Goal: Task Accomplishment & Management: Manage account settings

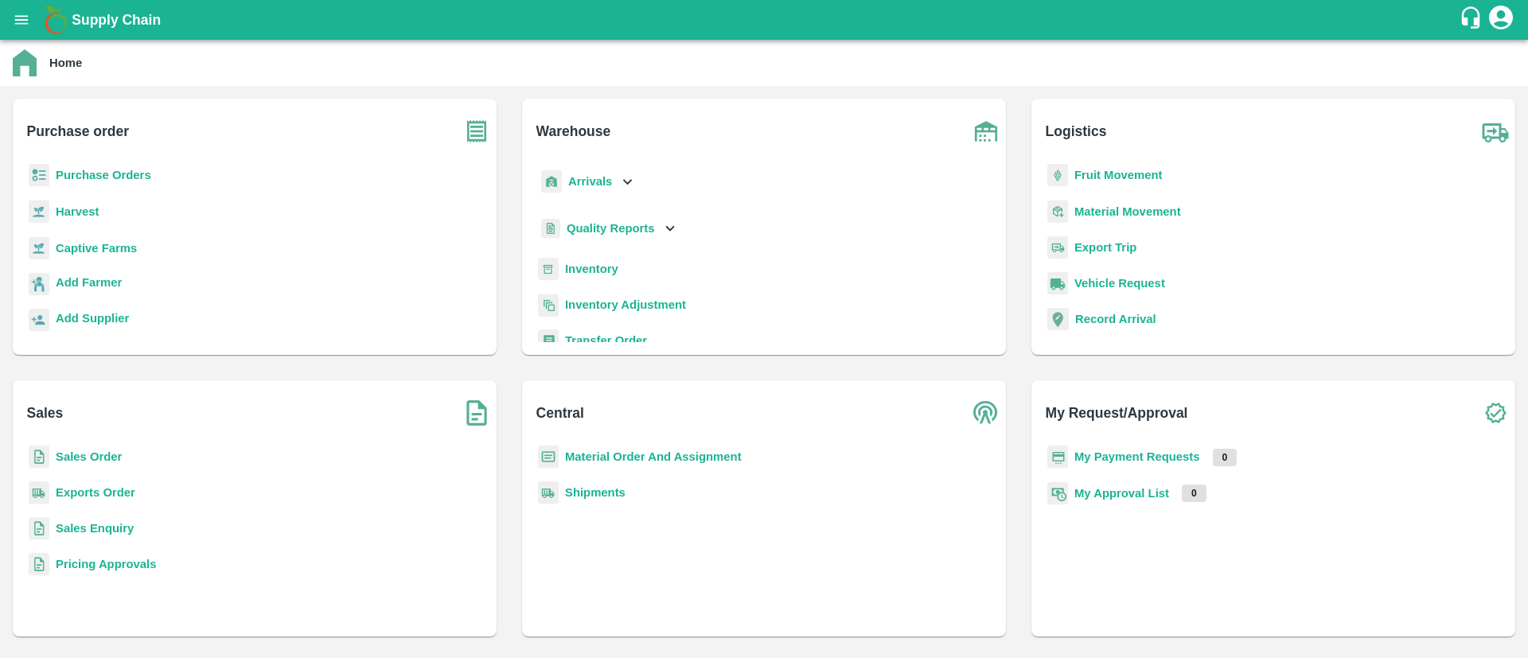
click at [616, 450] on b "Material Order And Assignment" at bounding box center [653, 456] width 177 height 13
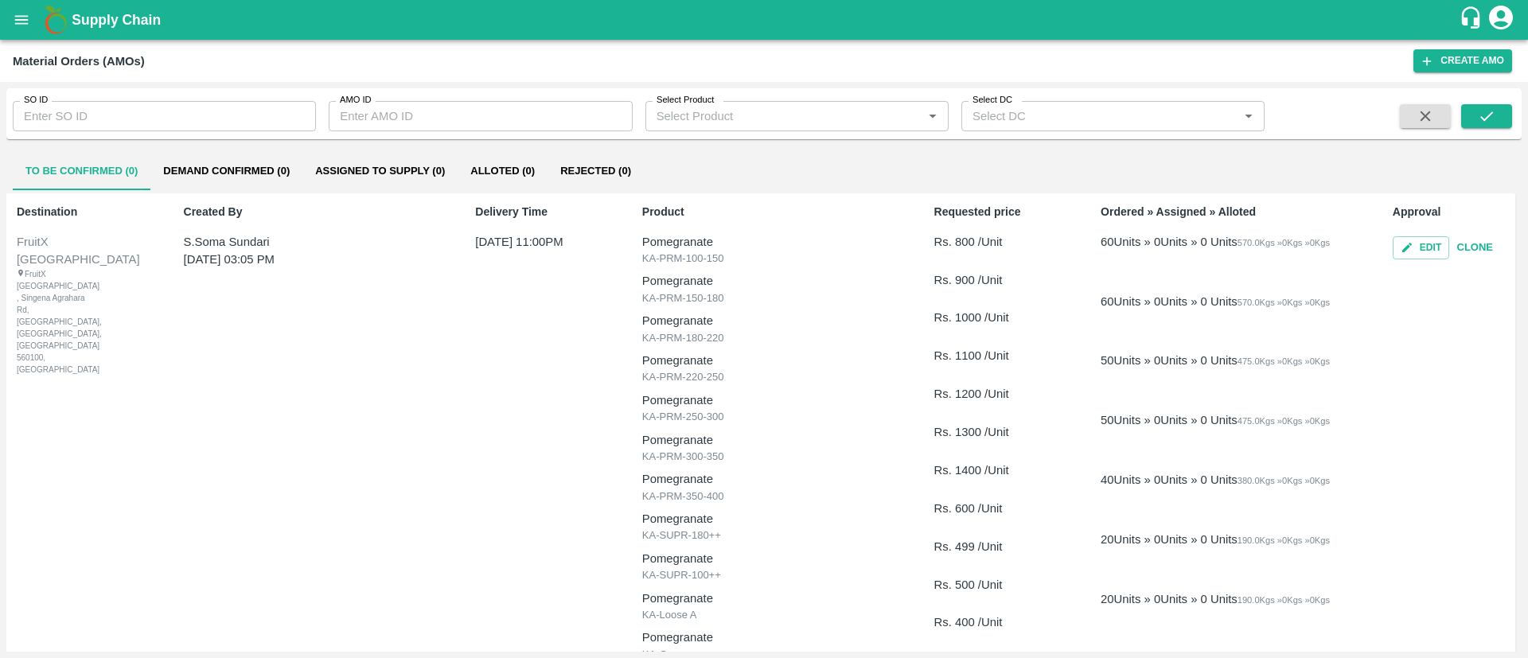
click at [500, 165] on button "Alloted (0)" at bounding box center [502, 171] width 90 height 38
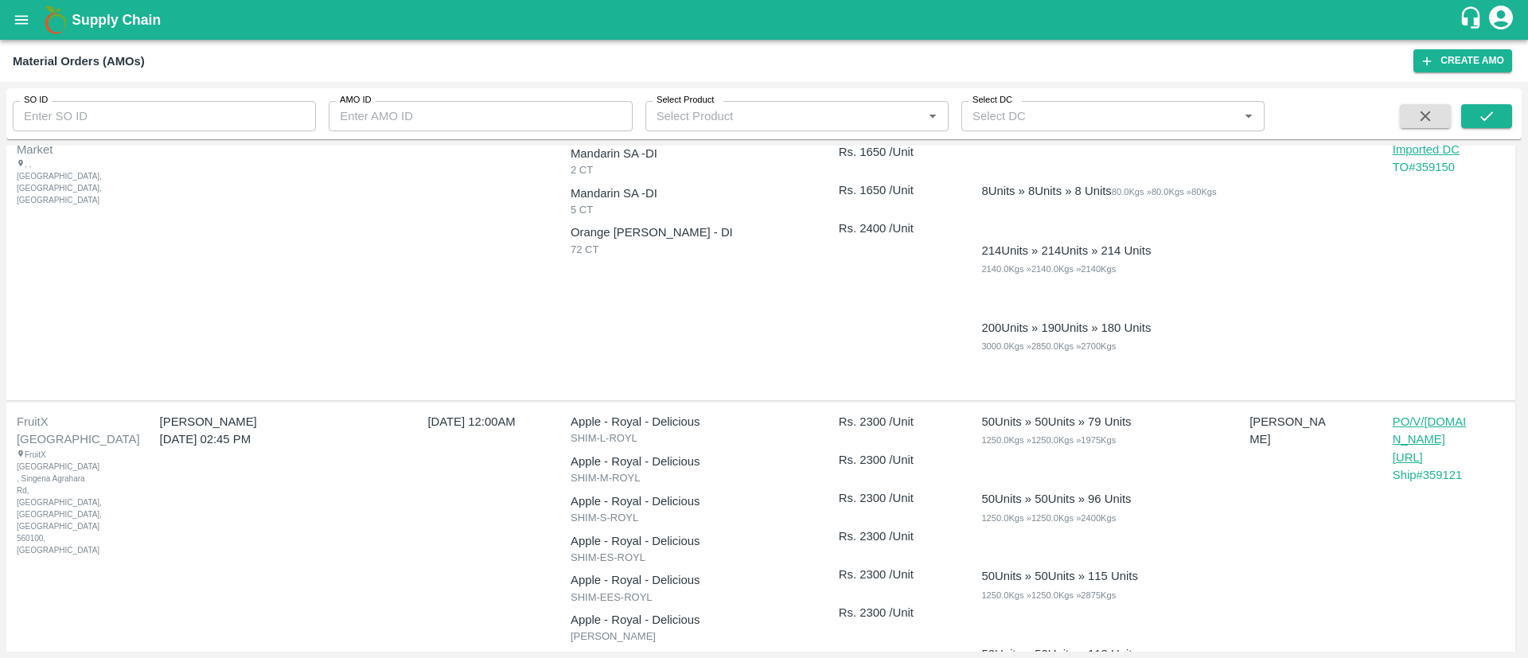
scroll to position [1912, 0]
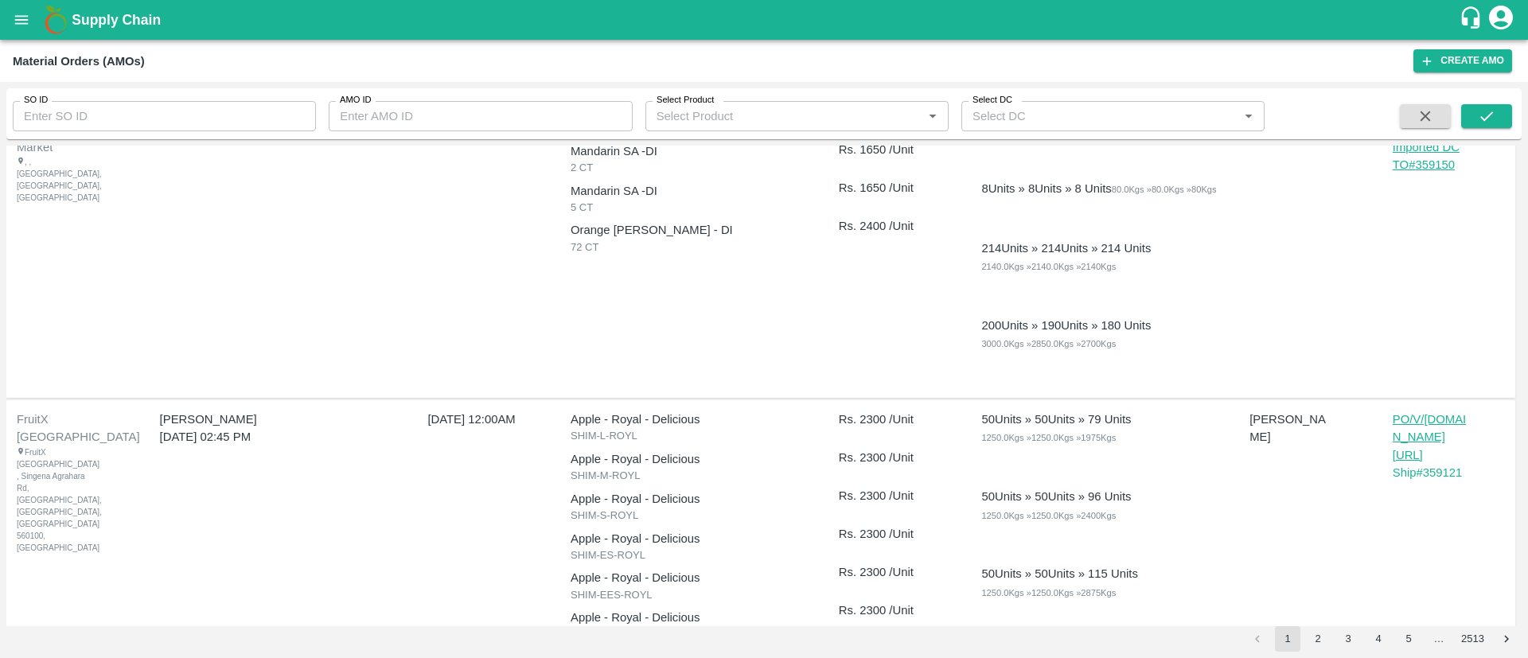
click at [1415, 173] on p "TO# 359150" at bounding box center [1451, 165] width 119 height 18
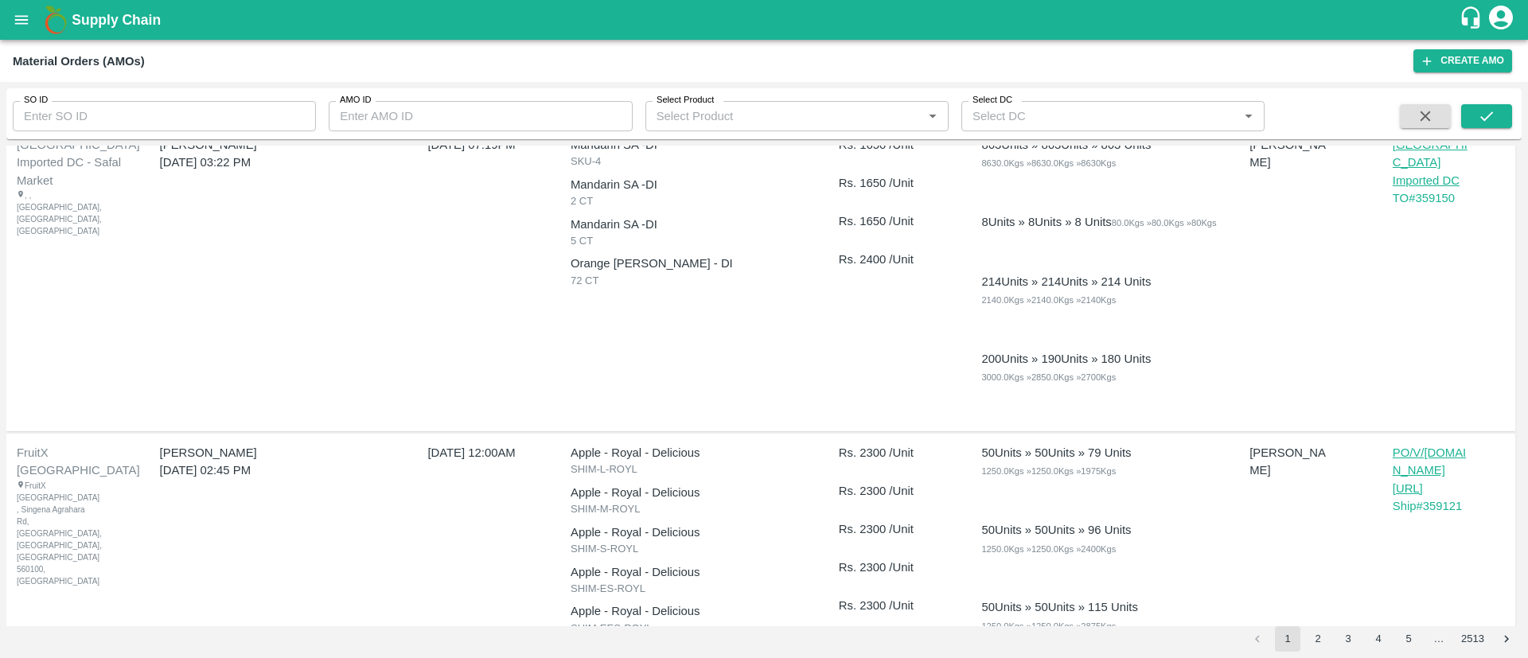
scroll to position [1878, 0]
click at [1405, 189] on p "[GEOGRAPHIC_DATA] Imported DC" at bounding box center [1432, 162] width 80 height 53
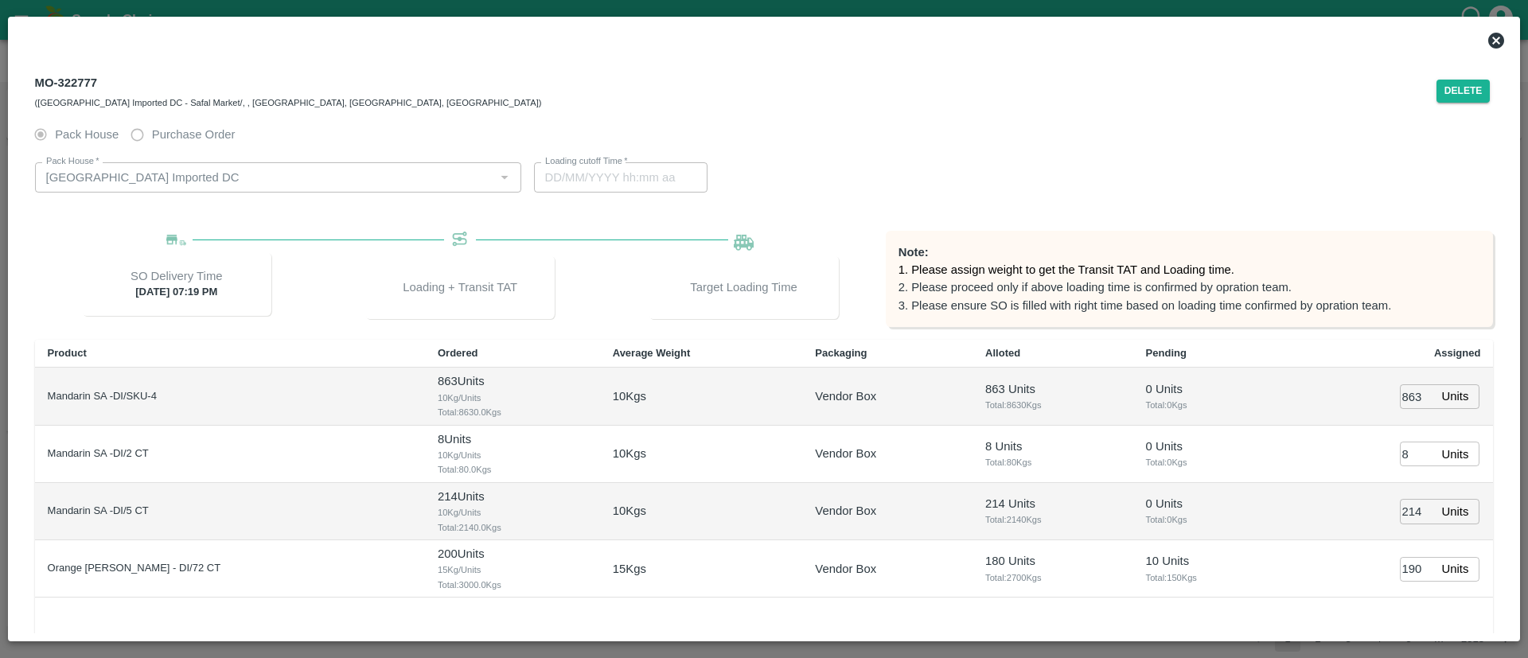
type input "03/09/2025 07:33 AM"
click at [79, 72] on div "MO-322777 (Bangalore Imported DC - Safal Market/, , Bangalore, Karnataka, India)" at bounding box center [288, 91] width 507 height 38
click at [80, 72] on div "MO-322777 (Bangalore Imported DC - Safal Market/, , Bangalore, Karnataka, India)" at bounding box center [288, 91] width 507 height 38
drag, startPoint x: 30, startPoint y: 80, endPoint x: 112, endPoint y: 70, distance: 82.6
click at [112, 70] on div "MO-322777 (Bangalore Imported DC - Safal Market/, , Bangalore, Karnataka, India…" at bounding box center [764, 91] width 1484 height 57
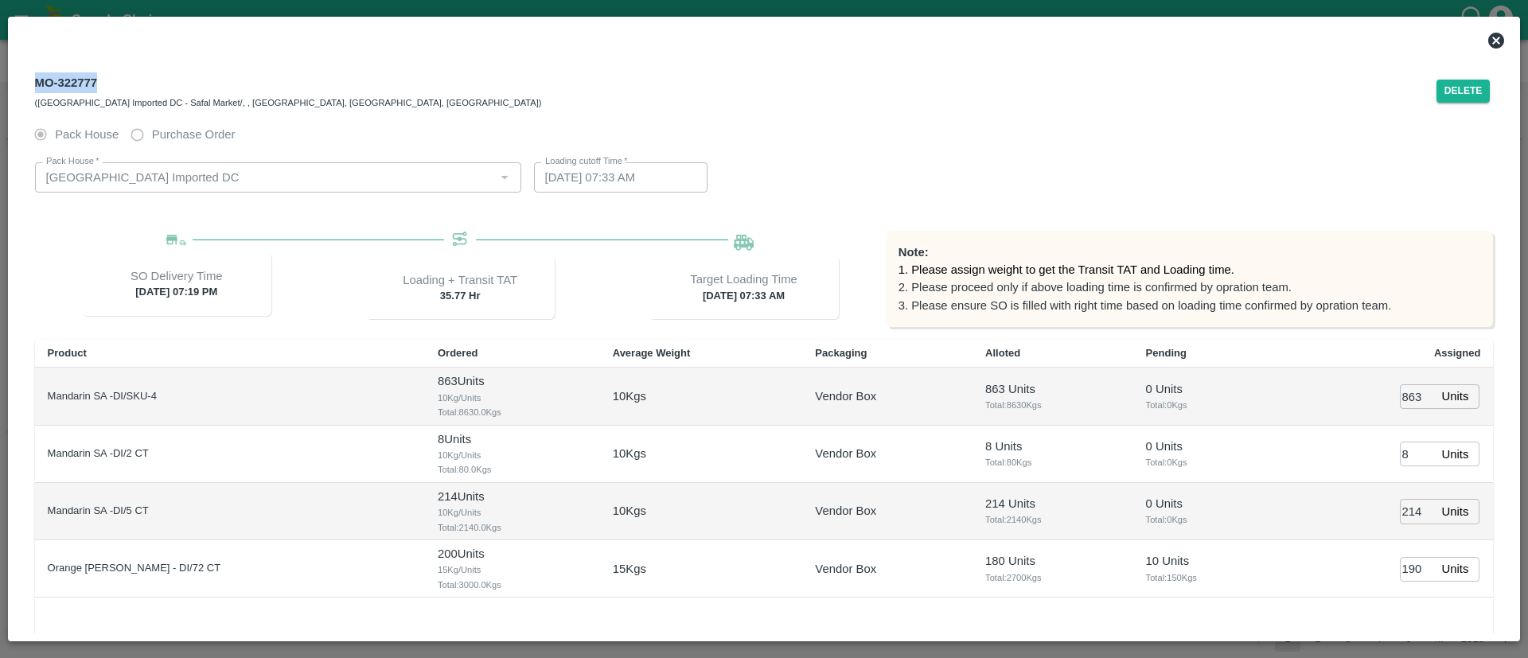
copy div "MO-322777"
click at [1501, 36] on icon at bounding box center [1496, 41] width 16 height 16
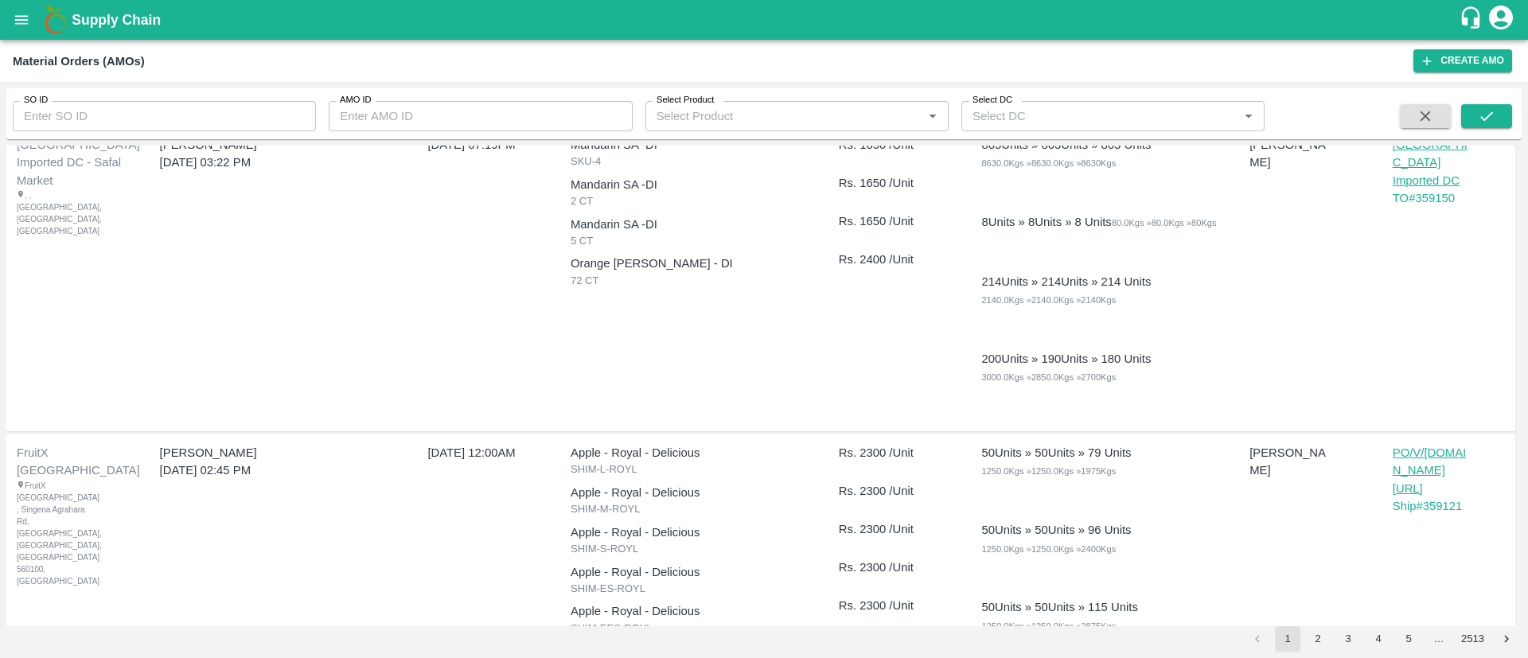
click at [15, 18] on icon "open drawer" at bounding box center [22, 20] width 18 height 18
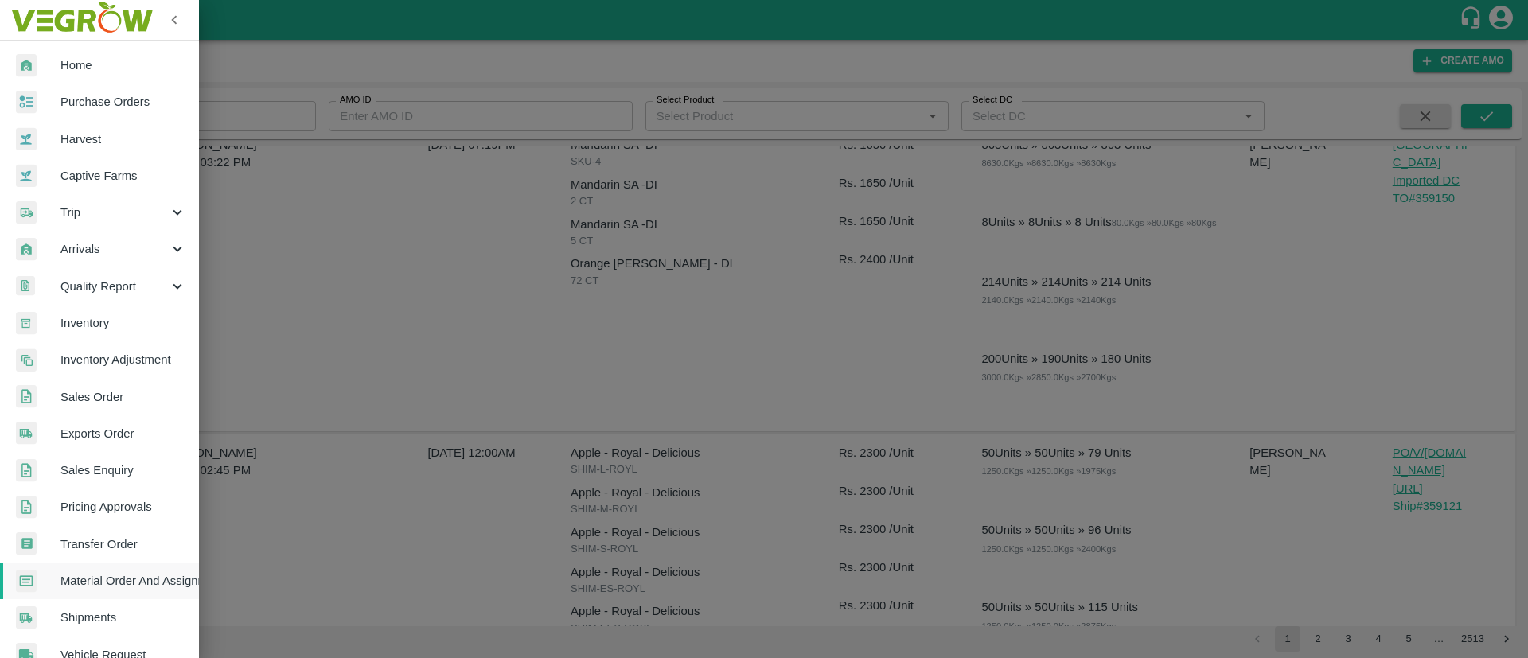
click at [115, 397] on span "Sales Order" at bounding box center [123, 397] width 126 height 18
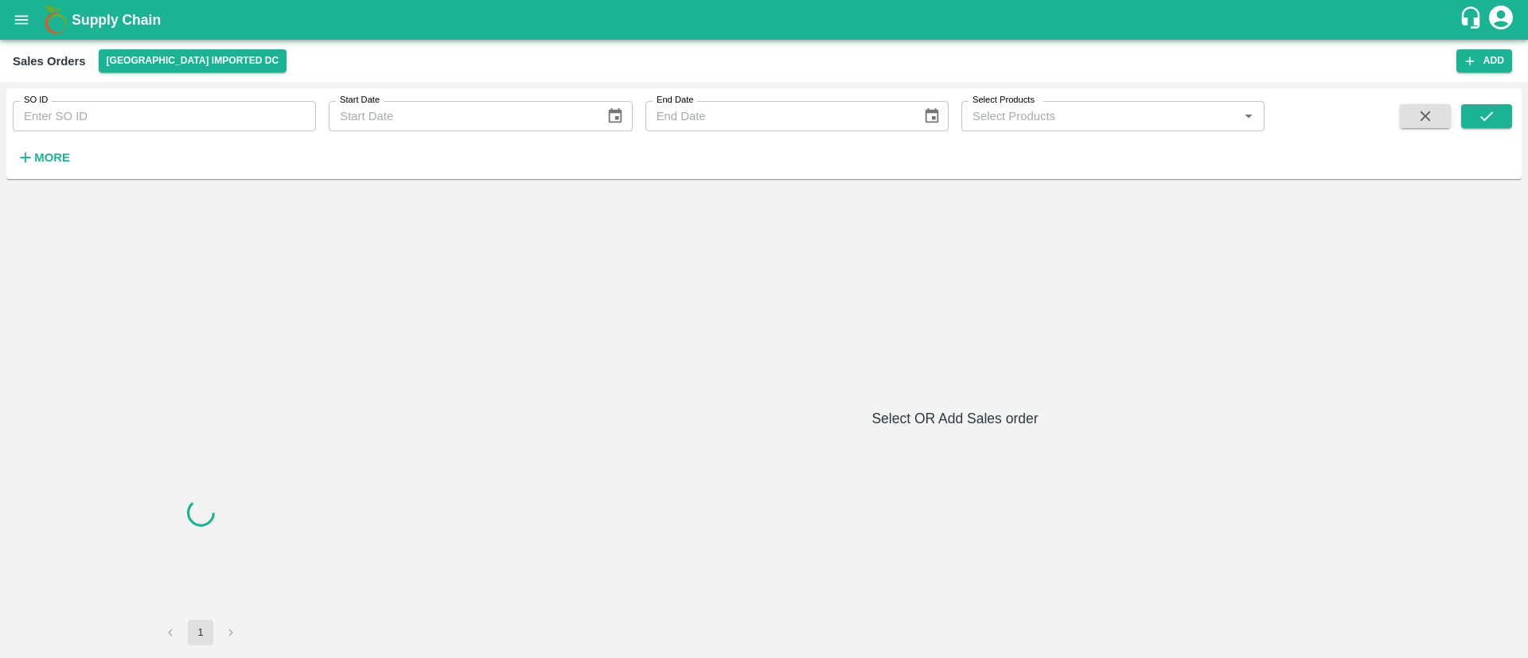
click at [154, 120] on input "SO ID" at bounding box center [164, 116] width 303 height 30
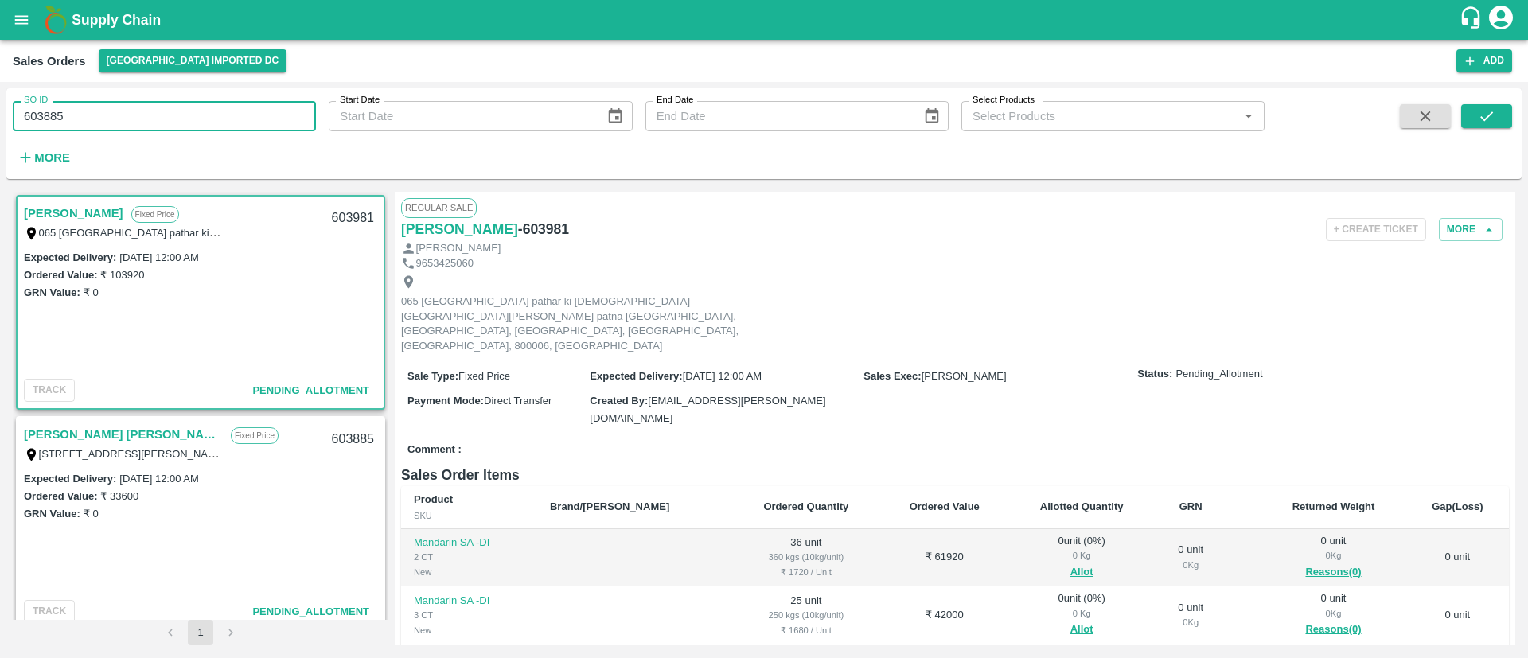
type input "603885"
click at [96, 428] on link "[PERSON_NAME] [PERSON_NAME]" at bounding box center [123, 434] width 199 height 21
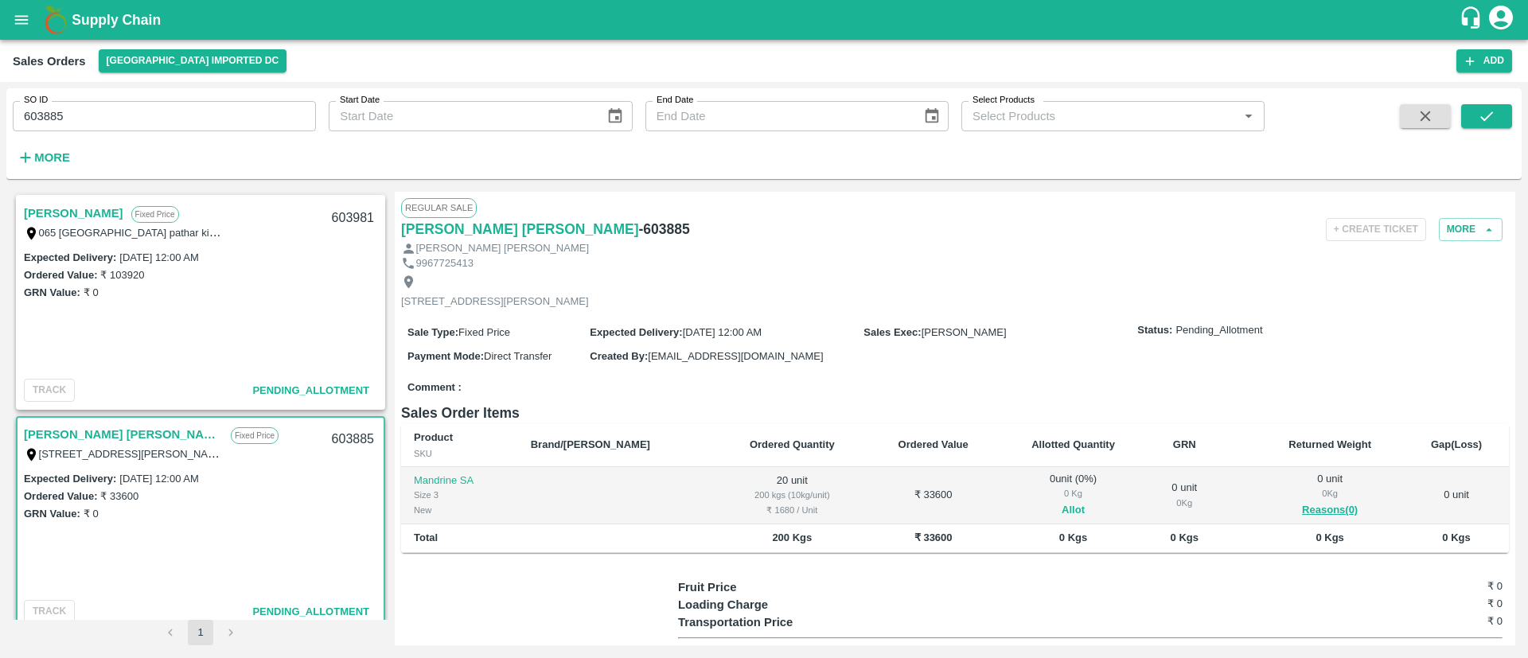
click at [1061, 519] on button "Allot" at bounding box center [1072, 510] width 23 height 18
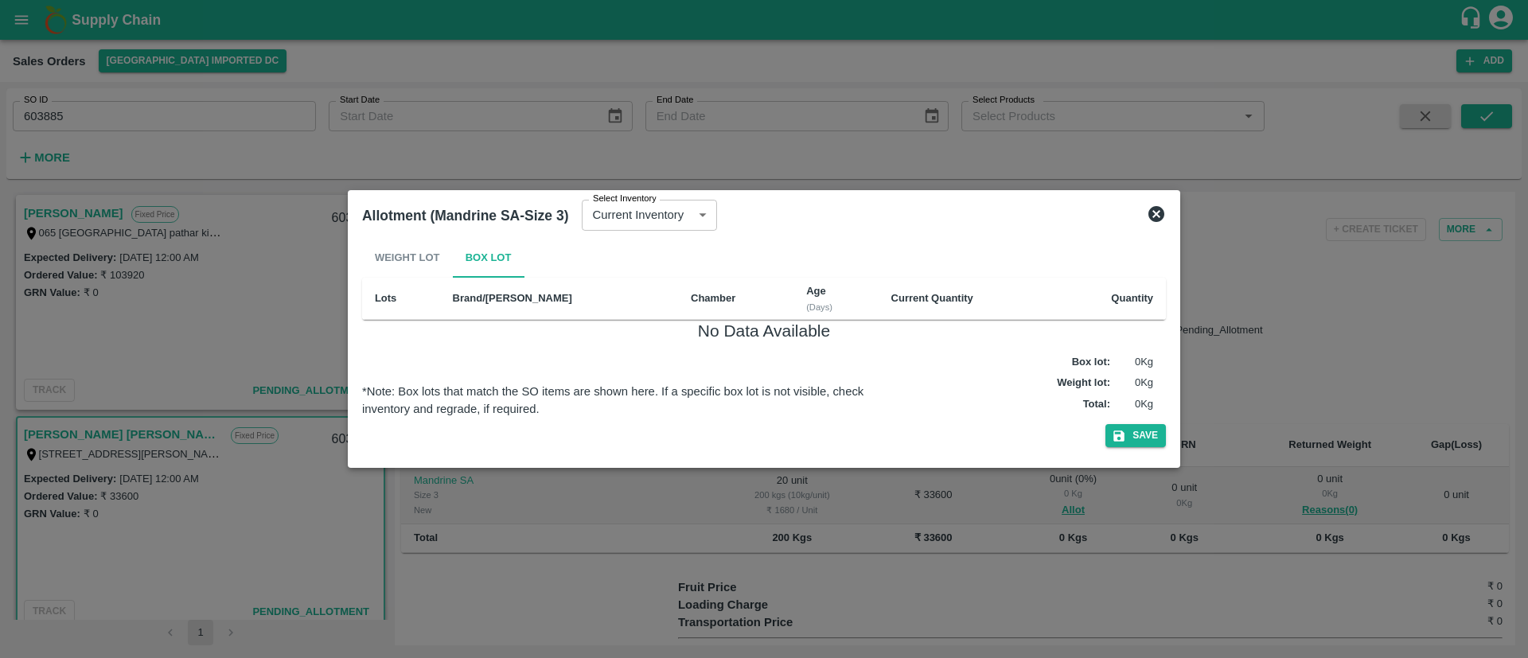
drag, startPoint x: 1154, startPoint y: 203, endPoint x: 1150, endPoint y: 223, distance: 20.1
click at [1153, 202] on div "Allotment (Mandrine SA-Size 3) Select Inventory Current Inventory 913f359a-f582…" at bounding box center [764, 215] width 816 height 35
click at [1158, 212] on icon at bounding box center [1155, 213] width 19 height 19
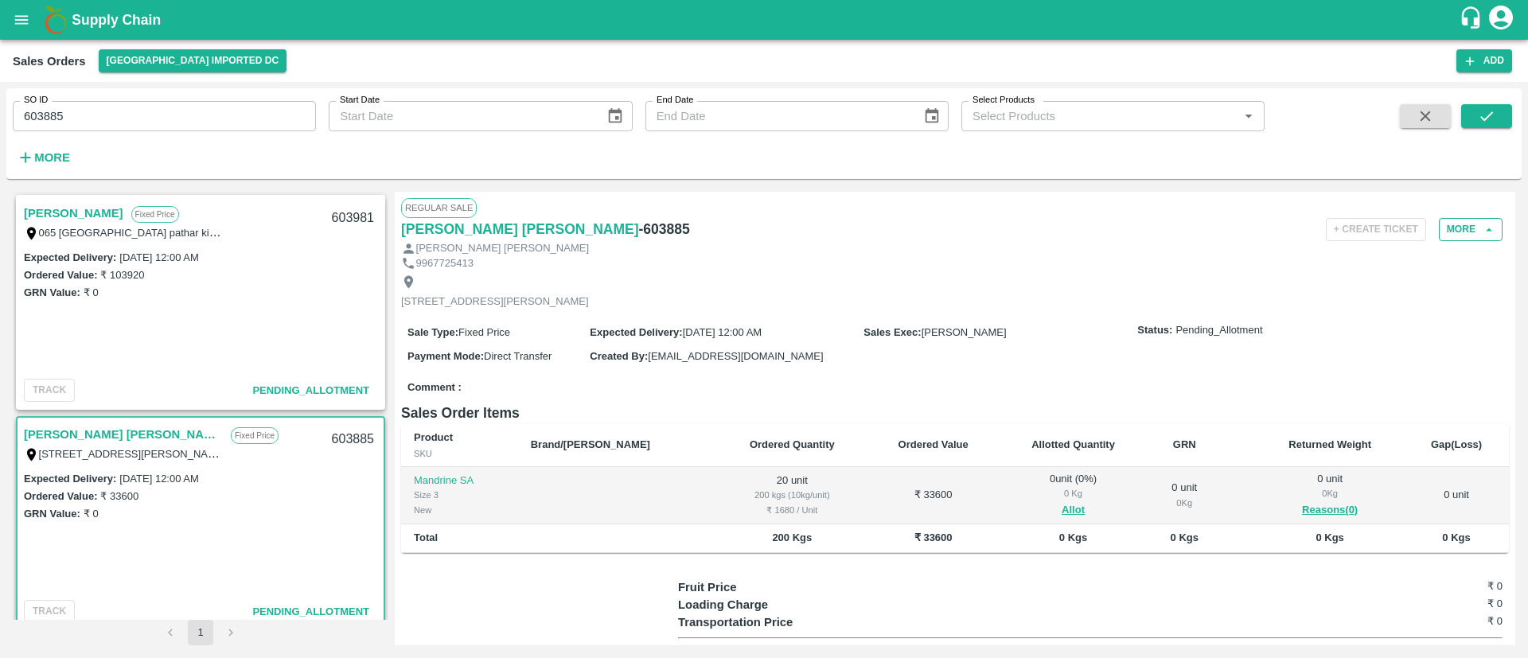
click at [1468, 224] on button "More" at bounding box center [1470, 229] width 64 height 23
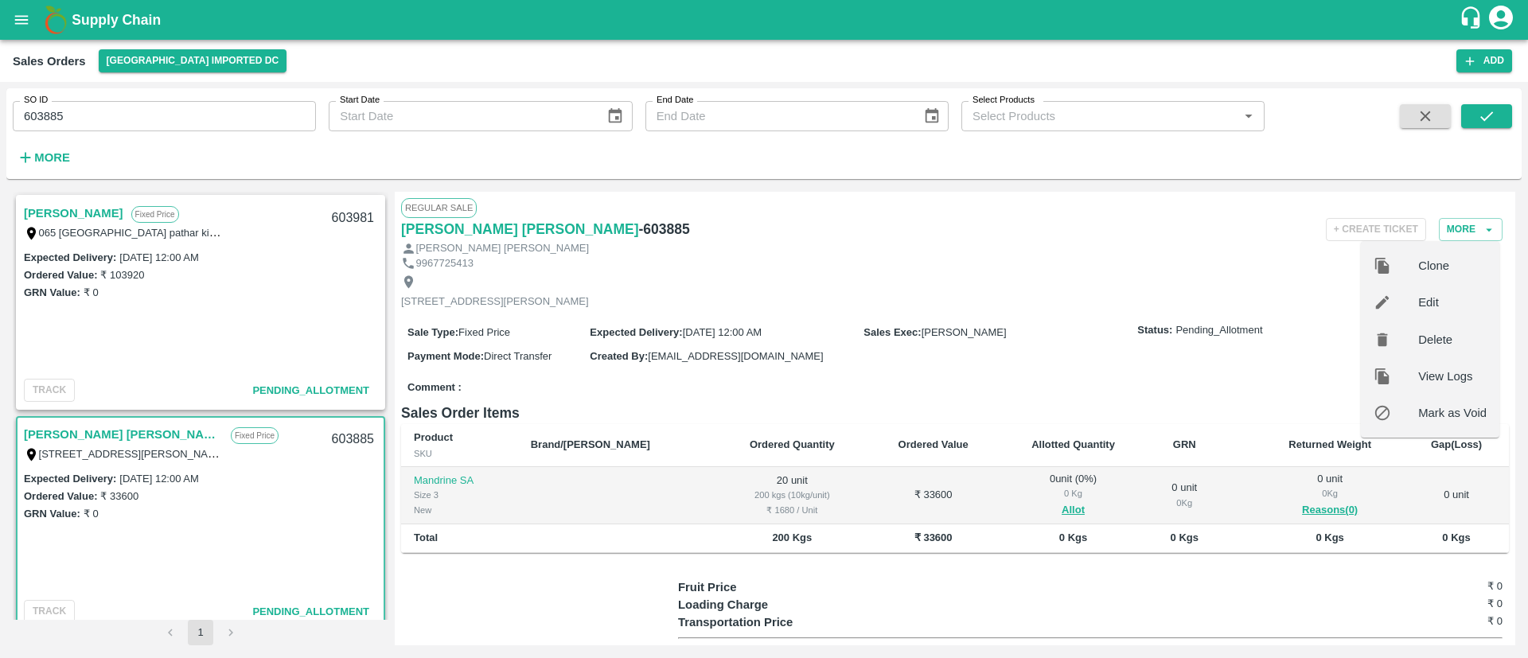
click at [1427, 291] on div "Edit" at bounding box center [1430, 302] width 138 height 37
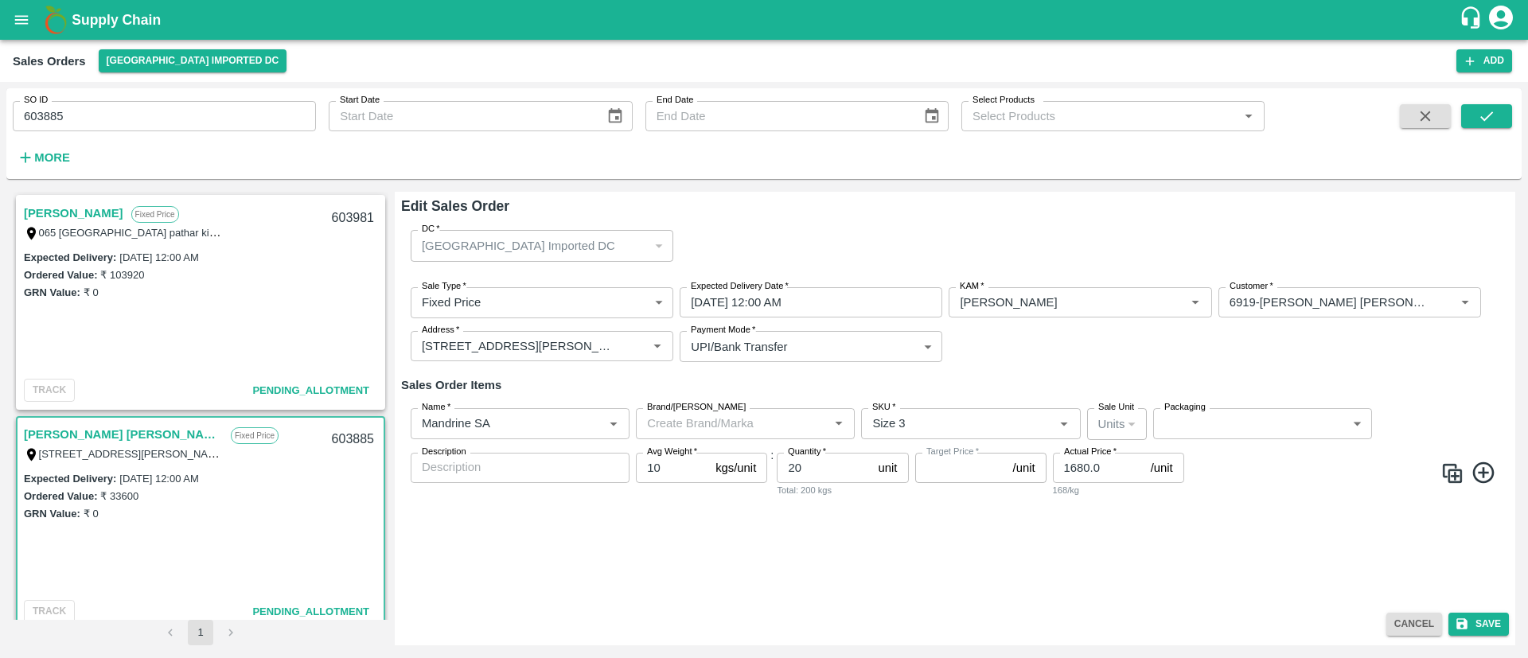
type input "NA"
click at [594, 425] on icon "Clear" at bounding box center [593, 423] width 15 height 15
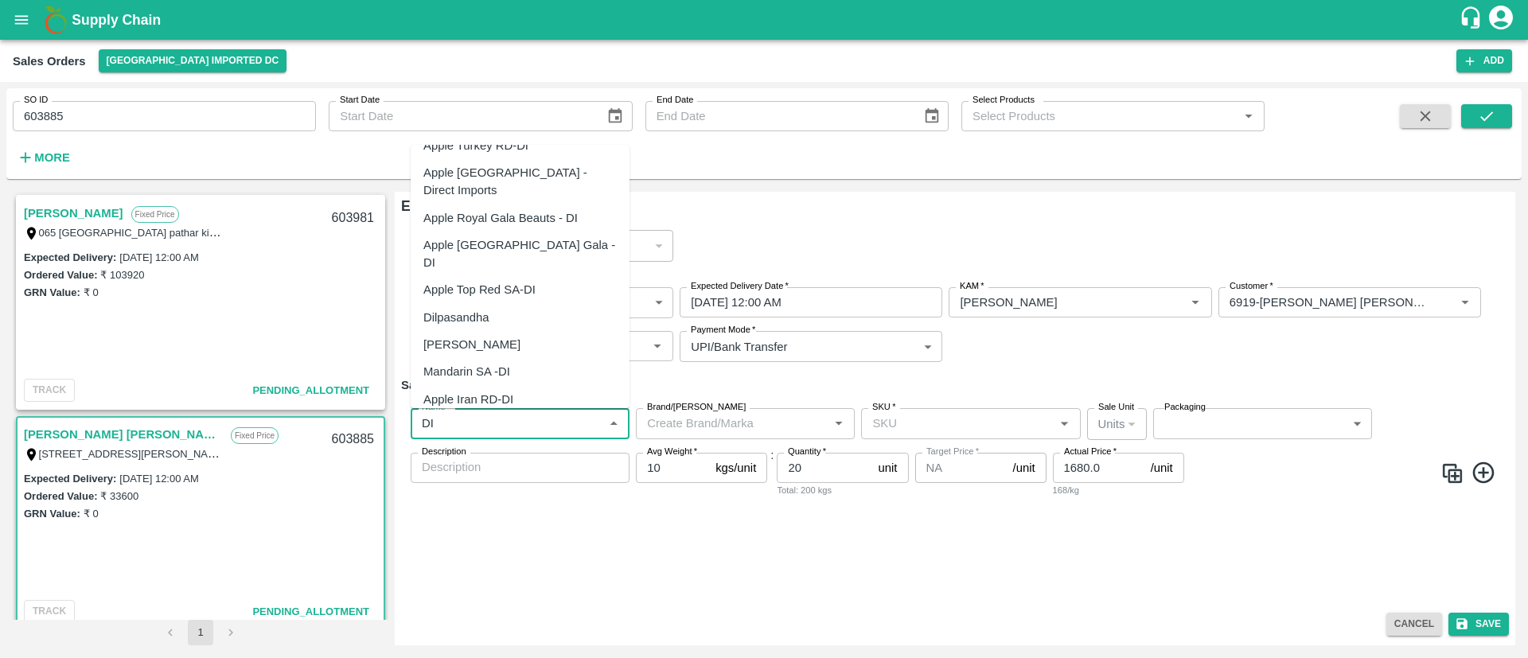
scroll to position [267, 0]
click at [531, 356] on div "Mandarin SA -DI" at bounding box center [520, 369] width 219 height 27
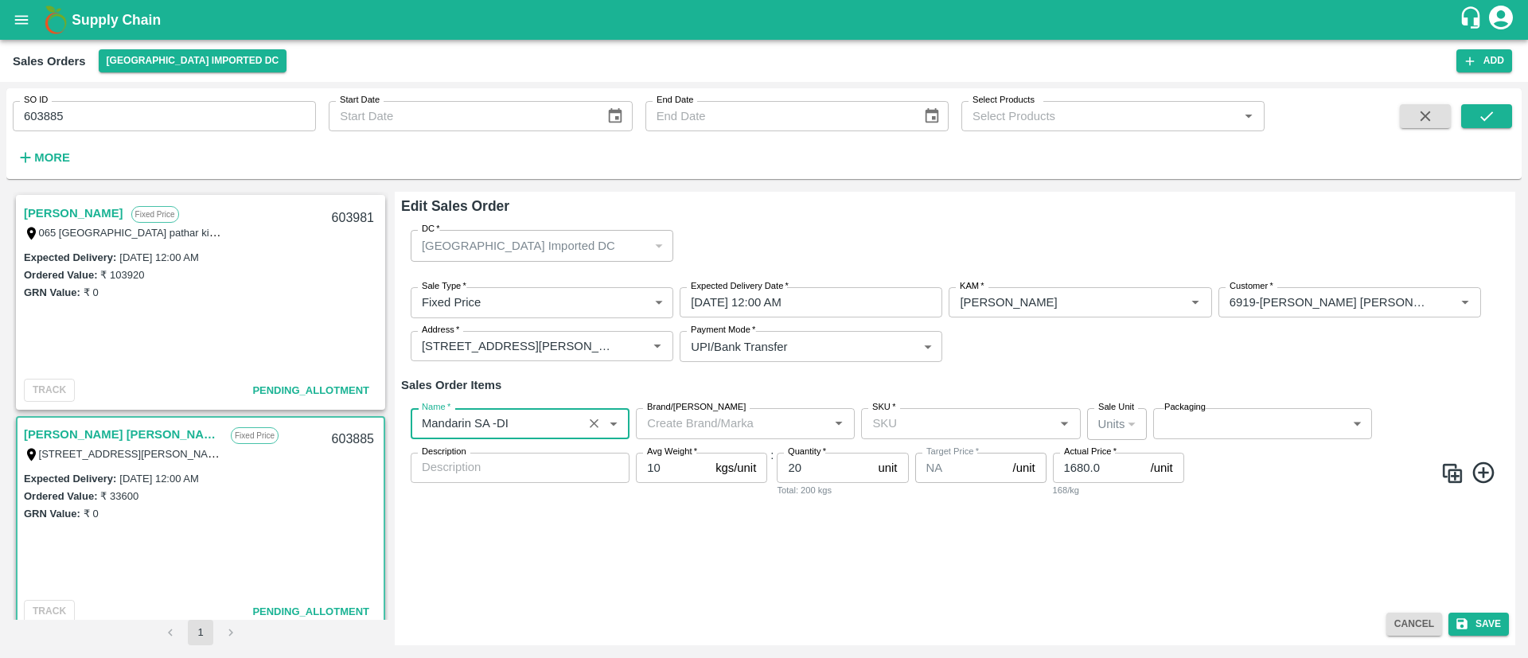
type input "Mandarin SA -DI"
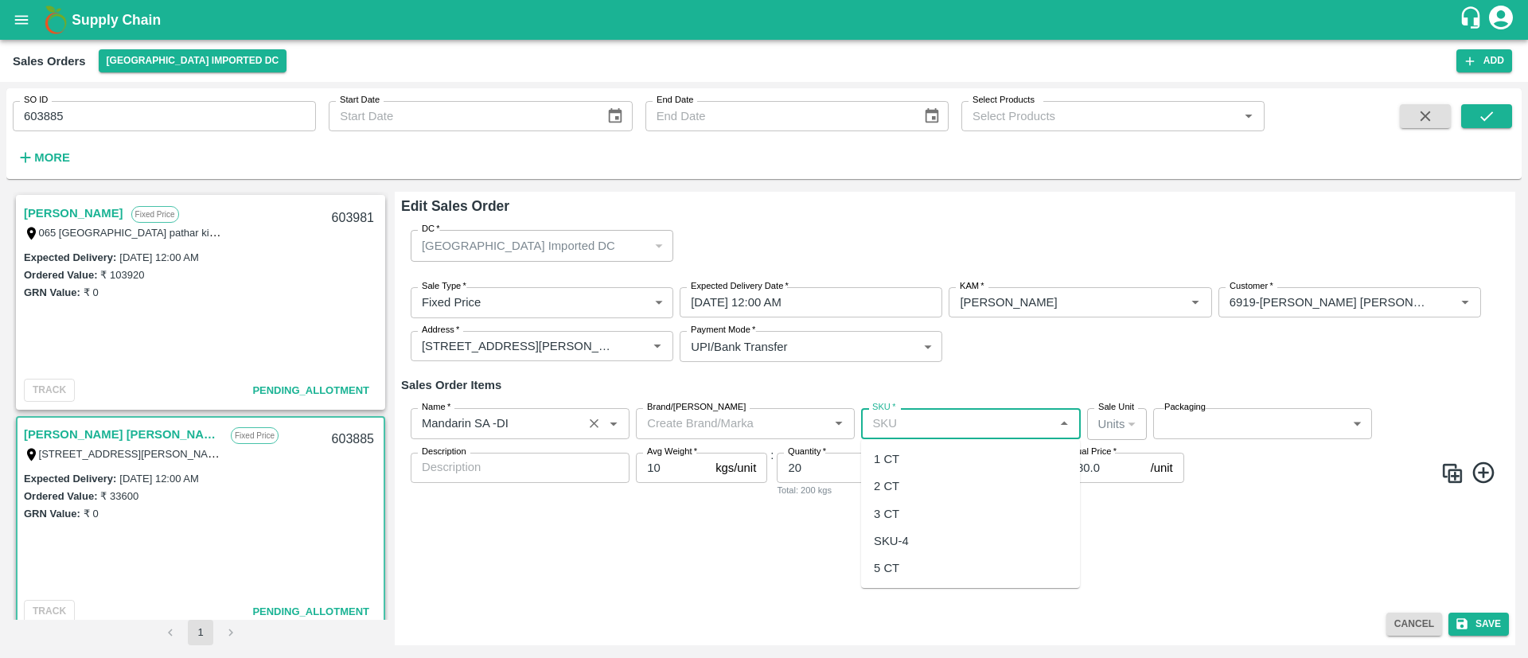
click at [894, 420] on input "SKU   *" at bounding box center [957, 423] width 183 height 21
click at [895, 512] on div "3 CT" at bounding box center [886, 514] width 25 height 18
type input "3 CT"
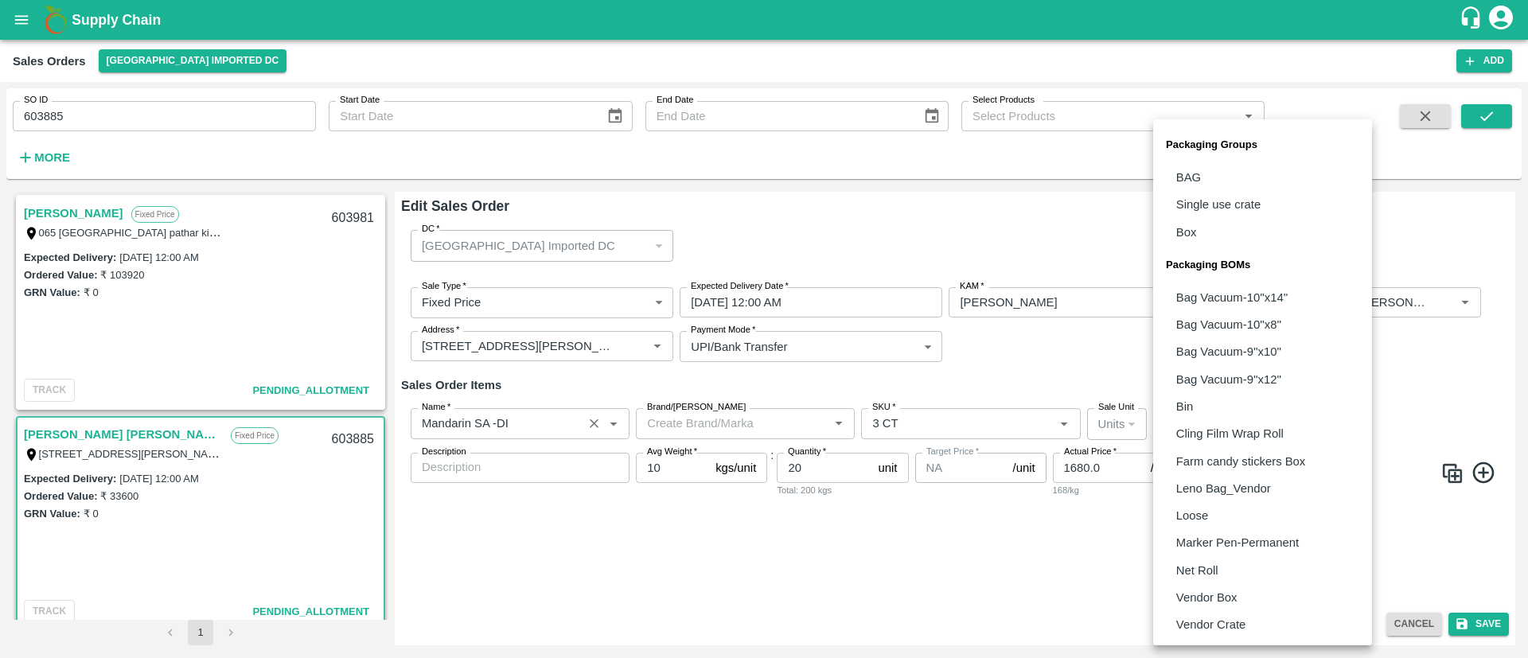
click at [1197, 429] on body "Supply Chain Sales Orders Mumbai Imported DC Add SO ID 603885 SO ID Start Date …" at bounding box center [764, 329] width 1528 height 658
click at [1193, 597] on p "Vendor Box" at bounding box center [1206, 598] width 61 height 18
type input "BOM/276"
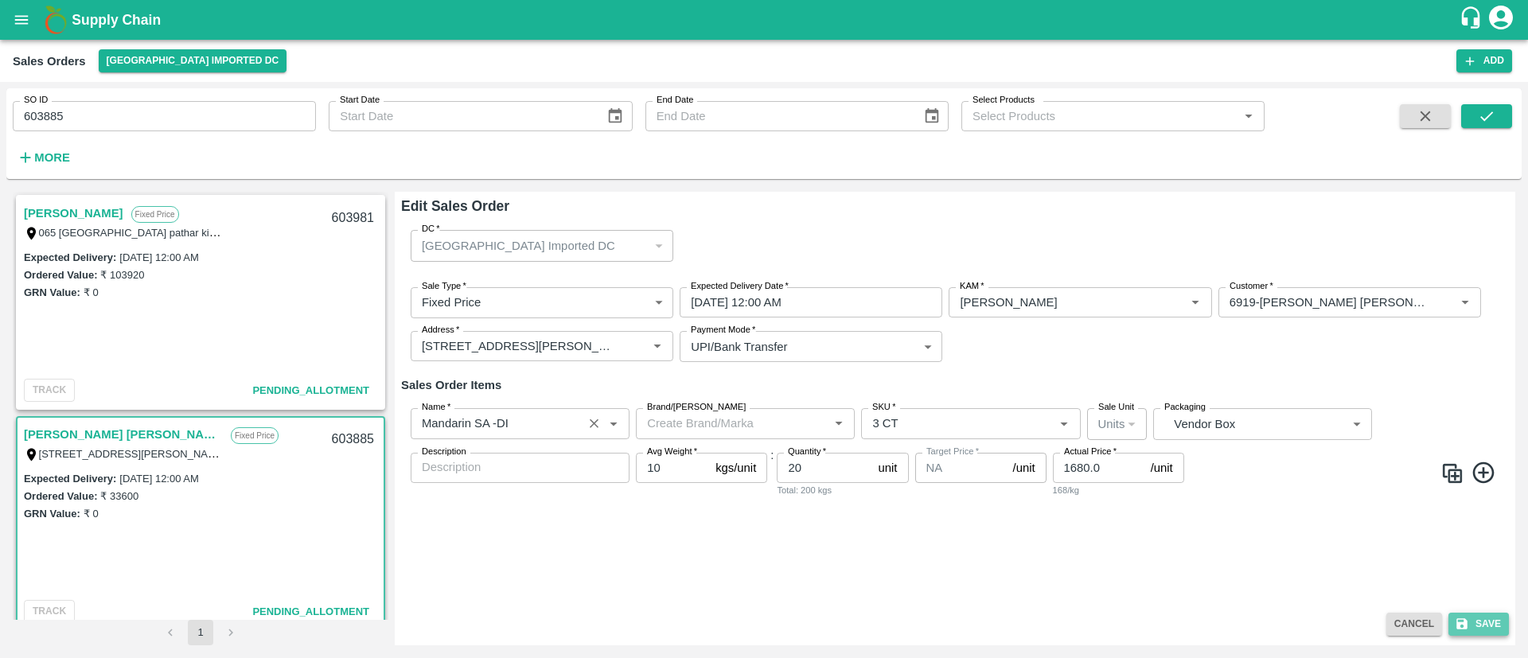
click at [1492, 627] on button "Save" at bounding box center [1478, 624] width 60 height 23
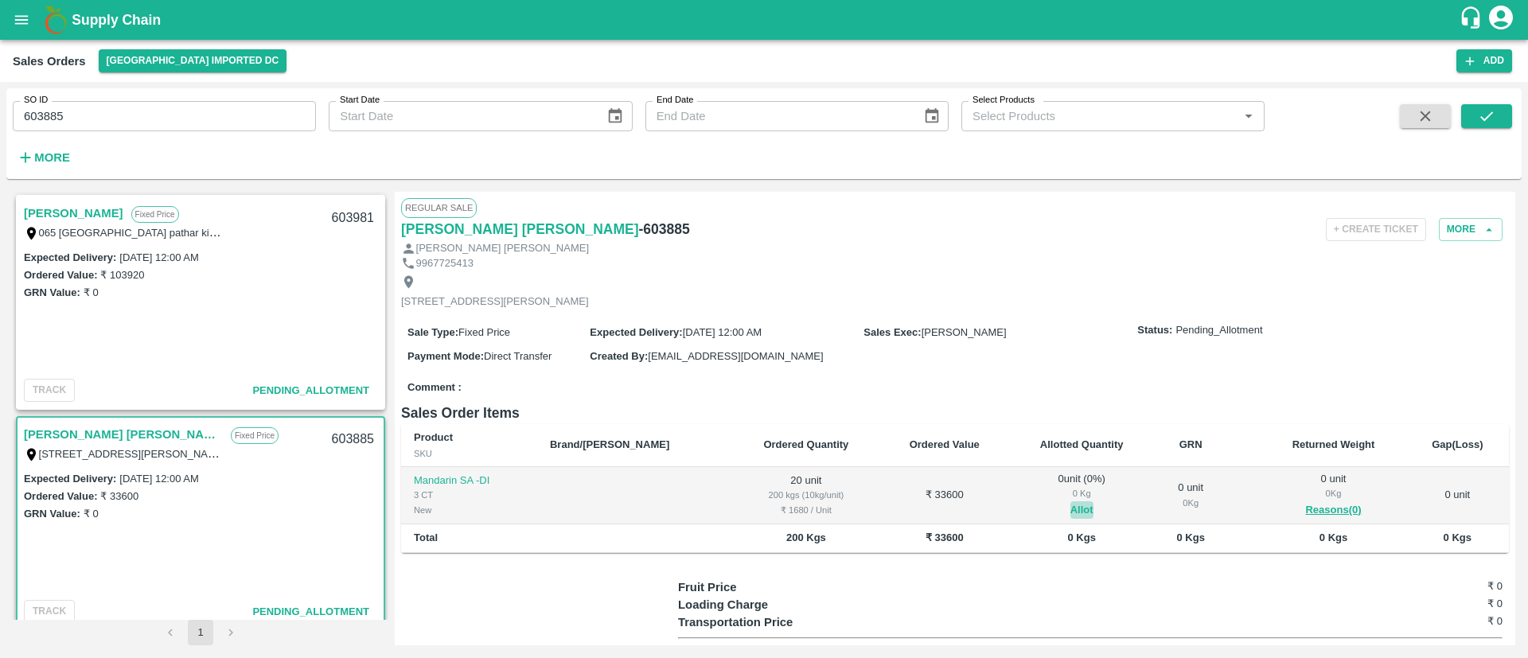
click at [1070, 520] on button "Allot" at bounding box center [1081, 510] width 23 height 18
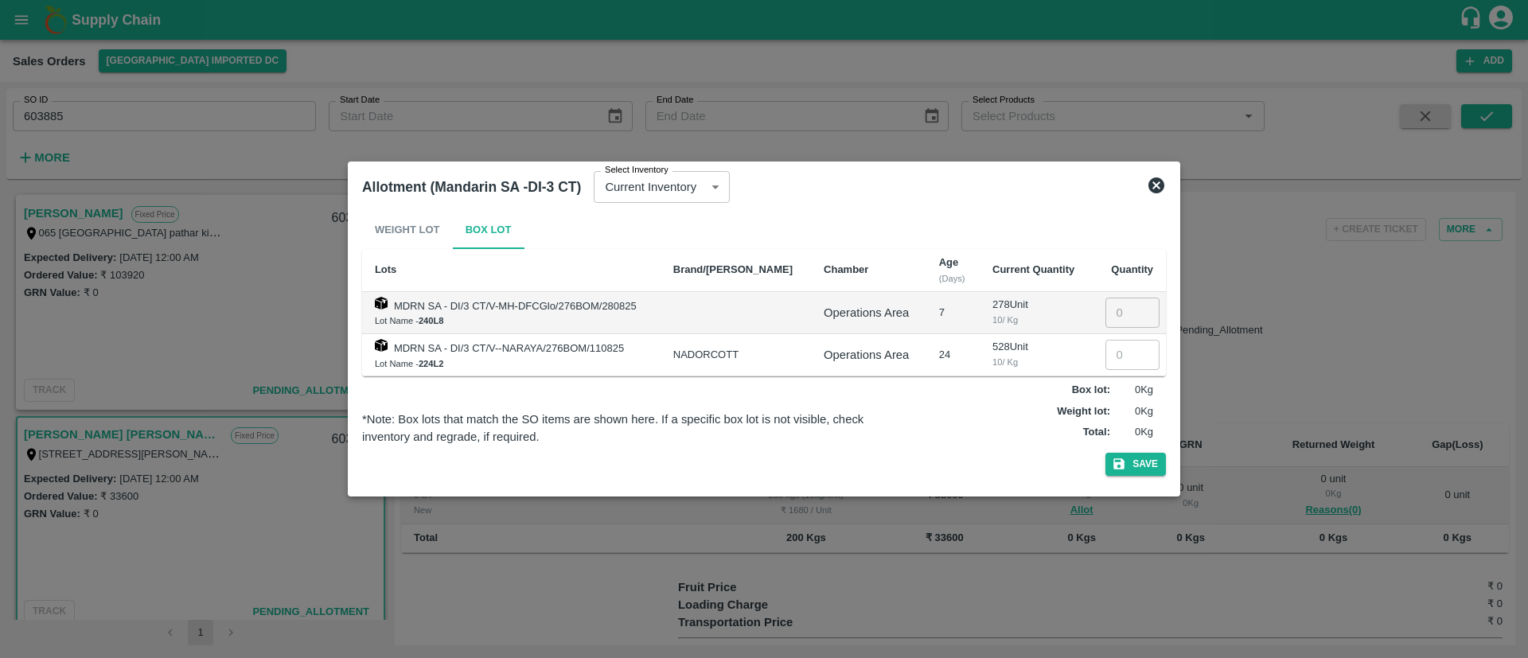
click at [1112, 313] on input "number" at bounding box center [1132, 313] width 54 height 30
type input "20"
click at [1159, 193] on icon at bounding box center [1155, 185] width 19 height 19
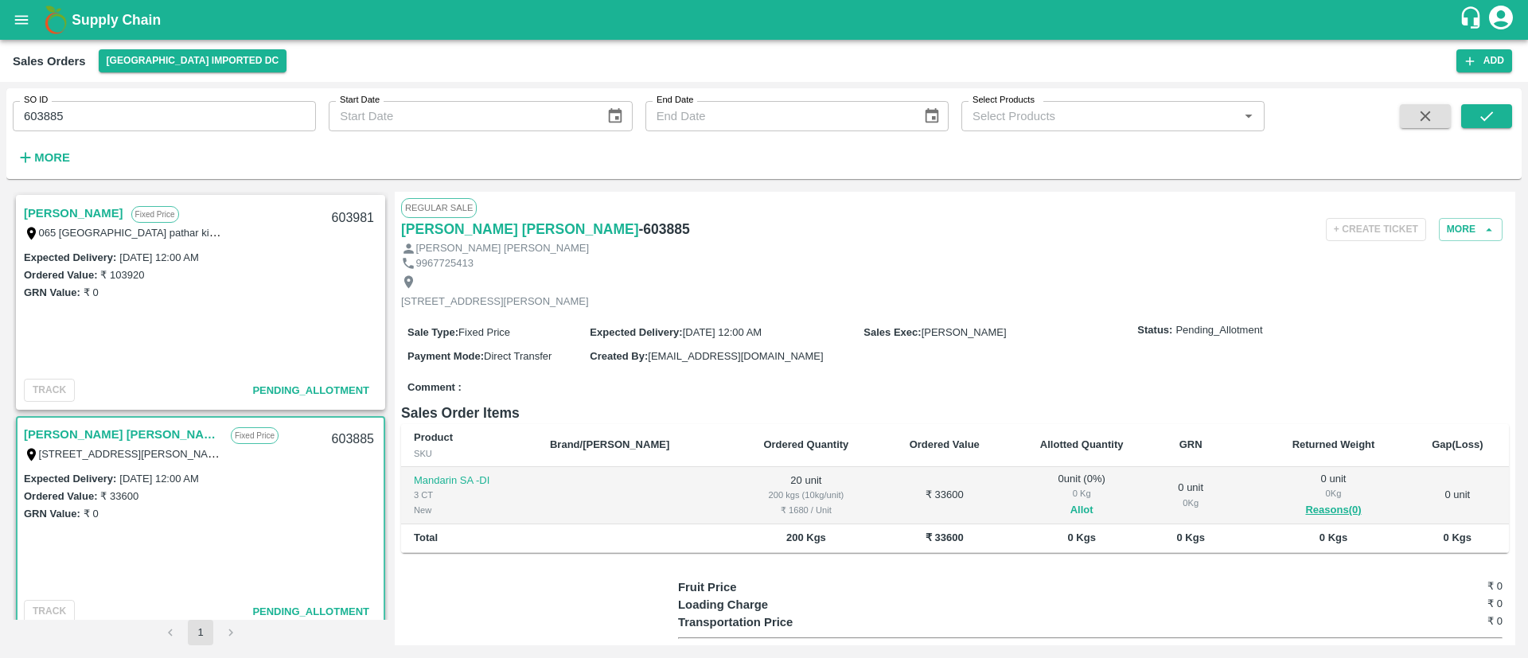
click at [1070, 520] on button "Allot" at bounding box center [1081, 510] width 23 height 18
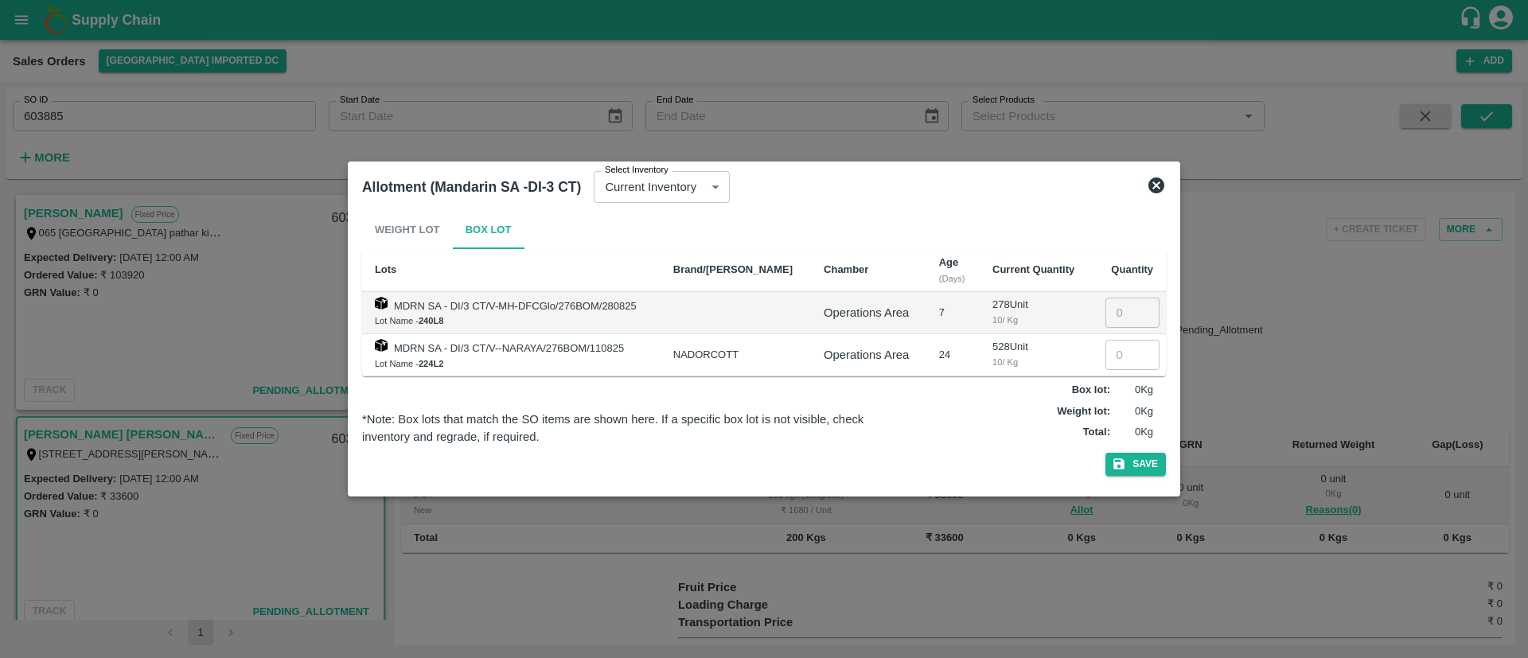
click at [1119, 352] on input "number" at bounding box center [1132, 355] width 54 height 30
click at [1141, 467] on button "Save" at bounding box center [1135, 464] width 60 height 23
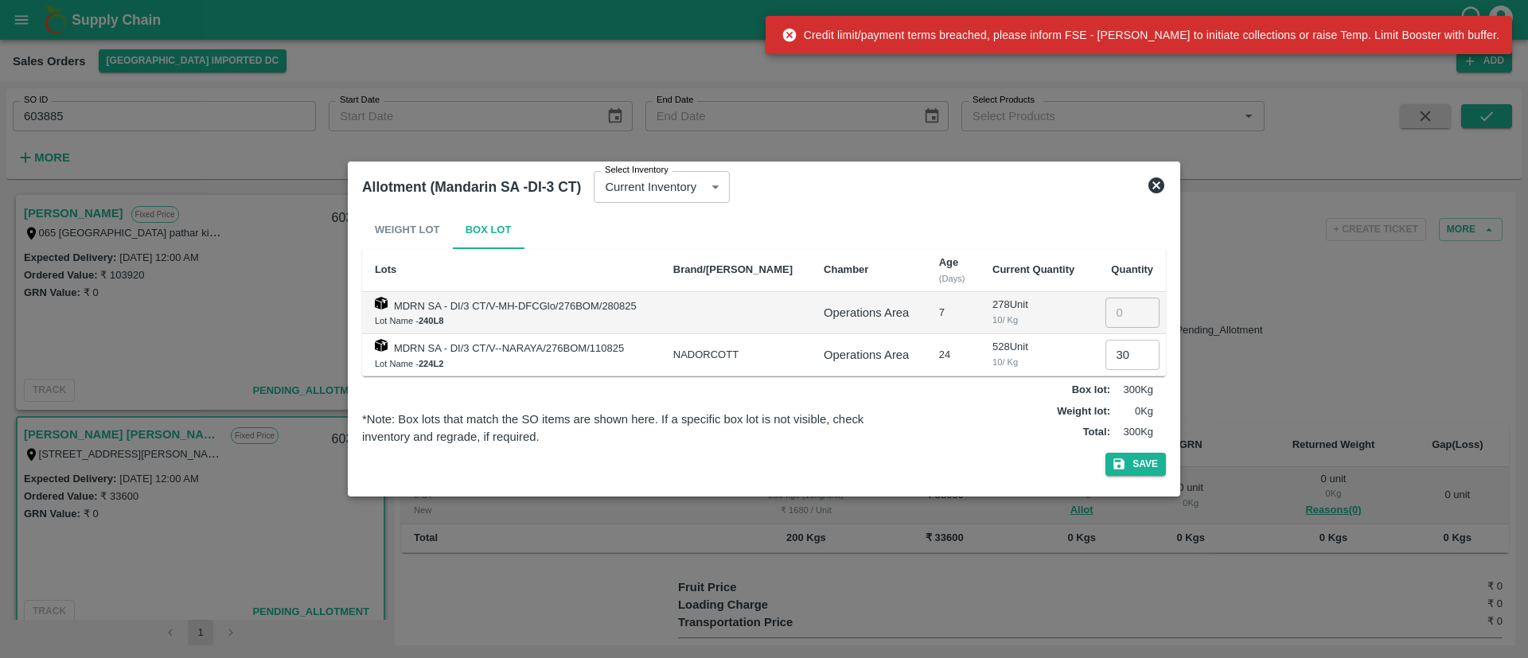
click at [1119, 352] on input "30" at bounding box center [1132, 355] width 54 height 30
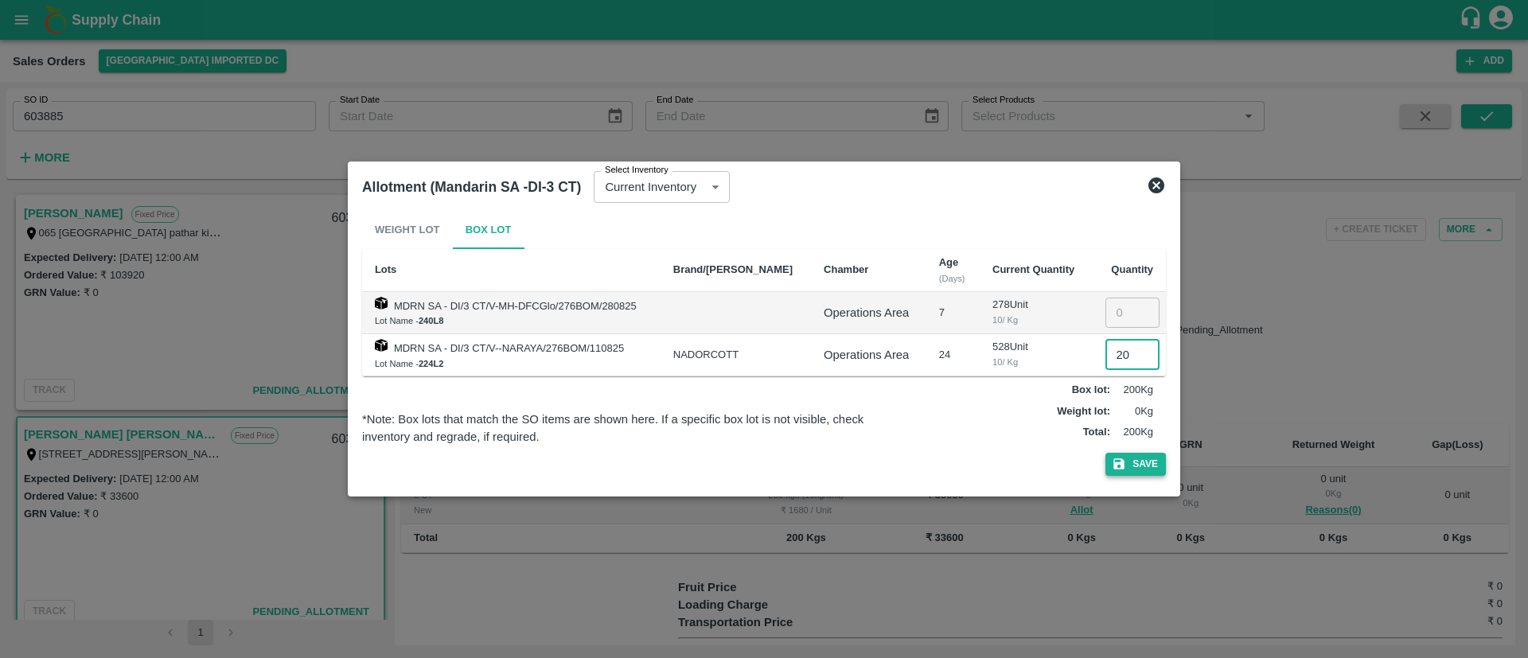
type input "20"
click at [1139, 467] on button "Save" at bounding box center [1135, 464] width 60 height 23
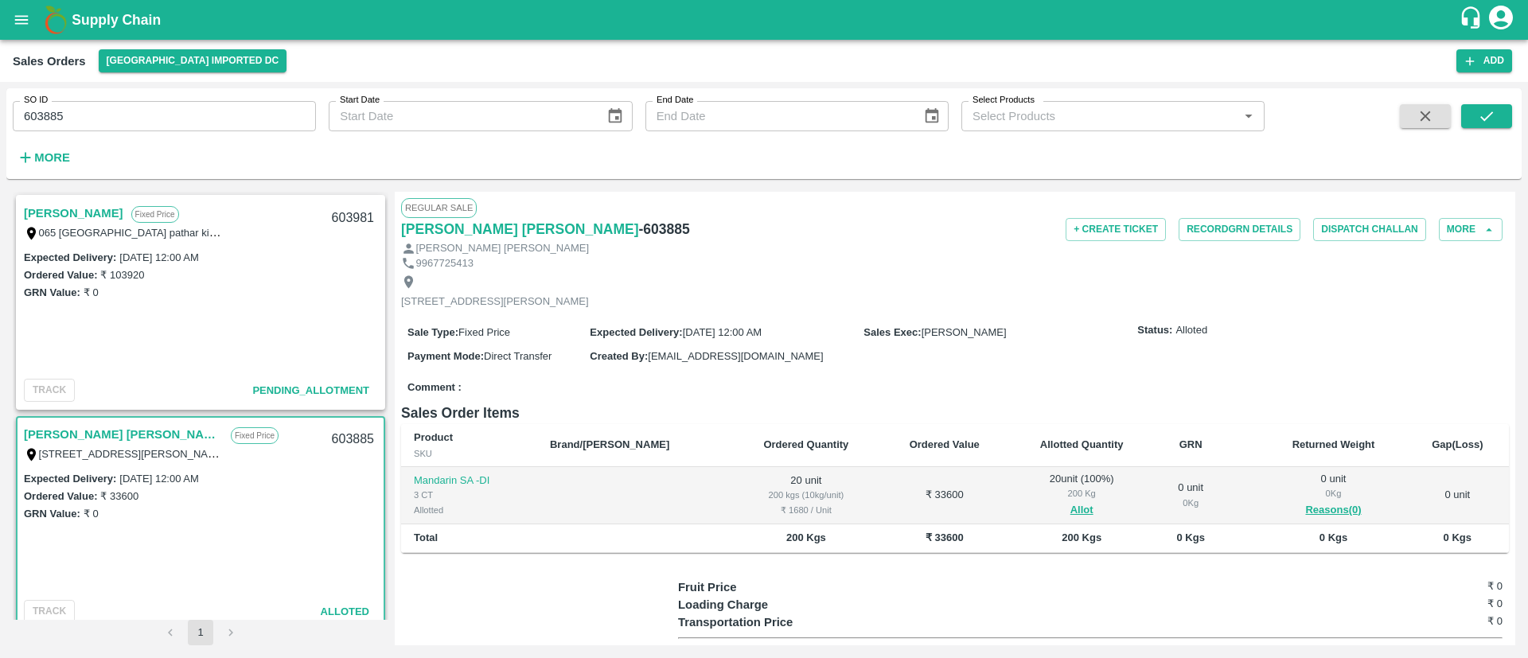
click at [639, 232] on h6 "- 603885" at bounding box center [664, 229] width 51 height 22
copy h6 "603885"
click at [26, 23] on icon "open drawer" at bounding box center [22, 19] width 14 height 9
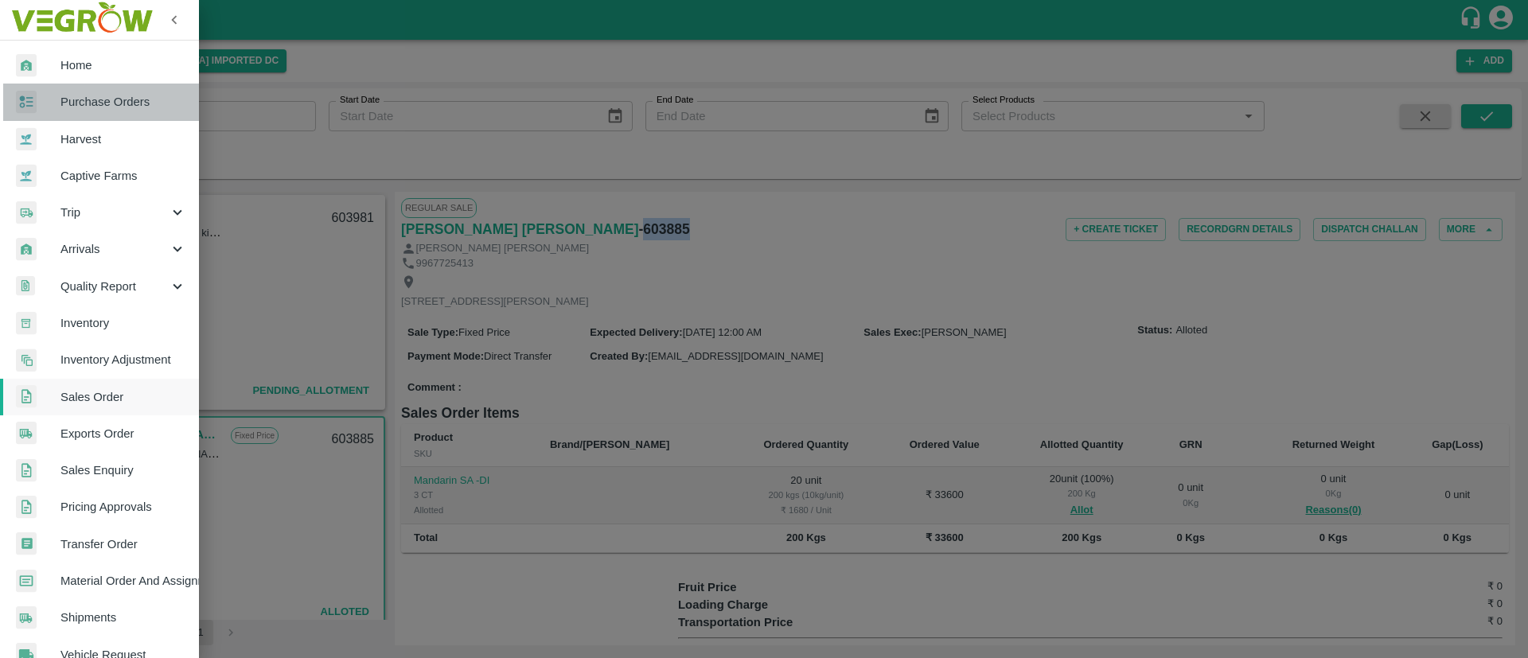
click at [104, 99] on span "Purchase Orders" at bounding box center [123, 102] width 126 height 18
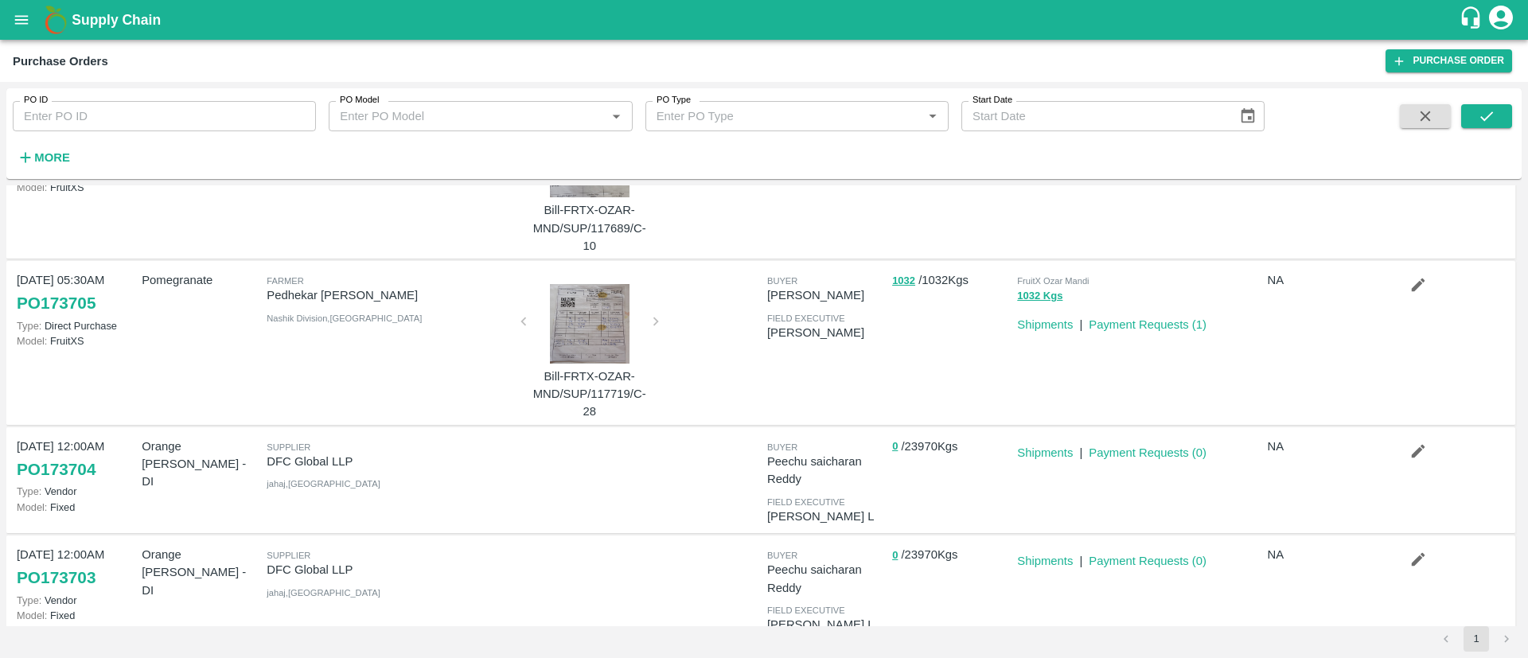
scroll to position [121, 0]
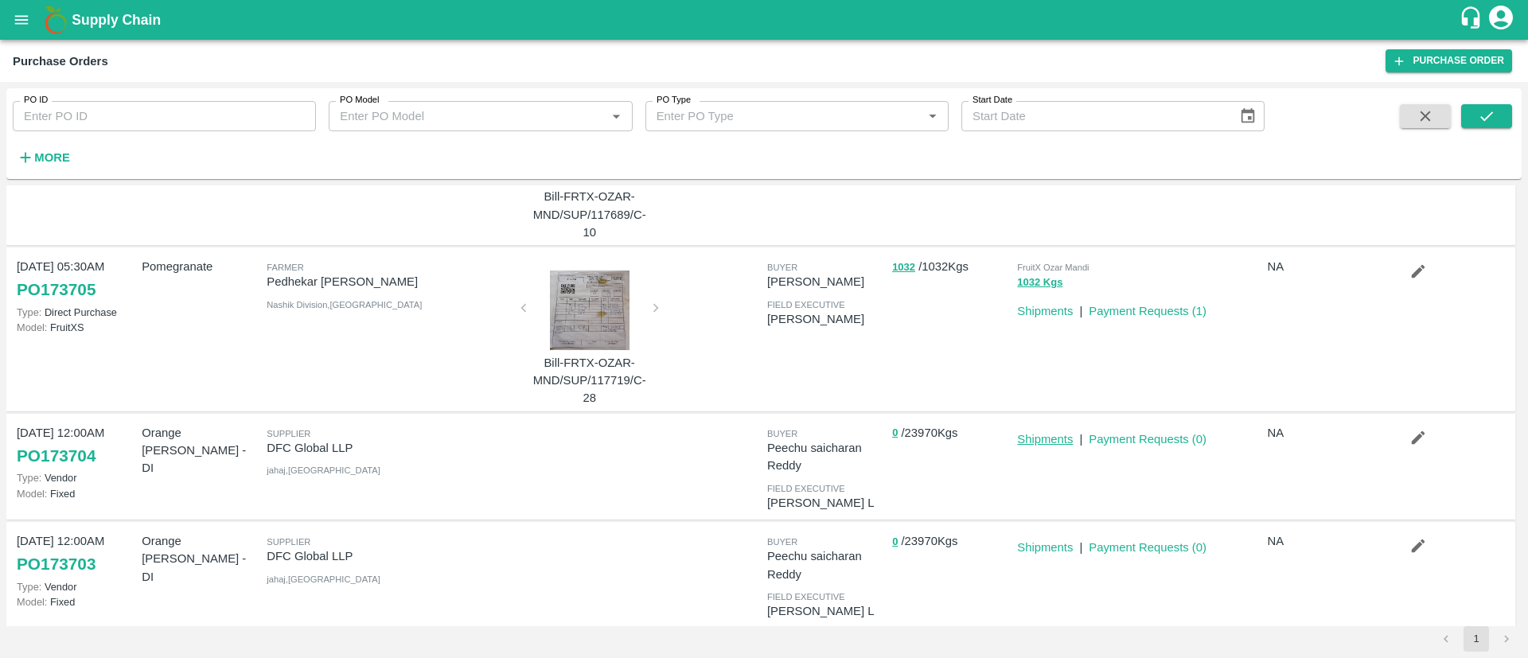
click at [1041, 434] on link "Shipments" at bounding box center [1045, 439] width 56 height 13
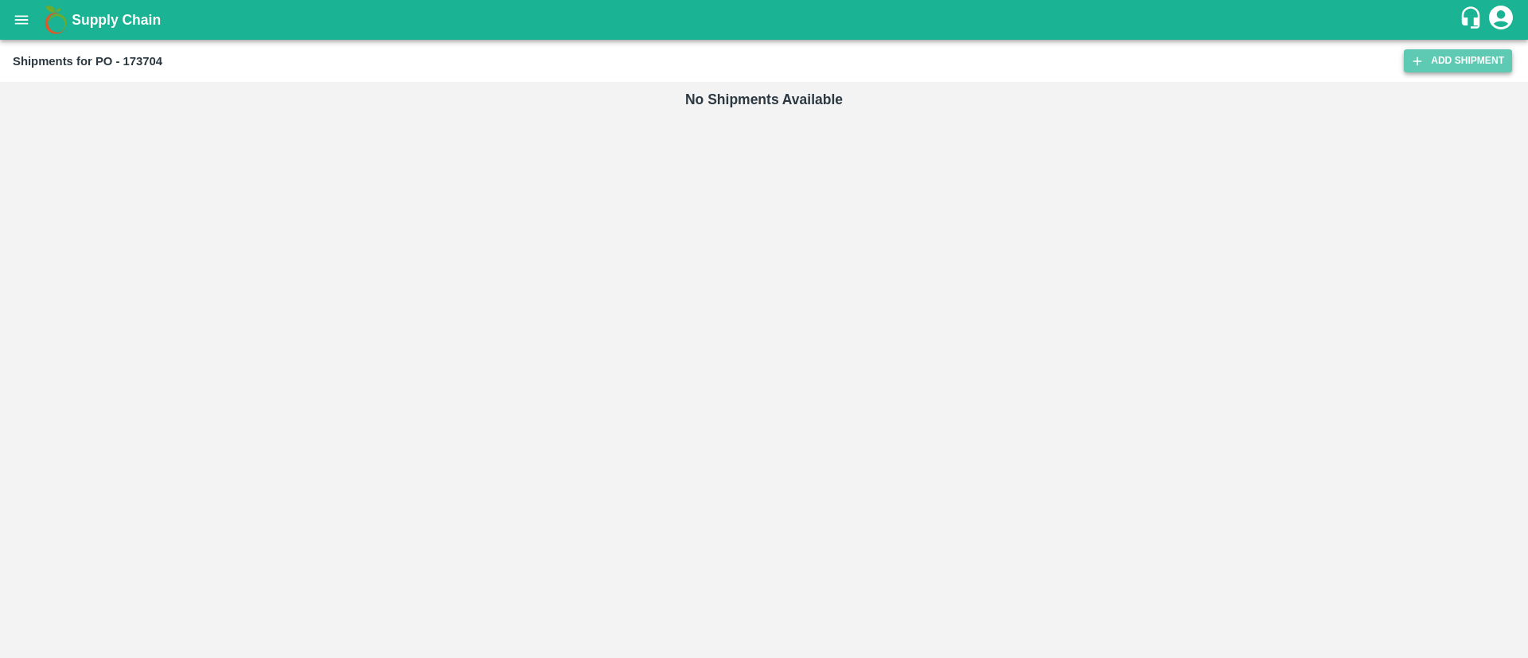
click at [1481, 63] on link "Add Shipment" at bounding box center [1457, 60] width 108 height 23
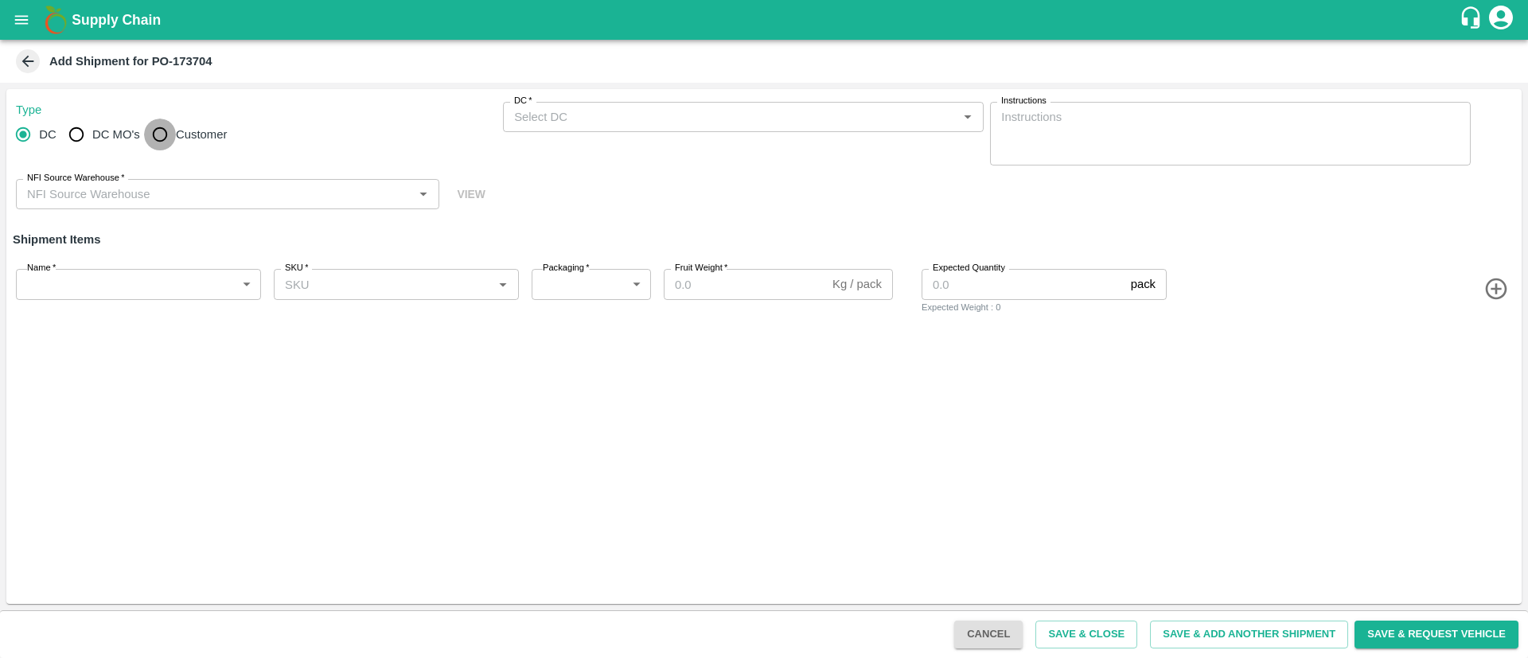
click at [162, 131] on input "Customer" at bounding box center [160, 135] width 32 height 32
radio input "true"
click at [33, 134] on input "DC" at bounding box center [23, 135] width 32 height 32
radio input "true"
click at [565, 105] on div "DC   *" at bounding box center [743, 117] width 481 height 30
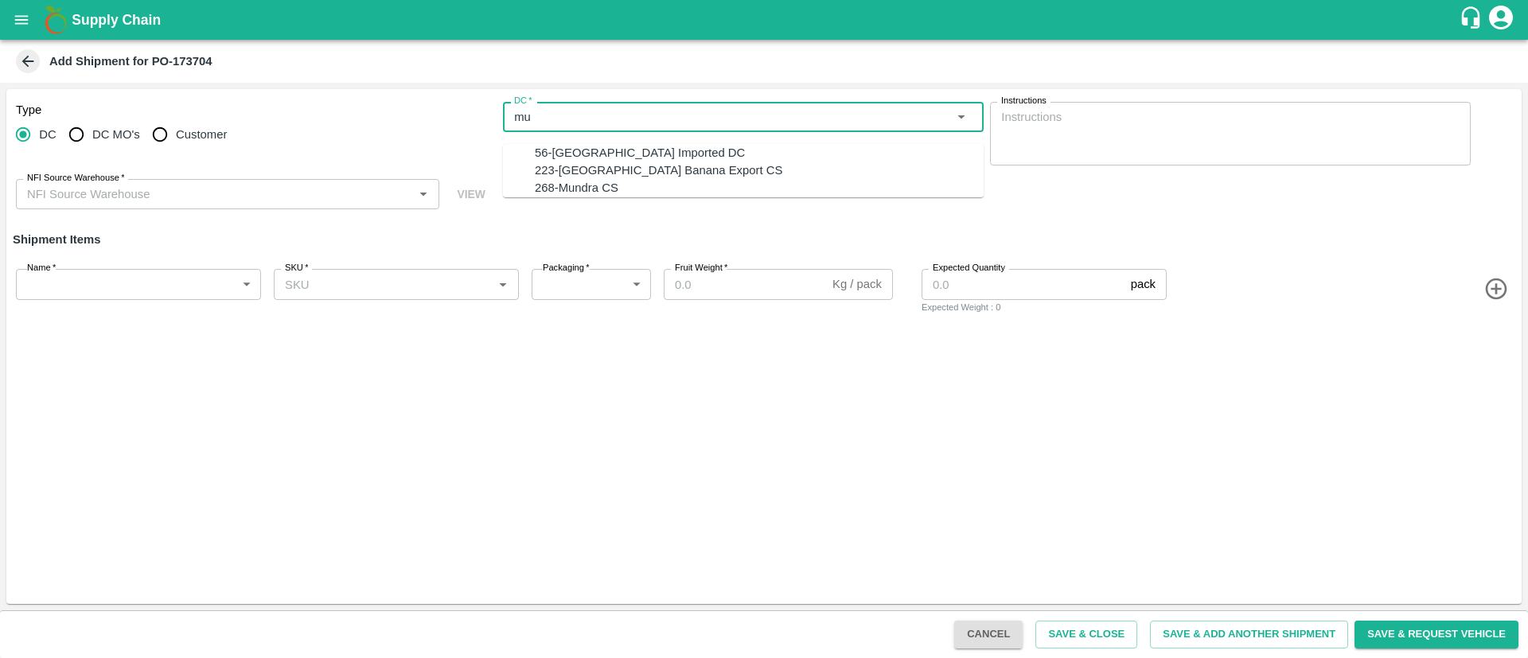
click at [582, 151] on div "56-Mumbai Imported DC" at bounding box center [640, 153] width 210 height 18
type input "56-Mumbai Imported DC"
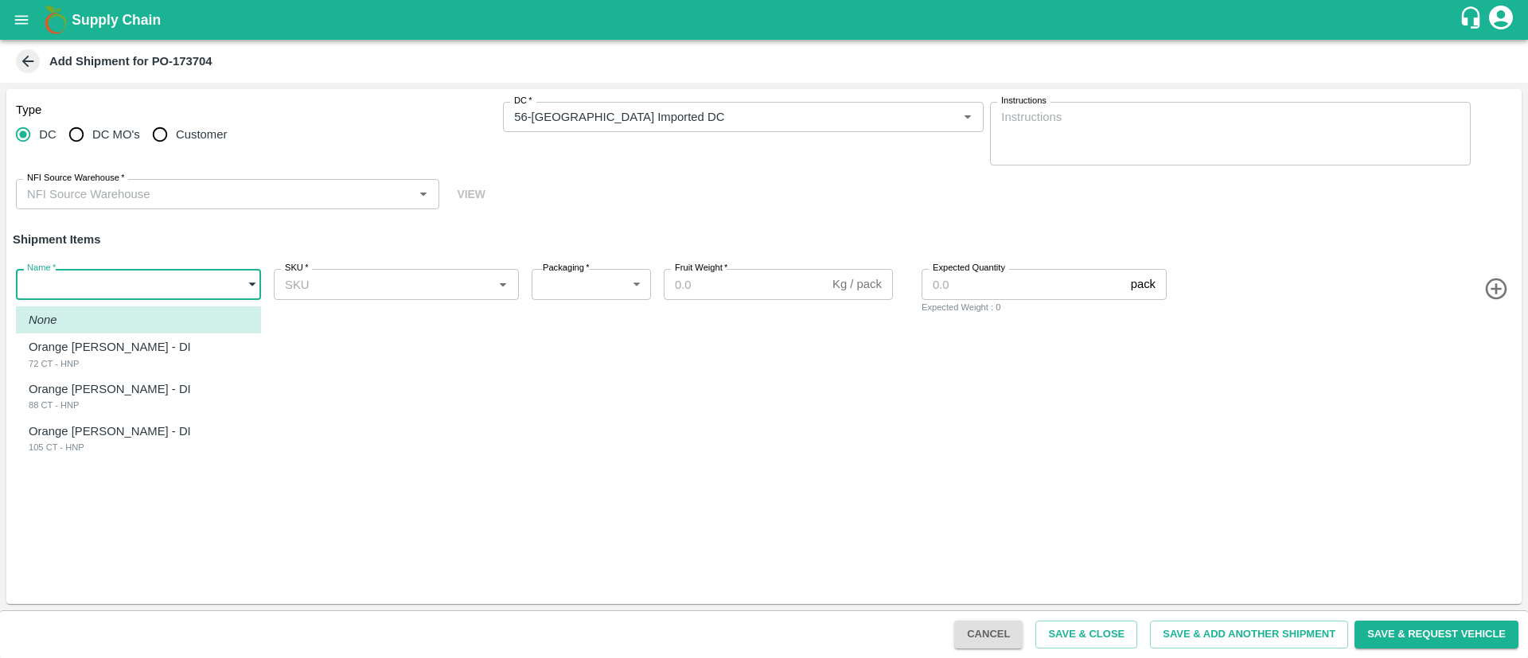
click at [142, 280] on body "Supply Chain Add Shipment for PO-173704 Type DC DC MO's Customer DC   * DC   * …" at bounding box center [764, 329] width 1528 height 658
click at [15, 60] on div at bounding box center [764, 329] width 1528 height 658
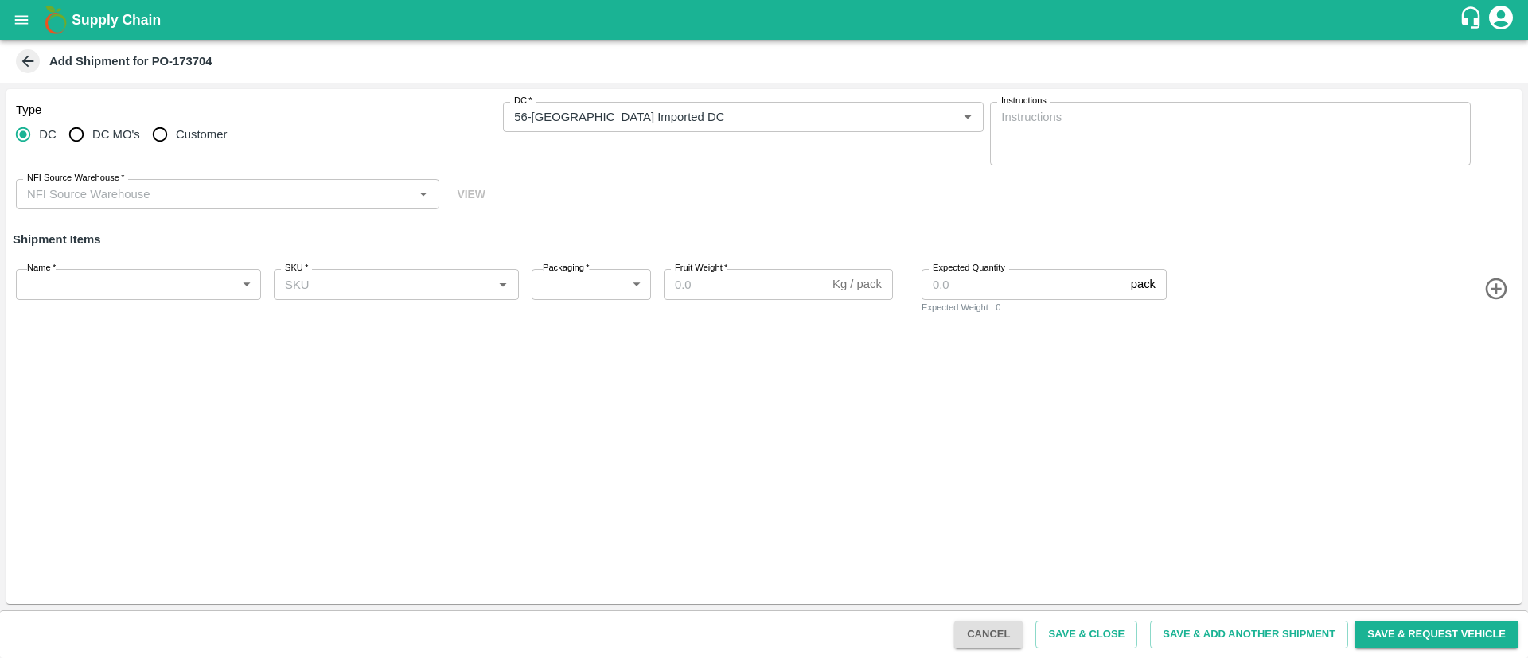
click at [29, 58] on icon at bounding box center [28, 62] width 18 height 18
click at [24, 58] on icon at bounding box center [28, 62] width 18 height 18
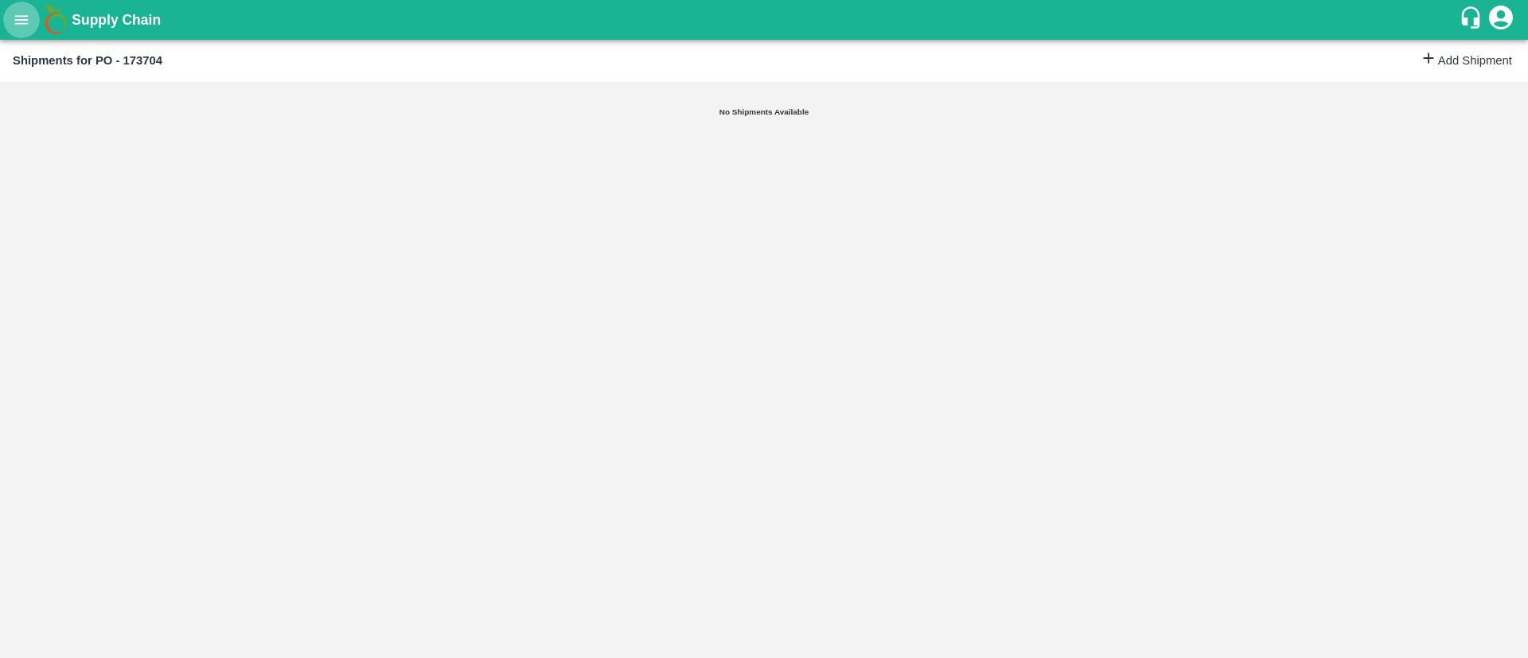
click at [24, 11] on icon "open drawer" at bounding box center [22, 20] width 18 height 18
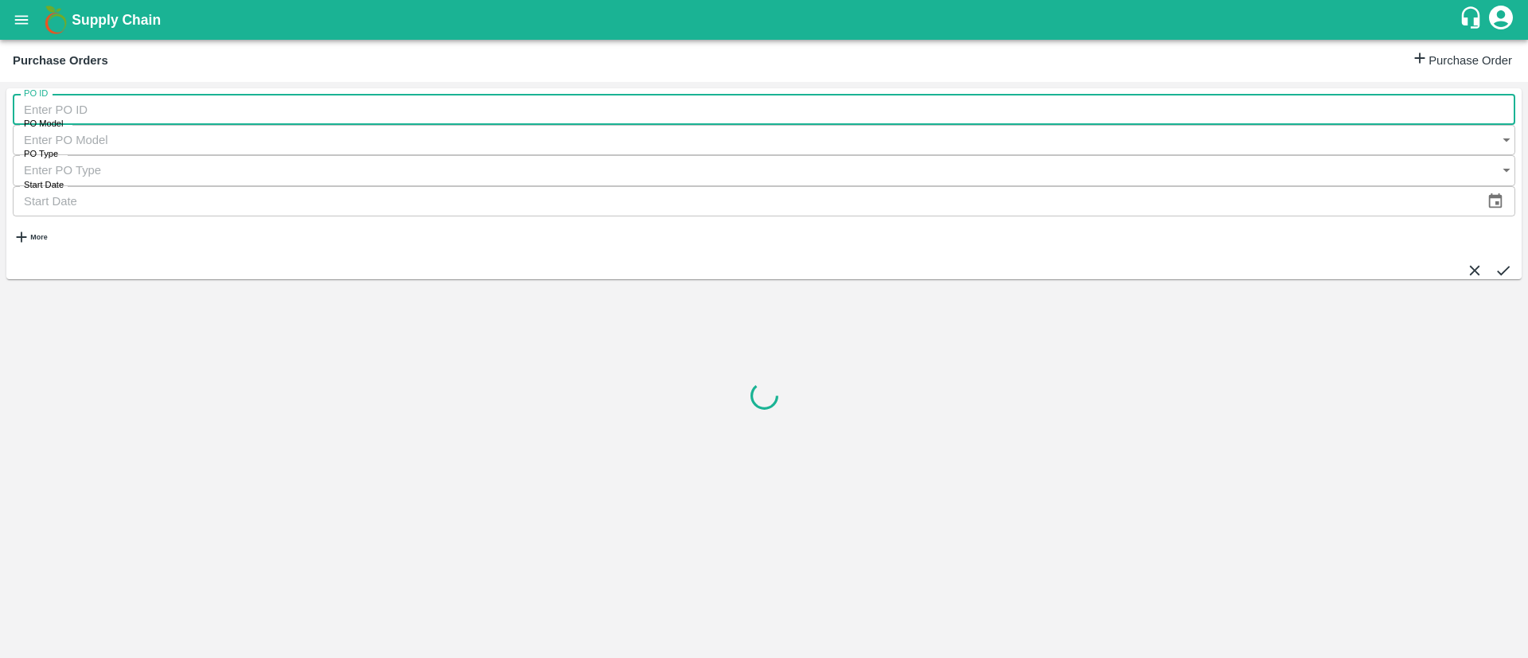
click at [121, 116] on input "PO ID" at bounding box center [764, 110] width 1502 height 30
type input "173703"
click at [1494, 262] on icon "submit" at bounding box center [1503, 271] width 18 height 18
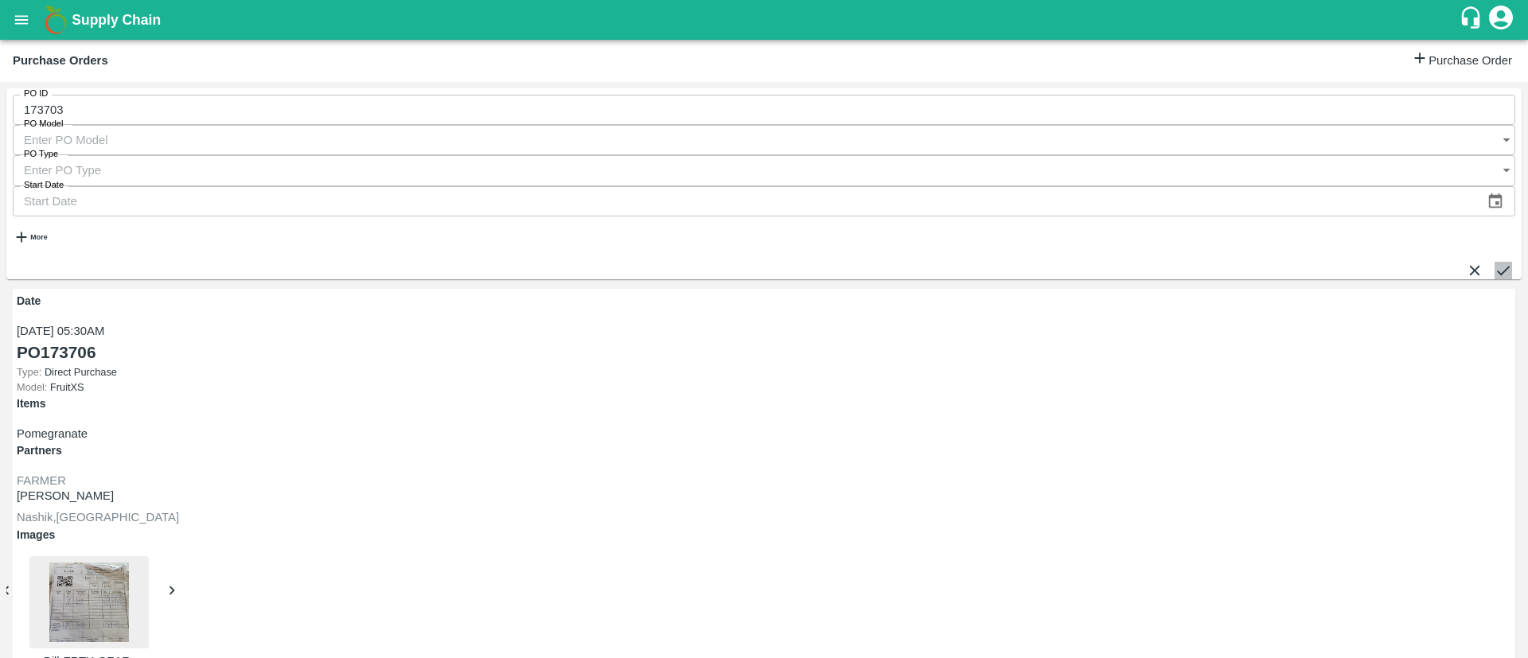
click at [1497, 262] on button "submit" at bounding box center [1503, 271] width 18 height 18
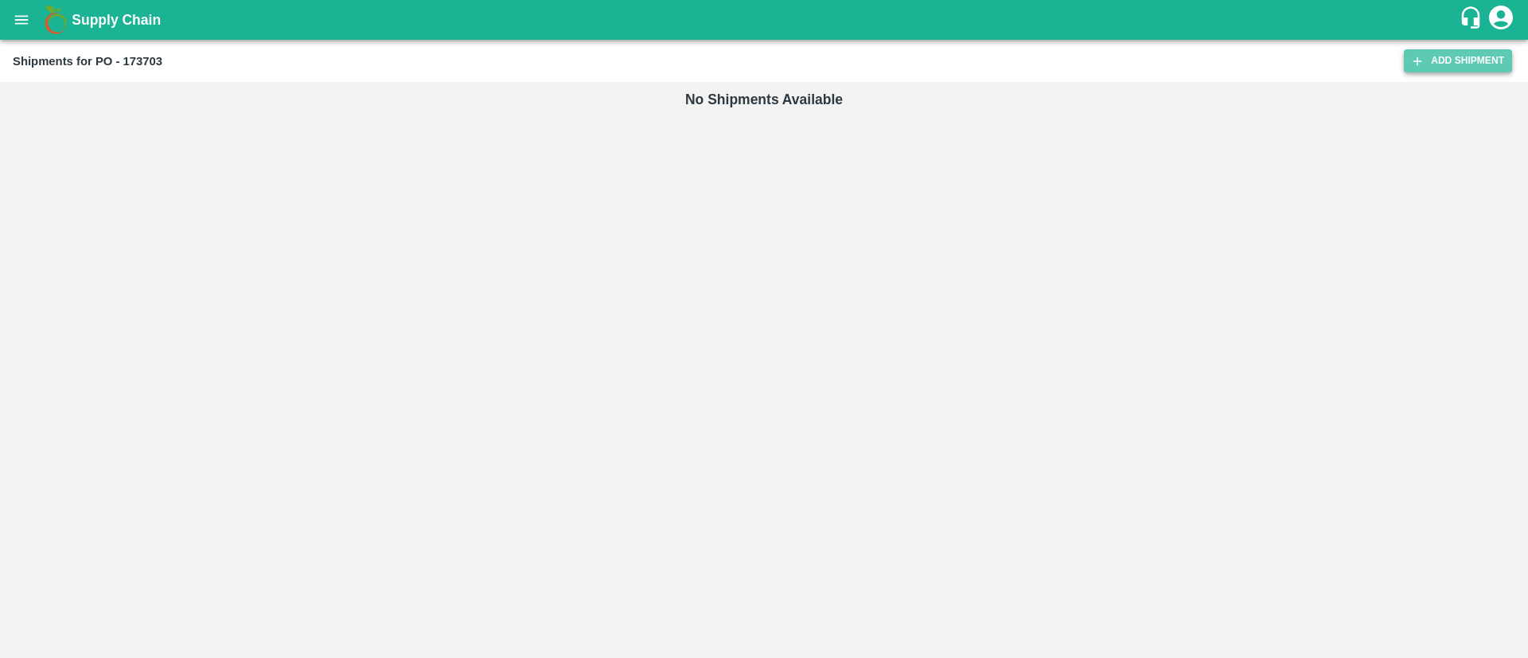
click at [1479, 65] on link "Add Shipment" at bounding box center [1457, 60] width 108 height 23
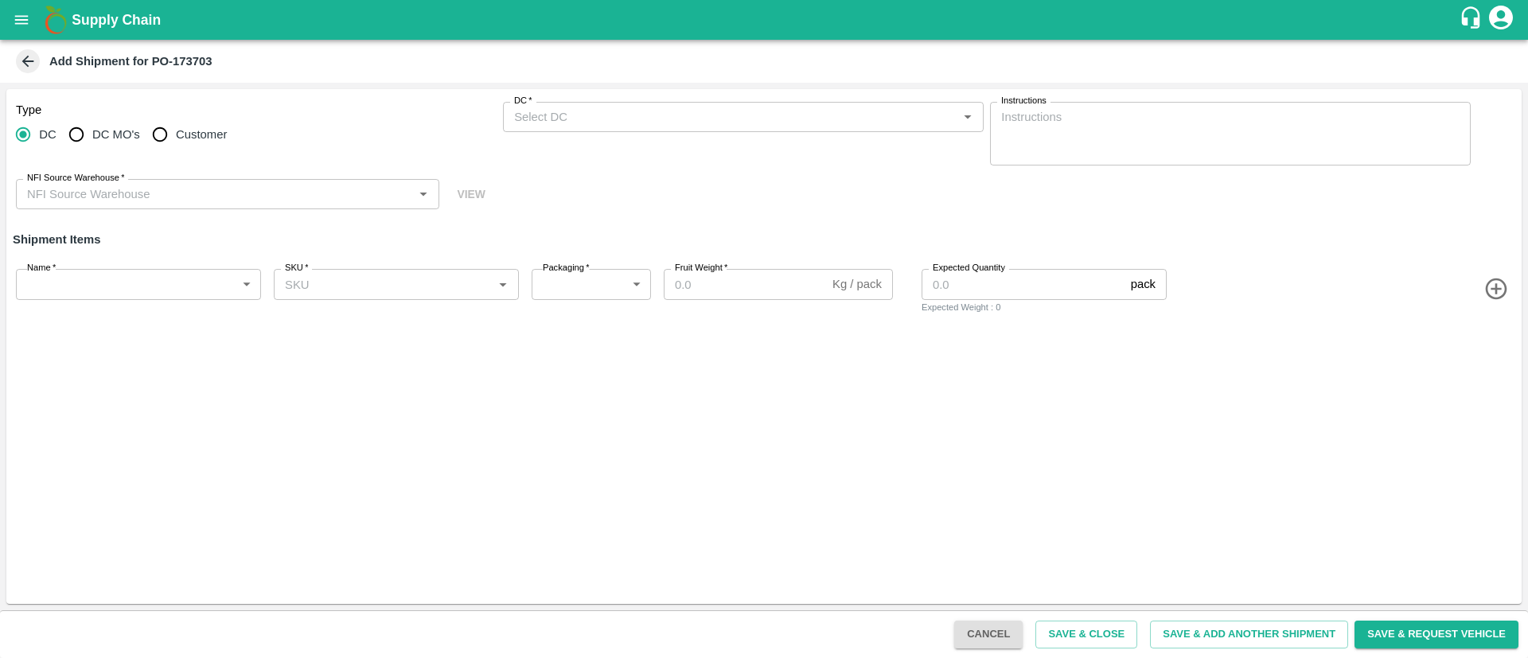
click at [869, 112] on input "DC   *" at bounding box center [730, 117] width 445 height 21
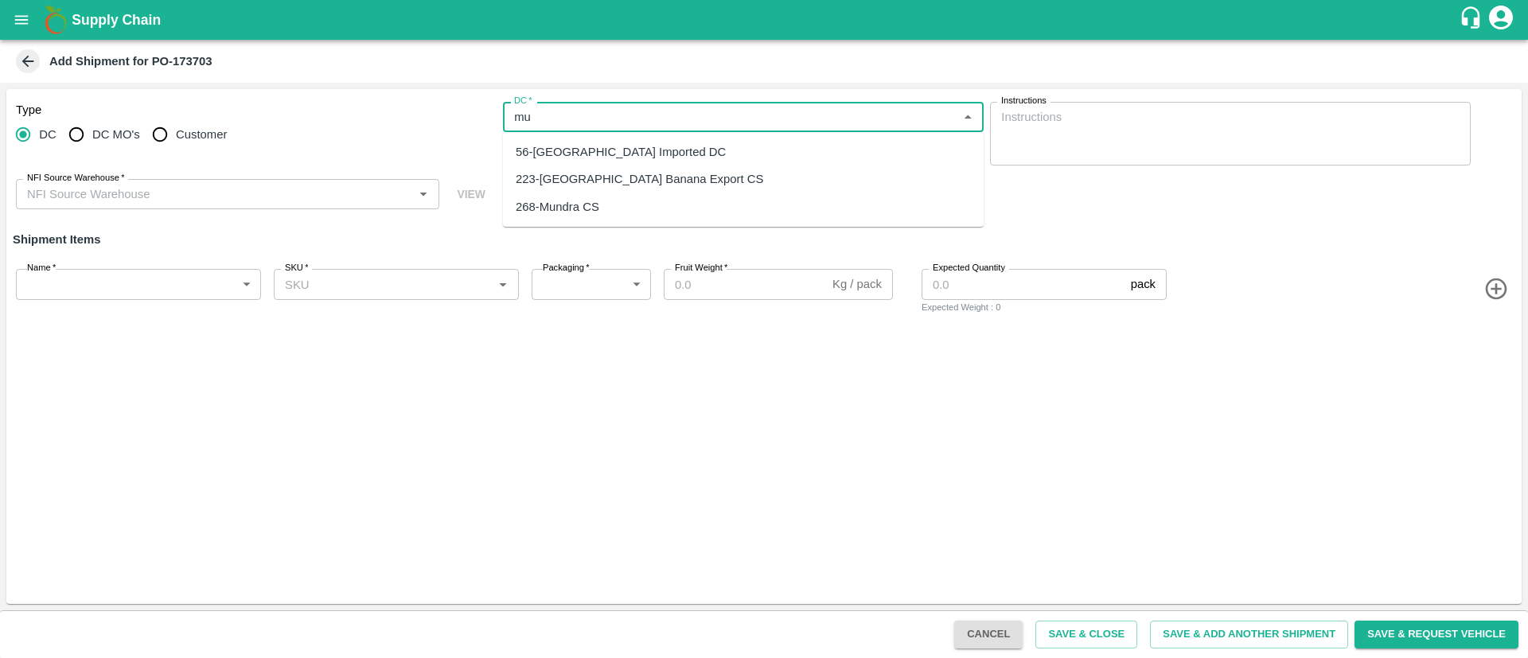
drag, startPoint x: 640, startPoint y: 146, endPoint x: 612, endPoint y: 157, distance: 30.5
click at [640, 148] on div "56-Mumbai Imported DC" at bounding box center [621, 152] width 210 height 18
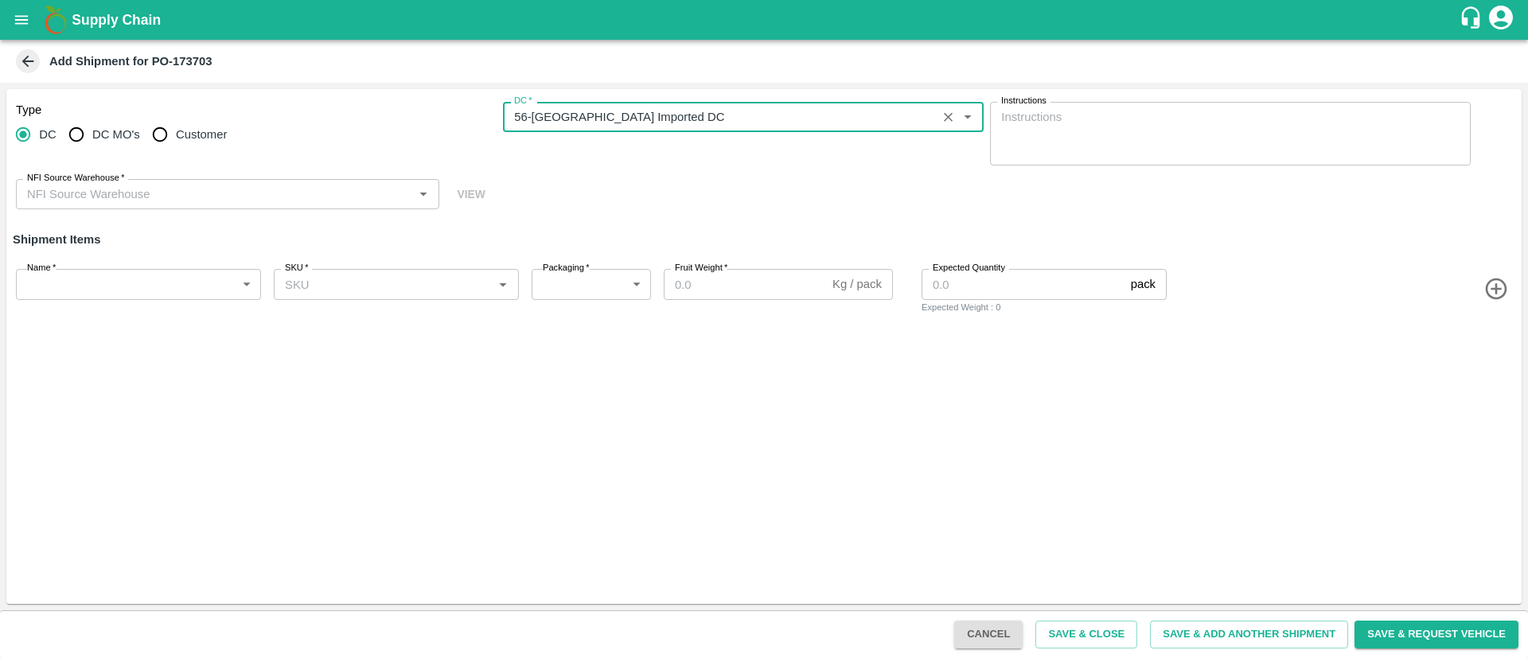
type input "56-Mumbai Imported DC"
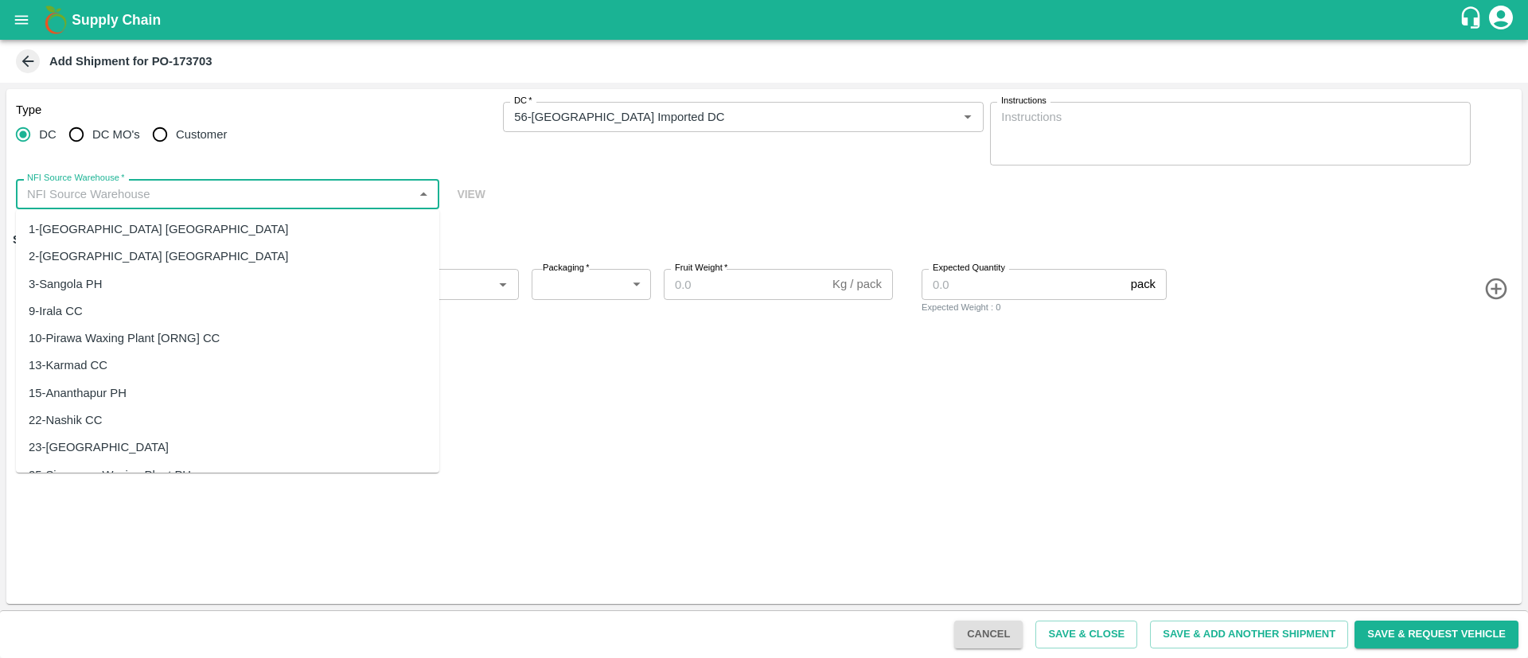
click at [300, 188] on input "NFI Source Warehouse   *" at bounding box center [214, 194] width 387 height 21
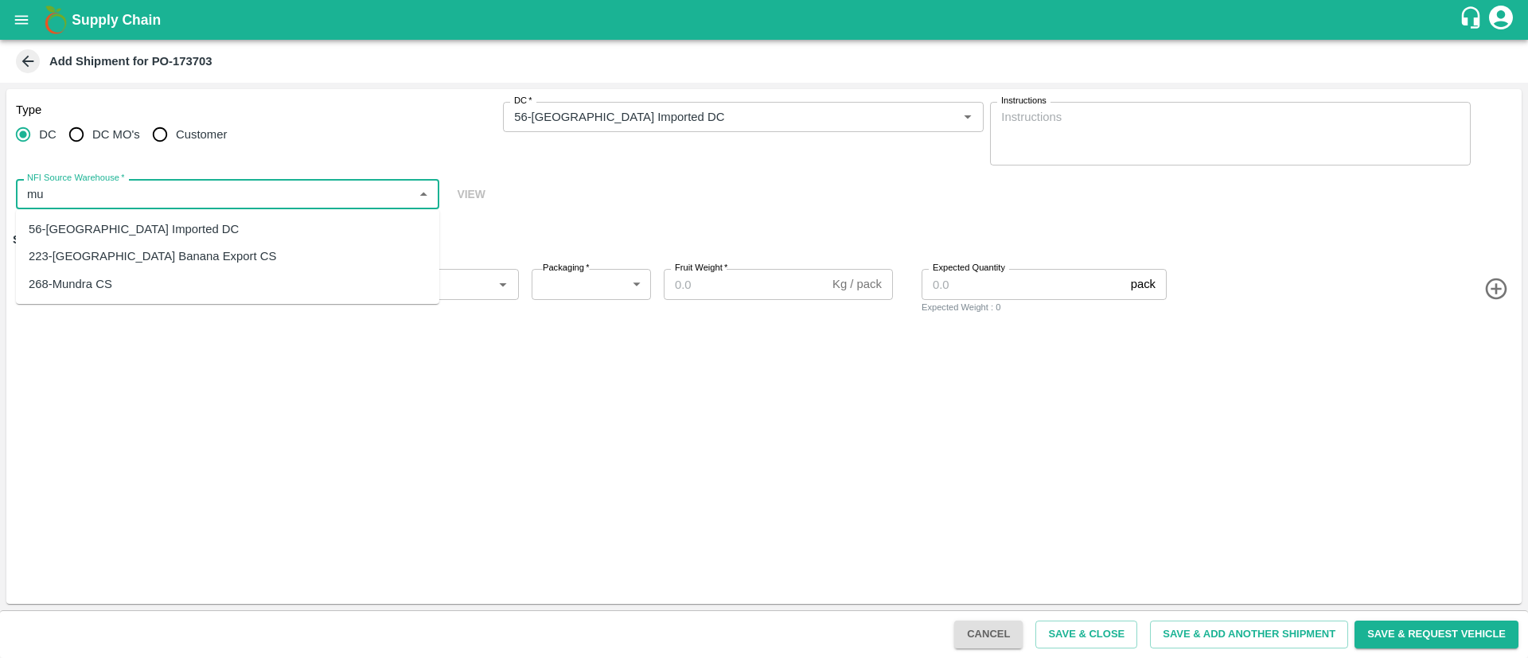
click at [150, 236] on div "56-Mumbai Imported DC" at bounding box center [134, 229] width 210 height 18
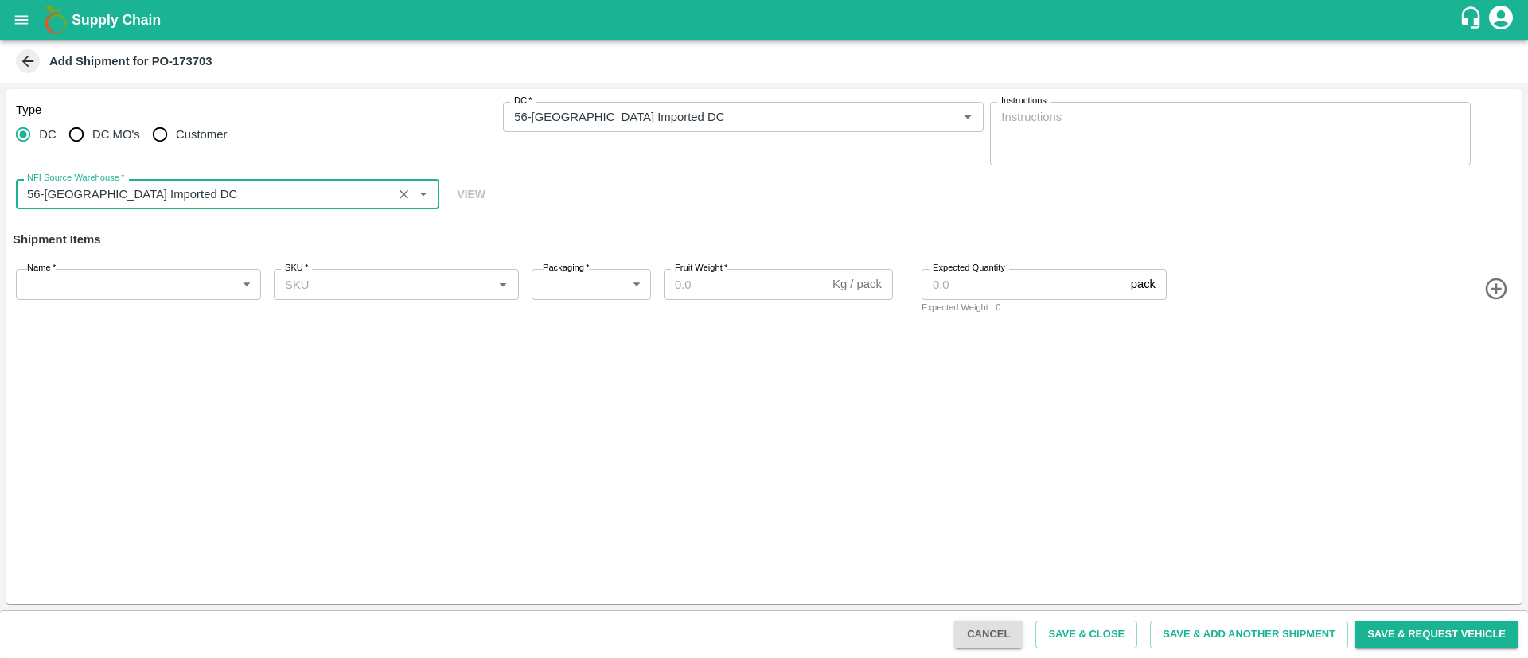
type input "56-[GEOGRAPHIC_DATA] Imported DC"
click at [171, 282] on body "Supply Chain Add Shipment for PO-173703 Type DC DC MO's Customer DC   * DC   * …" at bounding box center [764, 329] width 1528 height 658
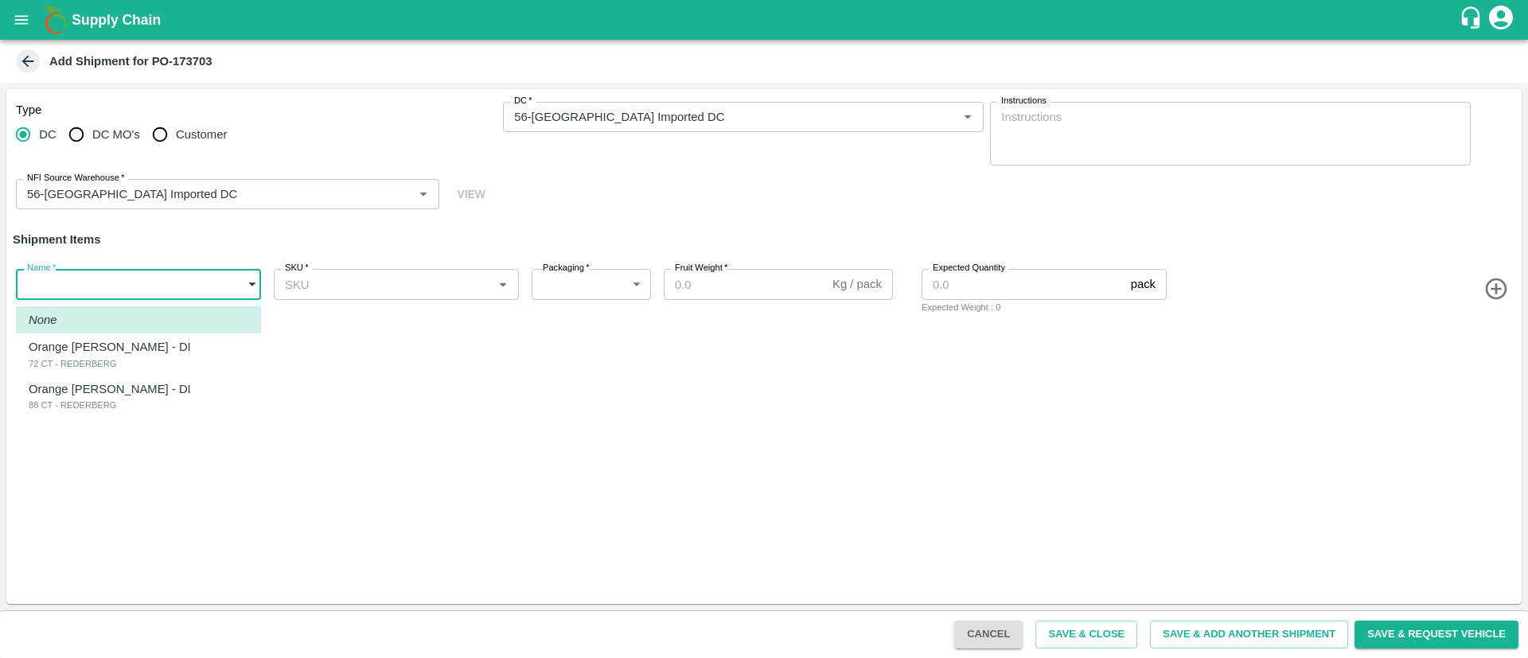
drag, startPoint x: 134, startPoint y: 352, endPoint x: 142, endPoint y: 348, distance: 8.9
click at [134, 352] on p "Orange [PERSON_NAME] - DI" at bounding box center [110, 347] width 162 height 18
type input "1982640"
type input "276"
type input "15"
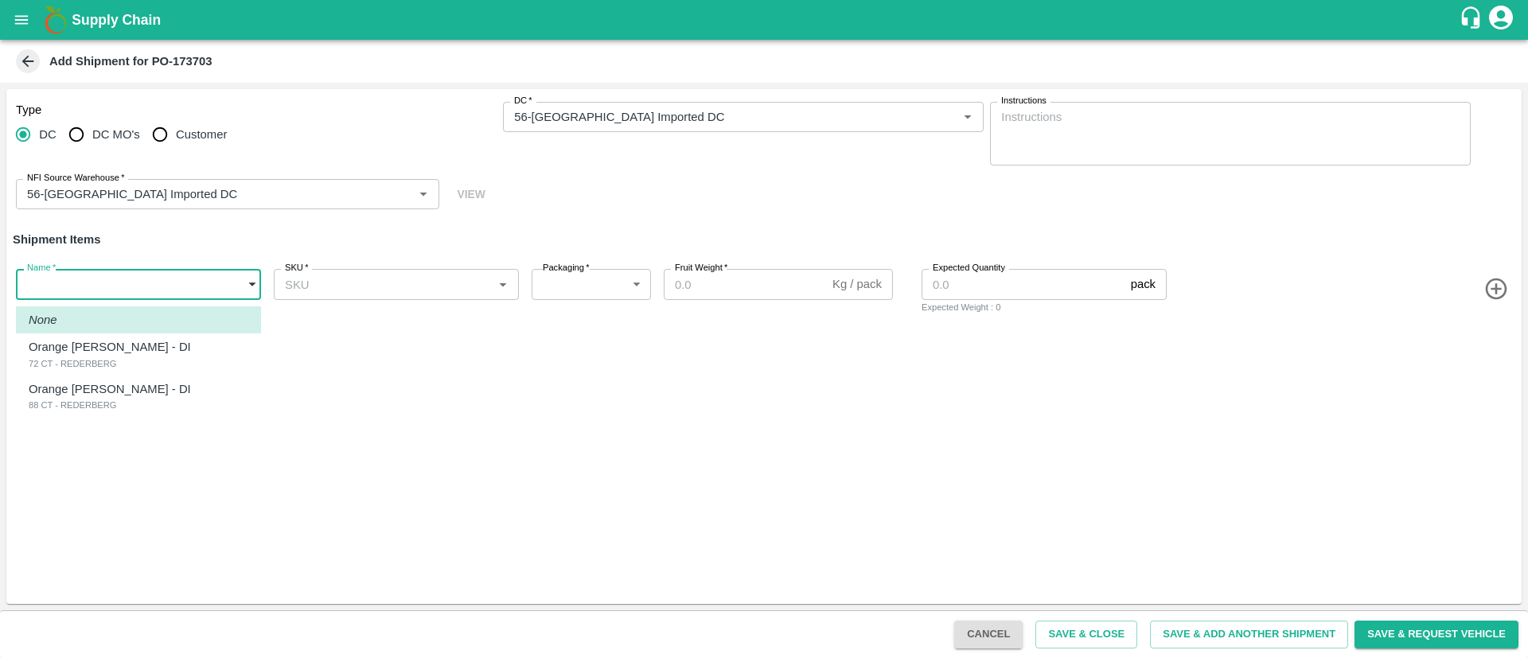
type input "878"
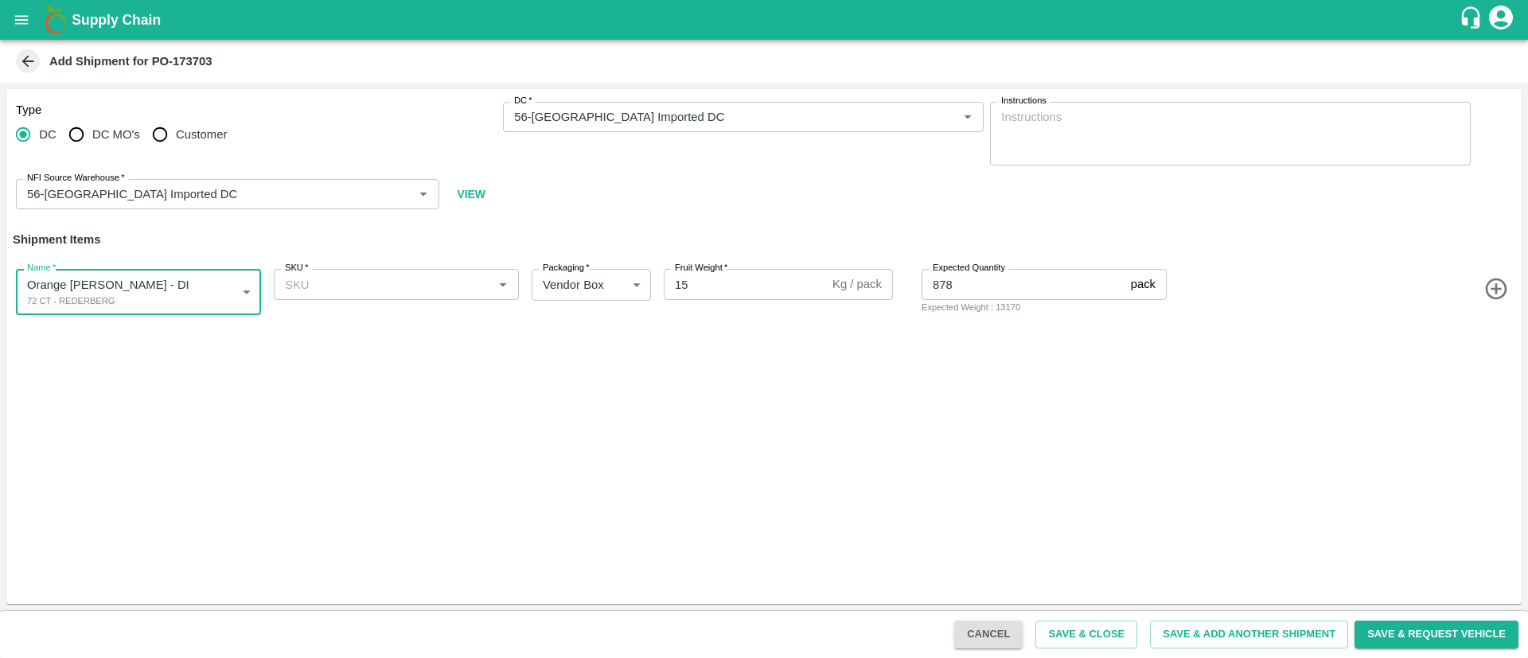
click at [352, 285] on input "SKU   *" at bounding box center [382, 284] width 209 height 21
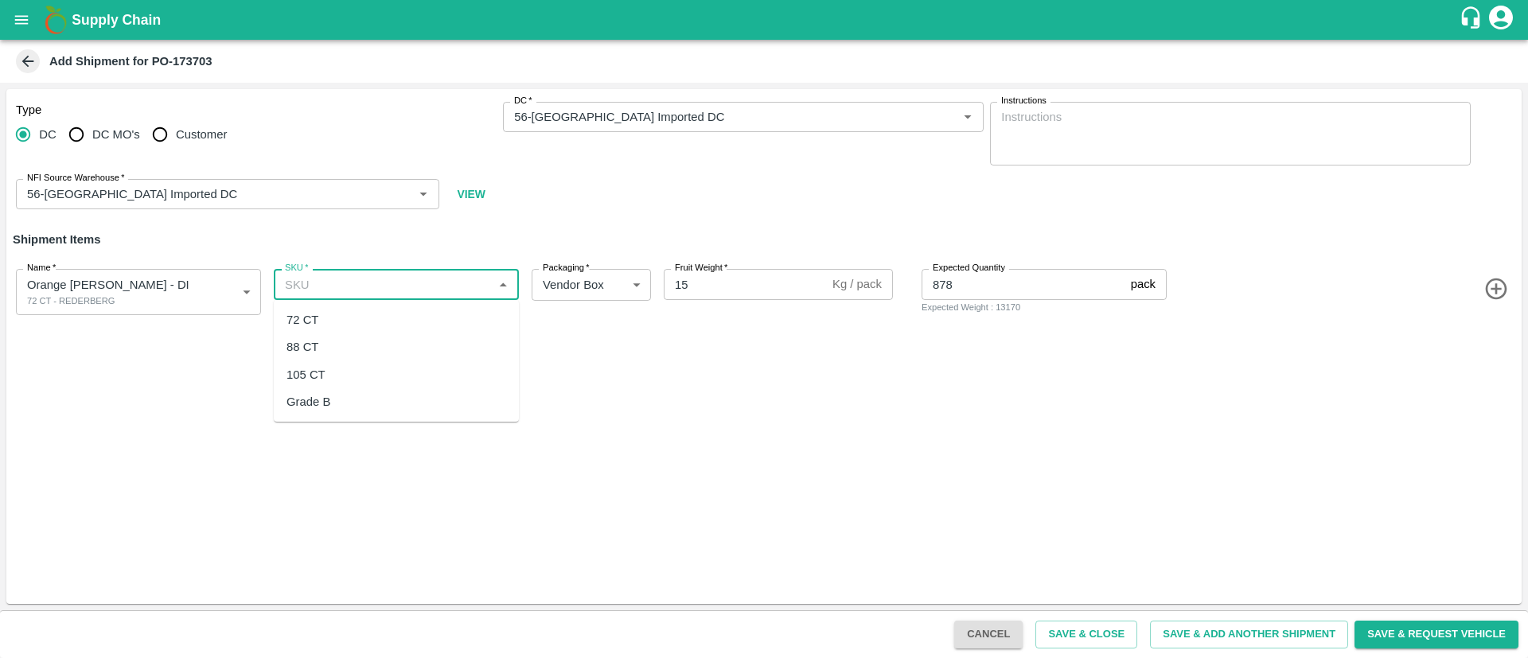
click at [347, 317] on div "72 CT" at bounding box center [396, 319] width 245 height 27
type input "72 CT"
drag, startPoint x: 1499, startPoint y: 292, endPoint x: 1420, endPoint y: 276, distance: 80.4
click at [1498, 290] on icon "button" at bounding box center [1496, 289] width 26 height 26
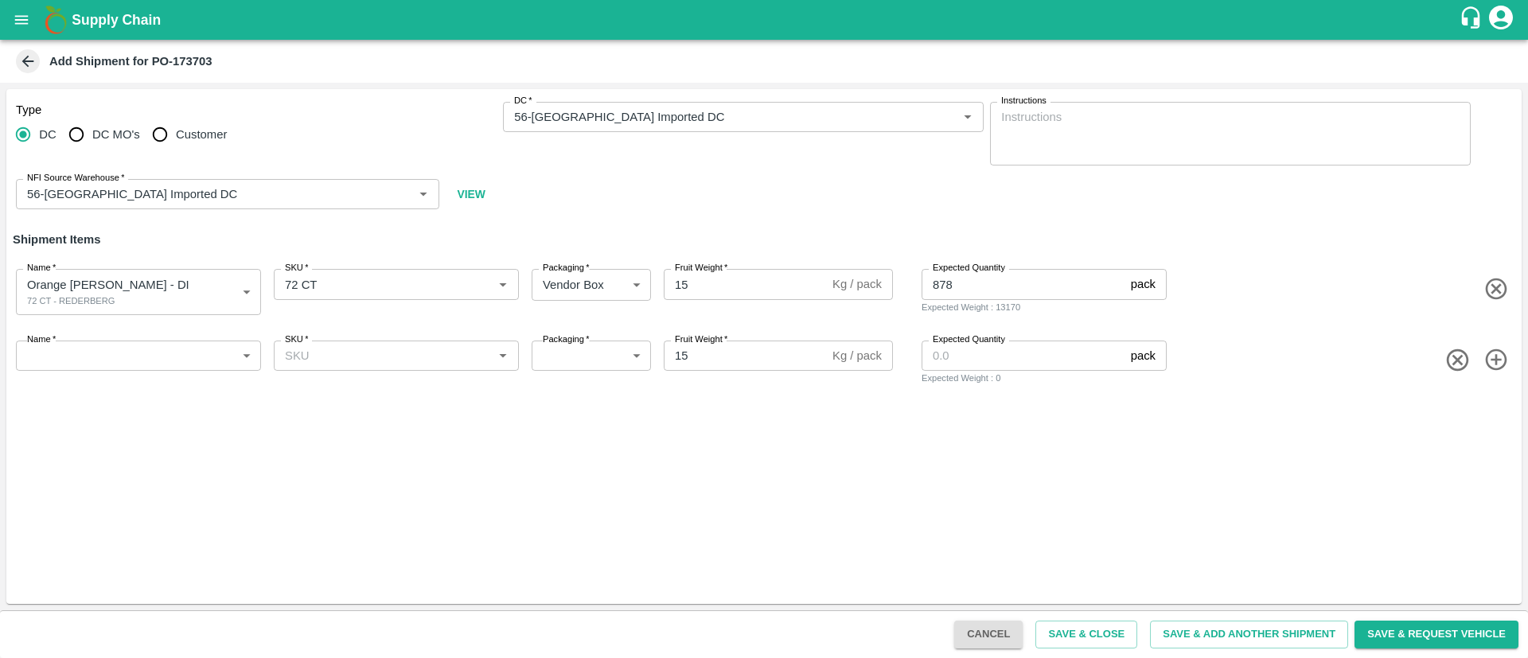
click at [106, 349] on body "Supply Chain Add Shipment for PO-173703 Type DC DC MO's Customer DC   * DC   * …" at bounding box center [764, 329] width 1528 height 658
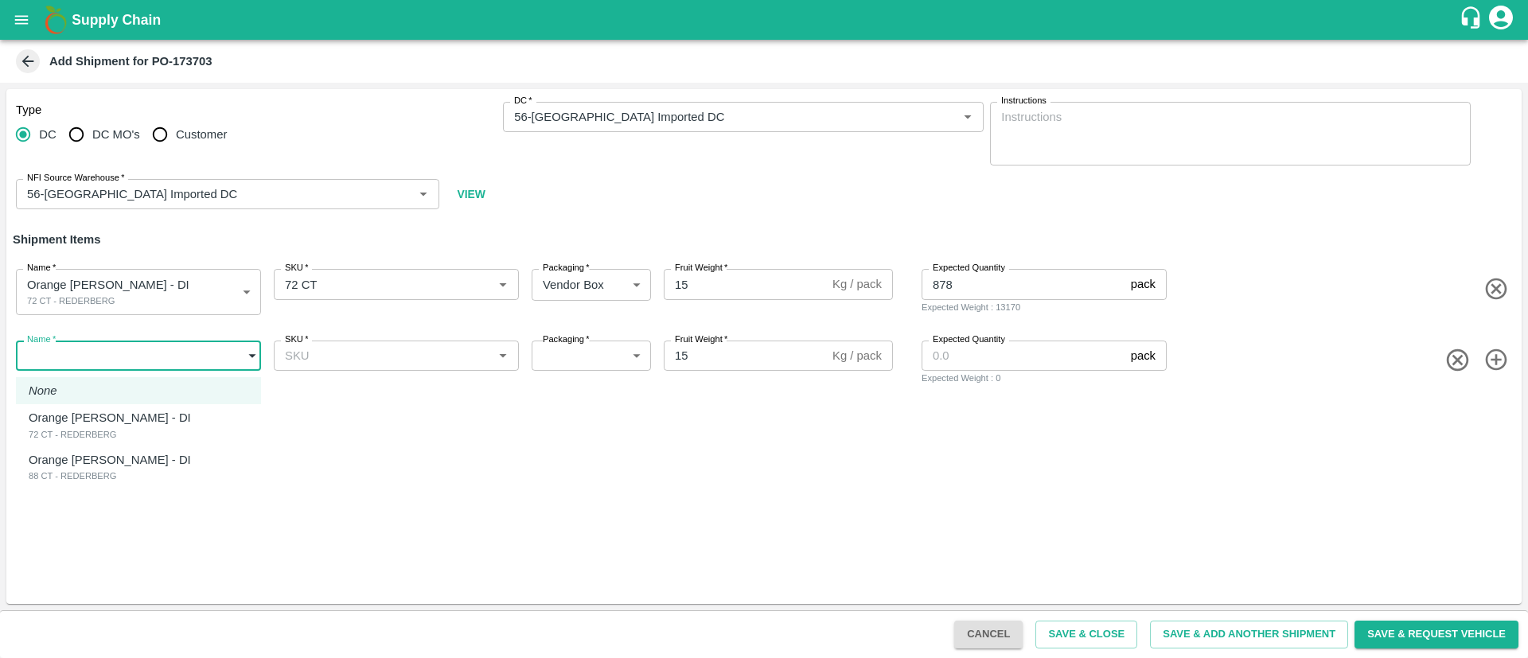
drag, startPoint x: 103, startPoint y: 464, endPoint x: 114, endPoint y: 460, distance: 11.8
click at [103, 465] on p "Orange [PERSON_NAME] - DI" at bounding box center [110, 460] width 162 height 18
type input "1982641"
type input "276"
type input "720"
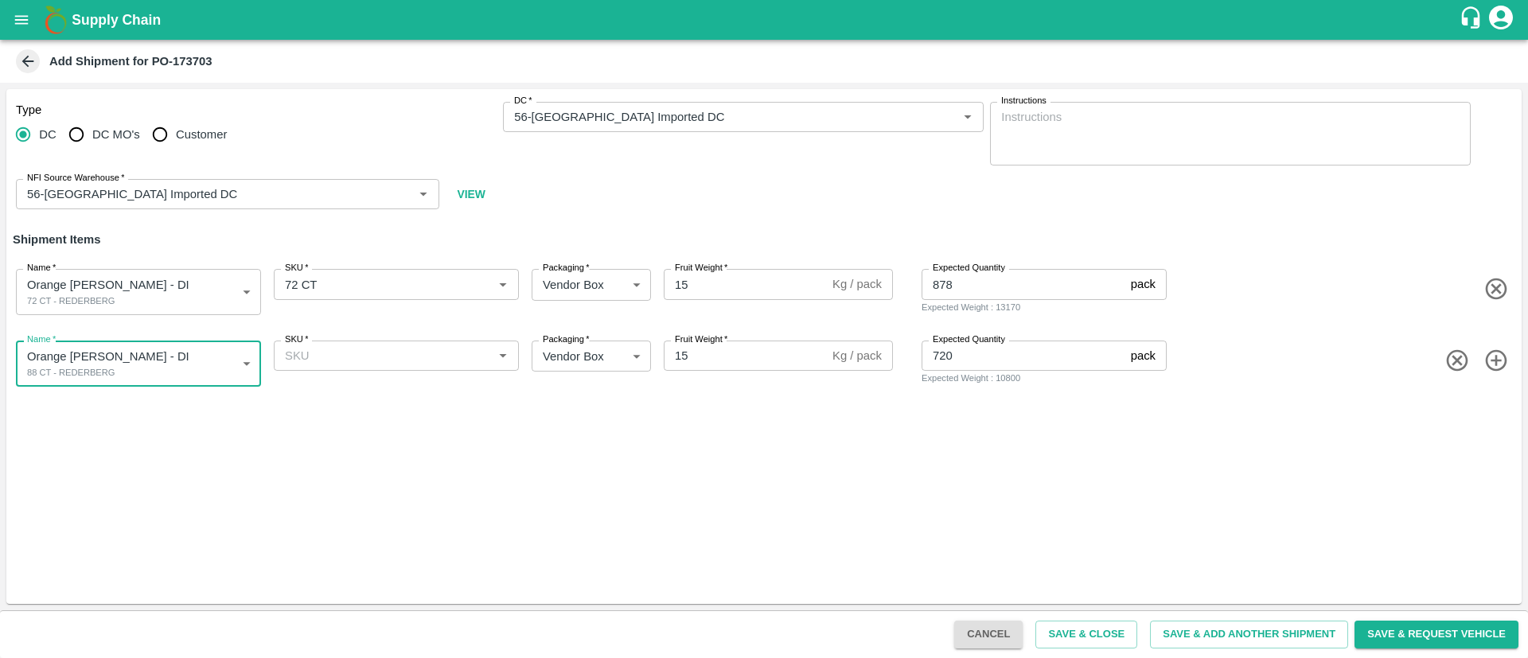
click at [338, 357] on input "SKU   *" at bounding box center [382, 355] width 209 height 21
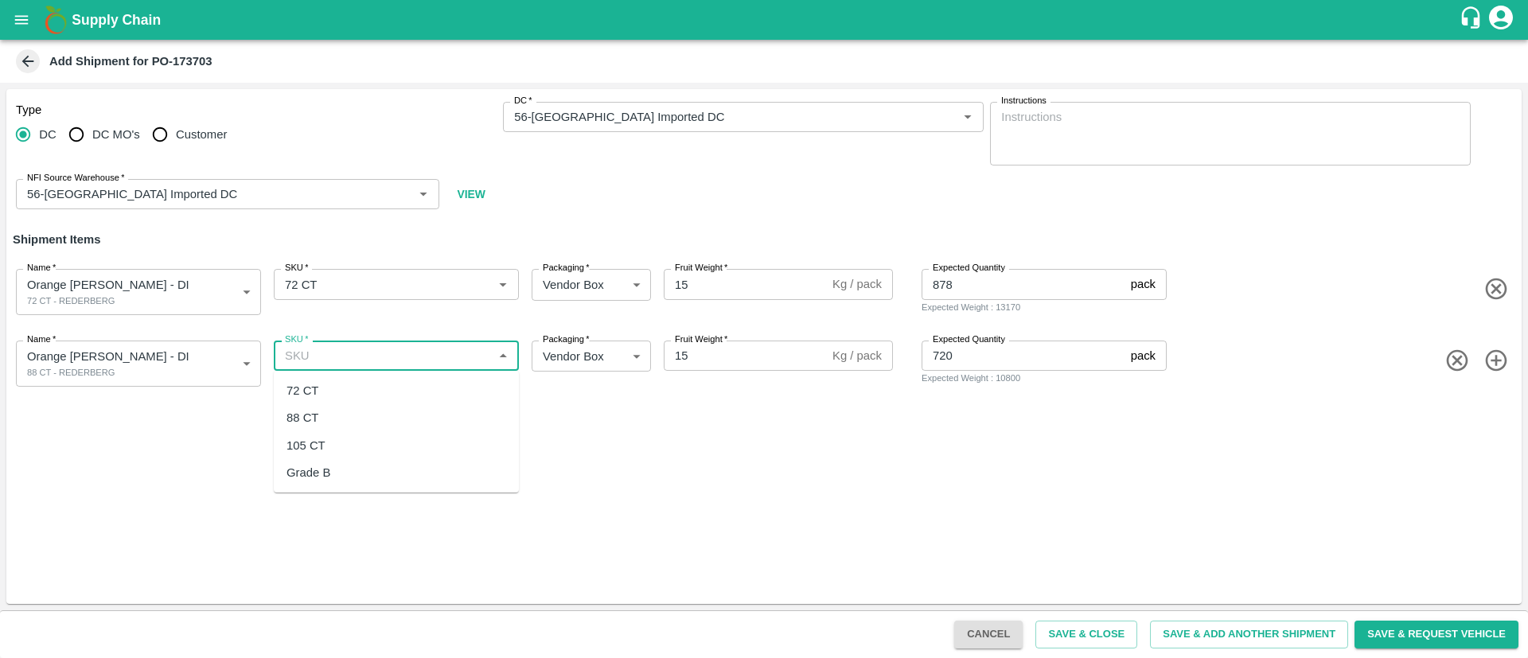
click at [332, 418] on div "88 CT" at bounding box center [396, 417] width 245 height 27
type input "88 CT"
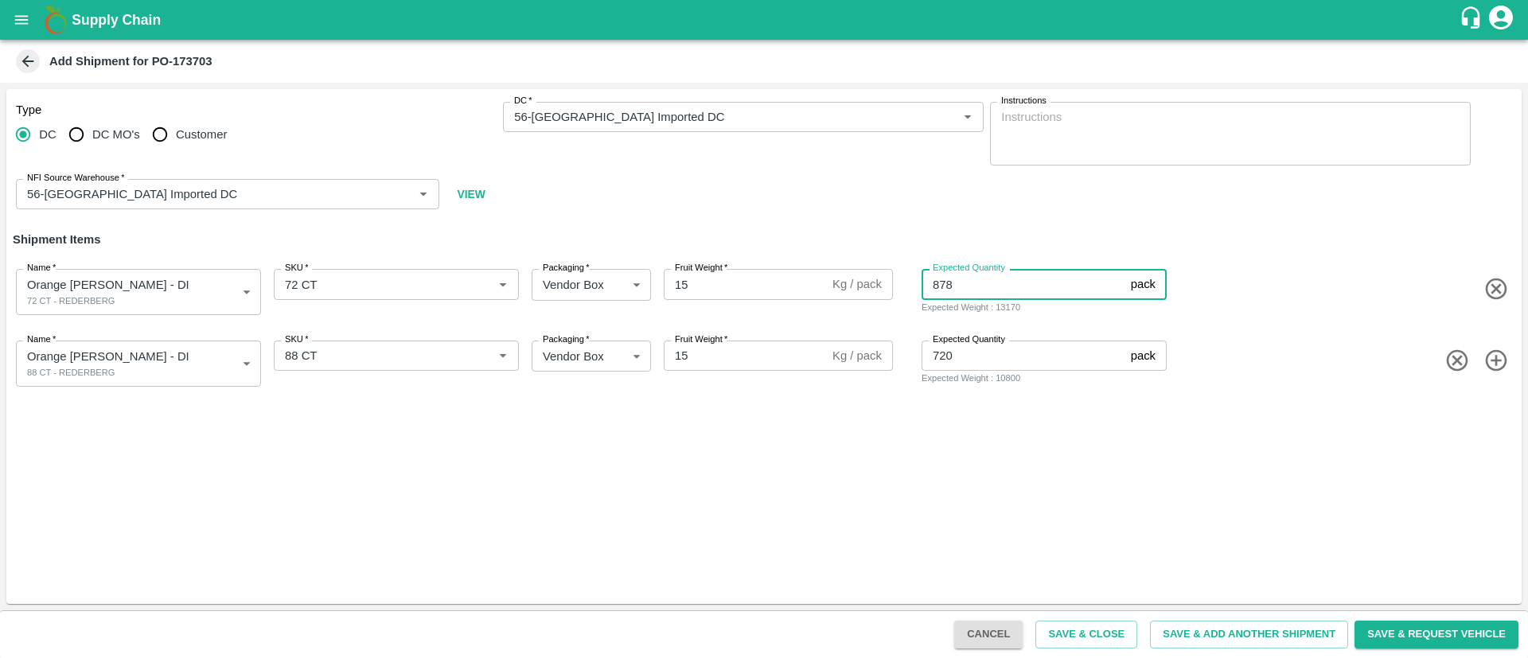
click at [960, 287] on input "878" at bounding box center [1022, 284] width 203 height 30
type input "880"
click at [975, 461] on div "Type DC DC MO's Customer DC   * DC   * Instructions x Instructions NFI Source W…" at bounding box center [763, 346] width 1515 height 515
click at [969, 461] on div "Type DC DC MO's Customer DC   * DC   * Instructions x Instructions NFI Source W…" at bounding box center [763, 346] width 1515 height 515
drag, startPoint x: 1040, startPoint y: 486, endPoint x: 1052, endPoint y: 496, distance: 15.3
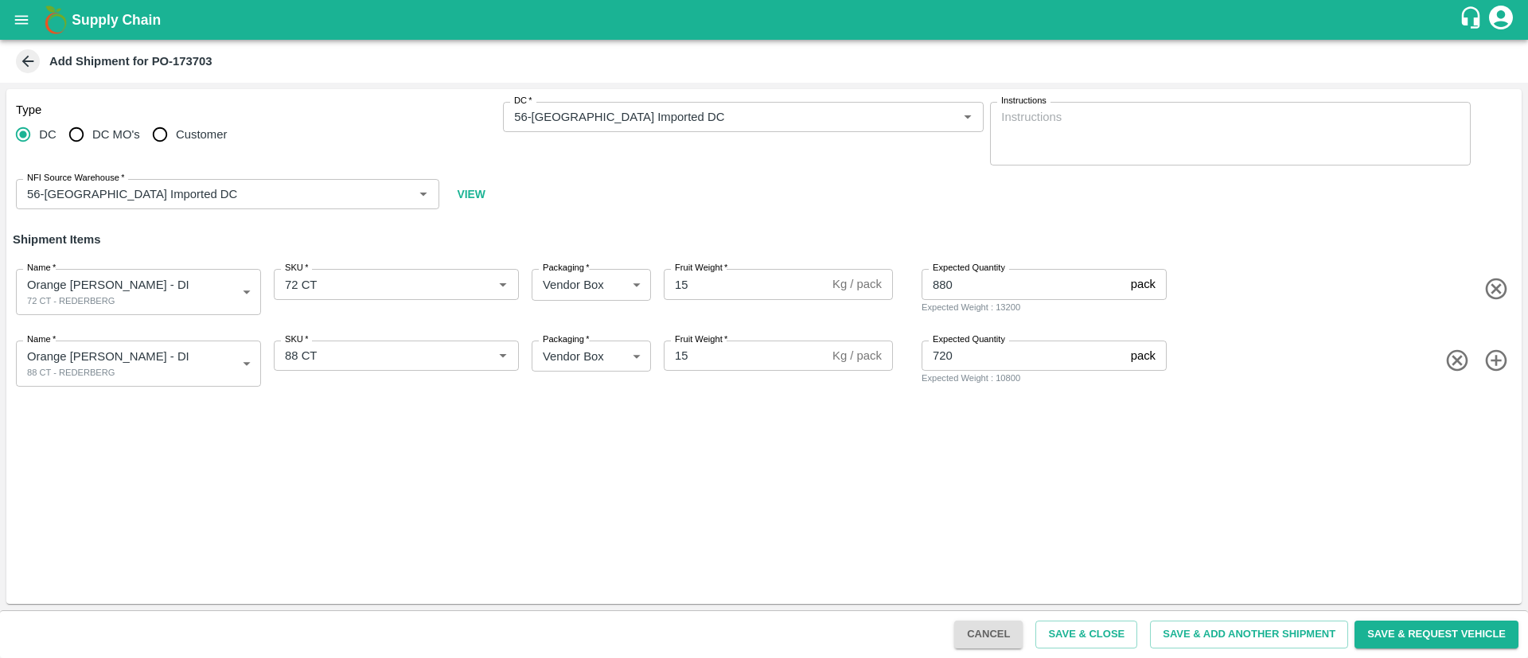
click at [1040, 486] on div "Type DC DC MO's Customer DC   * DC   * Instructions x Instructions NFI Source W…" at bounding box center [763, 346] width 1515 height 515
click at [1109, 631] on button "Save & Close" at bounding box center [1086, 635] width 102 height 28
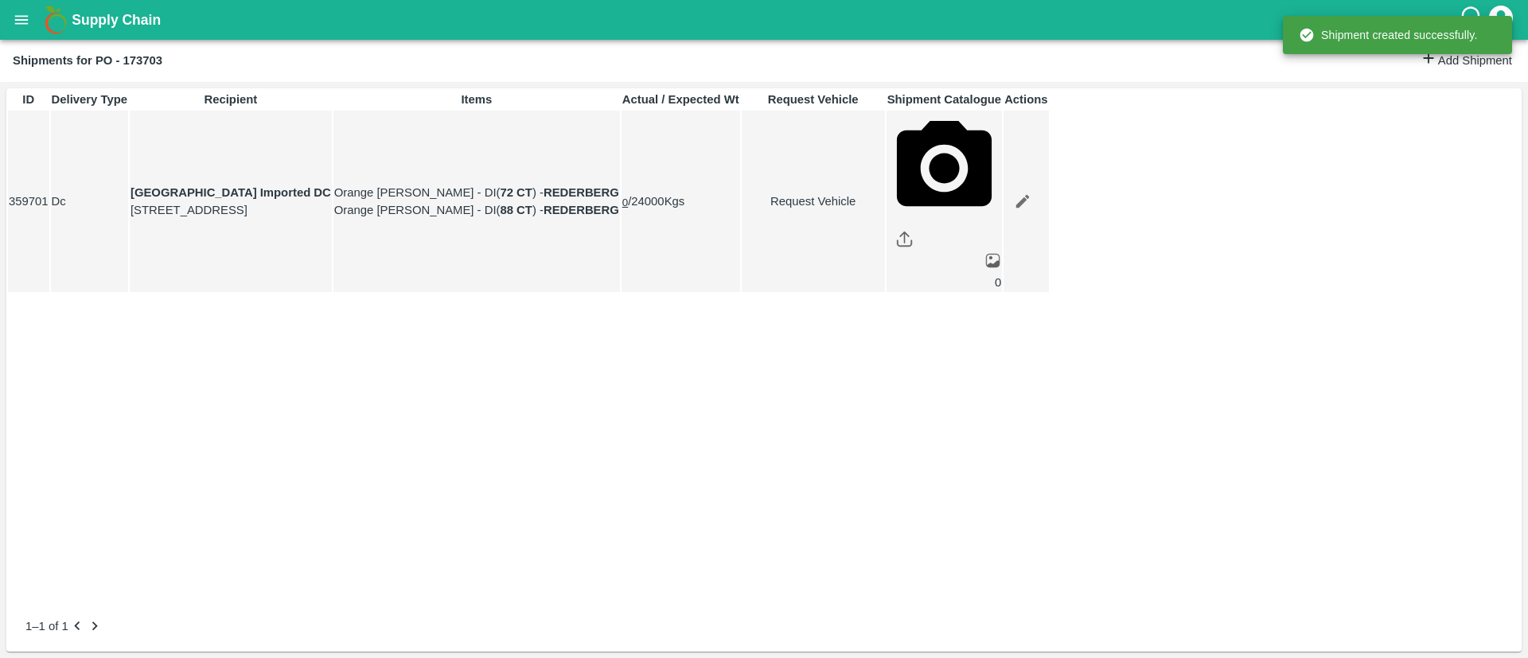
click at [10, 10] on button "open drawer" at bounding box center [21, 20] width 37 height 37
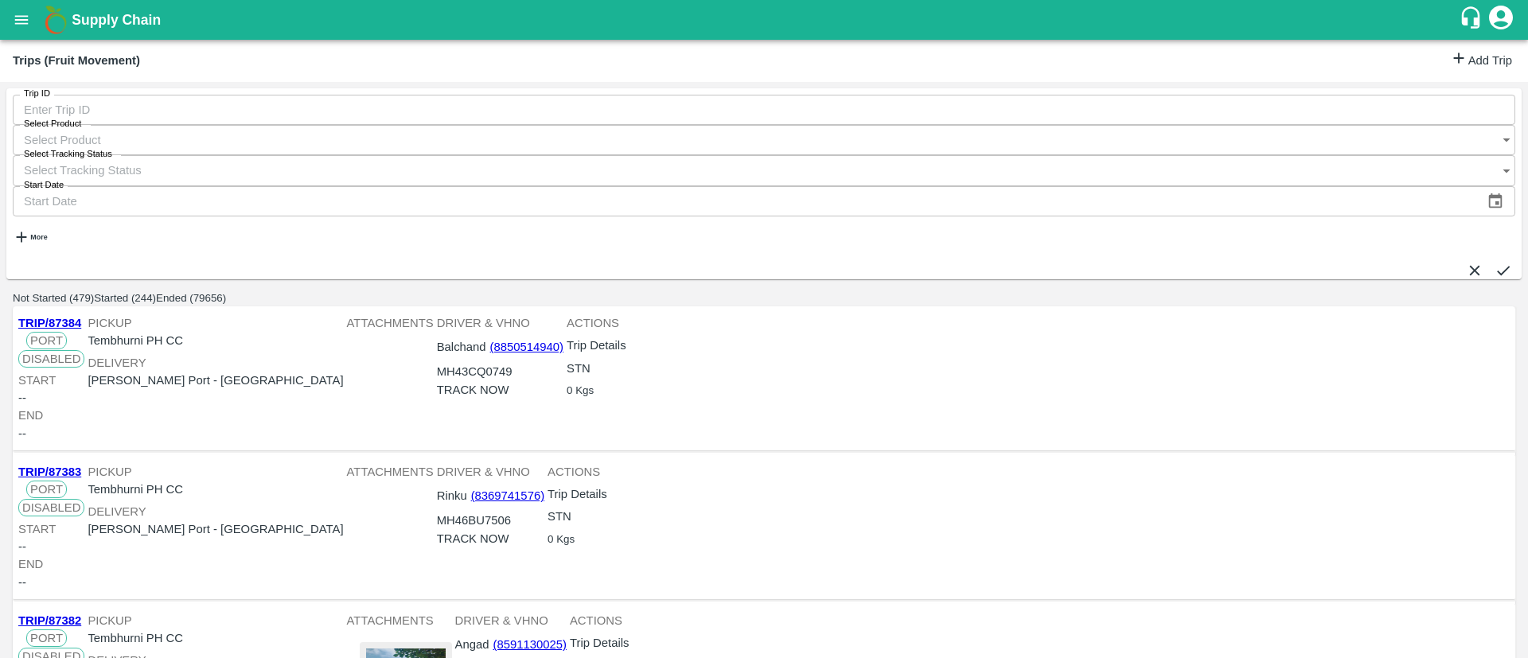
click at [1461, 56] on link "Add Trip" at bounding box center [1481, 60] width 62 height 23
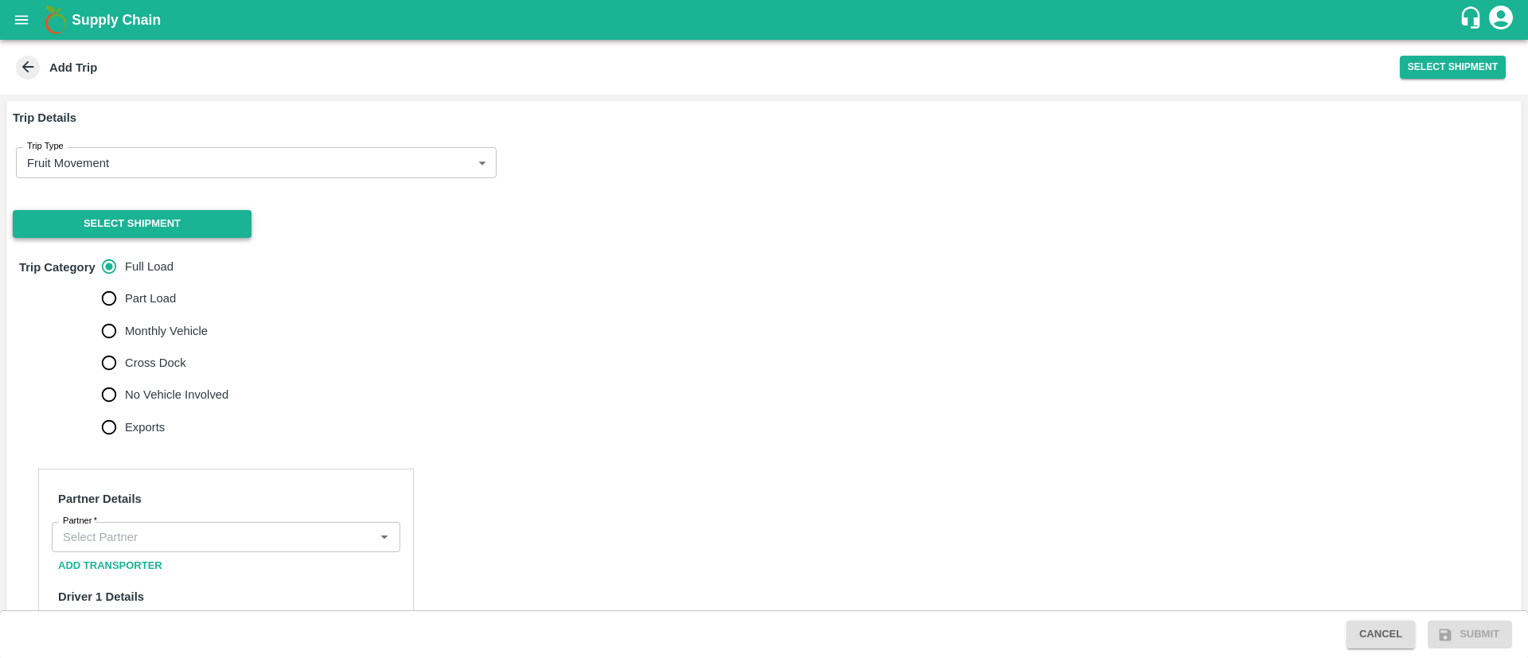
click at [150, 218] on button "Select Shipment" at bounding box center [132, 224] width 239 height 28
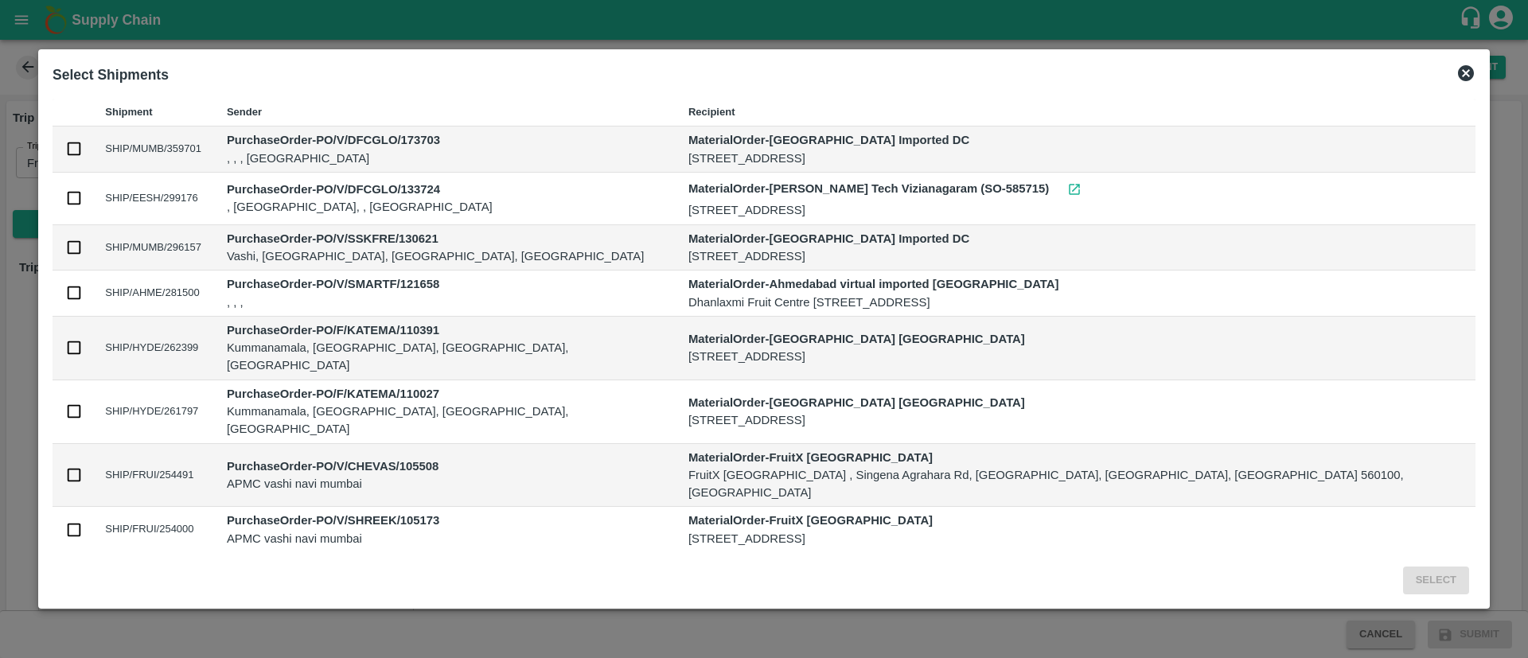
click at [83, 145] on input "checkbox" at bounding box center [74, 149] width 18 height 18
checkbox input "true"
click at [1403, 579] on button "Select" at bounding box center [1436, 580] width 66 height 28
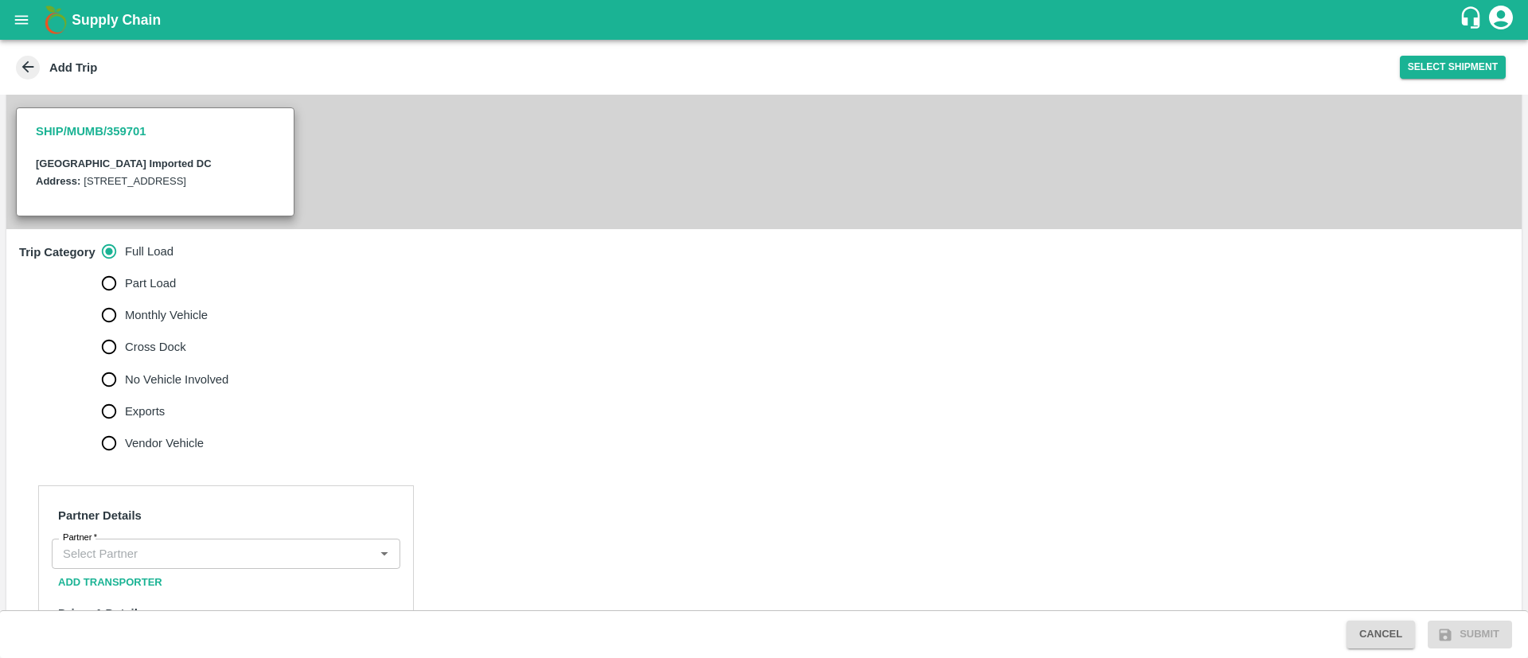
click at [121, 395] on input "No Vehicle Involved" at bounding box center [109, 380] width 32 height 32
radio input "true"
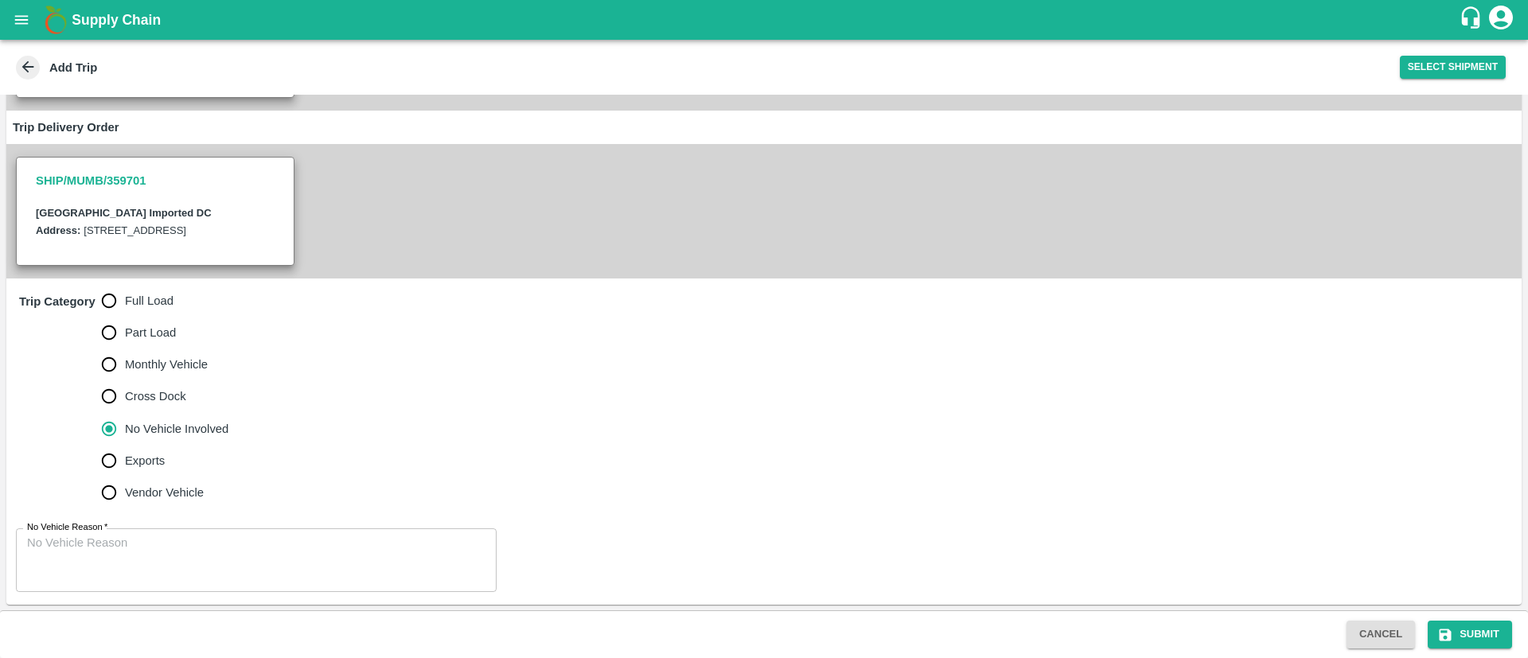
scroll to position [297, 0]
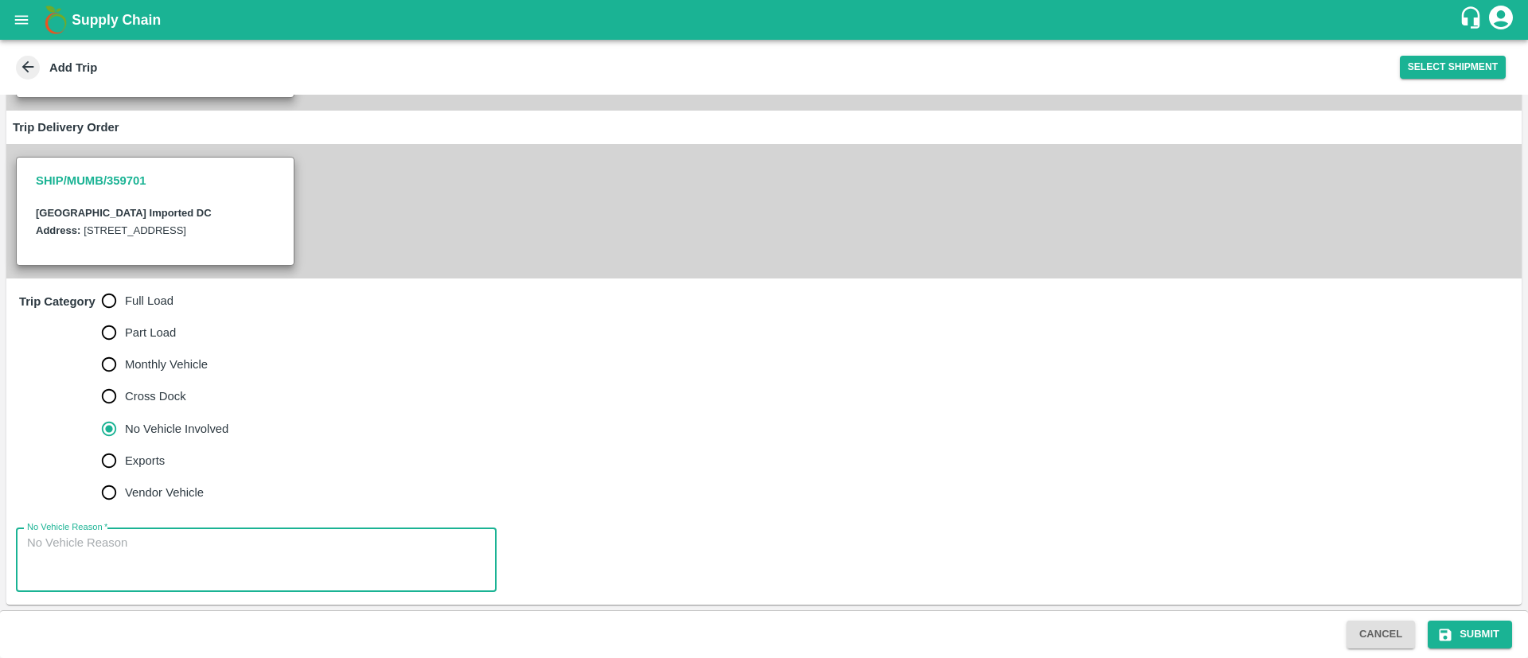
click at [312, 556] on textarea "No Vehicle Reason   *" at bounding box center [256, 560] width 458 height 50
type textarea "NA"
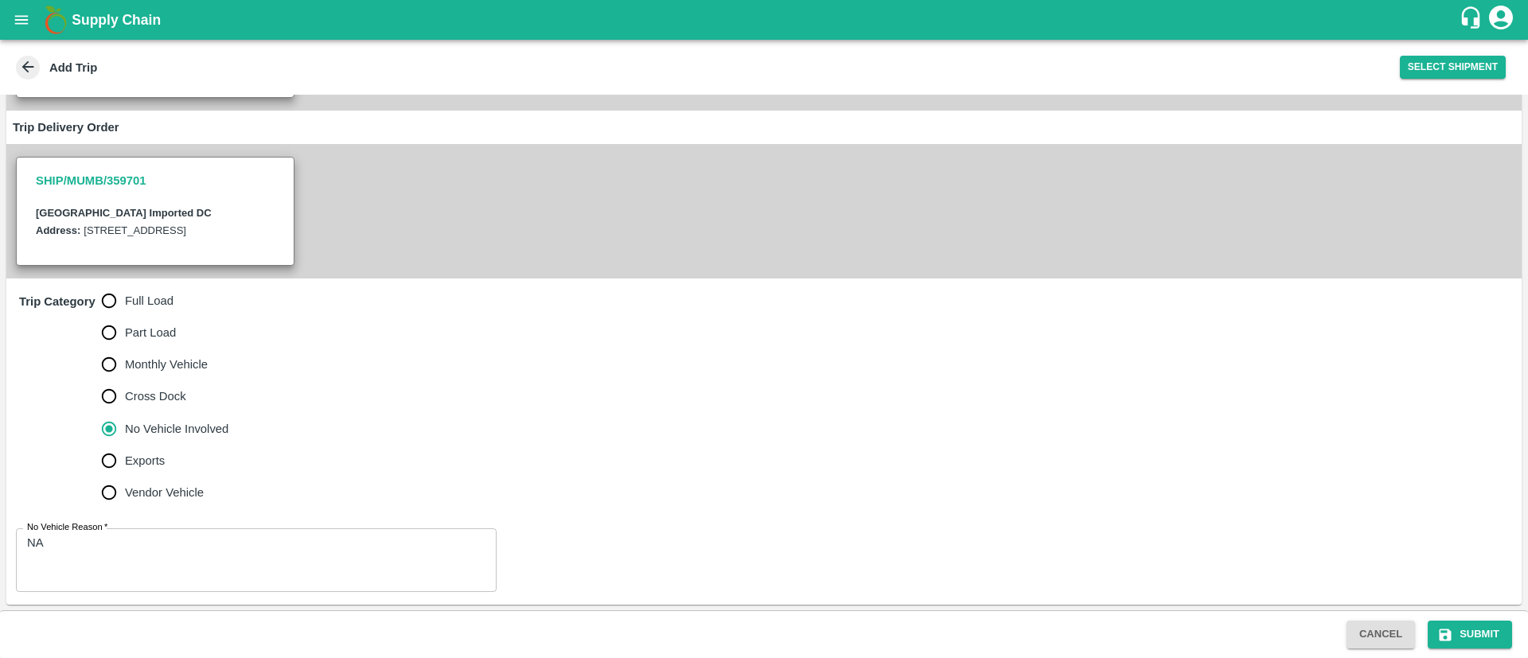
click at [971, 495] on div "Trip Category Full Load Part Load Monthly Vehicle Cross Dock No Vehicle Involve…" at bounding box center [763, 396] width 1515 height 237
click at [1477, 627] on button "Submit" at bounding box center [1469, 635] width 84 height 28
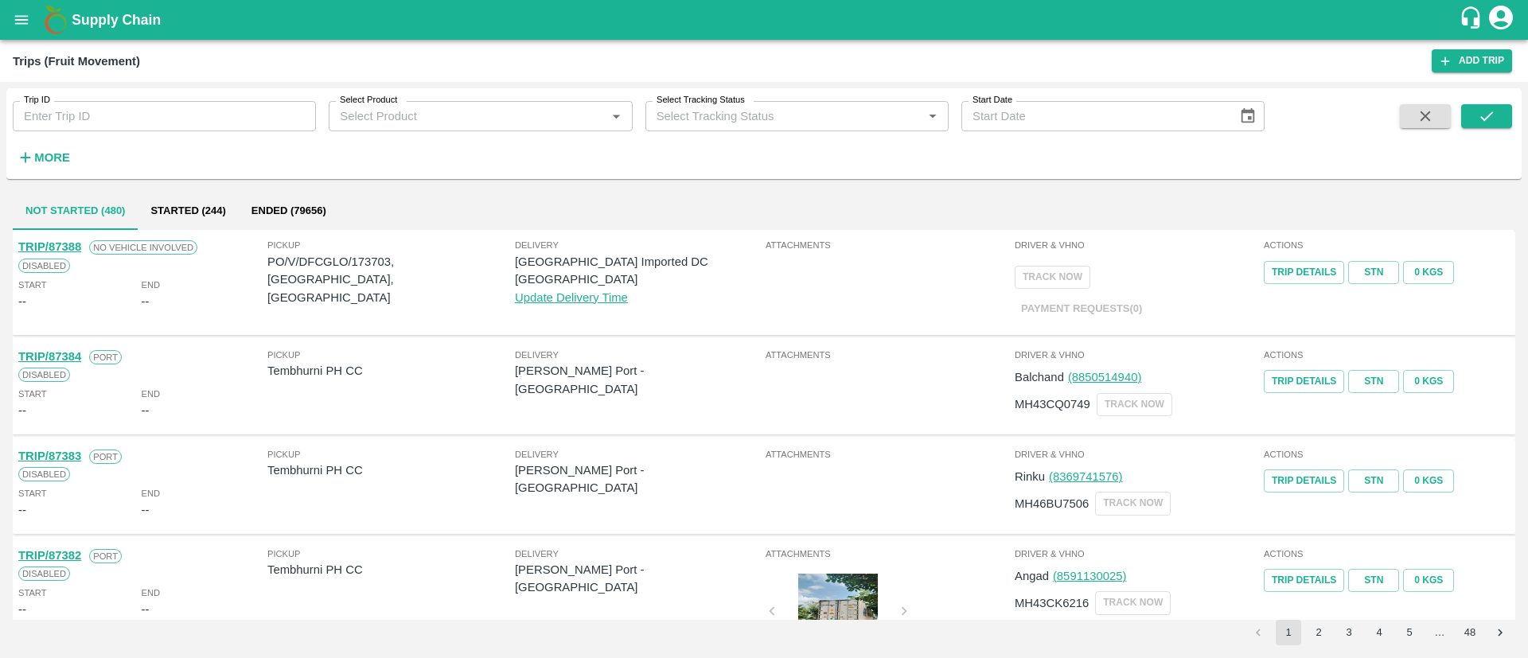
click at [29, 29] on button "open drawer" at bounding box center [21, 20] width 37 height 37
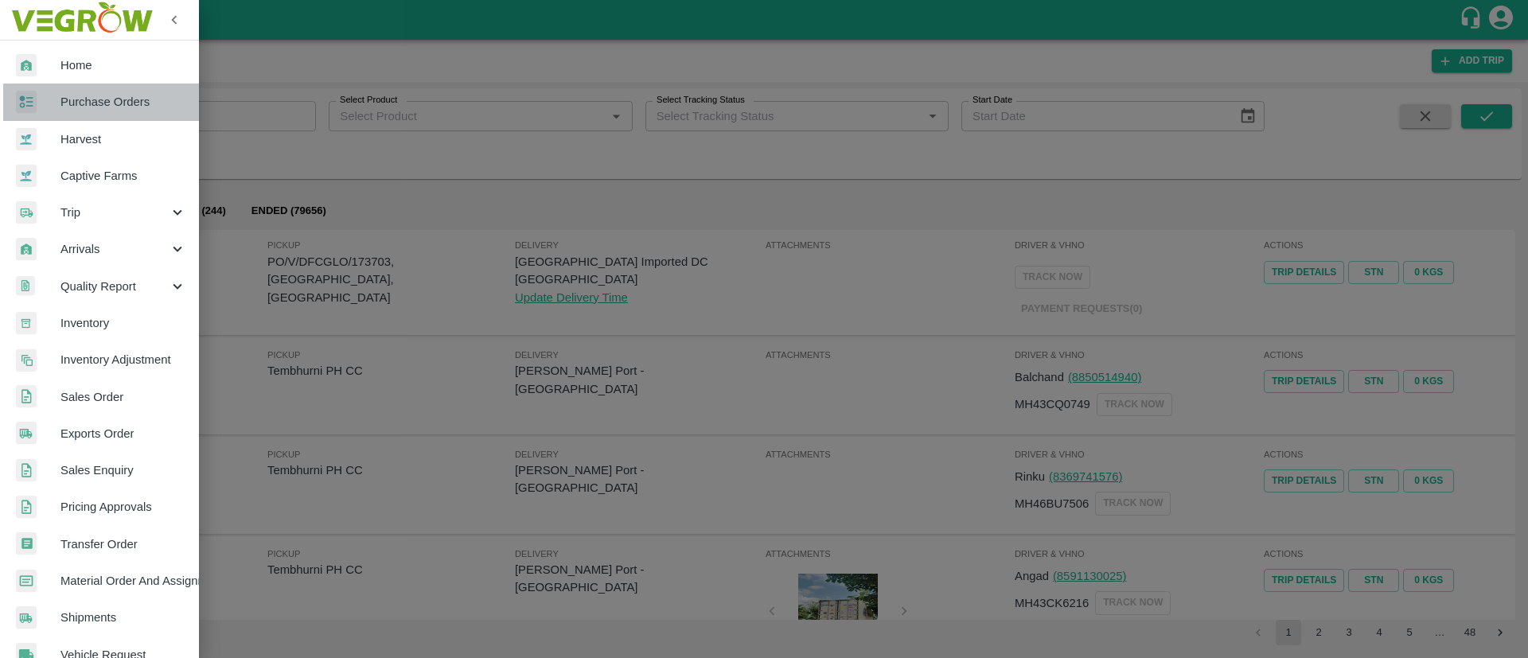
click at [111, 99] on span "Purchase Orders" at bounding box center [123, 102] width 126 height 18
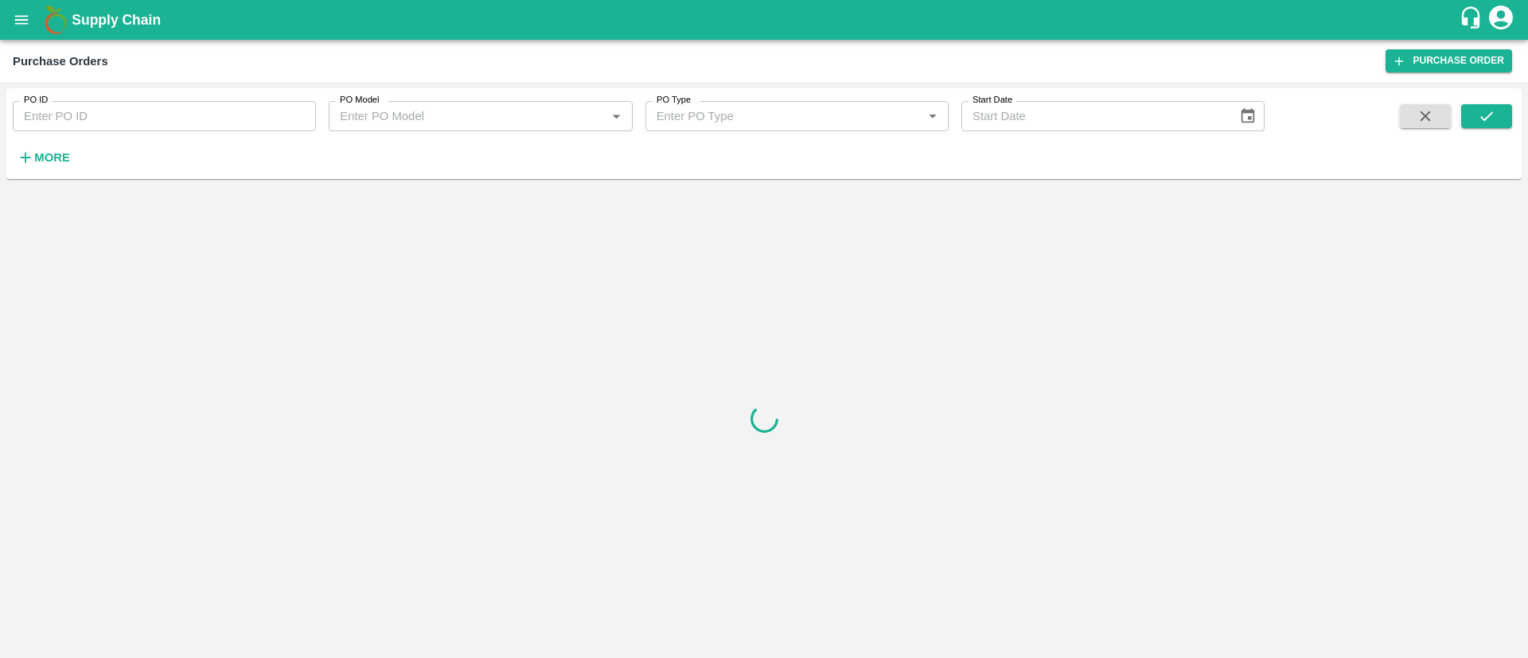
click at [119, 122] on input "PO ID" at bounding box center [164, 116] width 303 height 30
type input "173703"
click at [1487, 112] on icon "submit" at bounding box center [1486, 116] width 18 height 18
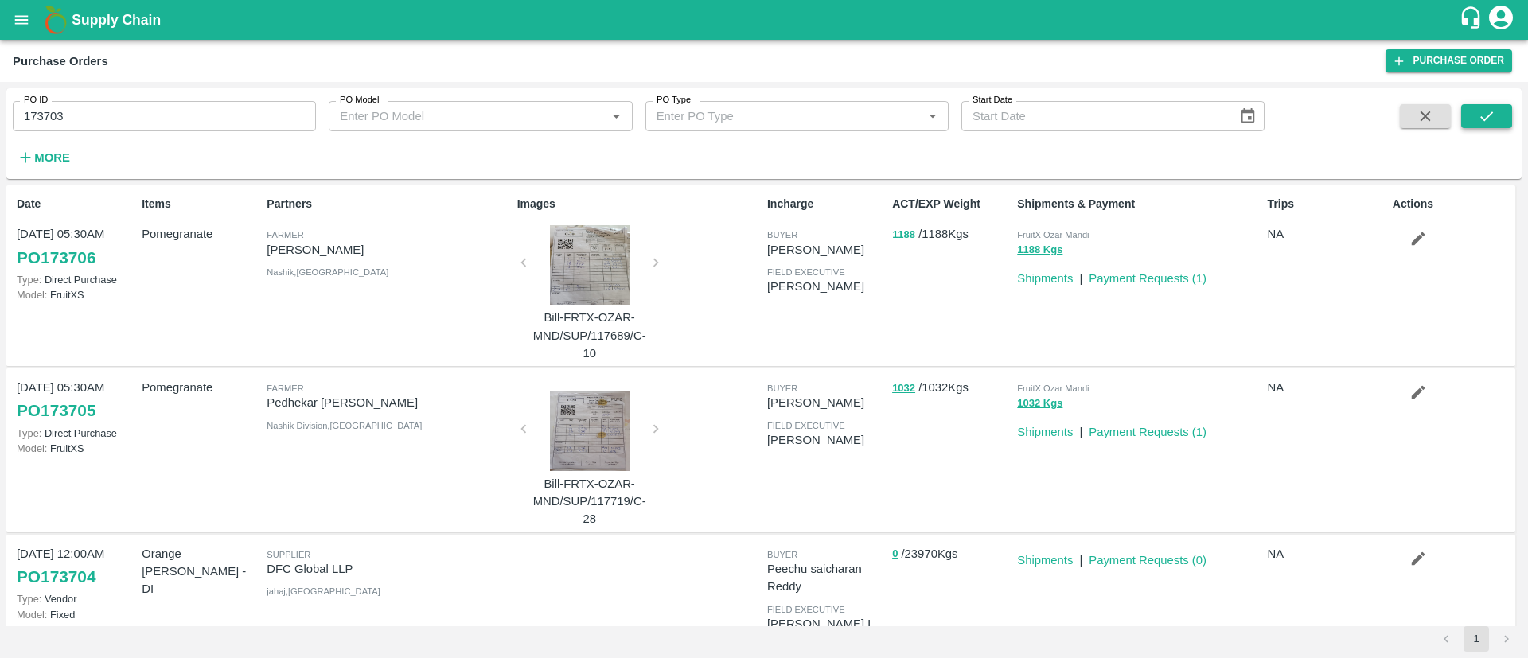
click at [1490, 113] on icon "submit" at bounding box center [1486, 116] width 13 height 10
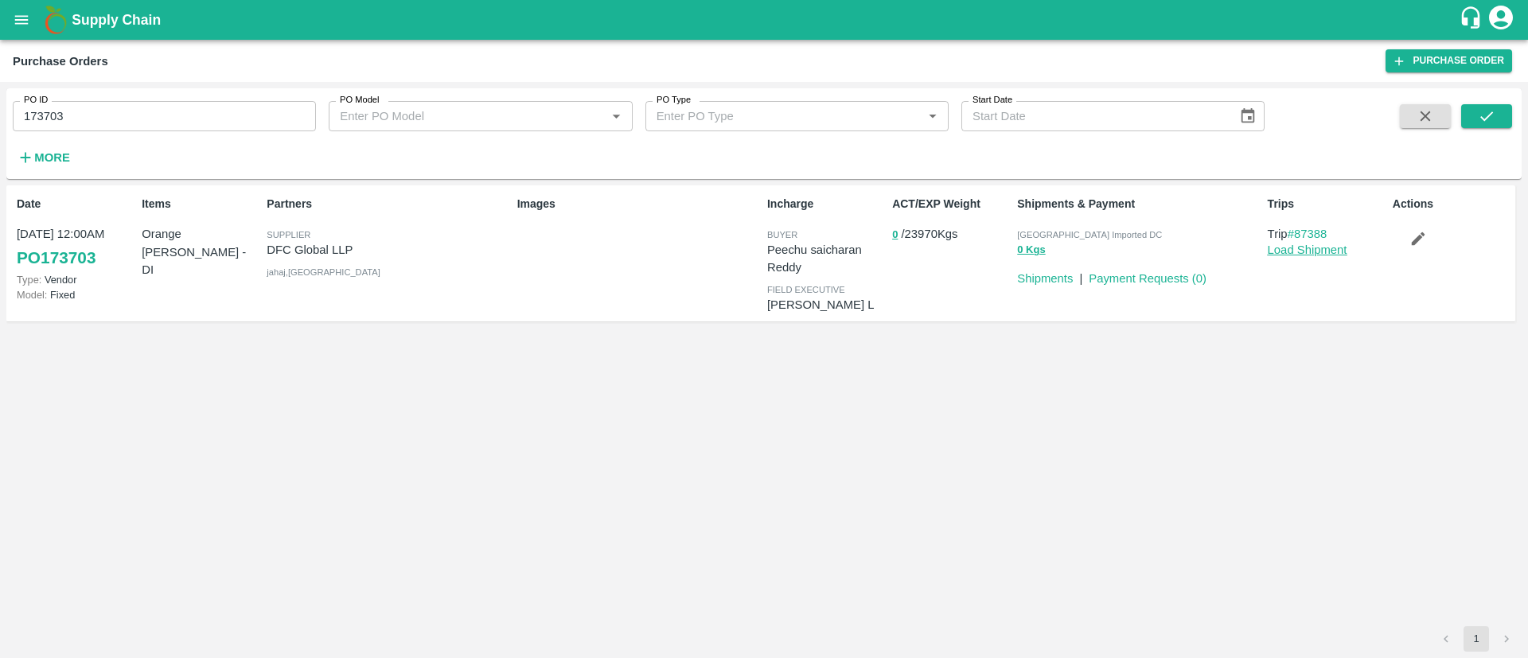
click at [1305, 246] on link "Load Shipment" at bounding box center [1307, 249] width 80 height 13
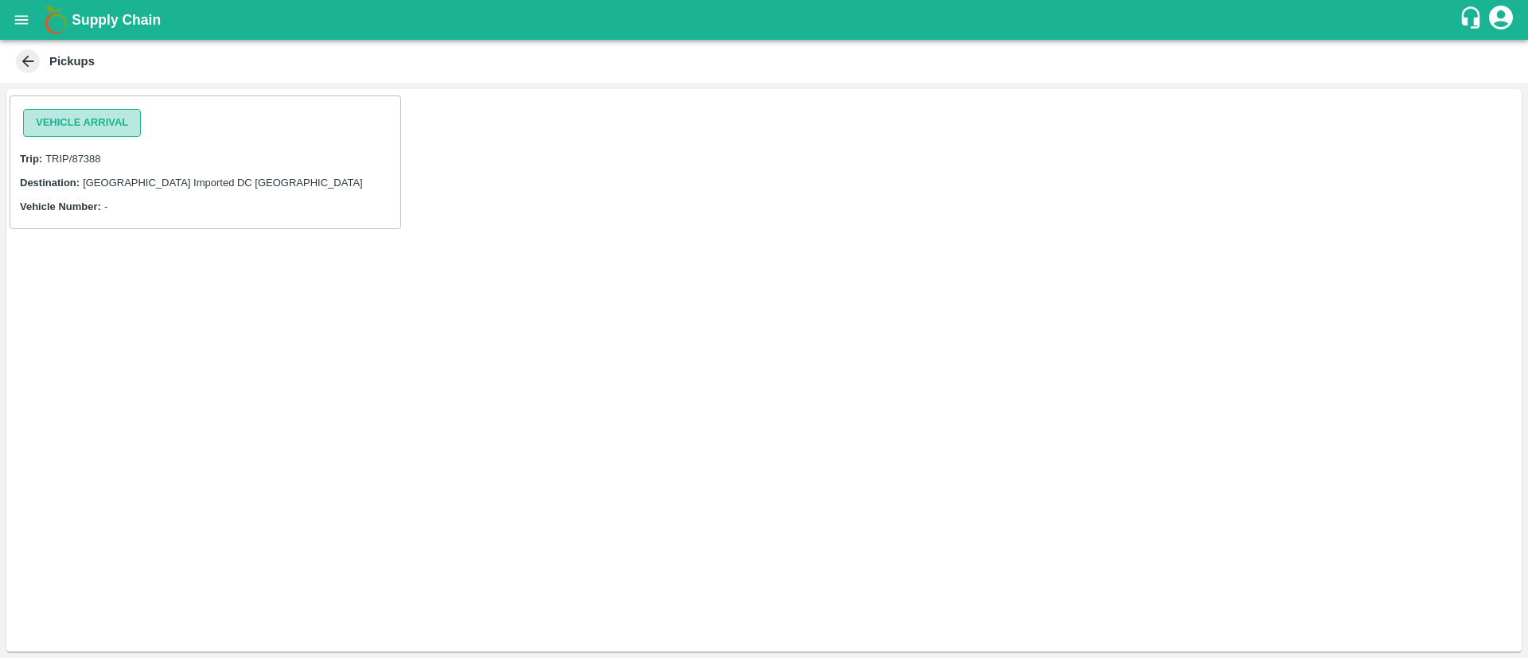
click at [135, 123] on button "Vehicle Arrival" at bounding box center [82, 123] width 118 height 28
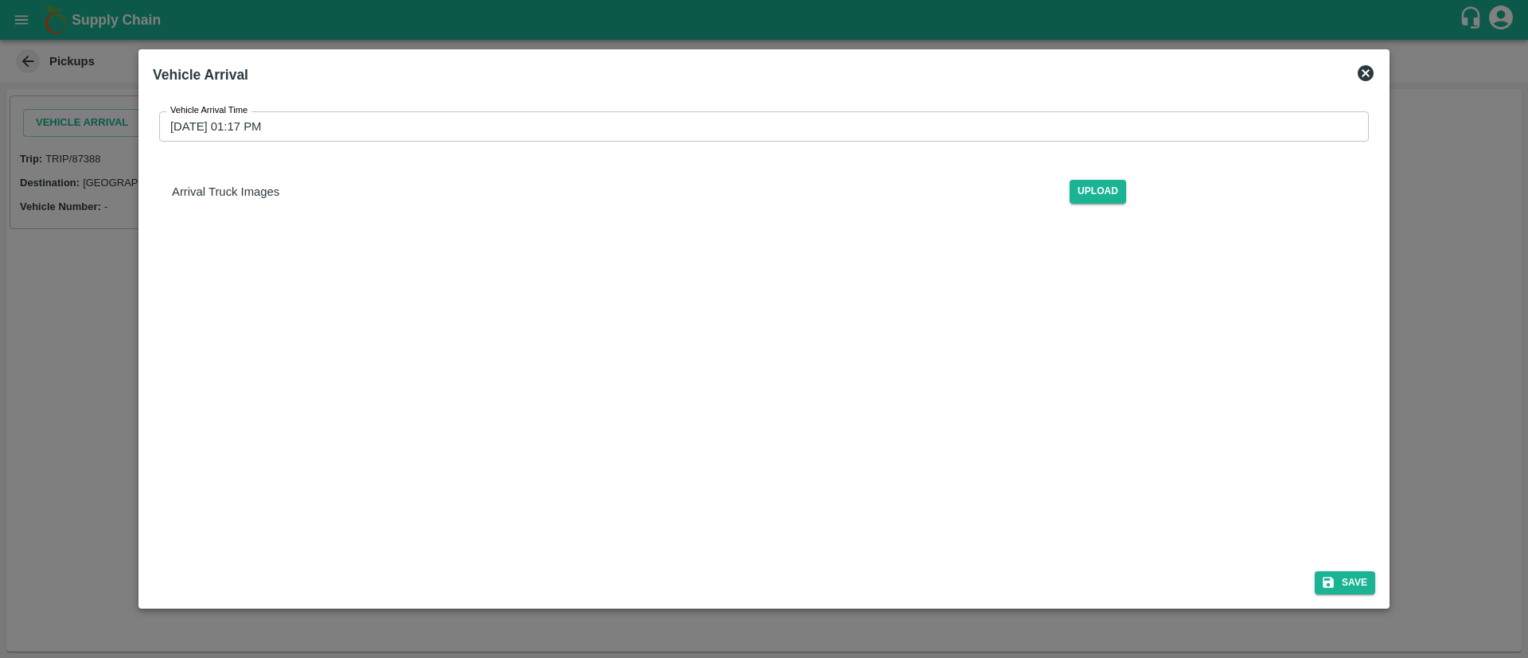
click at [921, 120] on input "[DATE] 01:17 PM" at bounding box center [758, 126] width 1198 height 30
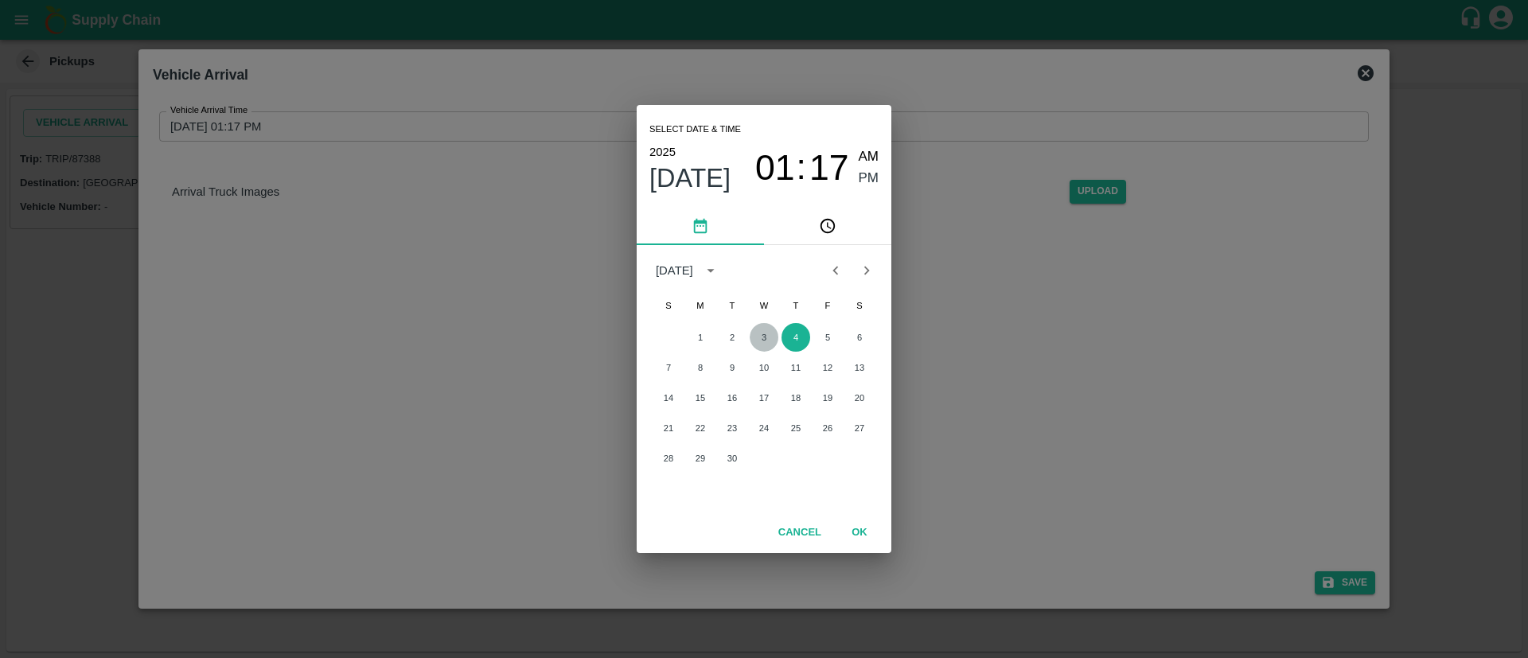
click at [759, 337] on button "3" at bounding box center [763, 337] width 29 height 29
type input "[DATE] 01:17 PM"
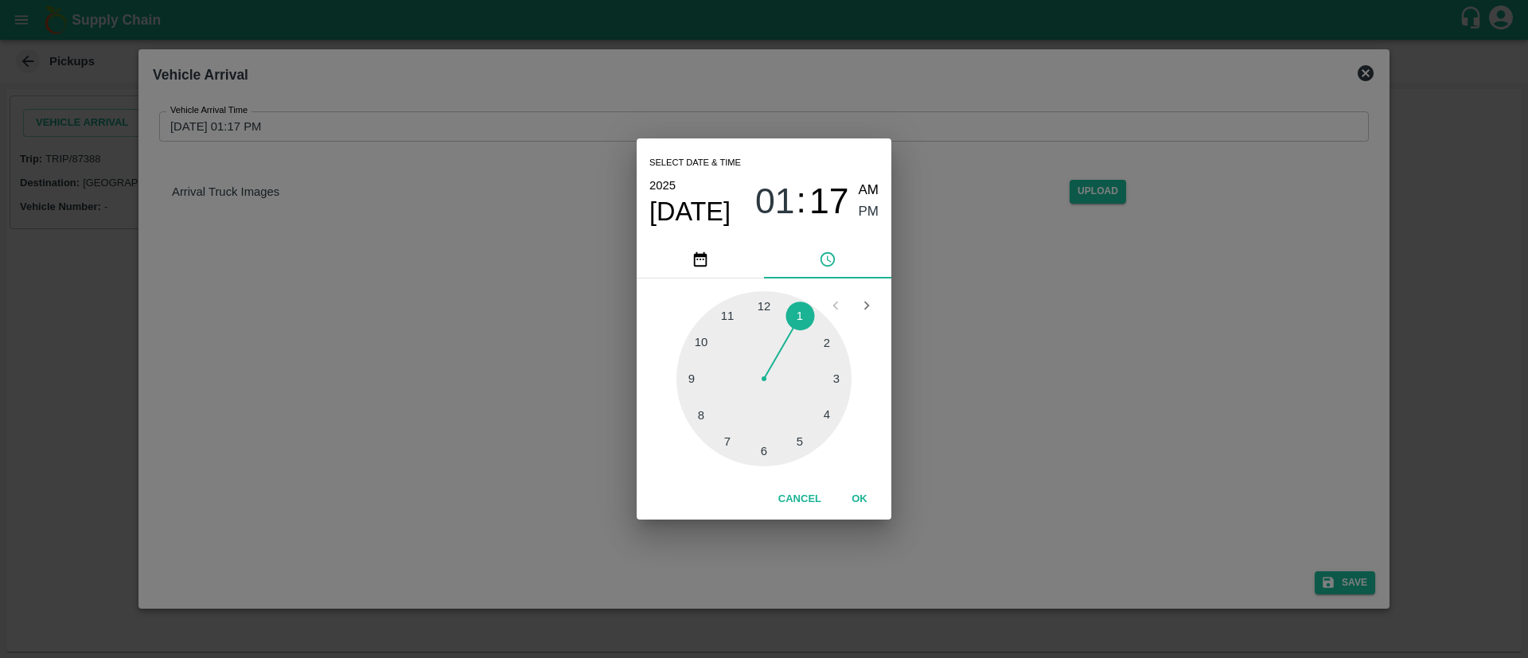
click at [863, 493] on button "OK" at bounding box center [859, 499] width 51 height 28
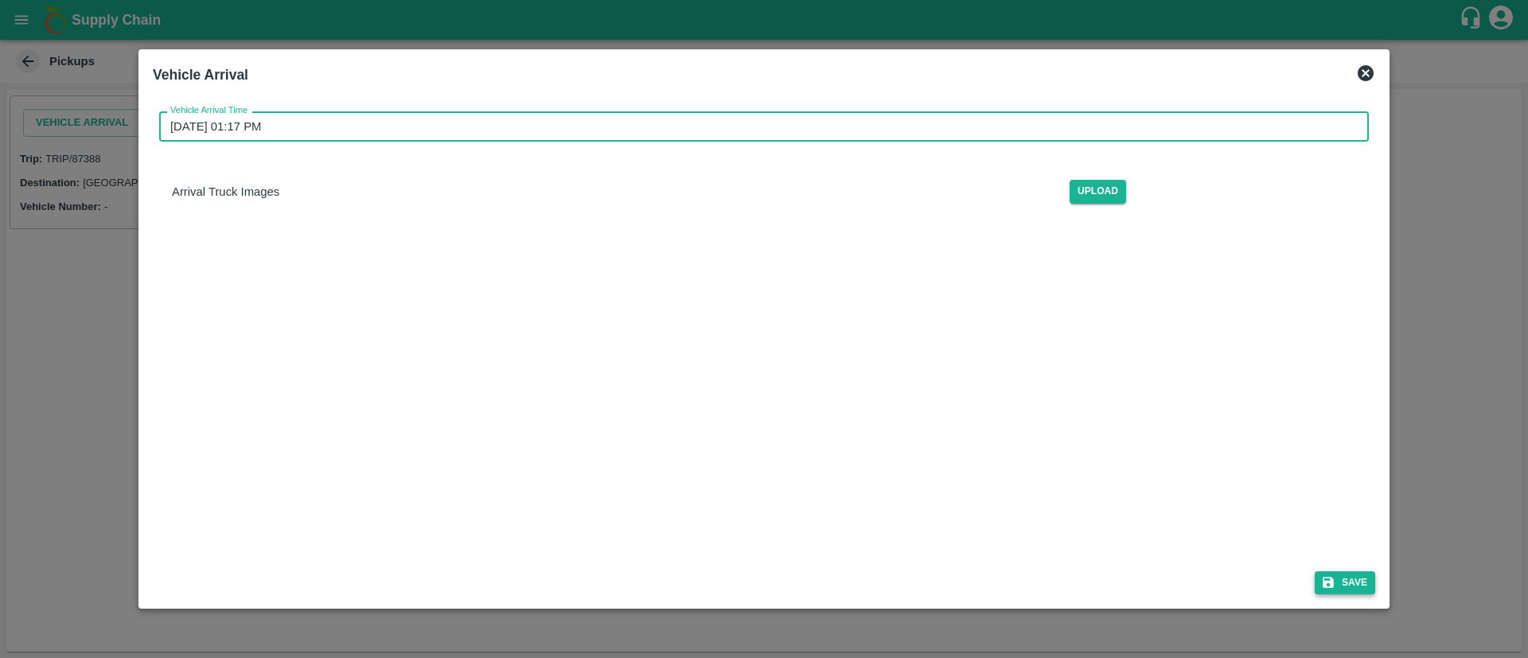
click at [1341, 588] on button "Save" at bounding box center [1344, 582] width 60 height 23
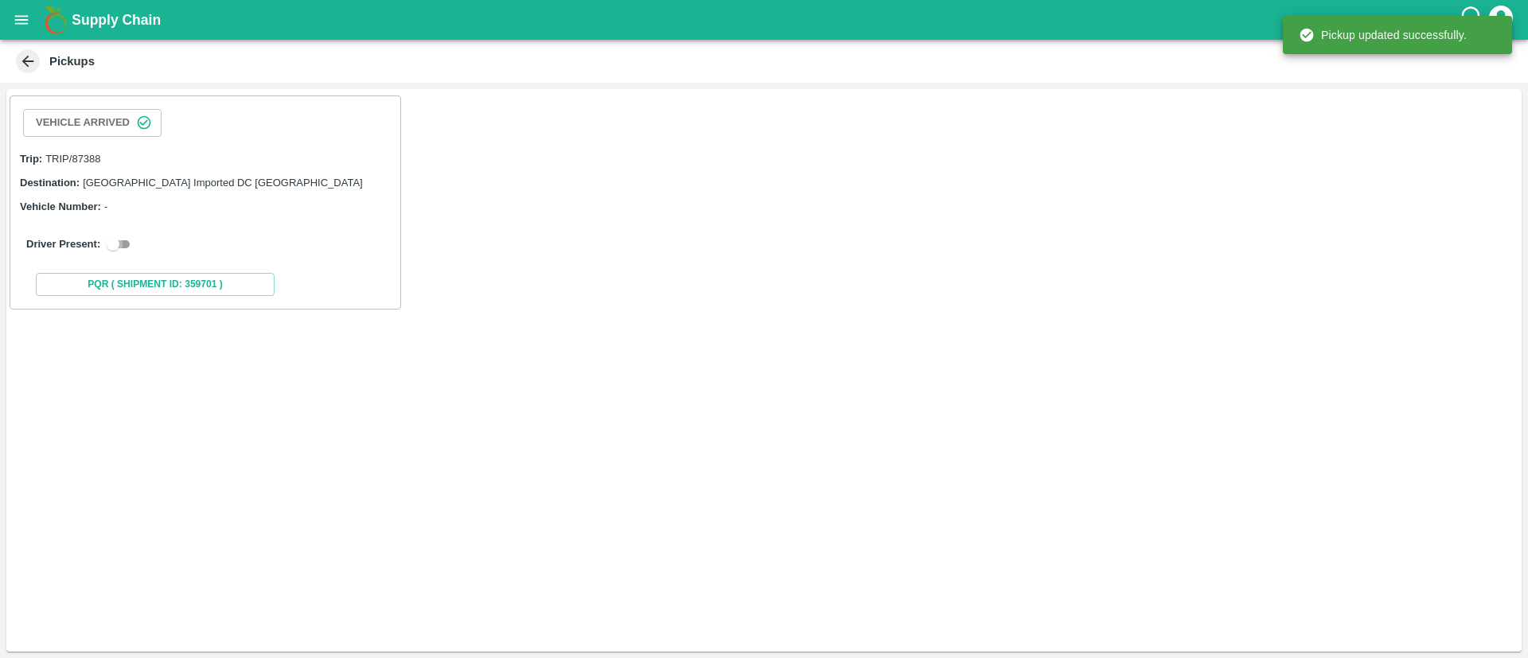
click at [123, 236] on input "checkbox" at bounding box center [112, 244] width 57 height 19
checkbox input "true"
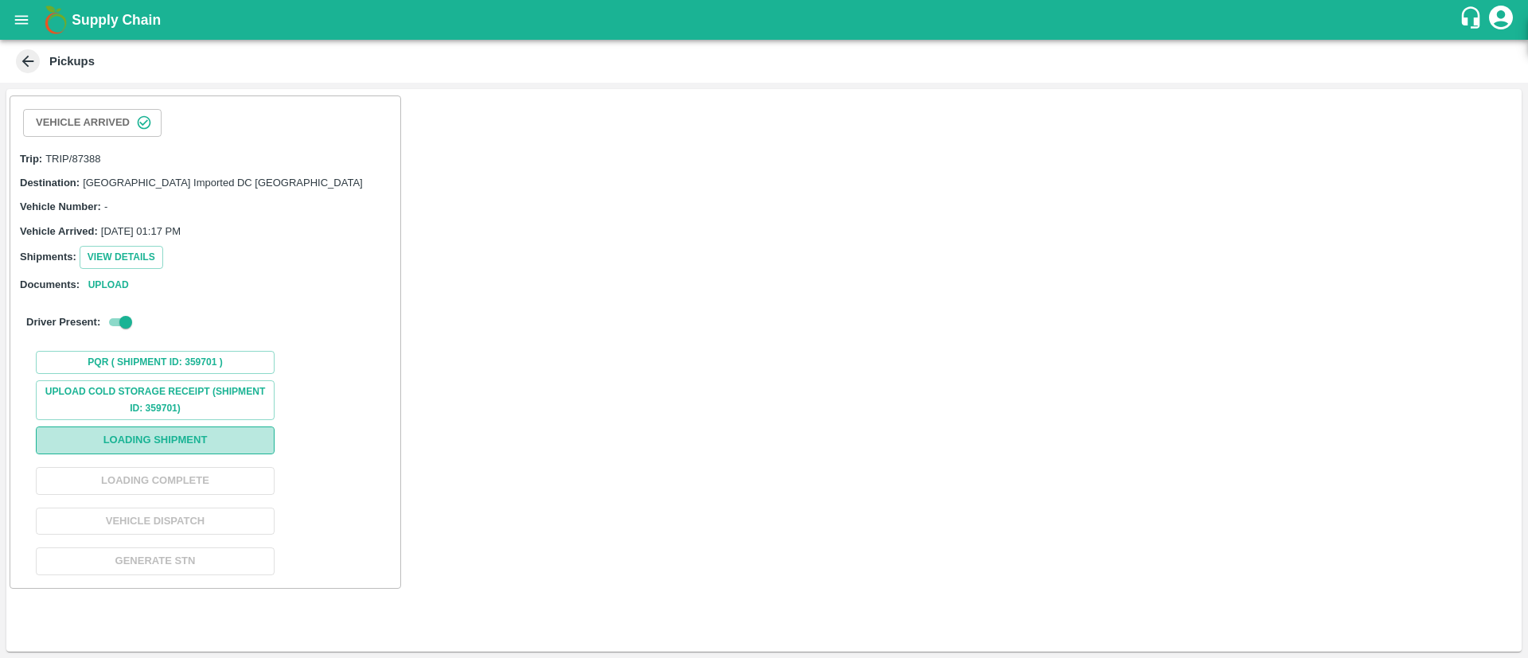
click at [176, 438] on button "Loading Shipment" at bounding box center [155, 440] width 239 height 28
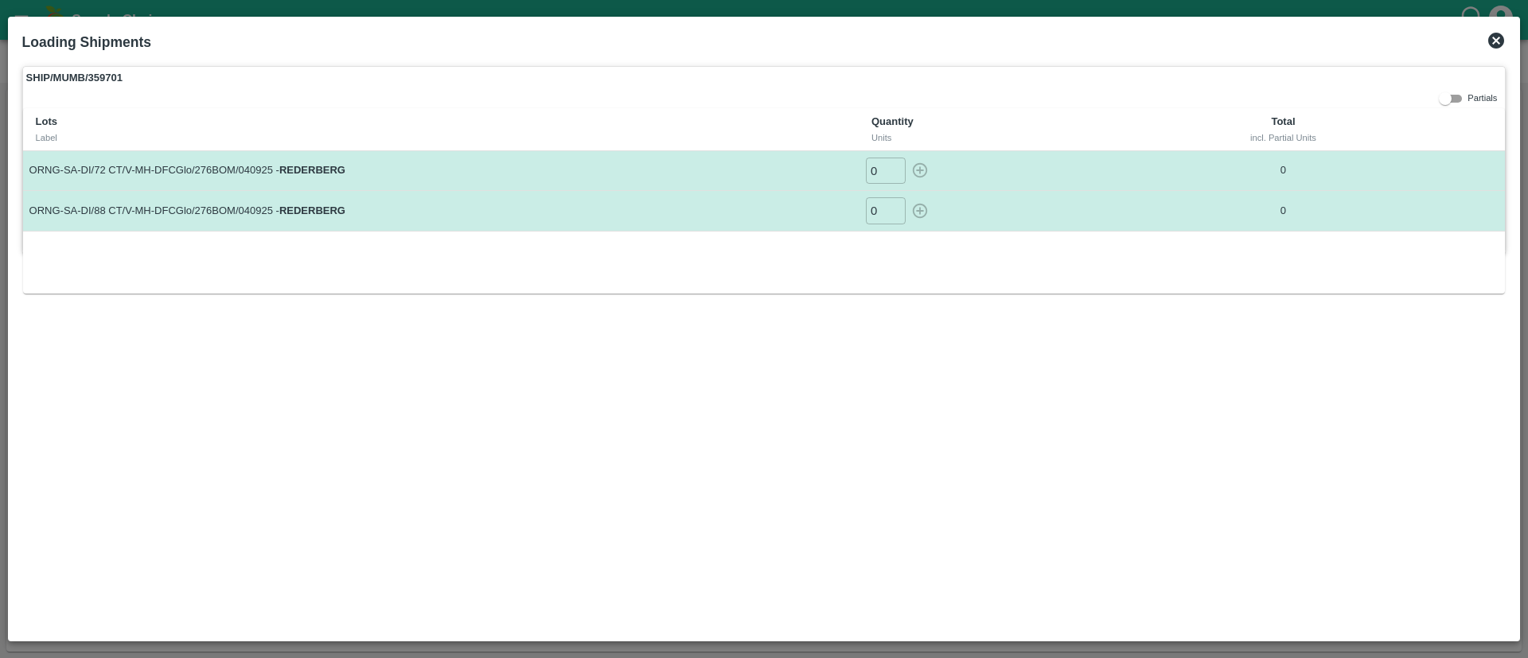
drag, startPoint x: 873, startPoint y: 170, endPoint x: 880, endPoint y: 175, distance: 8.6
click at [877, 173] on input "0" at bounding box center [886, 171] width 40 height 26
click at [870, 170] on input "0" at bounding box center [886, 171] width 40 height 26
type input "880"
click at [872, 206] on input "0" at bounding box center [886, 210] width 40 height 26
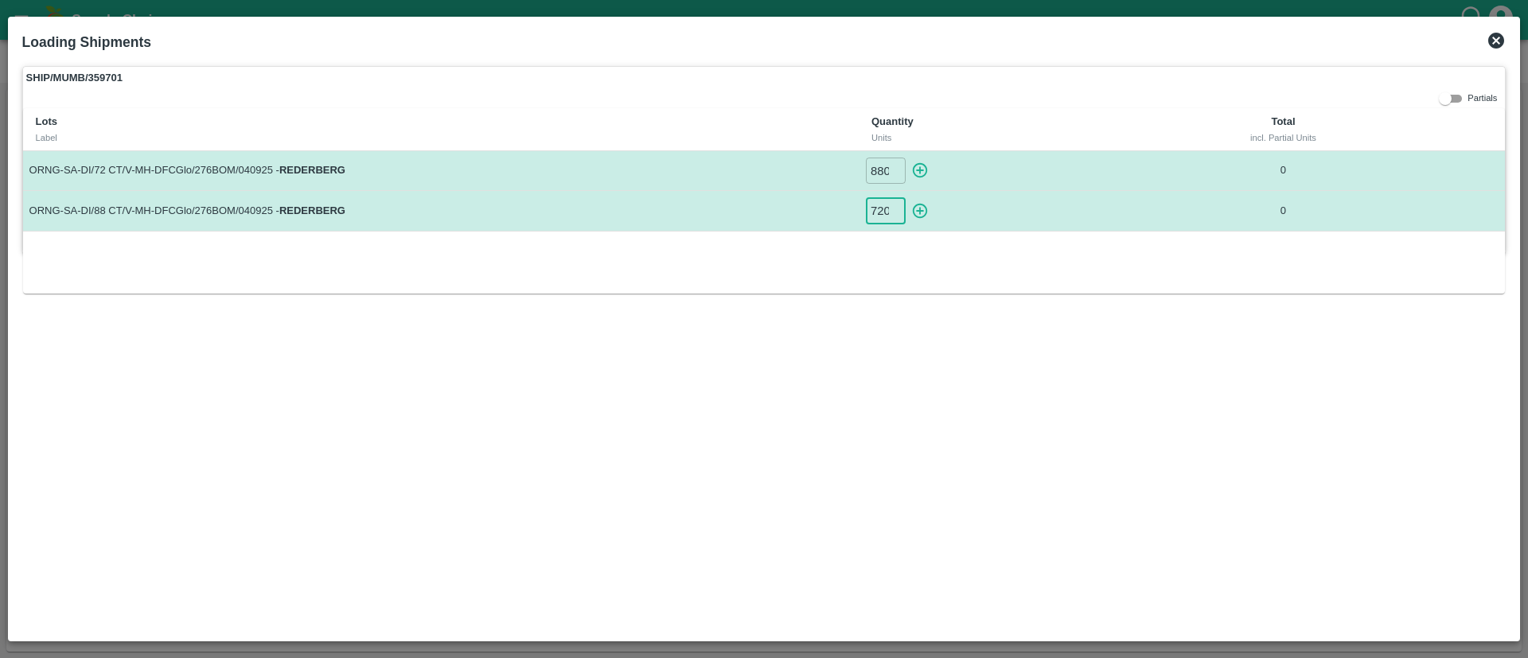
type input "720"
click at [917, 169] on icon "button" at bounding box center [920, 171] width 18 height 18
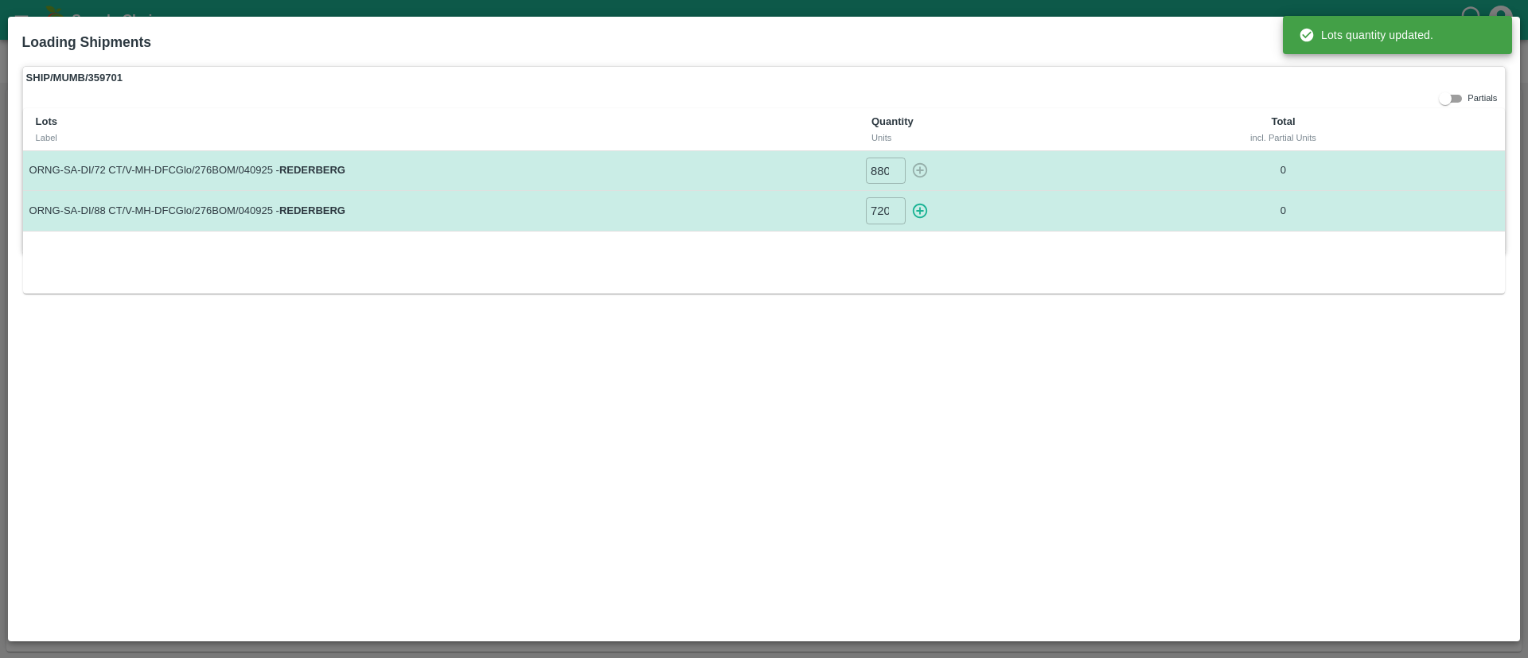
type input "0"
click at [919, 213] on icon "button" at bounding box center [920, 211] width 18 height 18
type input "0"
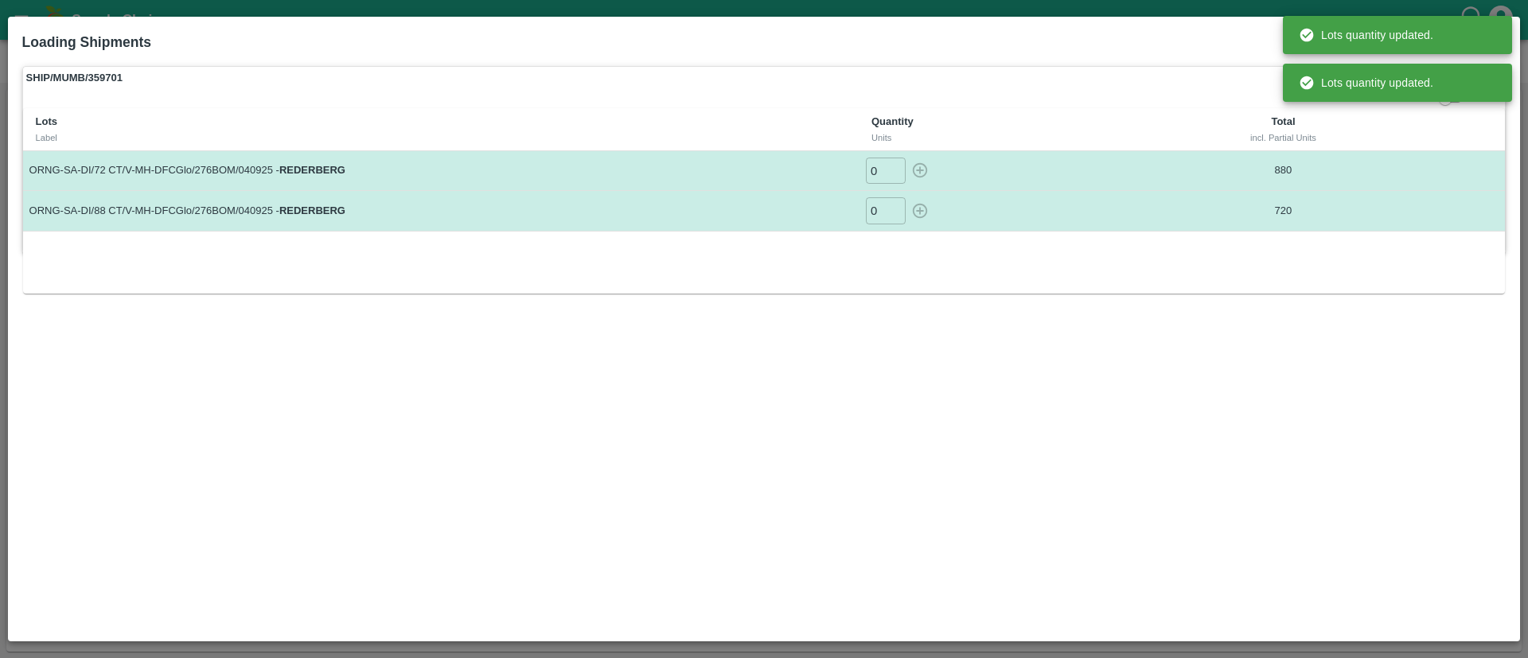
drag, startPoint x: 1035, startPoint y: 69, endPoint x: 1016, endPoint y: 80, distance: 22.1
click at [1034, 69] on label "SHIP/MUMB/359701" at bounding box center [764, 78] width 1482 height 22
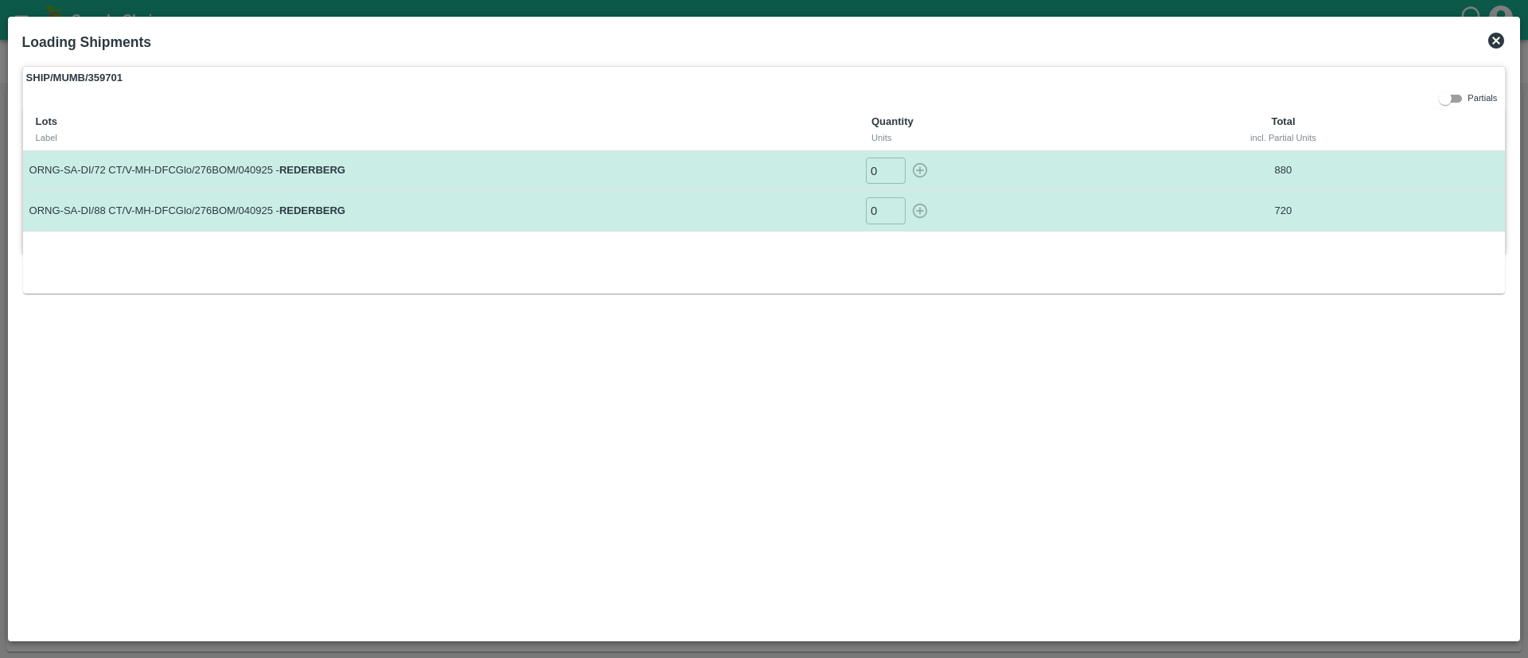
click at [1498, 29] on div "Loading Shipments" at bounding box center [764, 42] width 1497 height 35
click at [1497, 38] on icon at bounding box center [1495, 40] width 19 height 19
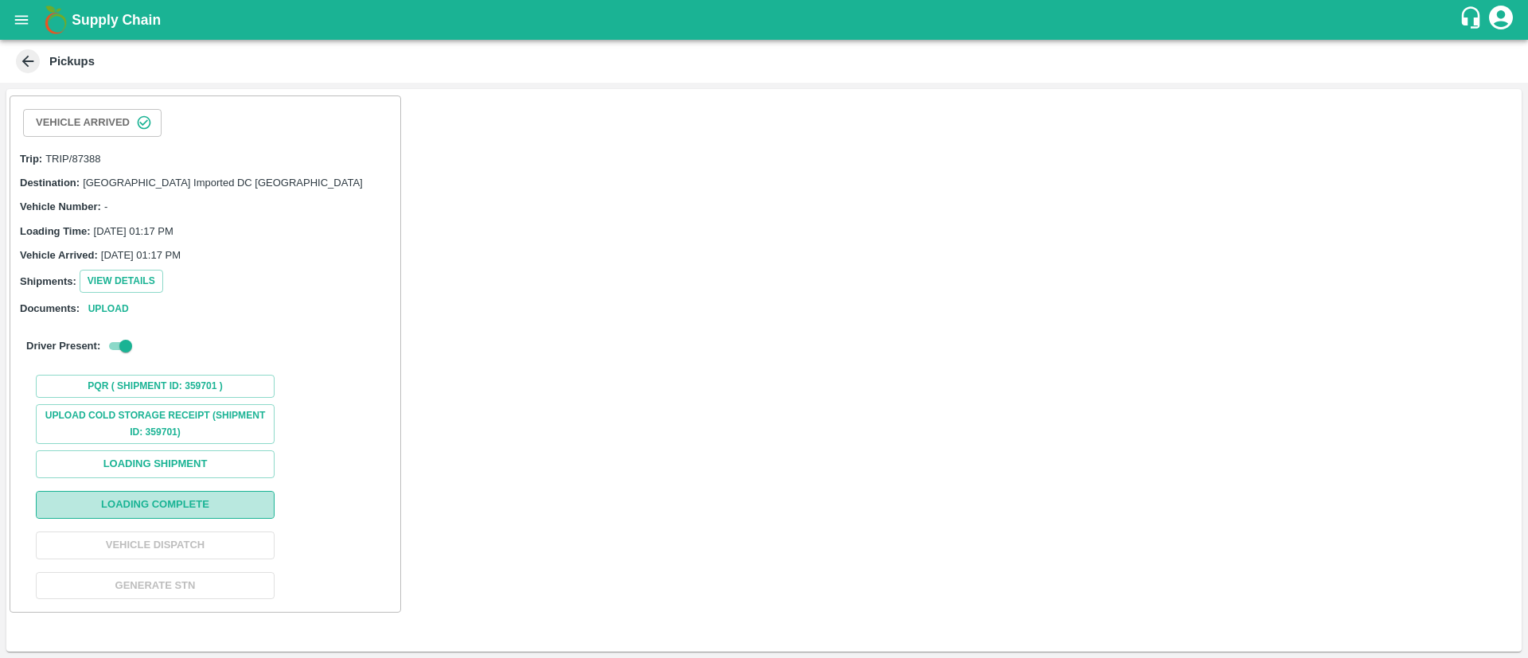
click at [164, 505] on button "Loading Complete" at bounding box center [155, 505] width 239 height 28
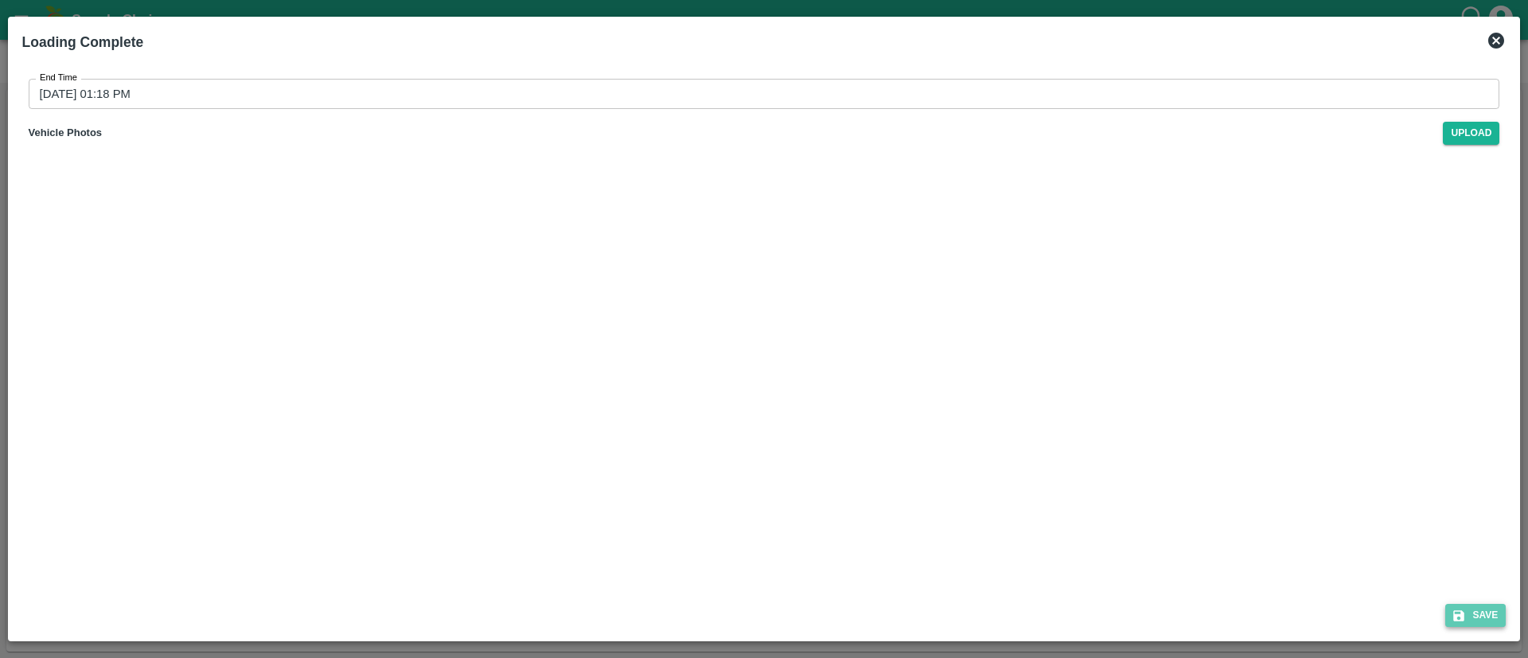
click at [1486, 616] on button "Save" at bounding box center [1475, 615] width 60 height 23
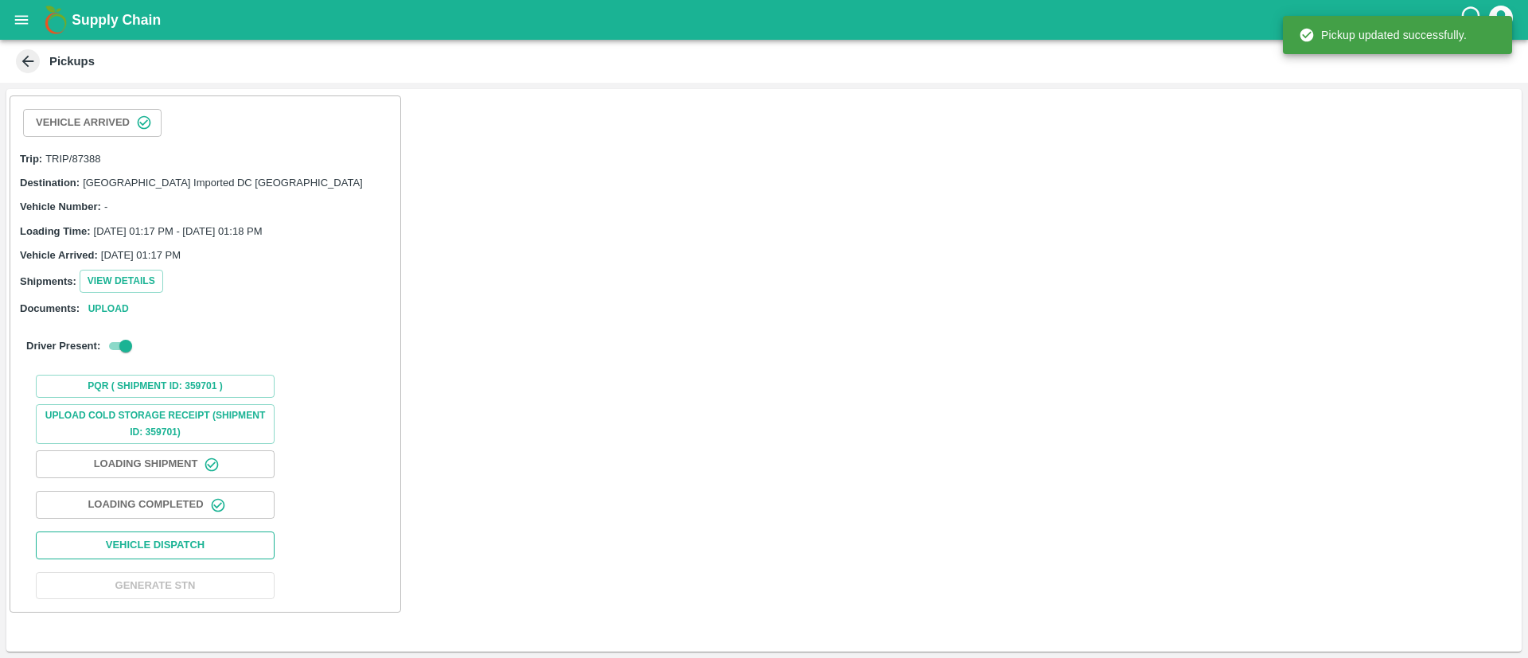
click at [228, 541] on button "Vehicle Dispatch" at bounding box center [155, 545] width 239 height 28
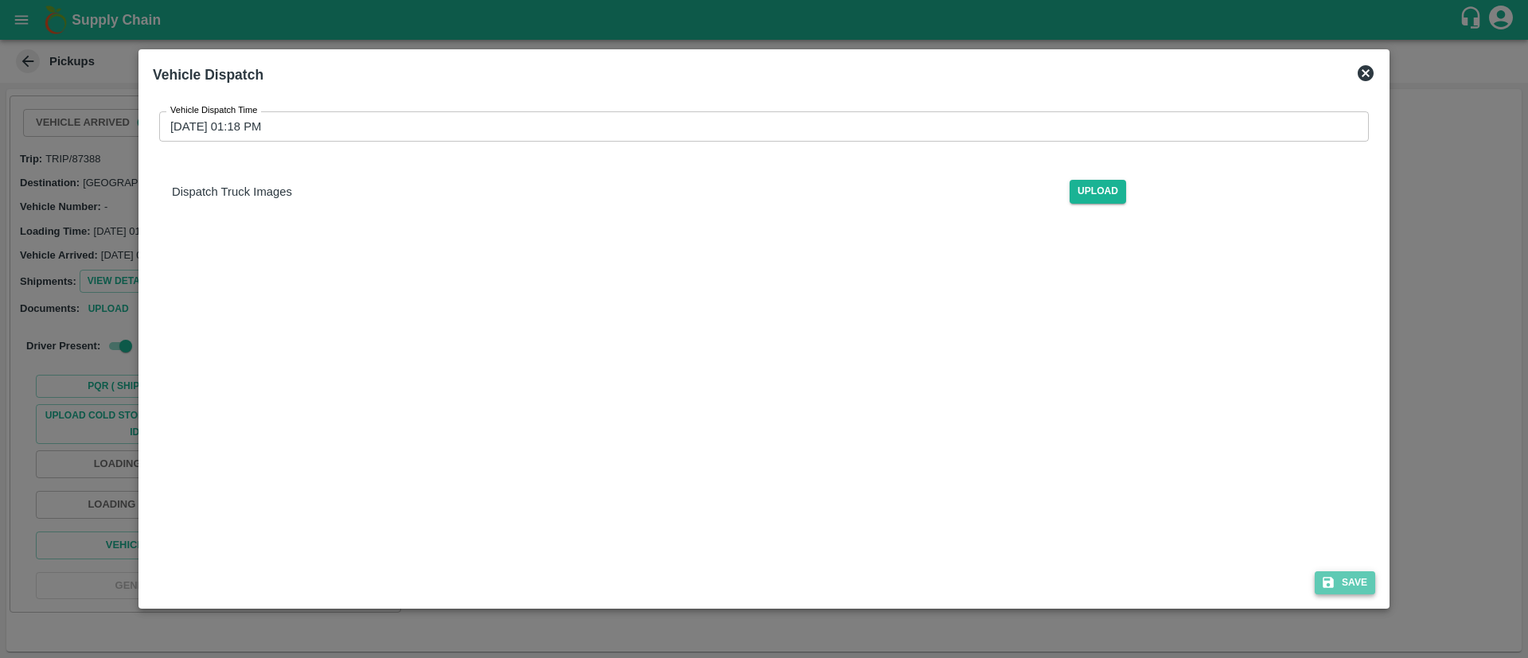
click at [1333, 580] on icon "submit" at bounding box center [1327, 583] width 11 height 11
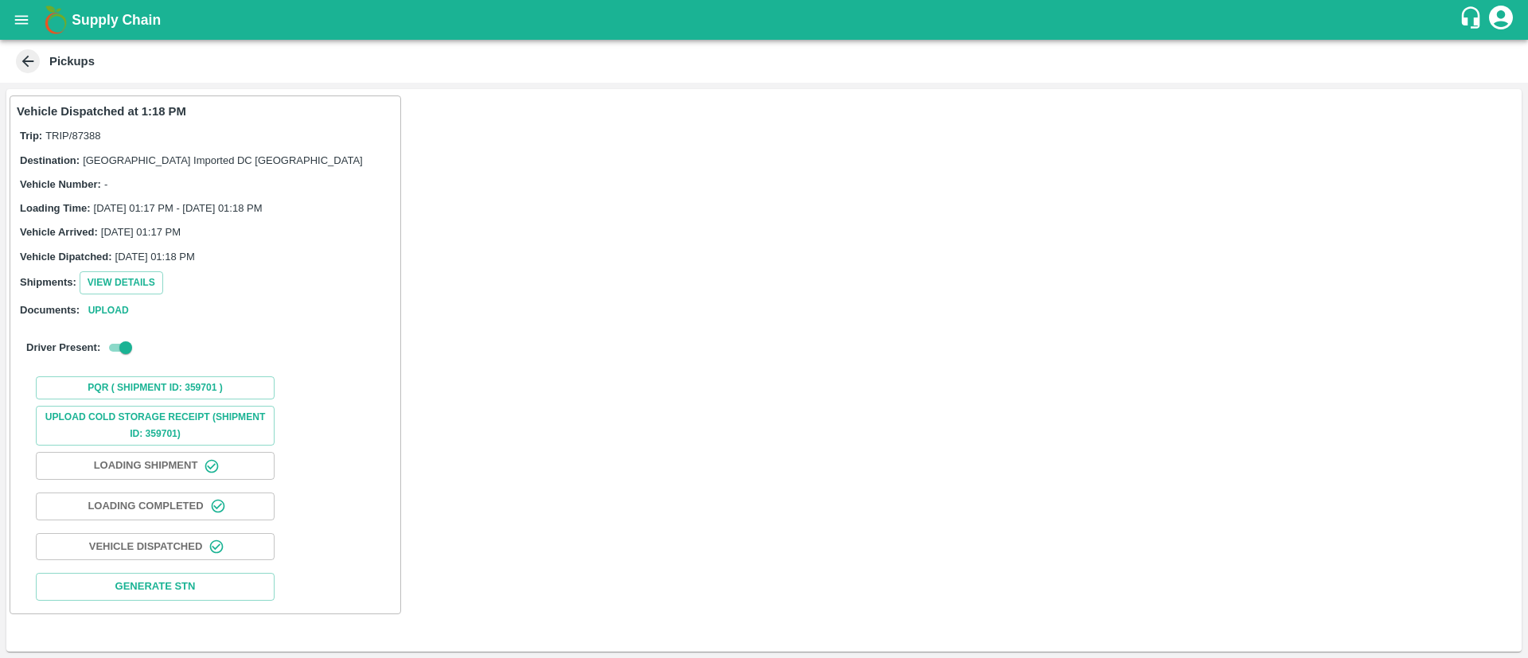
click at [19, 36] on button "open drawer" at bounding box center [21, 20] width 37 height 37
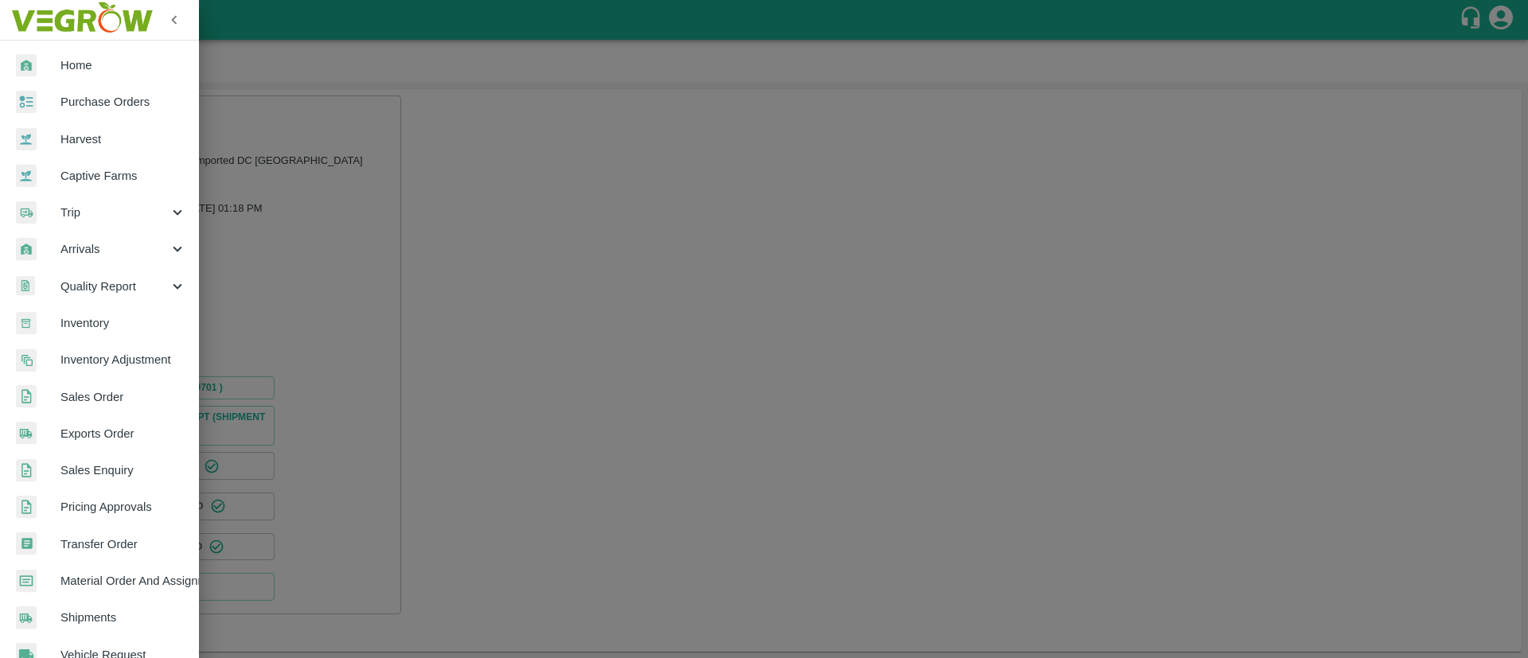
click at [111, 251] on span "Arrivals" at bounding box center [114, 249] width 108 height 18
click at [110, 325] on span "DC Arrivals" at bounding box center [129, 323] width 113 height 18
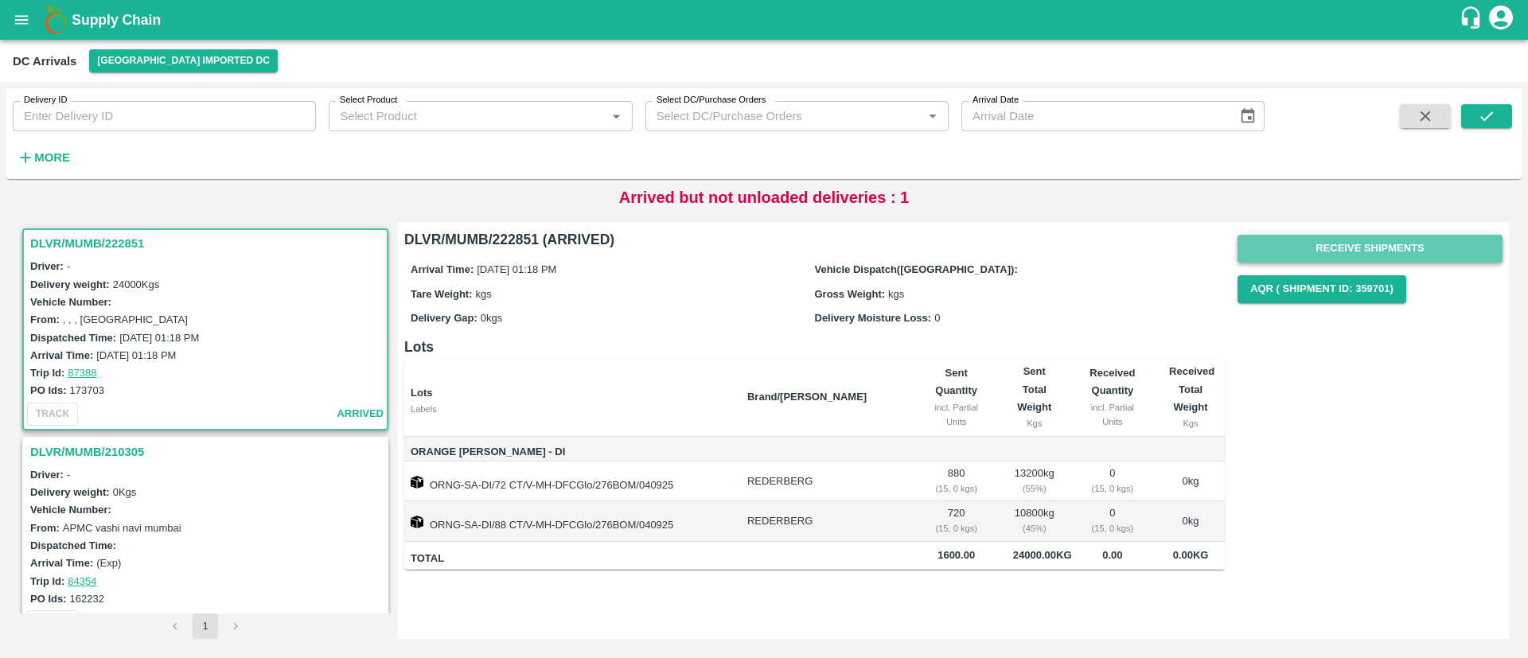
click at [1368, 244] on button "Receive Shipments" at bounding box center [1369, 249] width 265 height 28
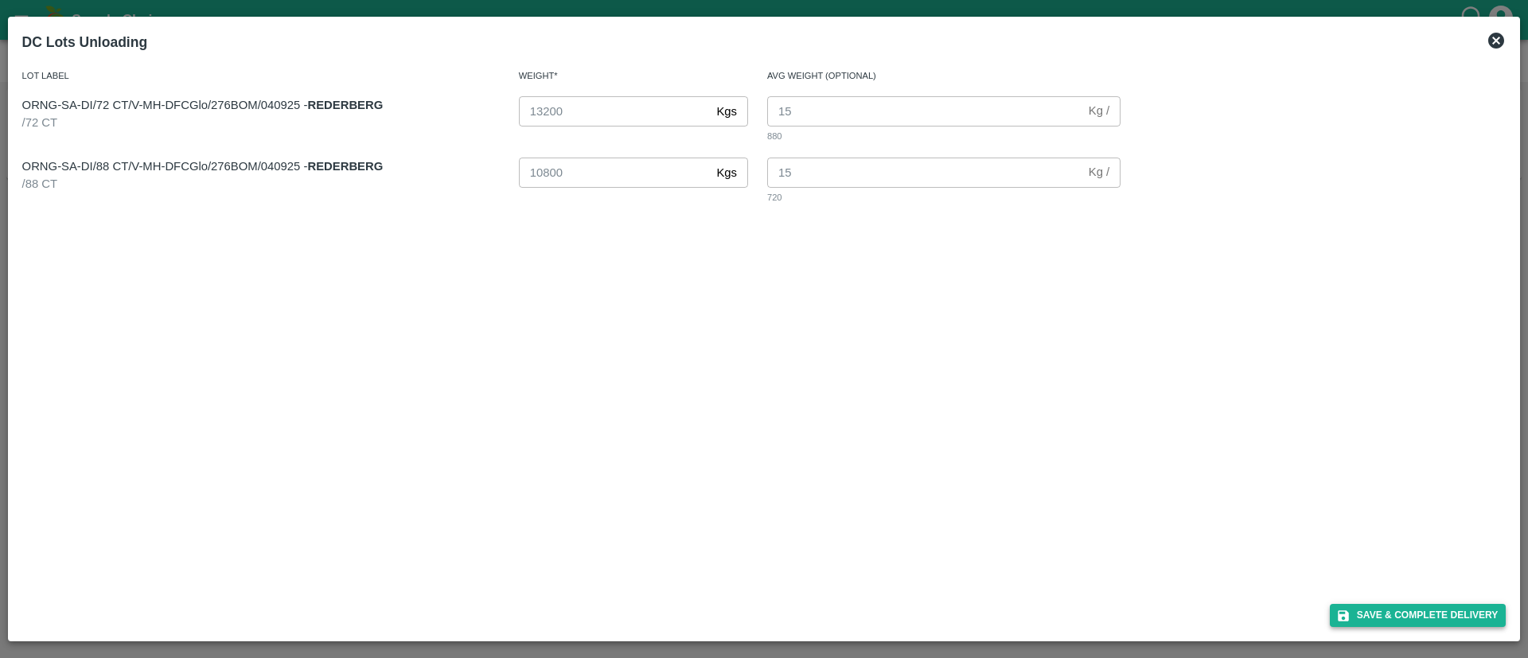
click at [1408, 610] on button "Save & Complete Delivery" at bounding box center [1417, 615] width 177 height 23
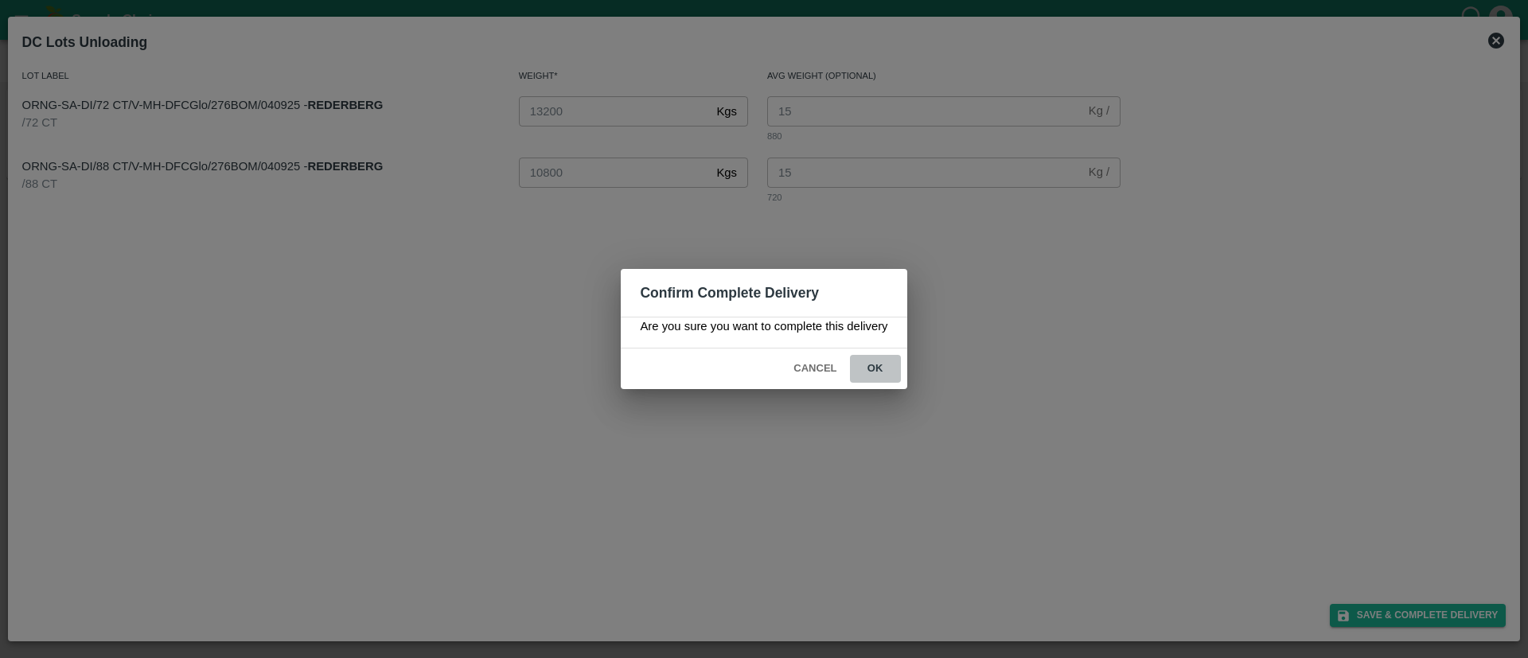
click at [882, 372] on button "ok" at bounding box center [875, 369] width 51 height 28
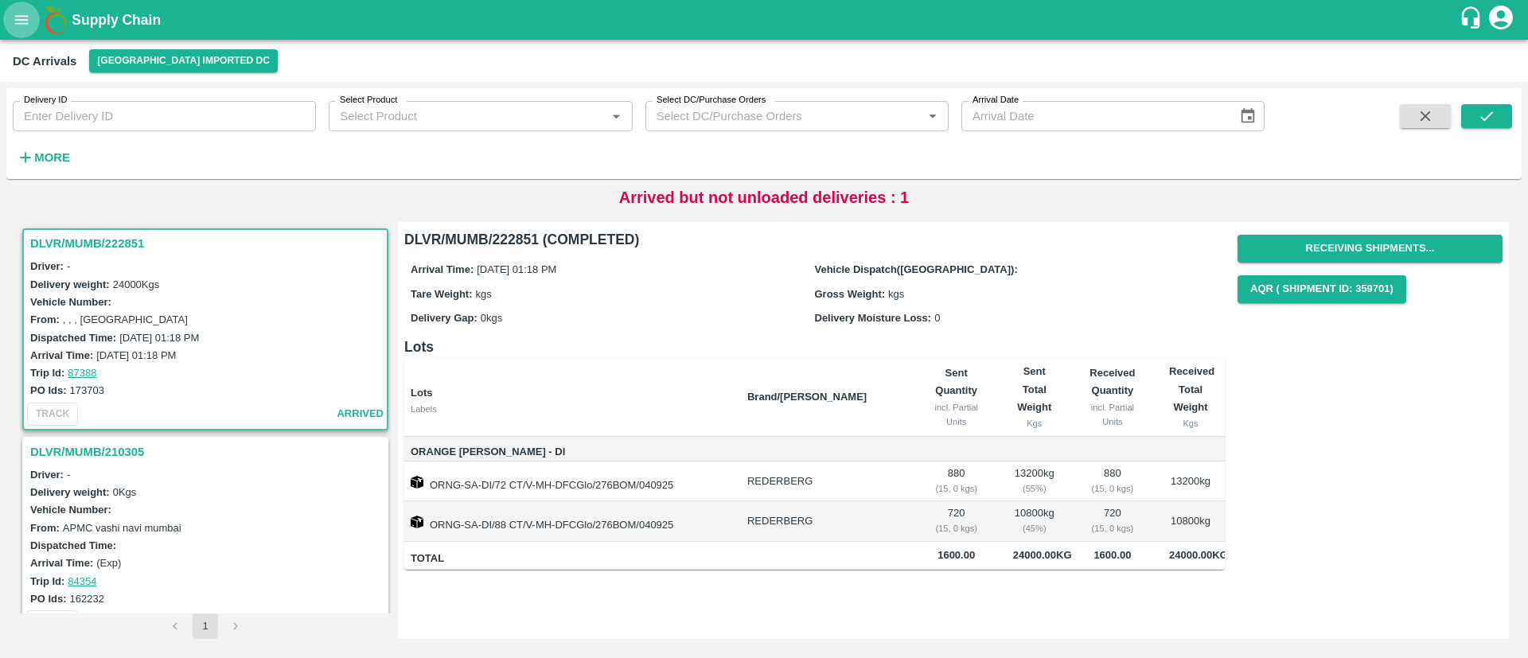
click at [31, 24] on button "open drawer" at bounding box center [21, 20] width 37 height 37
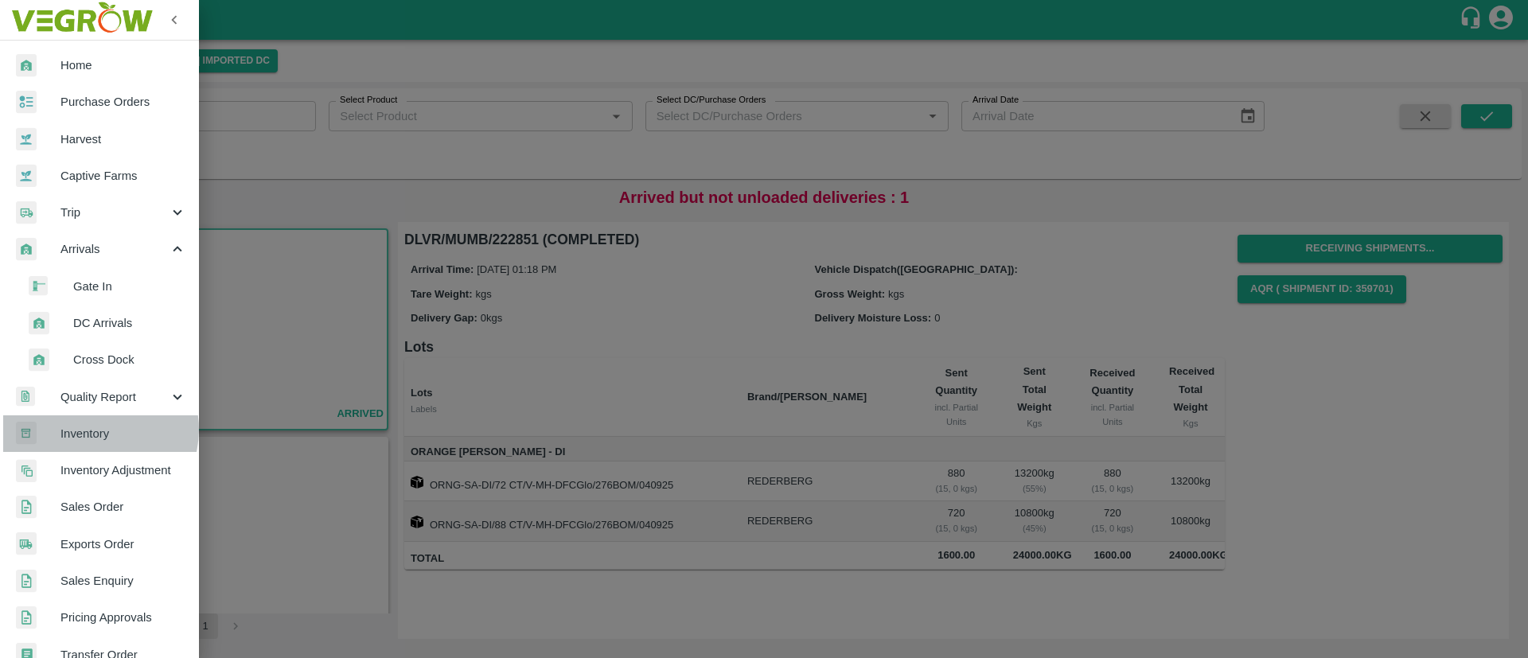
click at [95, 430] on span "Inventory" at bounding box center [123, 434] width 126 height 18
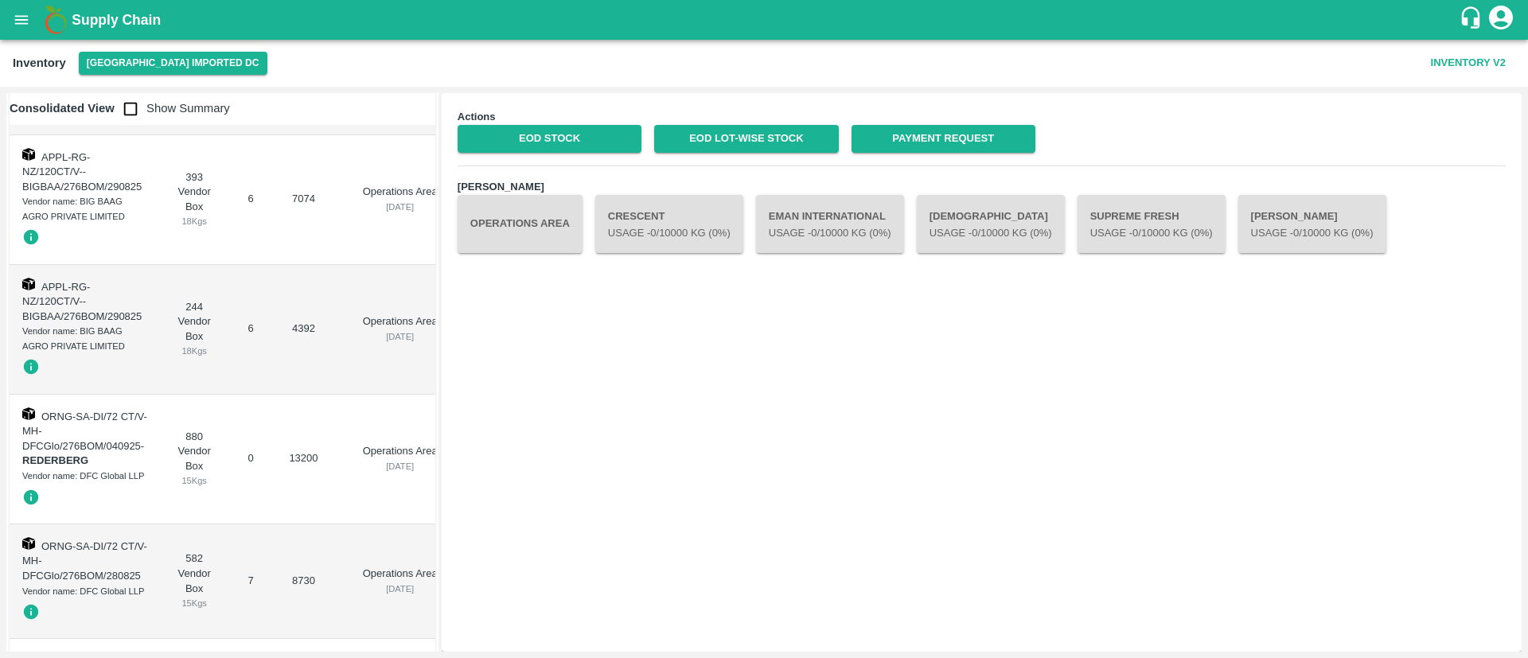
scroll to position [439, 0]
click at [547, 237] on button "Operations Area" at bounding box center [519, 223] width 125 height 57
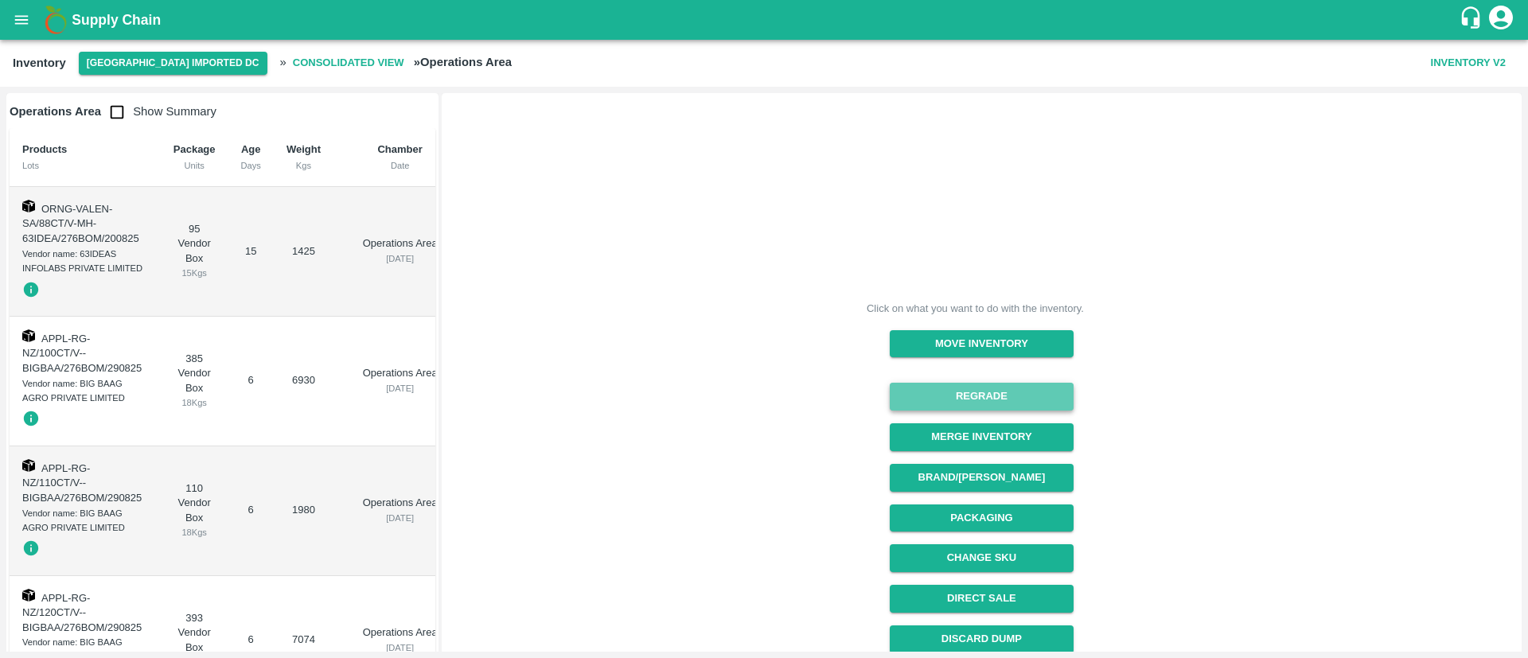
click at [997, 401] on button "Regrade" at bounding box center [982, 397] width 184 height 28
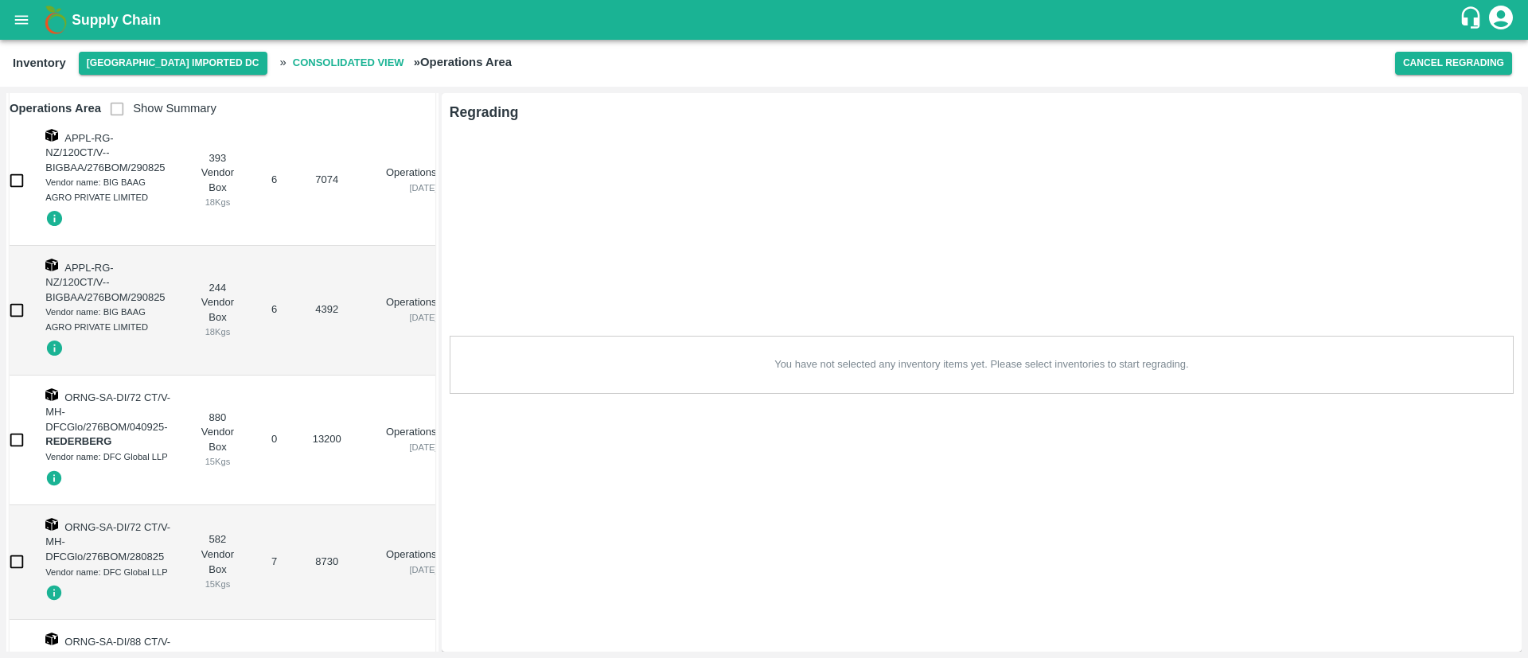
scroll to position [461, 0]
click at [17, 440] on input "checkbox" at bounding box center [17, 439] width 32 height 32
checkbox input "true"
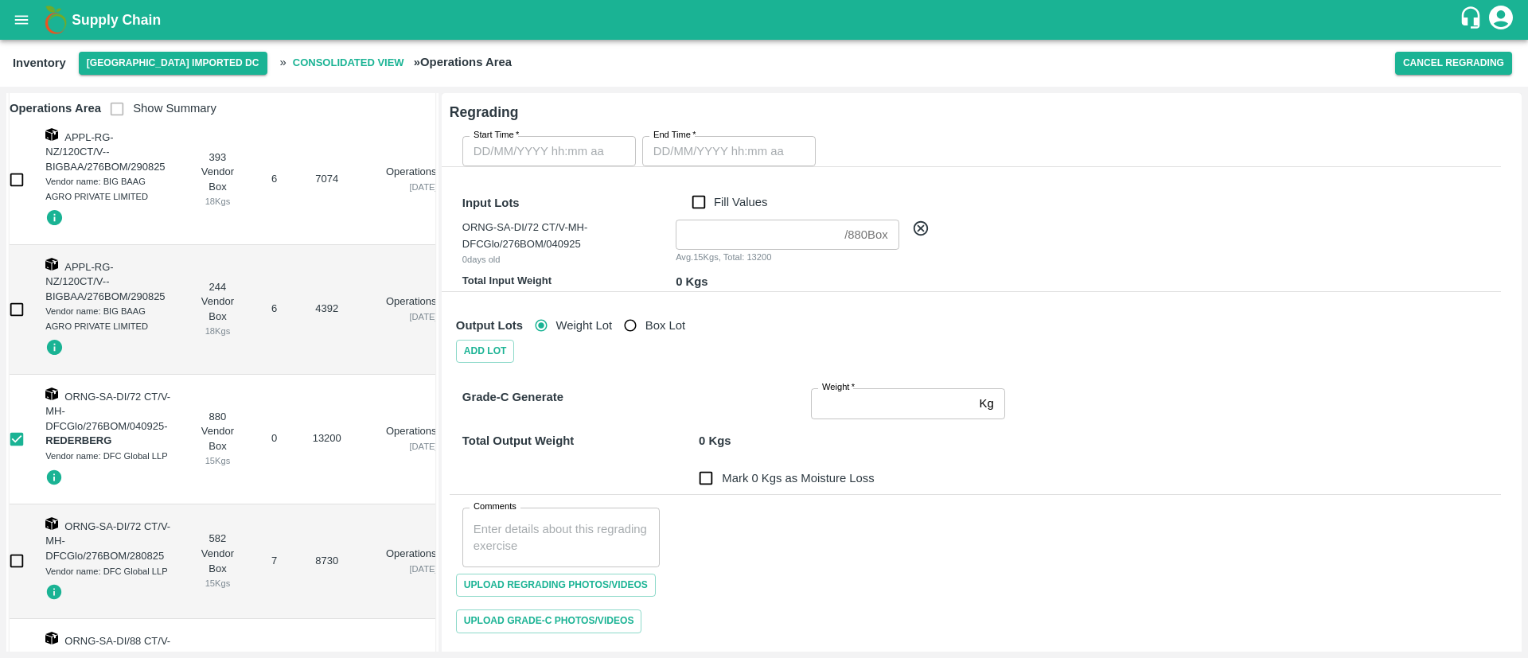
type input "DD/MM/YYYY hh:mm aa"
click at [531, 142] on input "DD/MM/YYYY hh:mm aa" at bounding box center [543, 151] width 162 height 30
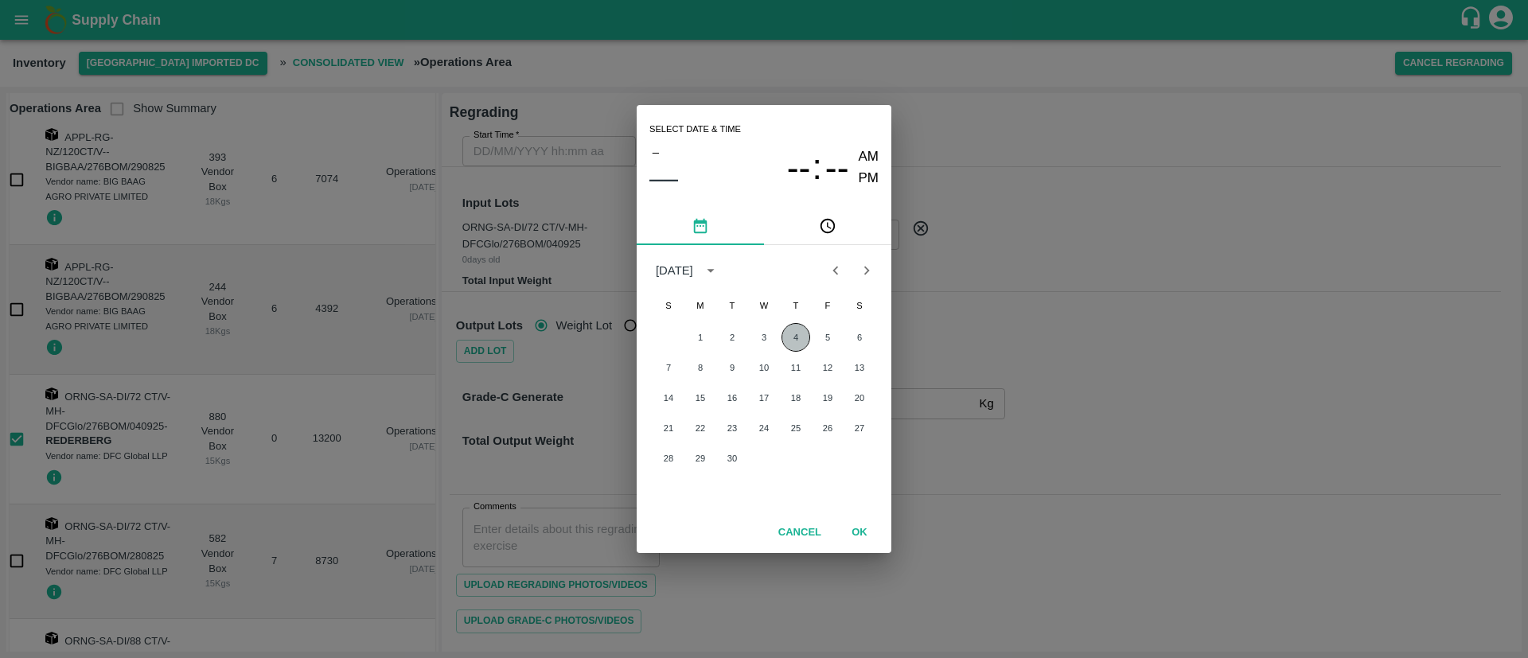
click at [802, 333] on button "4" at bounding box center [795, 337] width 29 height 29
type input "[DATE] 12:00 AM"
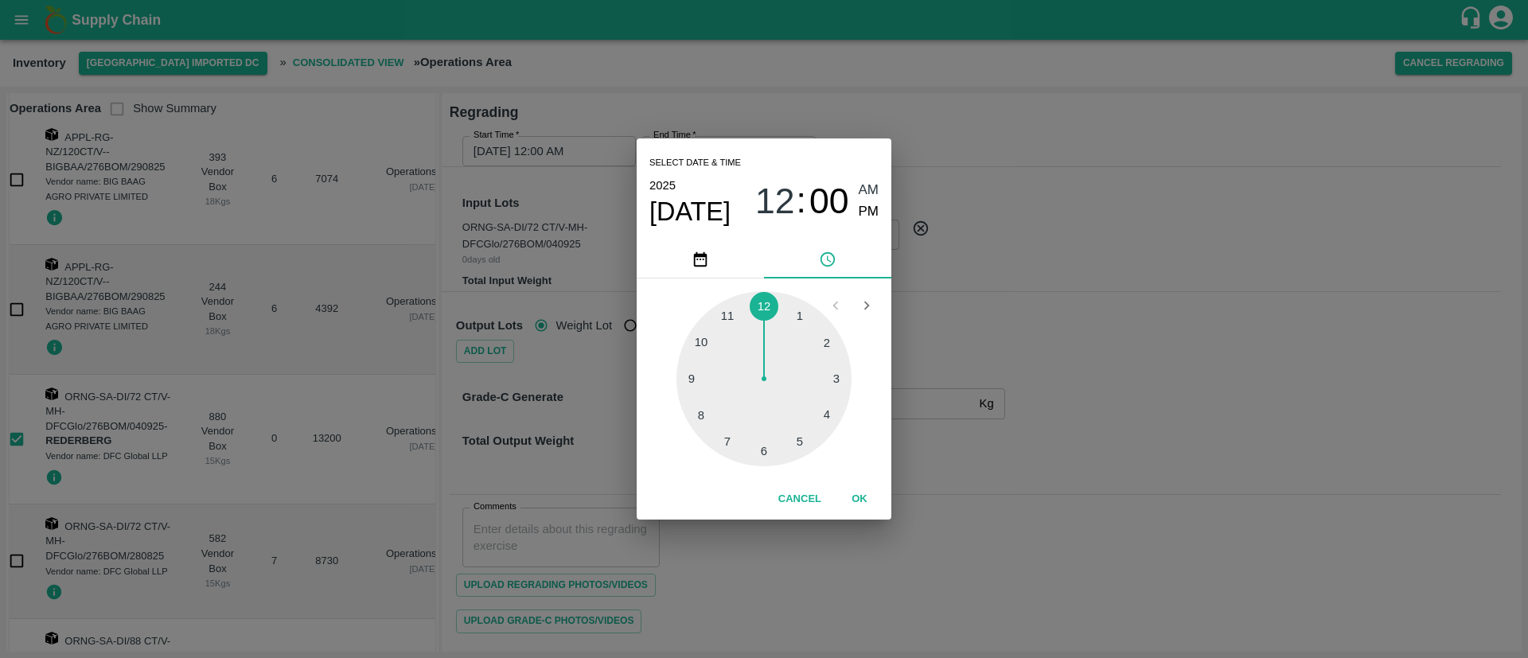
click at [858, 496] on button "OK" at bounding box center [859, 499] width 51 height 28
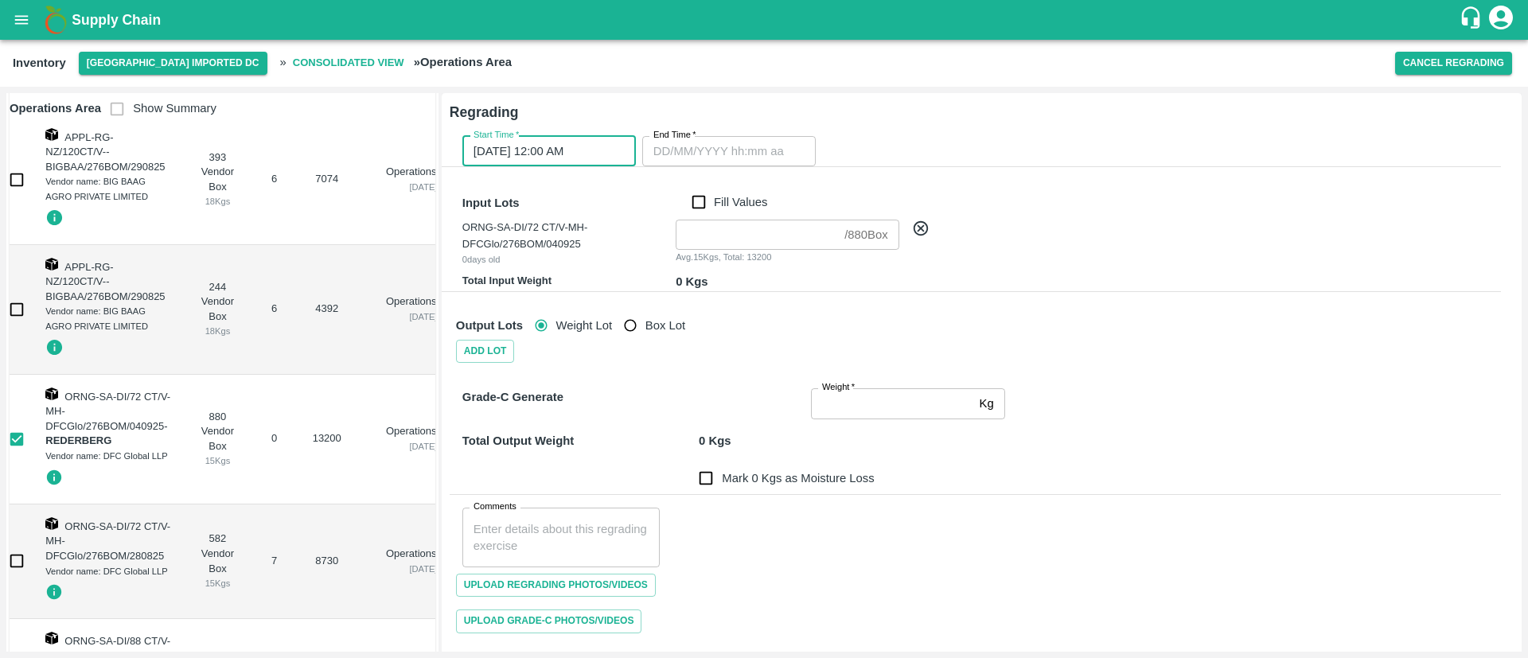
type input "DD/MM/YYYY hh:mm aa"
click at [702, 150] on input "DD/MM/YYYY hh:mm aa" at bounding box center [723, 151] width 162 height 30
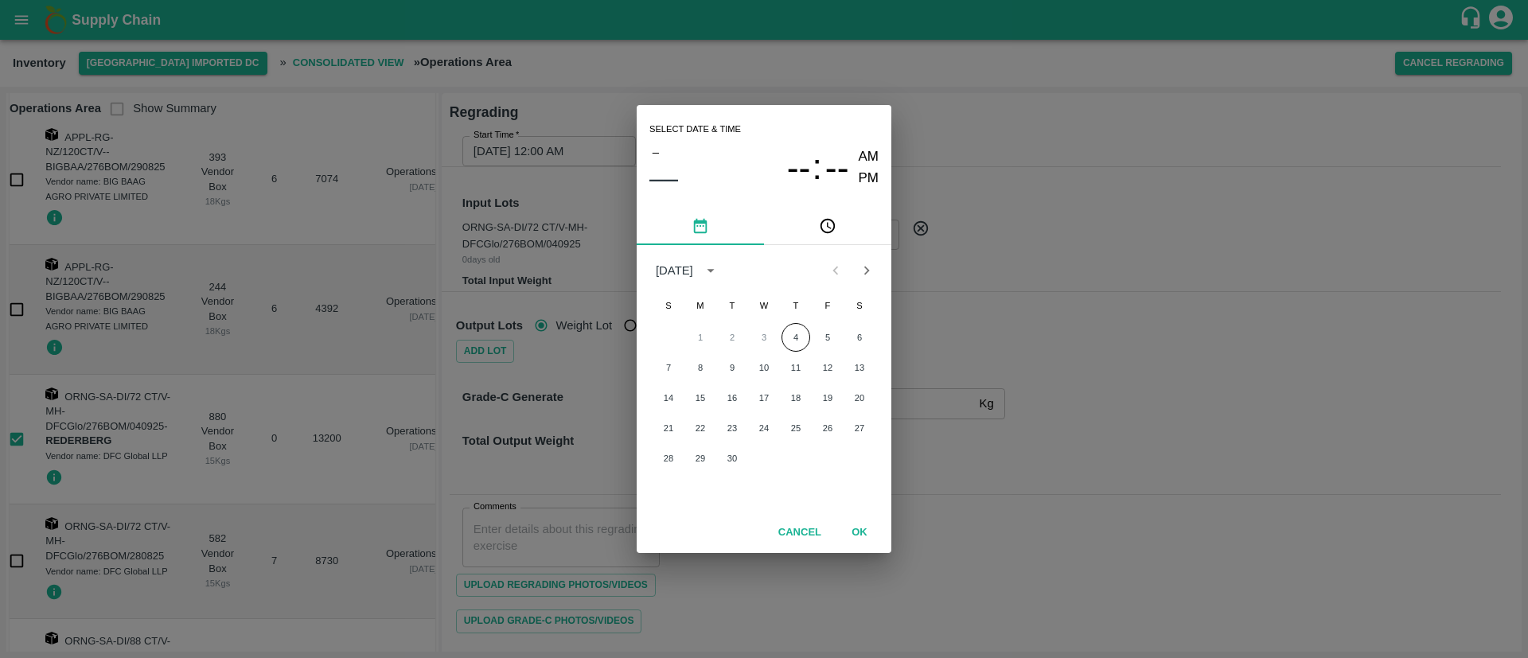
click at [563, 156] on div "Select date & time – –– -- : -- AM PM [DATE] S M T W T F S 1 2 3 4 5 6 7 8 9 10…" at bounding box center [764, 329] width 1528 height 658
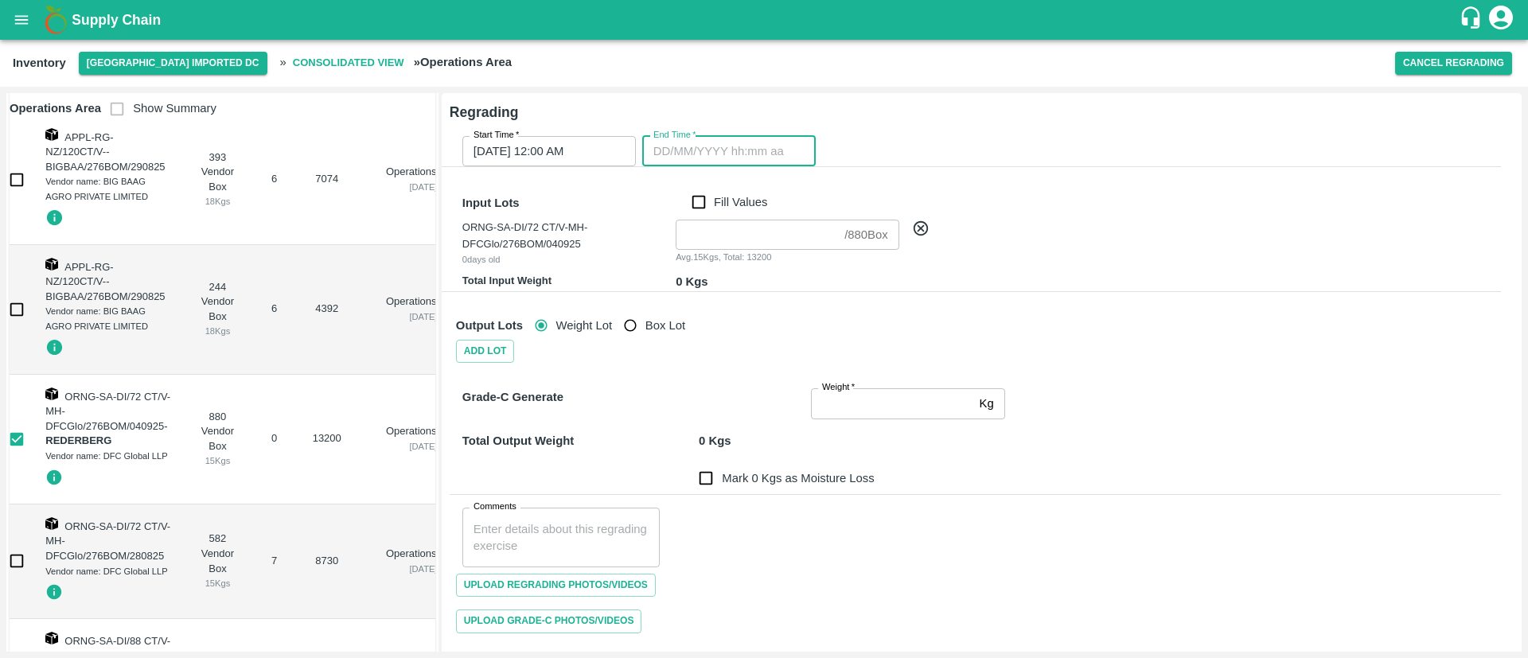
type input "DD/MM/YYYY hh:mm aa"
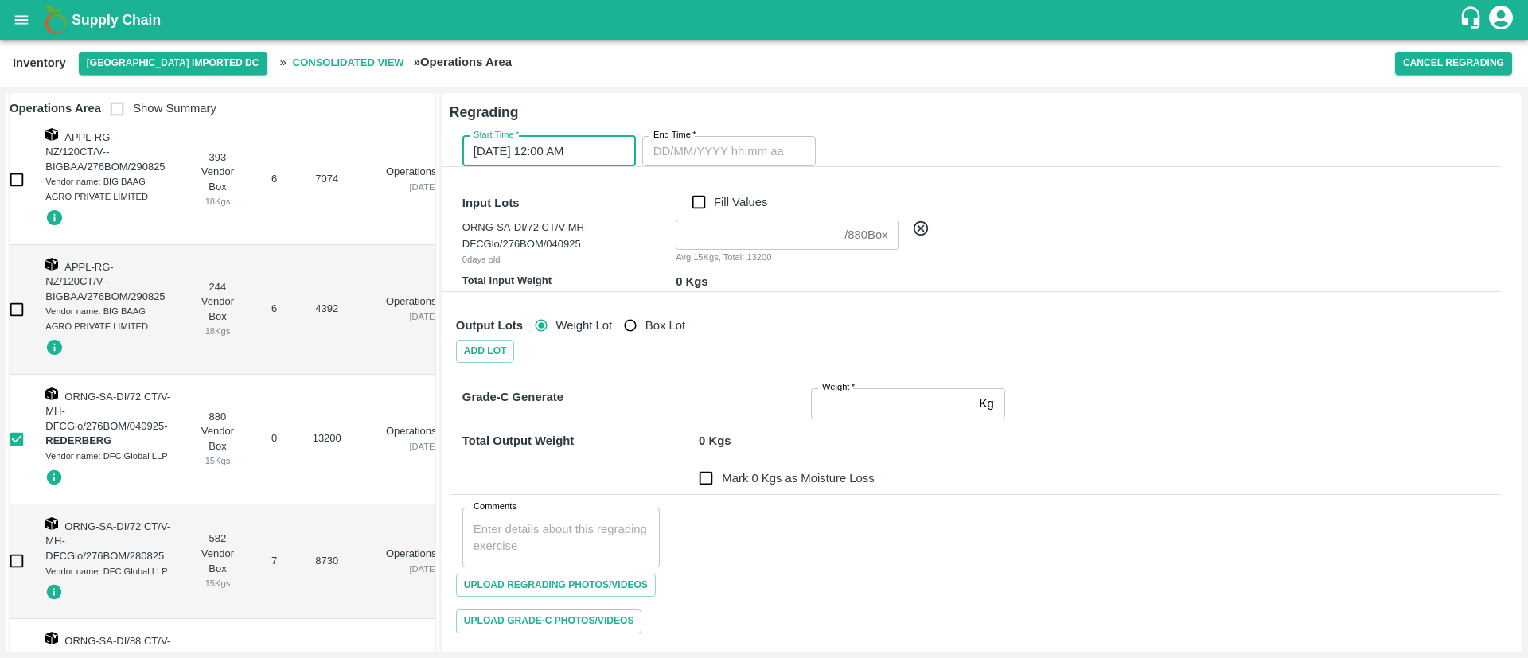
click at [531, 136] on input "[DATE] 12:00 AM" at bounding box center [543, 151] width 162 height 30
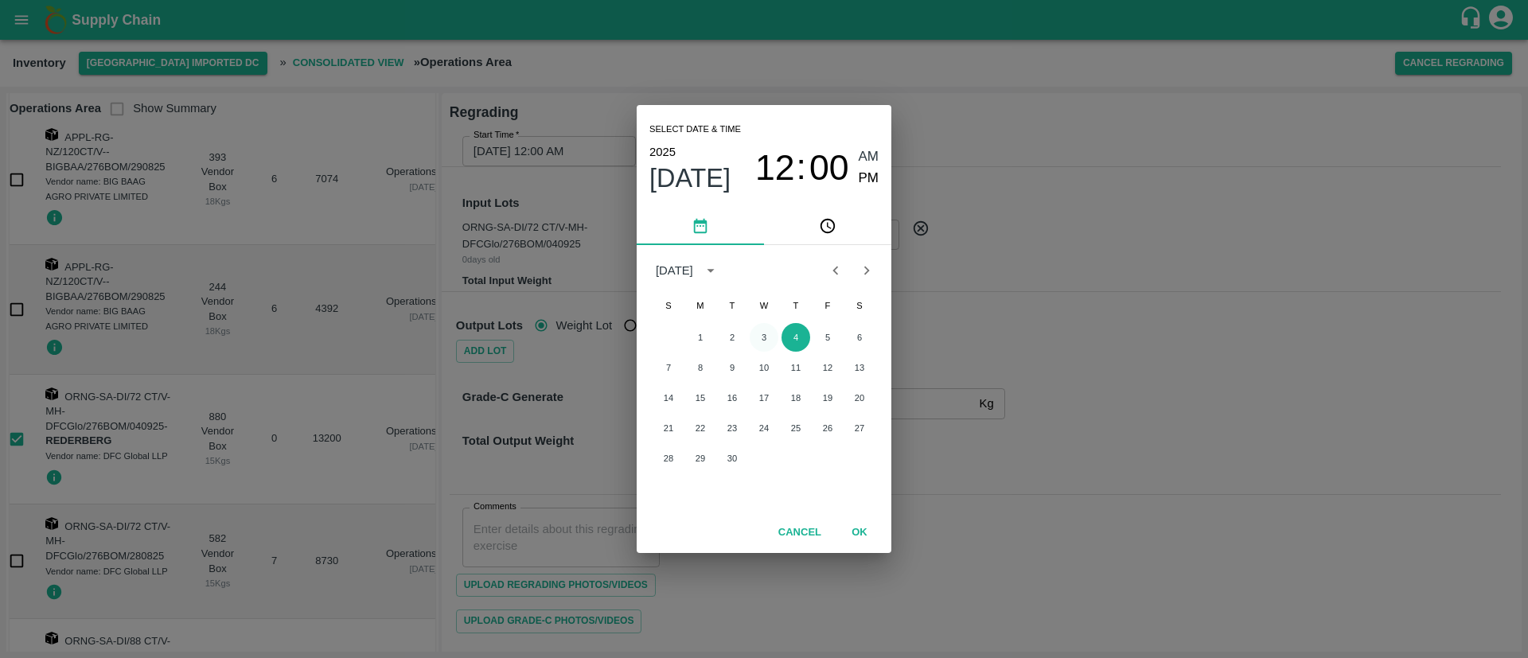
click at [768, 326] on button "3" at bounding box center [763, 337] width 29 height 29
type input "[DATE] 12:00 AM"
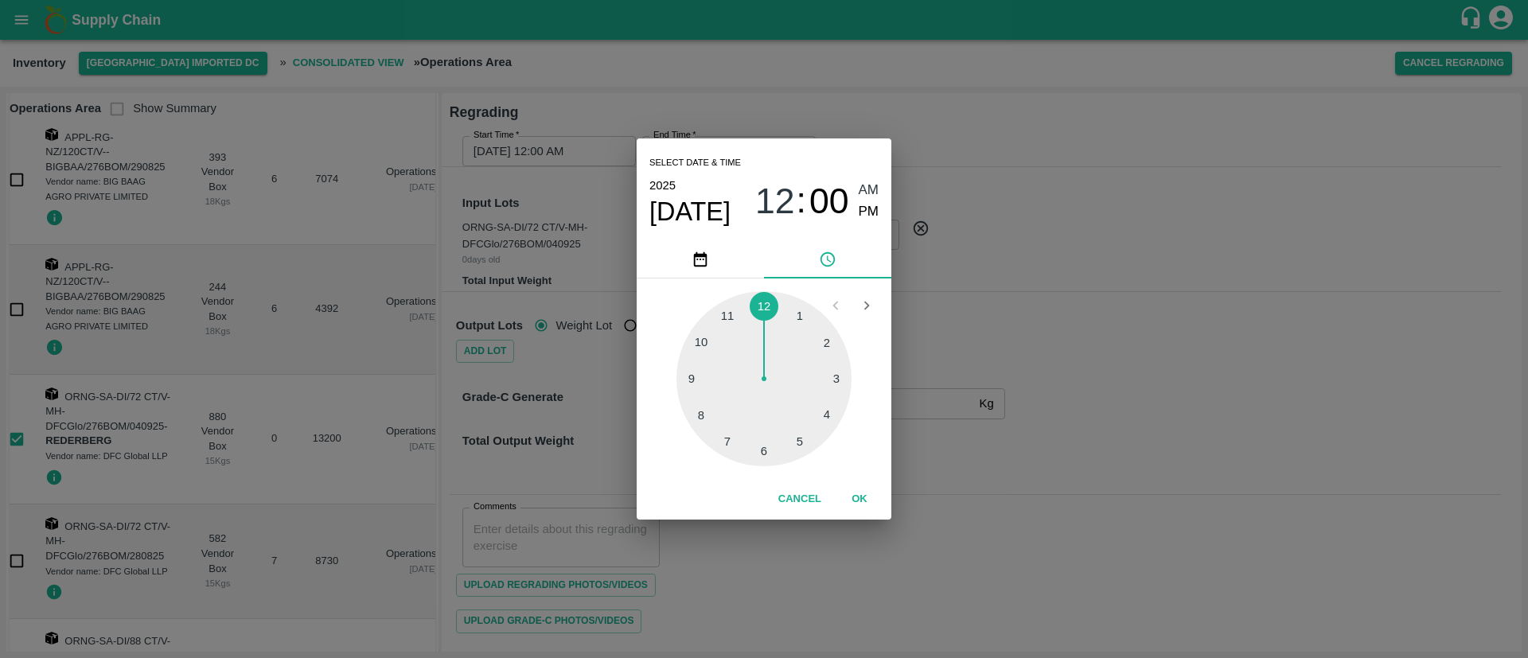
click at [861, 485] on button "OK" at bounding box center [859, 499] width 51 height 28
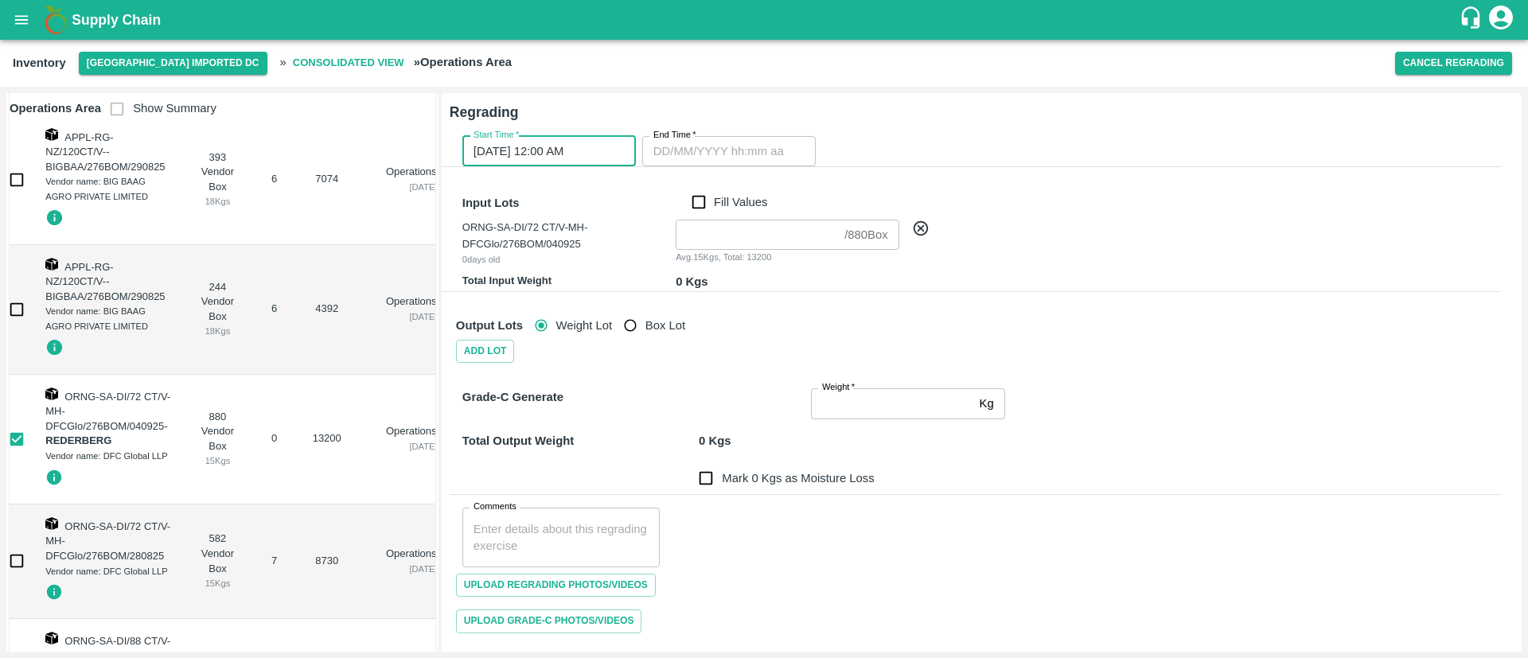
type input "DD/MM/YYYY hh:mm aa"
click at [716, 150] on input "DD/MM/YYYY hh:mm aa" at bounding box center [723, 151] width 162 height 30
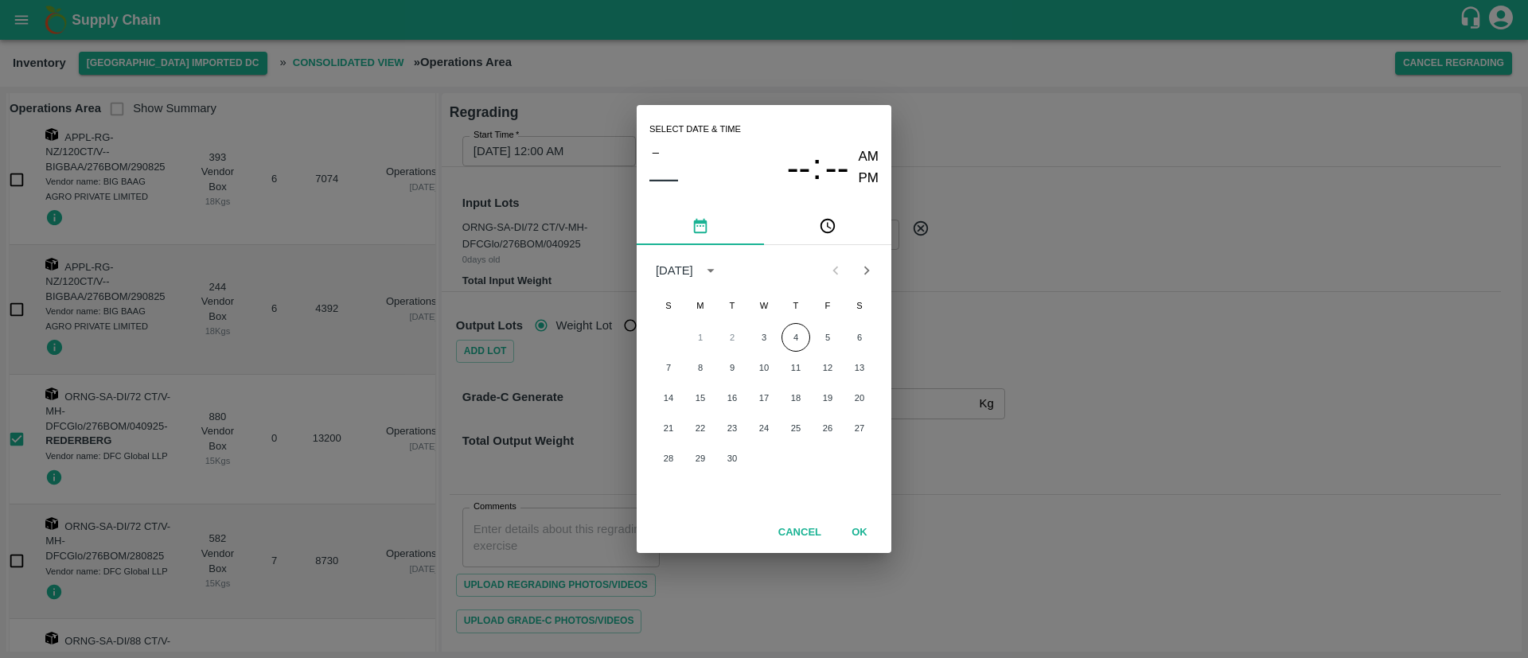
click at [808, 320] on span "T" at bounding box center [795, 306] width 29 height 32
click at [792, 334] on button "4" at bounding box center [795, 337] width 29 height 29
type input "[DATE] 12:00 AM"
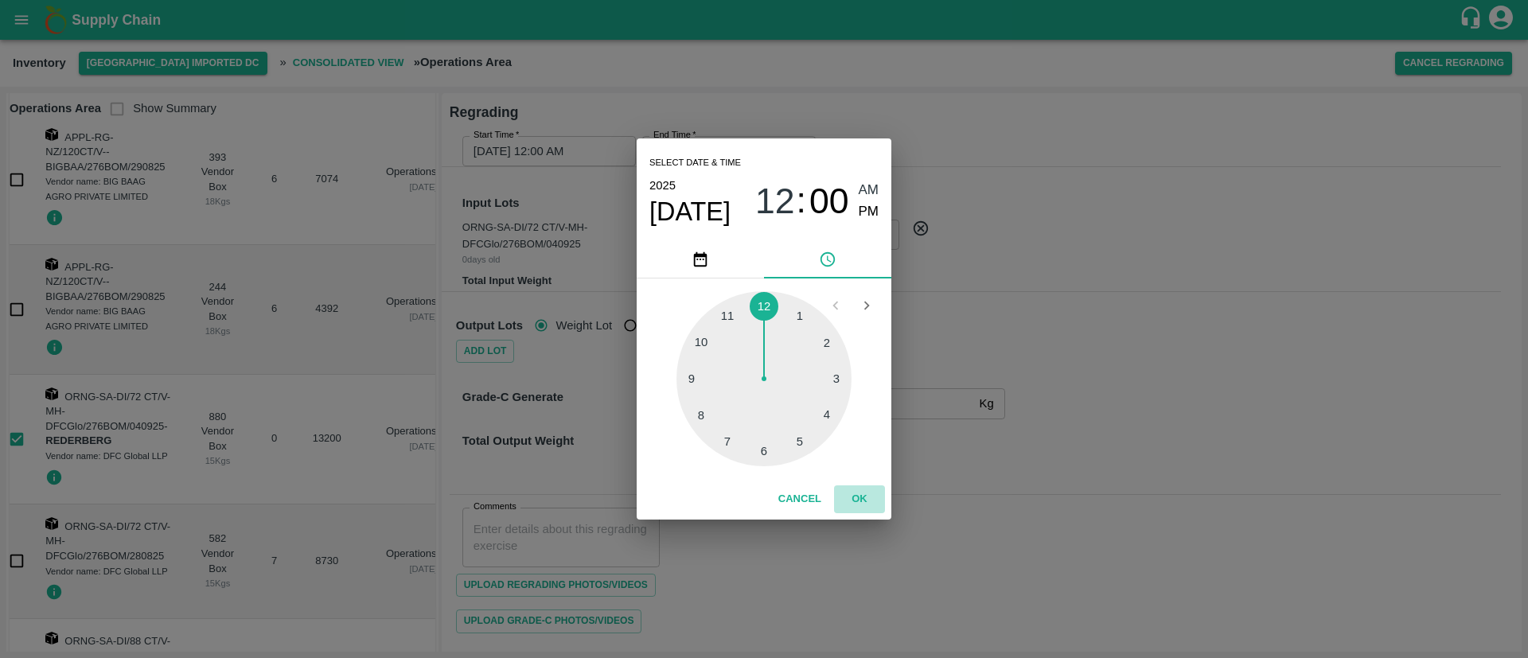
click at [862, 503] on button "OK" at bounding box center [859, 499] width 51 height 28
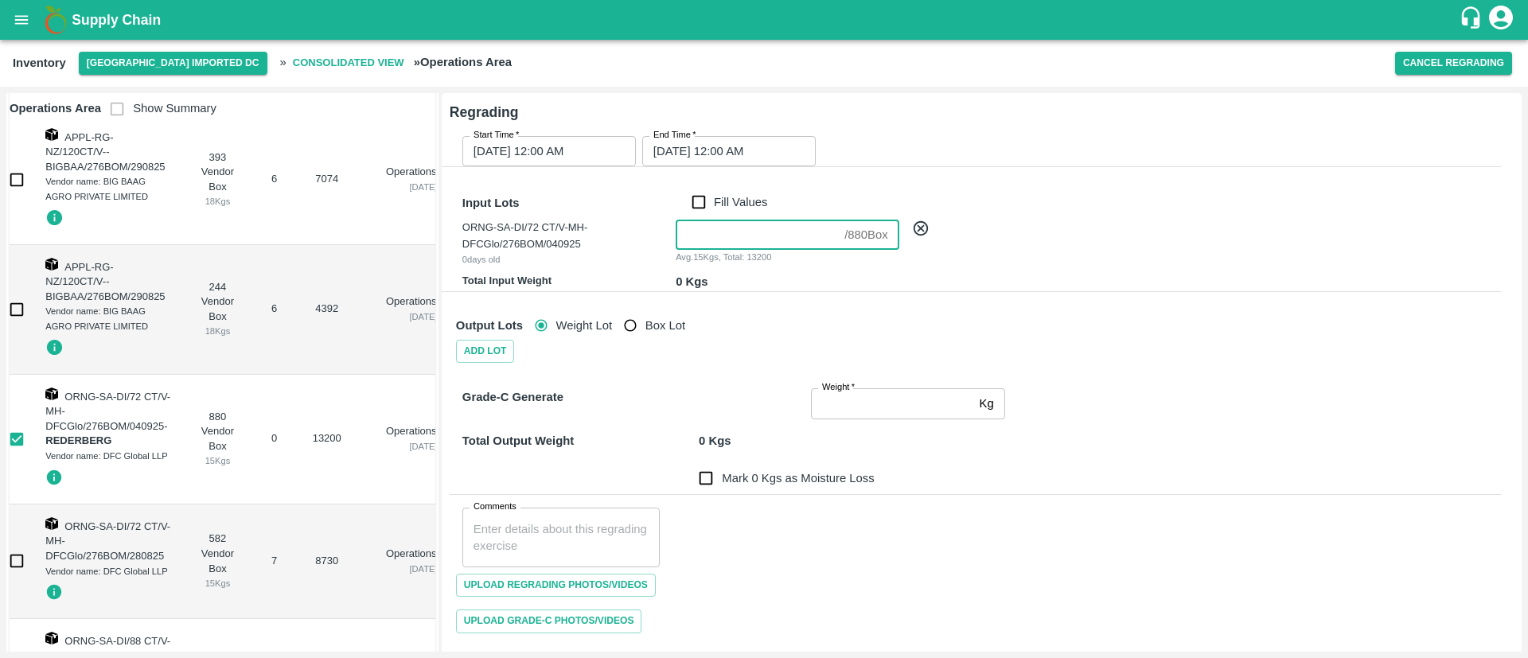
click at [737, 234] on input "number" at bounding box center [756, 235] width 162 height 30
type input "2"
click at [773, 308] on div "Output Lots Weight Lot Box Lot" at bounding box center [971, 319] width 1057 height 42
click at [848, 399] on input "Weight   *" at bounding box center [892, 403] width 162 height 30
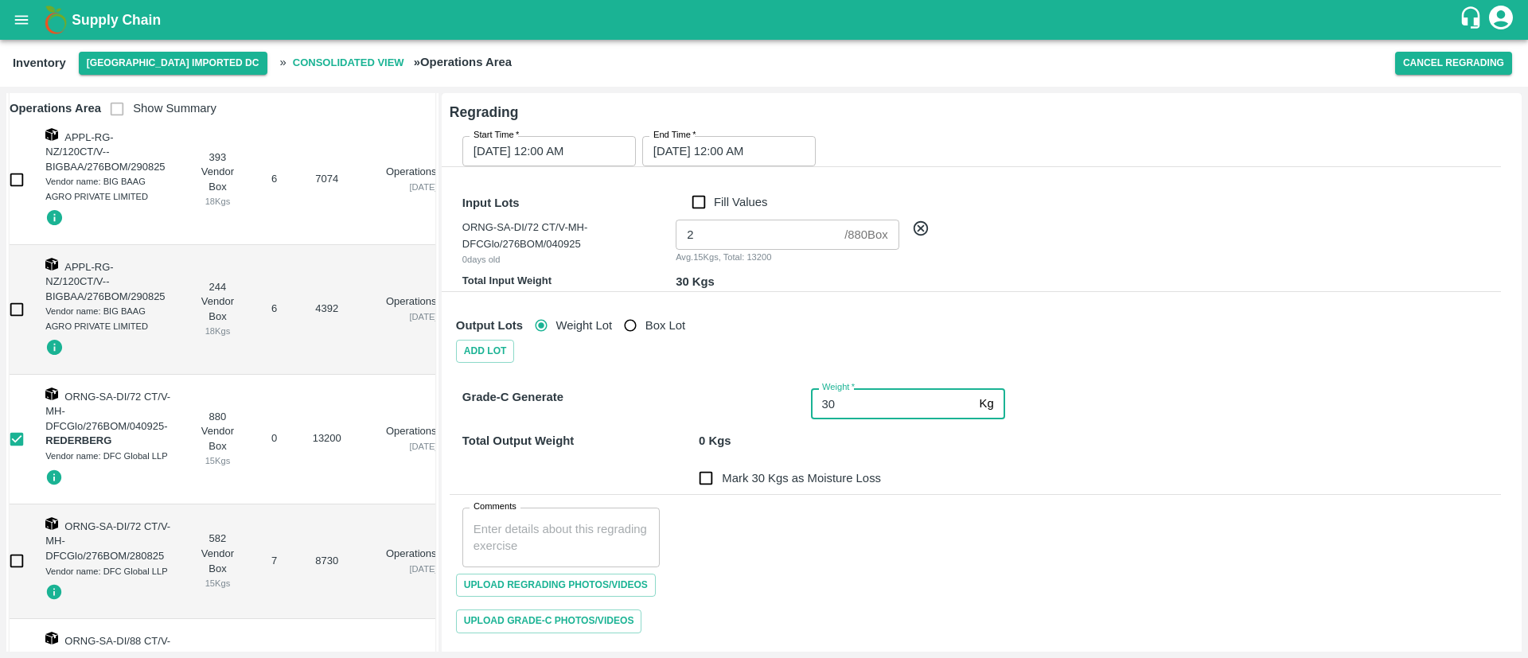
type input "30"
click at [1273, 426] on div "Total Output Weight 30 Kgs" at bounding box center [971, 431] width 1057 height 37
click at [707, 481] on input "Mark 0 Kgs as Moisture Loss" at bounding box center [706, 478] width 32 height 32
checkbox input "true"
click at [544, 528] on textarea "Comments" at bounding box center [560, 537] width 175 height 33
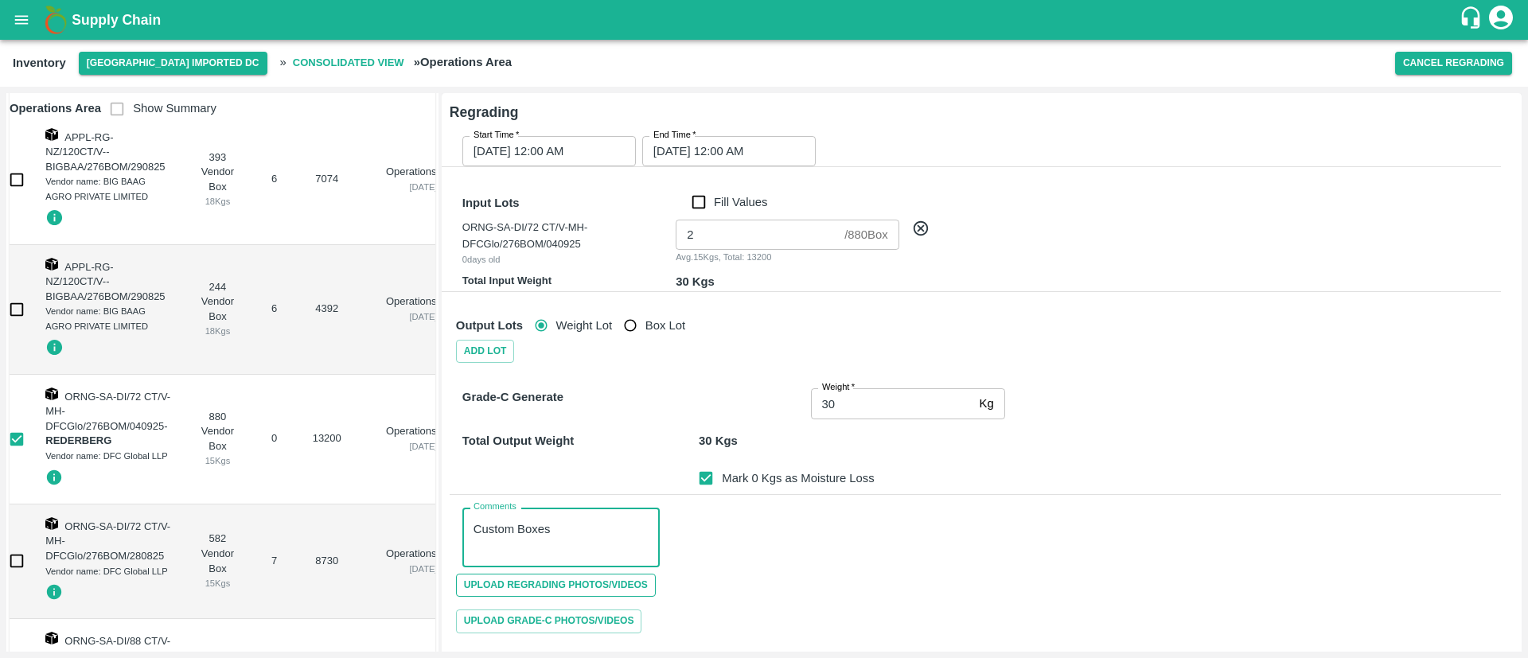
type textarea "Custom Boxes"
click at [593, 580] on span "Upload Regrading Photos/Videos" at bounding box center [556, 585] width 200 height 23
click at [0, 0] on input "Upload Regrading Photos/Videos" at bounding box center [0, 0] width 0 height 0
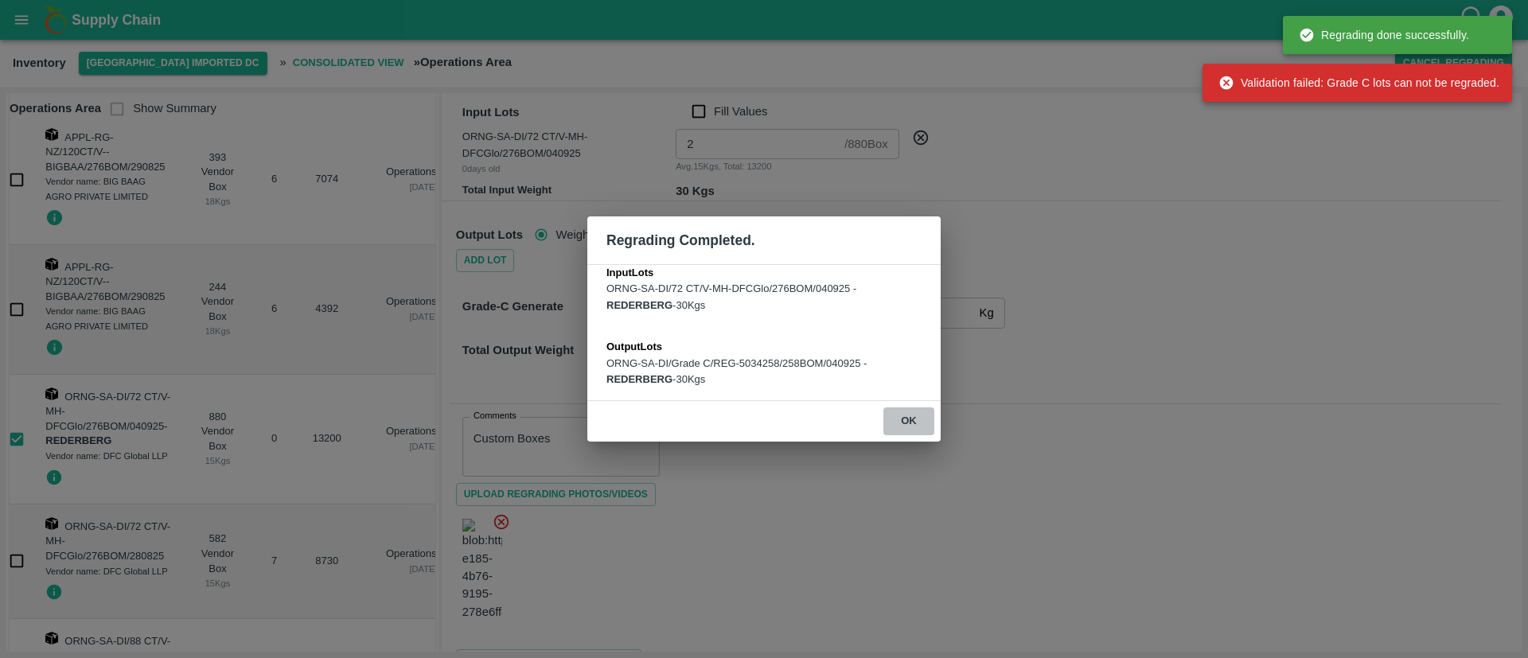
click at [907, 418] on button "ok" at bounding box center [908, 421] width 51 height 28
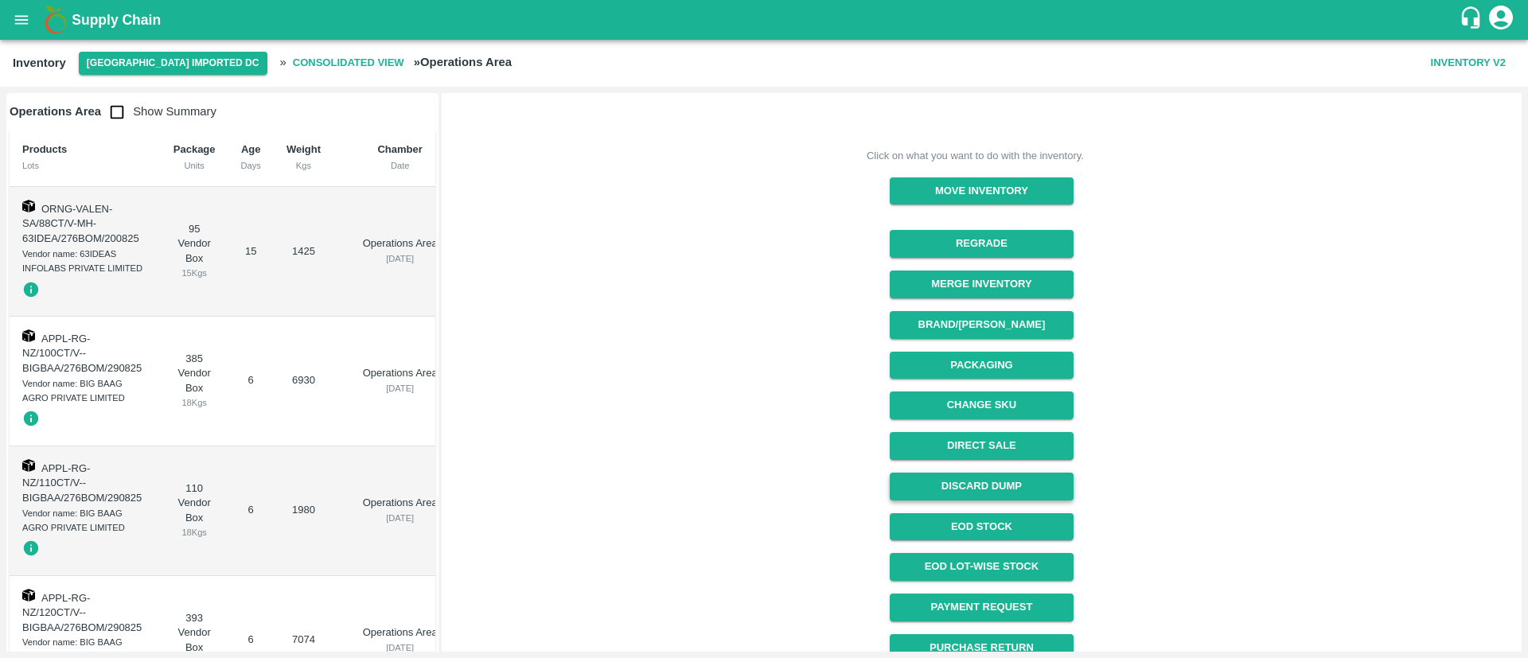
scroll to position [152, 0]
click at [989, 483] on button "Discard Dump" at bounding box center [982, 487] width 184 height 28
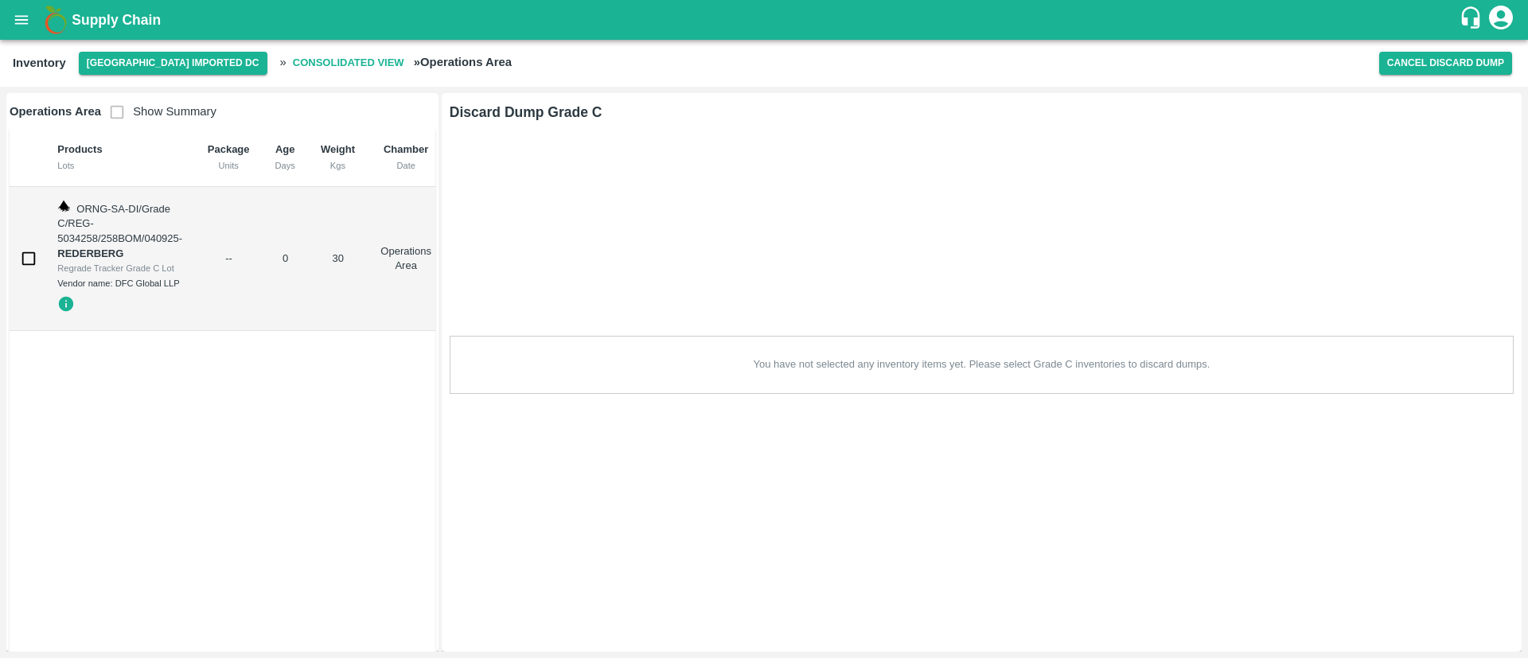
scroll to position [0, 0]
click at [22, 258] on input "checkbox" at bounding box center [29, 259] width 32 height 32
checkbox input "true"
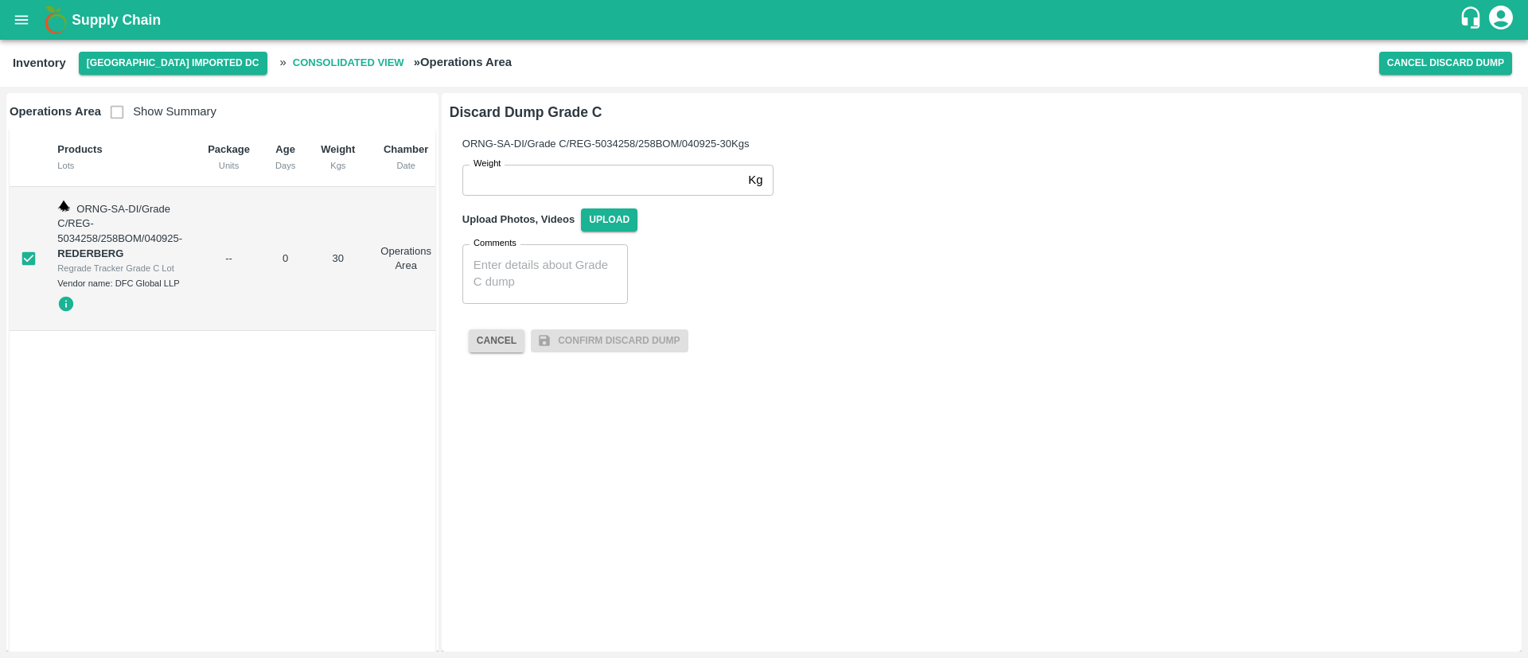
click at [576, 177] on input "Weight" at bounding box center [601, 180] width 279 height 30
type input "30"
click at [522, 271] on textarea "Comments" at bounding box center [544, 273] width 143 height 33
type textarea "Custom Boxes"
drag, startPoint x: 716, startPoint y: 295, endPoint x: 695, endPoint y: 267, distance: 35.8
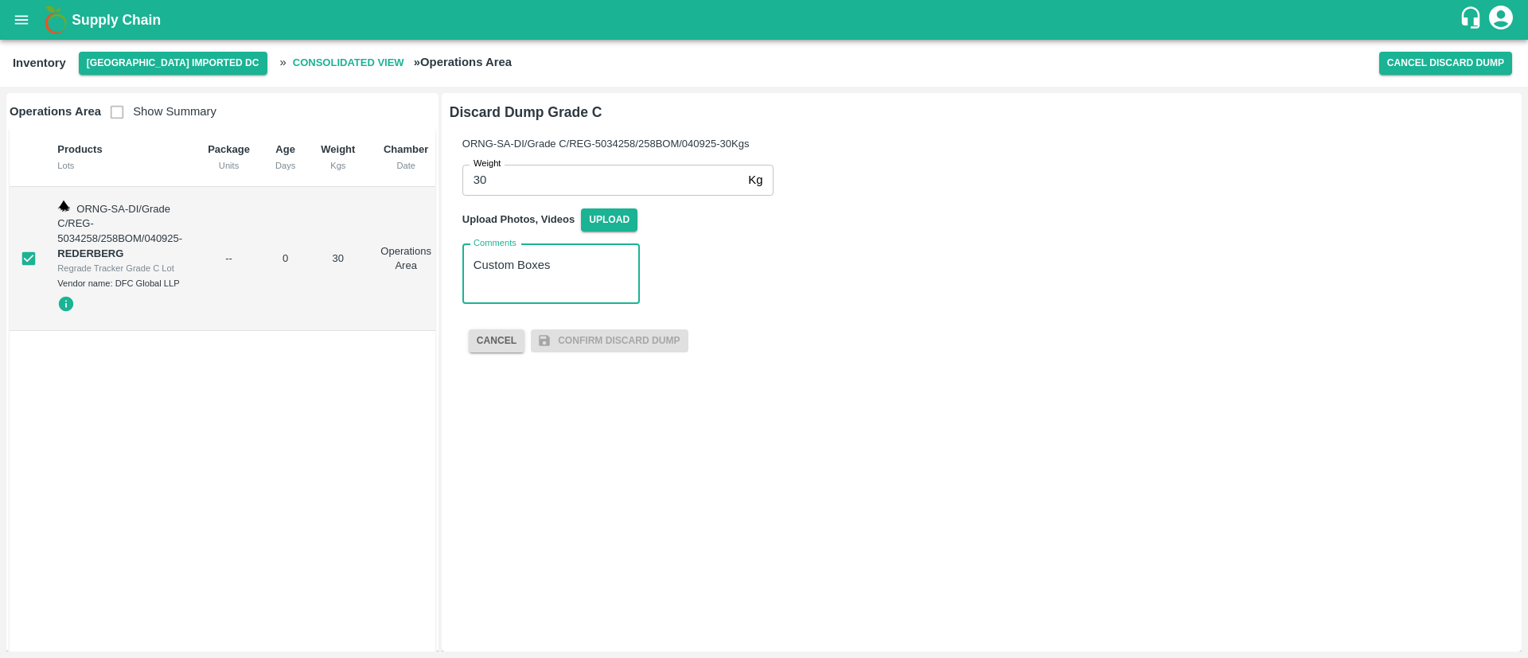
click at [716, 294] on div "Comments Custom Boxes x Comments" at bounding box center [975, 268] width 1051 height 72
click at [602, 215] on span "Upload" at bounding box center [609, 219] width 56 height 23
click at [0, 0] on input "Upload" at bounding box center [0, 0] width 0 height 0
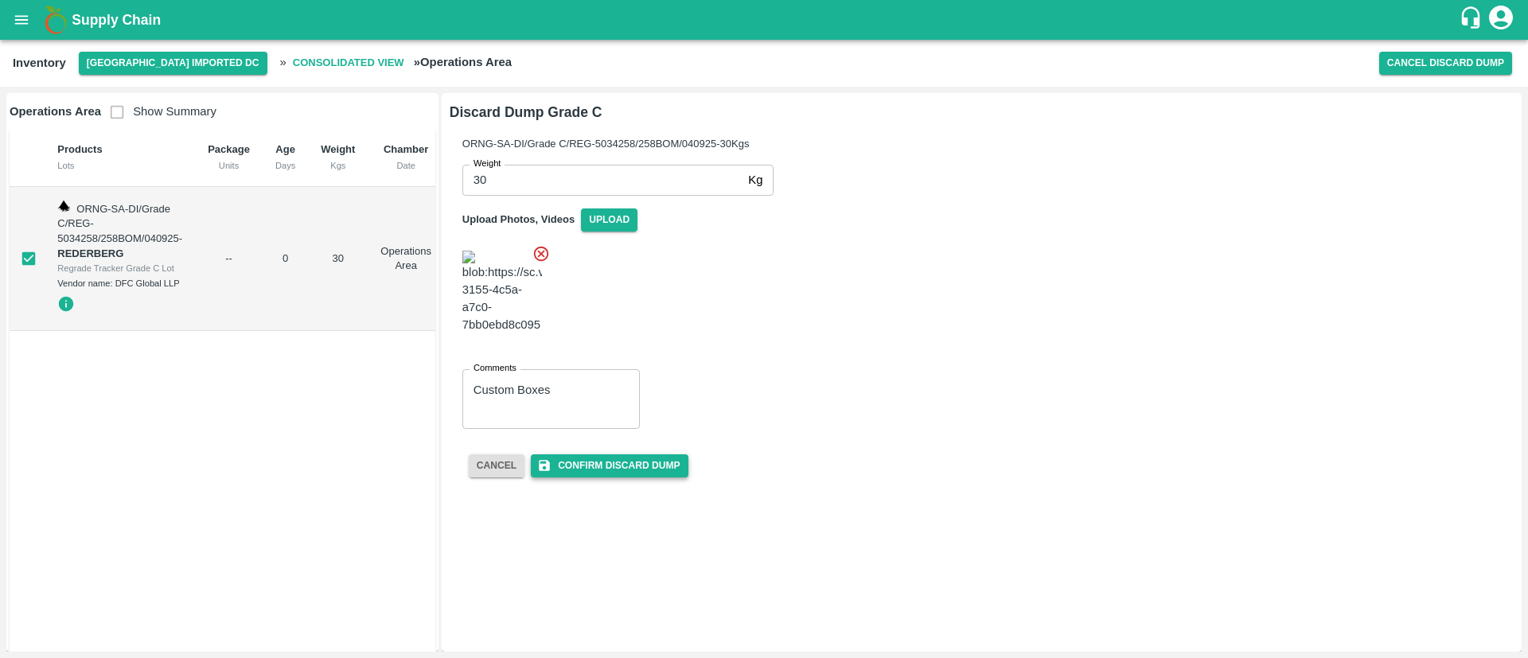
click at [595, 454] on button "Confirm Discard Dump" at bounding box center [609, 465] width 157 height 23
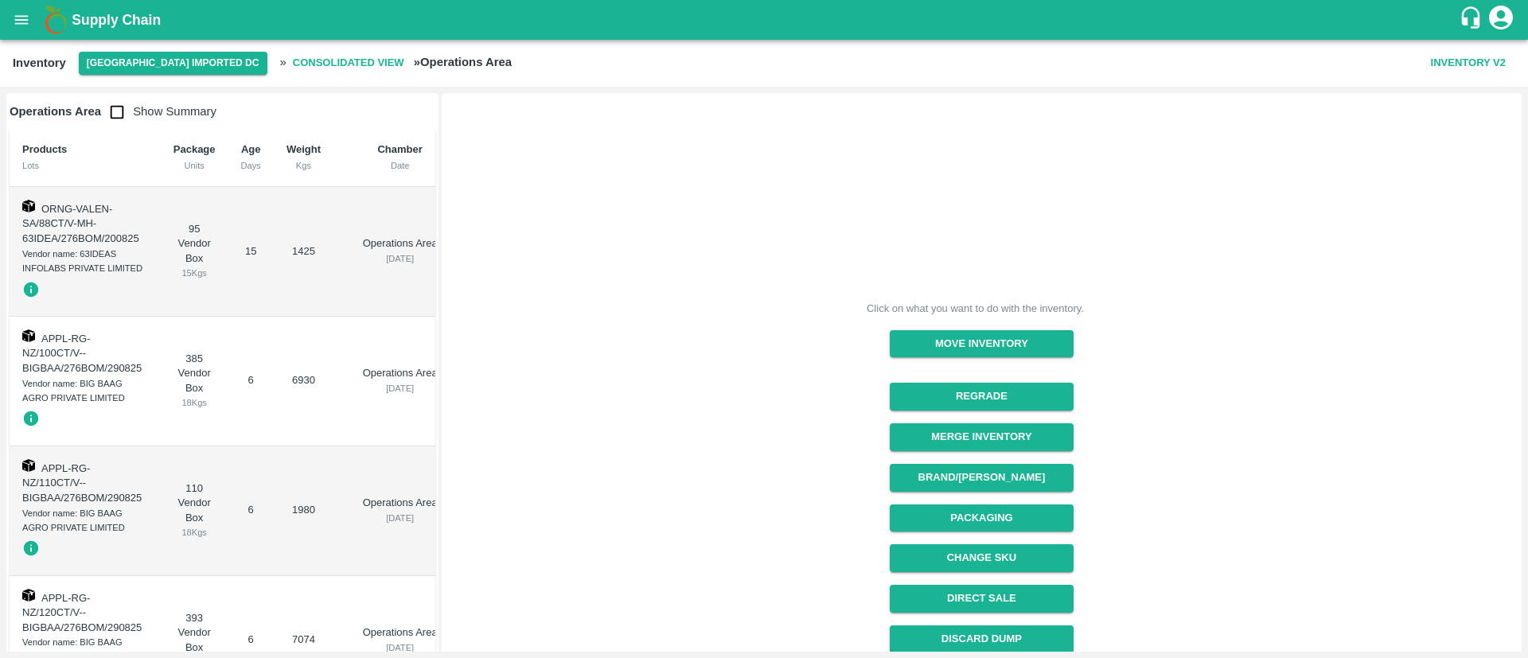
click at [14, 14] on icon "open drawer" at bounding box center [22, 20] width 18 height 18
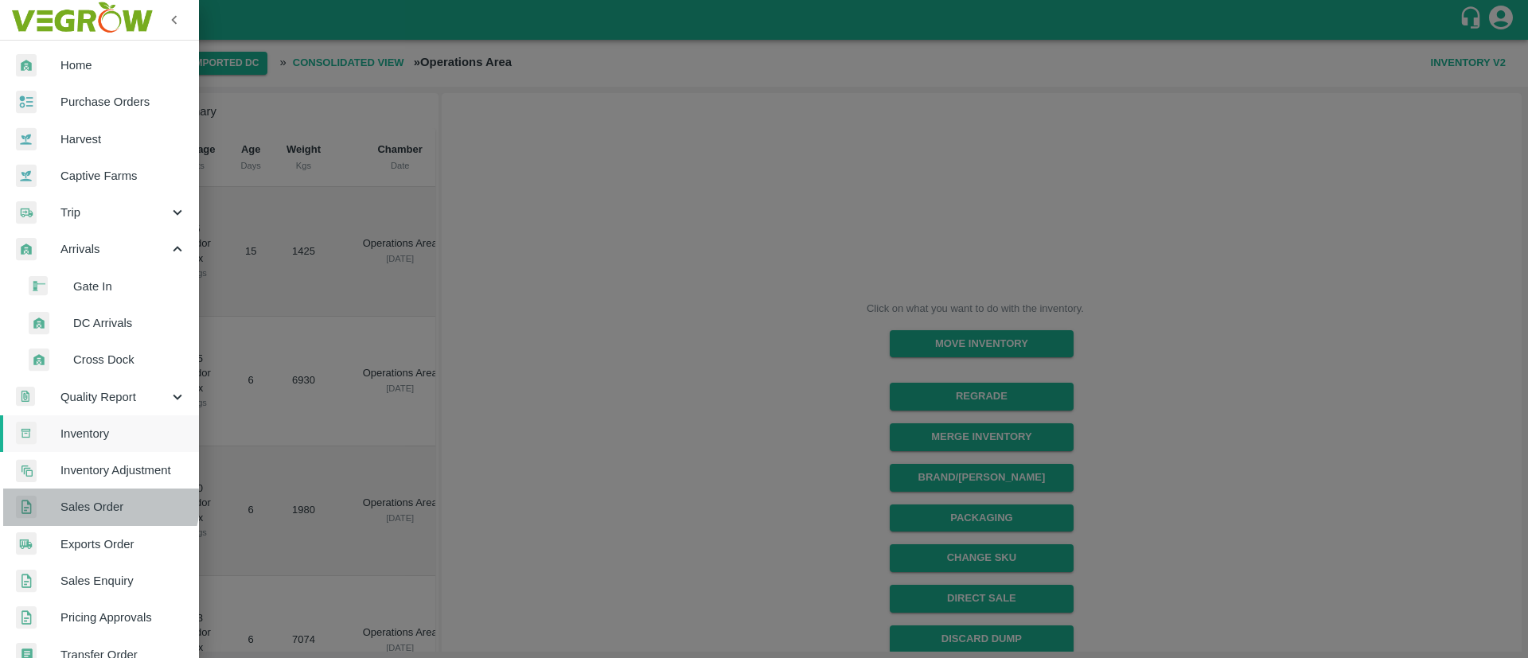
drag, startPoint x: 98, startPoint y: 503, endPoint x: 140, endPoint y: 476, distance: 50.1
click at [99, 503] on span "Sales Order" at bounding box center [123, 507] width 126 height 18
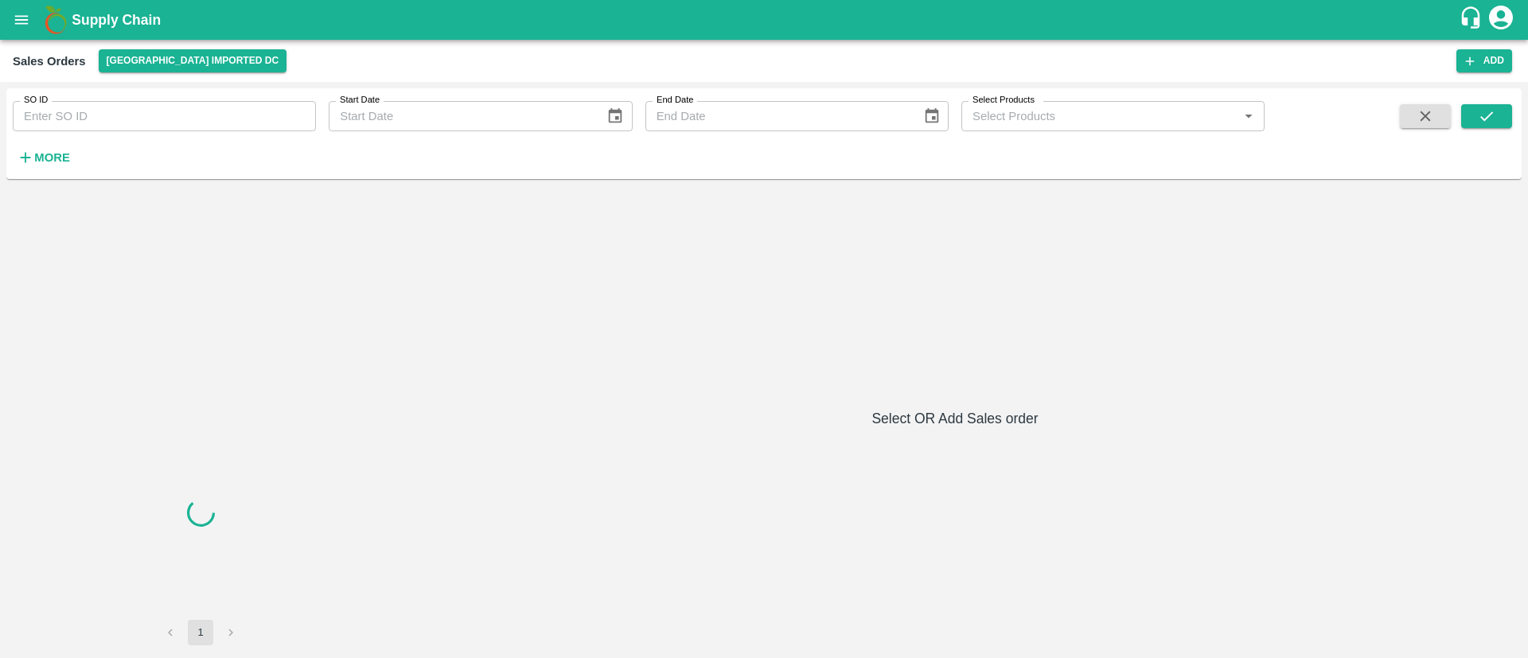
drag, startPoint x: 197, startPoint y: 122, endPoint x: 205, endPoint y: 126, distance: 9.6
click at [197, 122] on input "SO ID" at bounding box center [164, 116] width 303 height 30
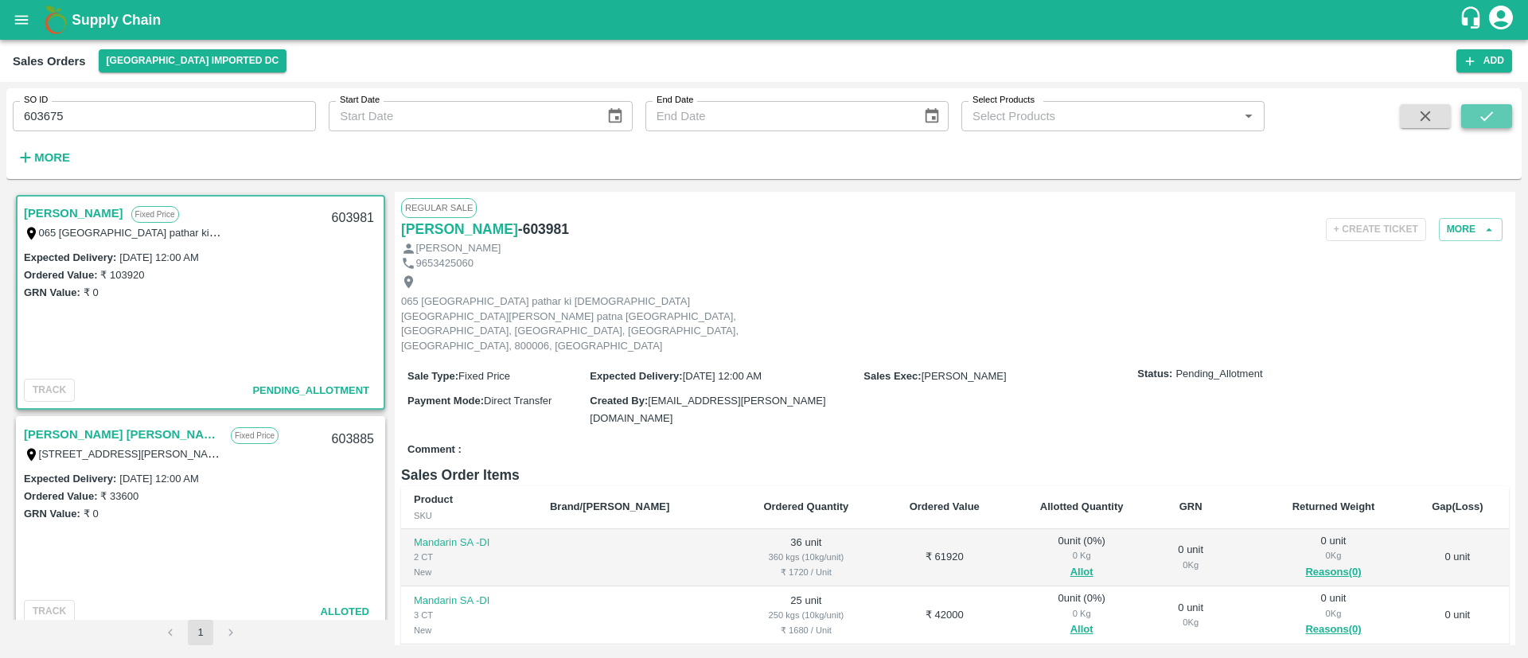
click at [1487, 113] on icon "submit" at bounding box center [1486, 116] width 18 height 18
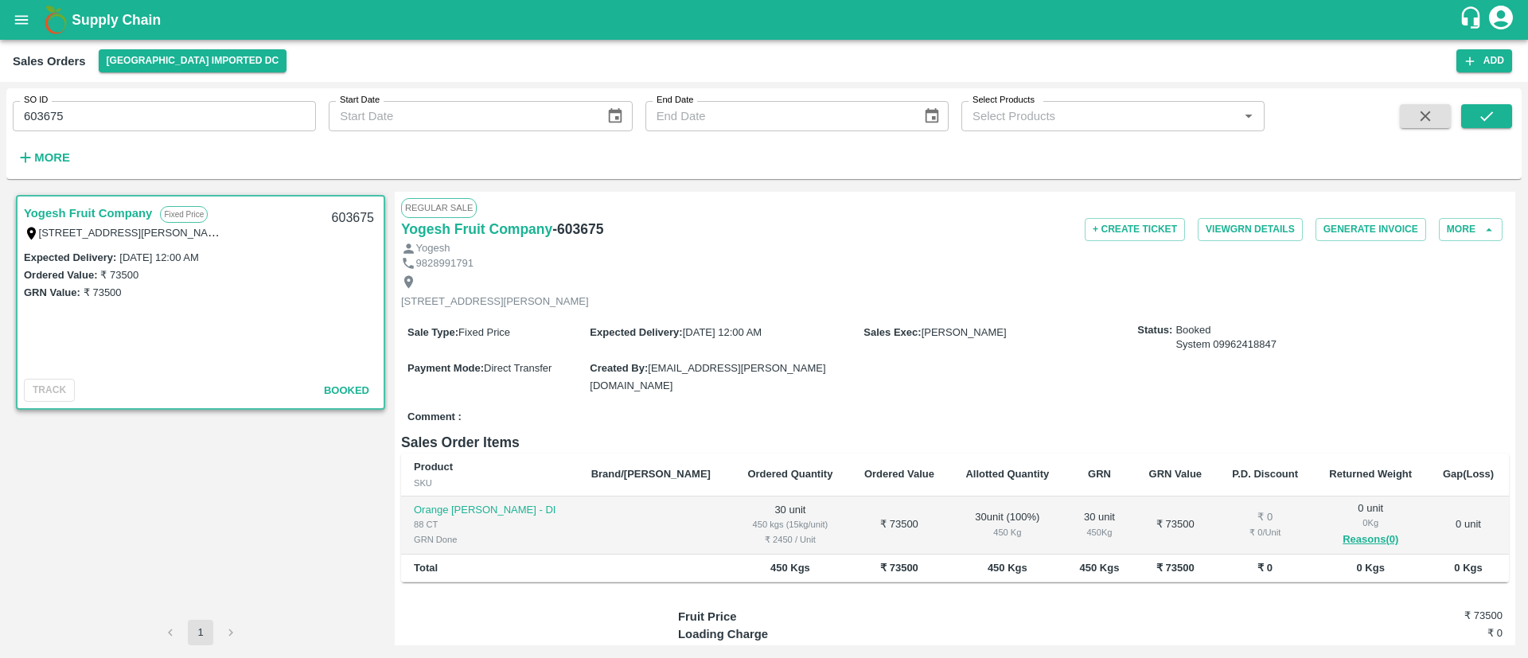
scroll to position [116, 0]
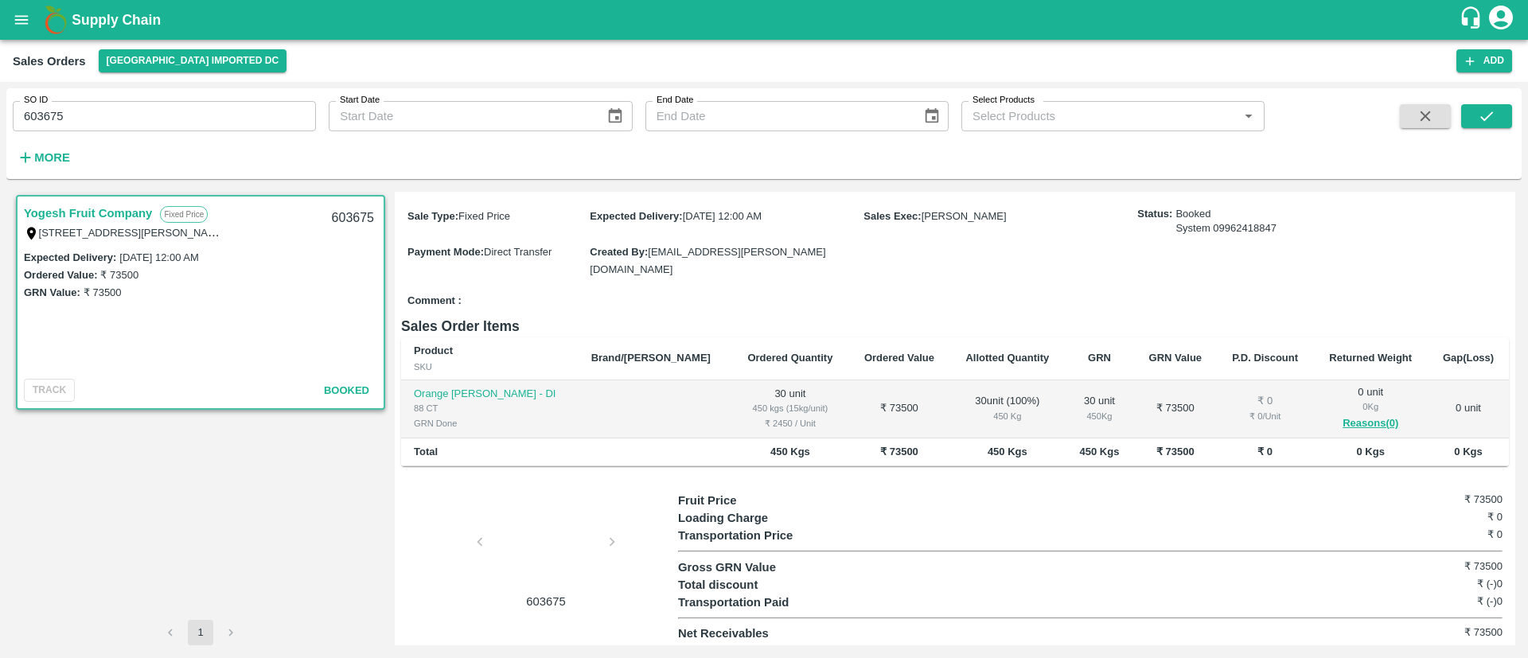
click at [527, 516] on div at bounding box center [545, 546] width 119 height 84
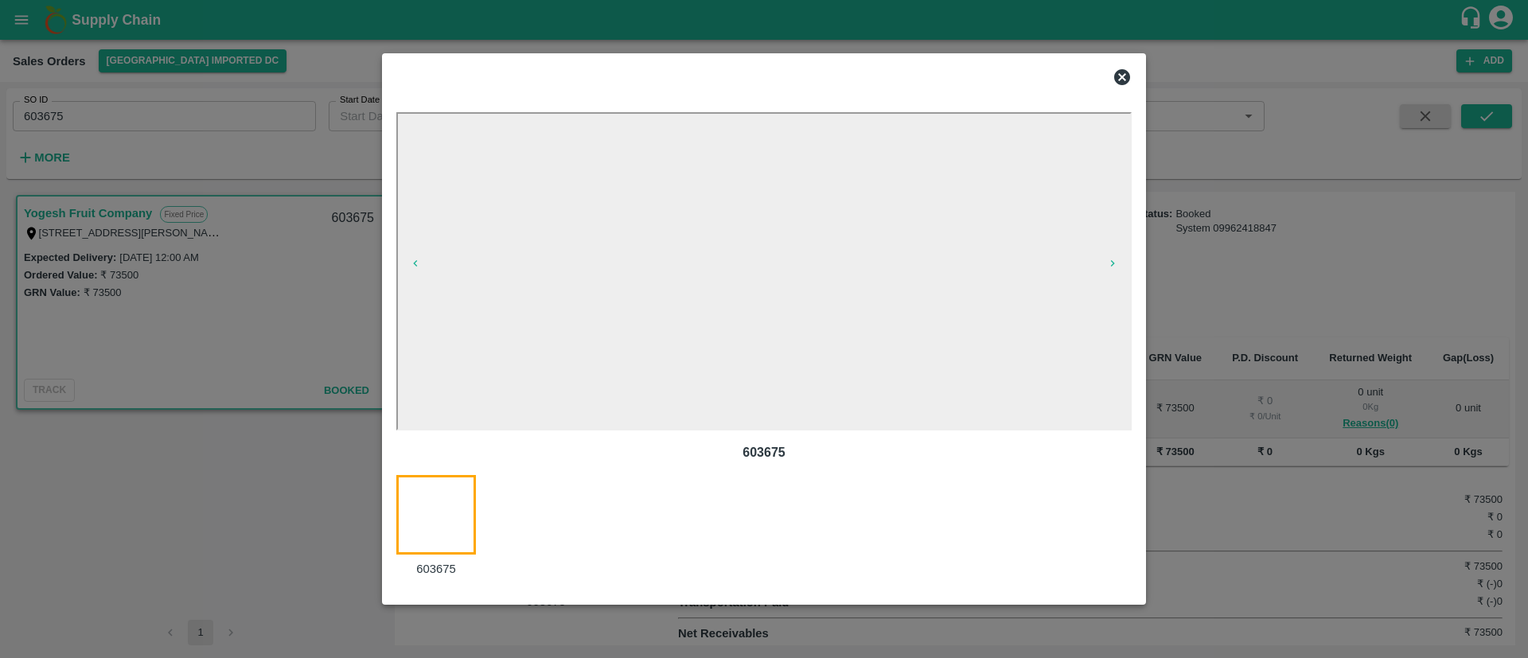
click at [1120, 76] on icon at bounding box center [1121, 77] width 19 height 19
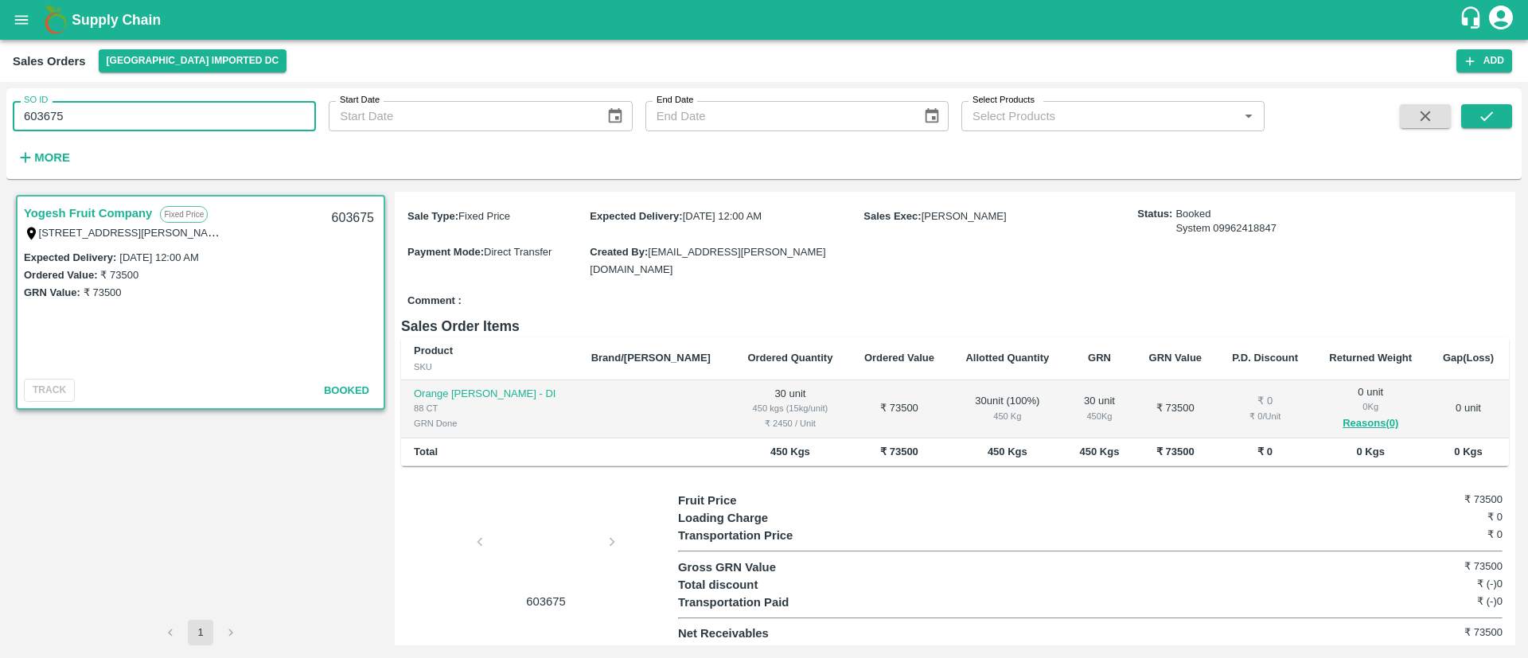
click at [138, 111] on input "603675" at bounding box center [164, 116] width 303 height 30
paste input "text"
click at [1486, 115] on icon "submit" at bounding box center [1486, 116] width 18 height 18
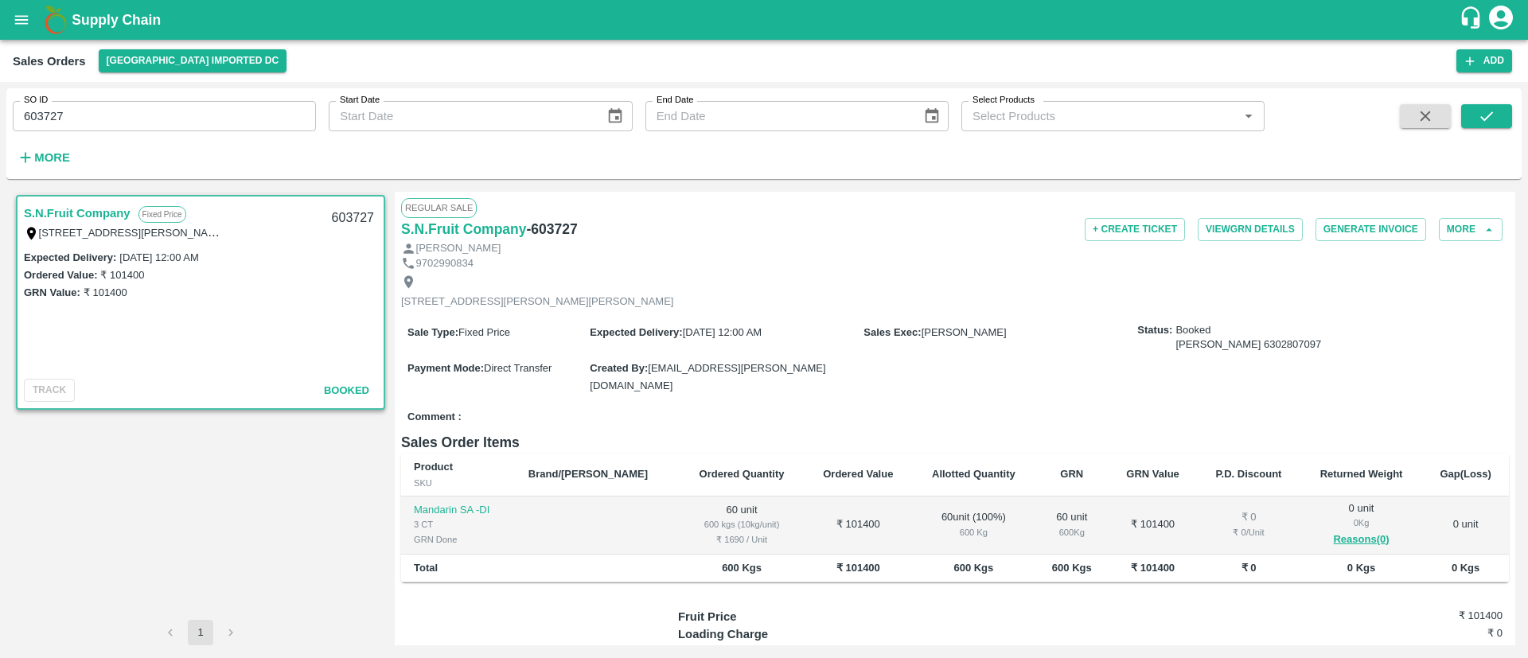
click at [558, 228] on h6 "- 603727" at bounding box center [552, 229] width 51 height 22
copy h6 "603727"
click at [139, 115] on input "603727" at bounding box center [164, 116] width 303 height 30
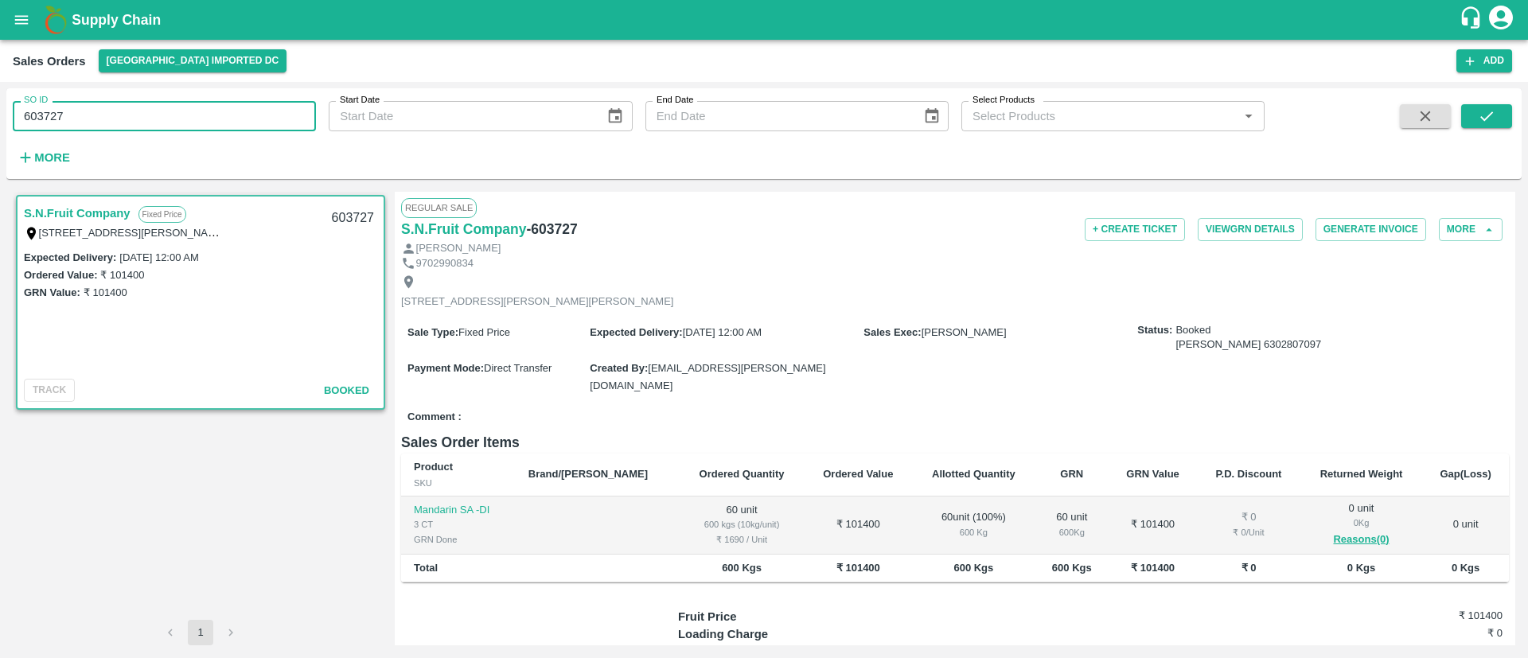
paste input "text"
type input "603728"
click at [1496, 119] on button "submit" at bounding box center [1486, 116] width 51 height 24
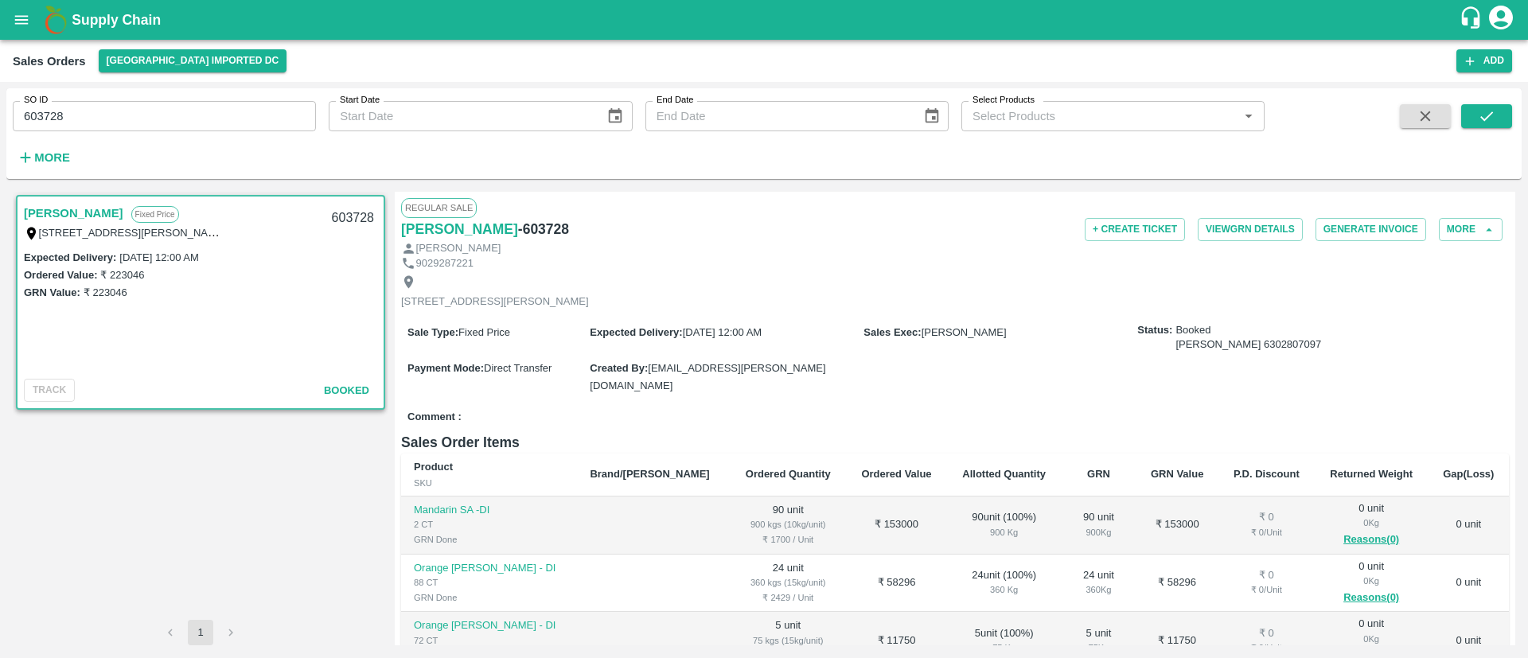
click at [162, 109] on input "603728" at bounding box center [164, 116] width 303 height 30
type input "603728"
paste input "text"
type input "603839"
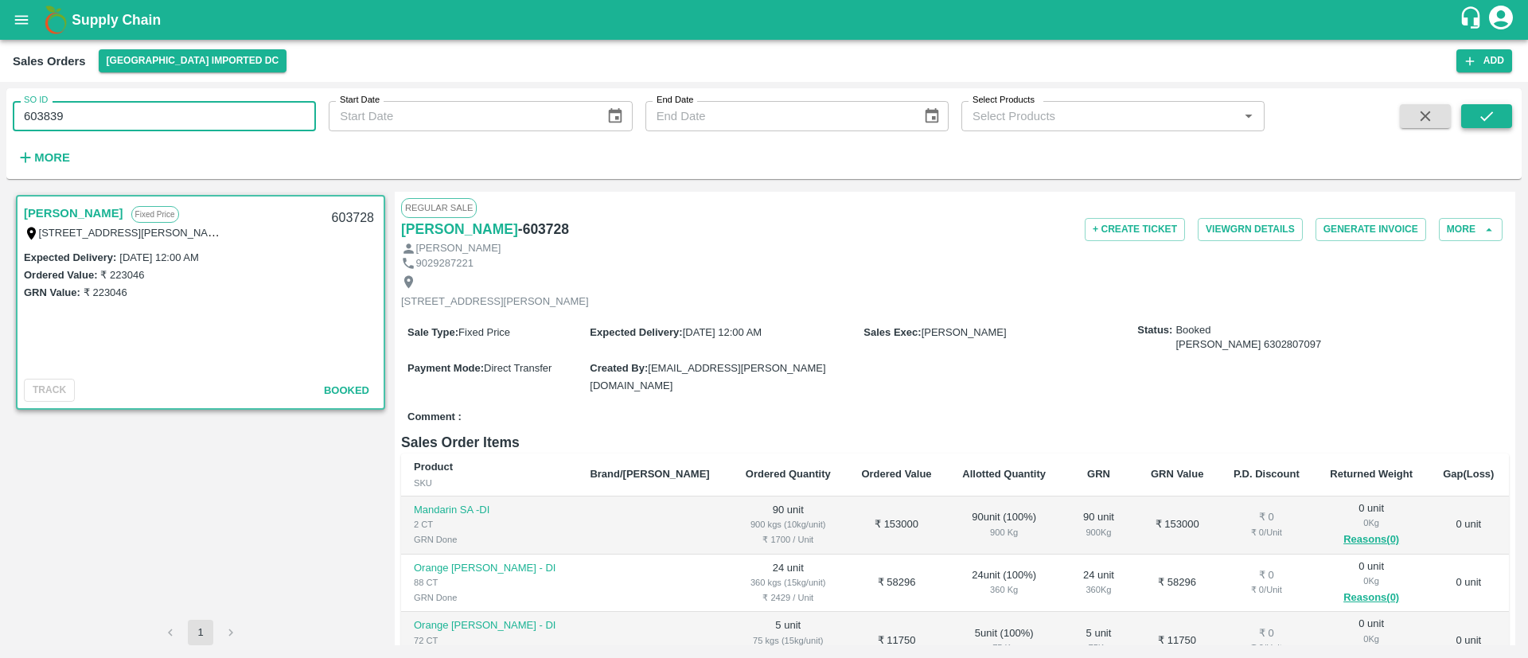
click at [1493, 111] on icon "submit" at bounding box center [1486, 116] width 18 height 18
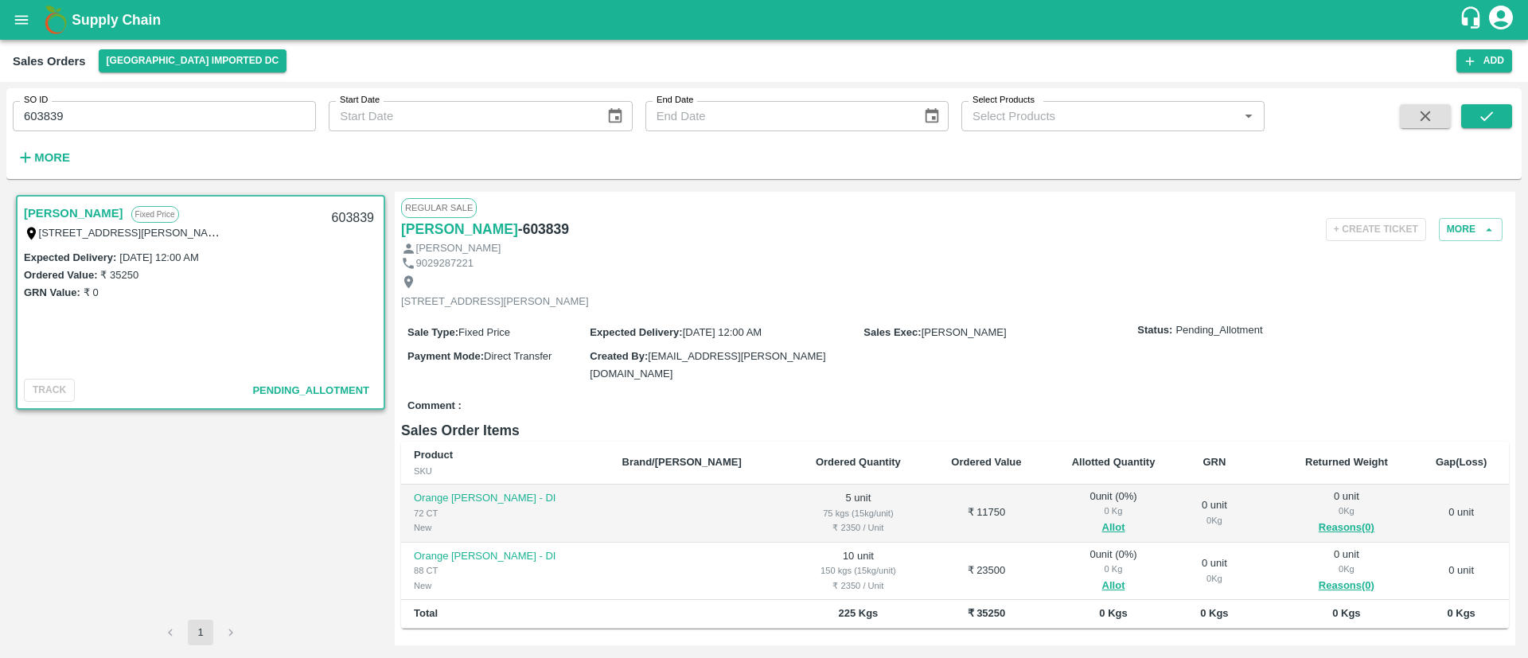
click at [543, 230] on h6 "- 603839" at bounding box center [543, 229] width 51 height 22
copy h6 "603839"
click at [1102, 525] on button "Allot" at bounding box center [1113, 528] width 23 height 18
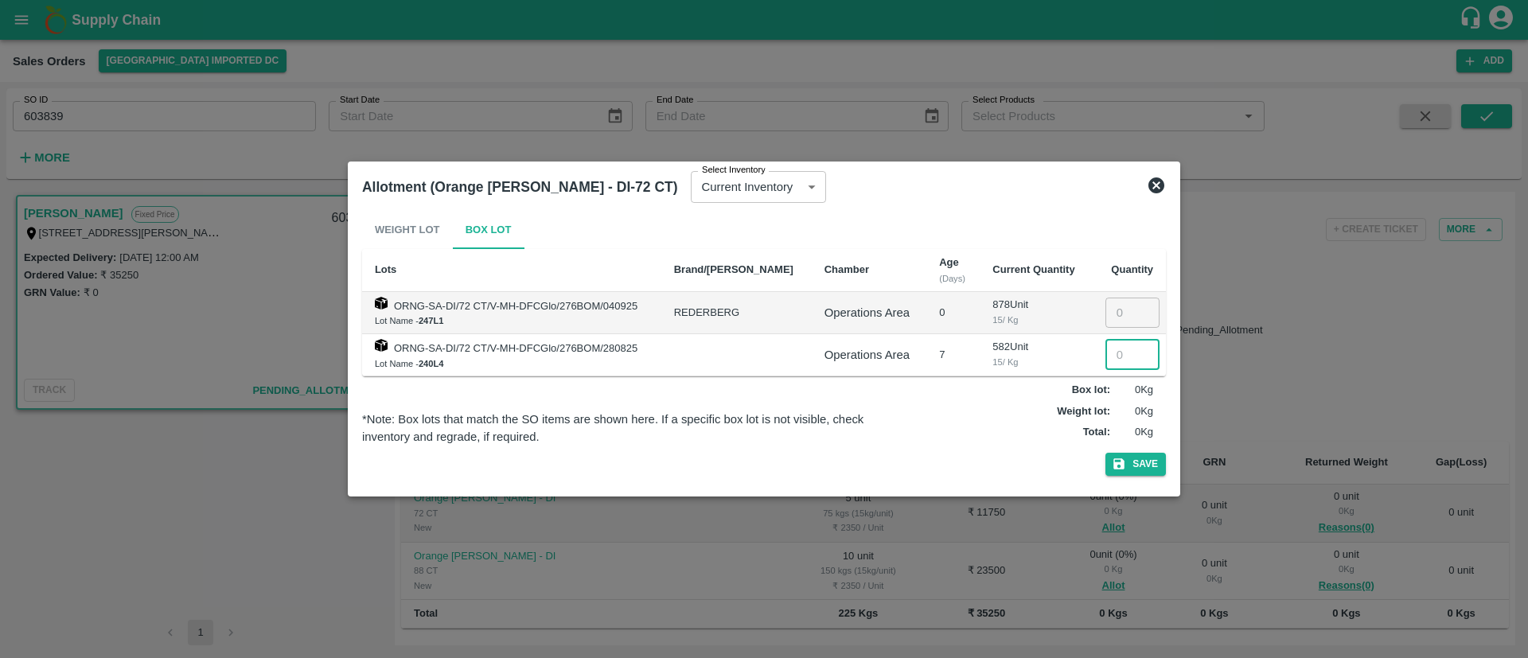
click at [1121, 350] on input "number" at bounding box center [1132, 355] width 54 height 30
click at [1116, 357] on input "05" at bounding box center [1132, 355] width 54 height 30
type input "5"
click at [1150, 450] on div "Weight Lot Box Lot Lots Brand/Marka Chamber Age (Days) Current Quantity Quantit…" at bounding box center [764, 346] width 804 height 271
click at [1162, 469] on button "Save" at bounding box center [1135, 464] width 60 height 23
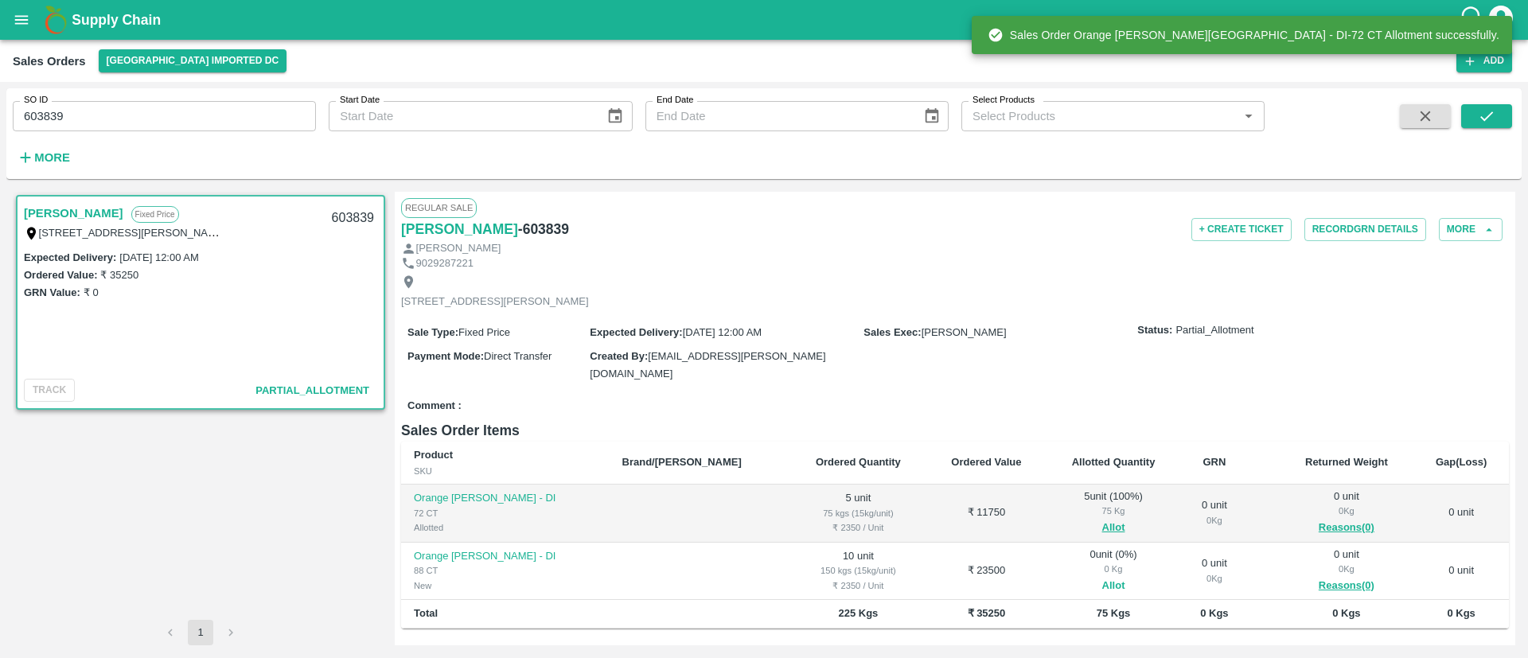
click at [1102, 582] on button "Allot" at bounding box center [1113, 586] width 23 height 18
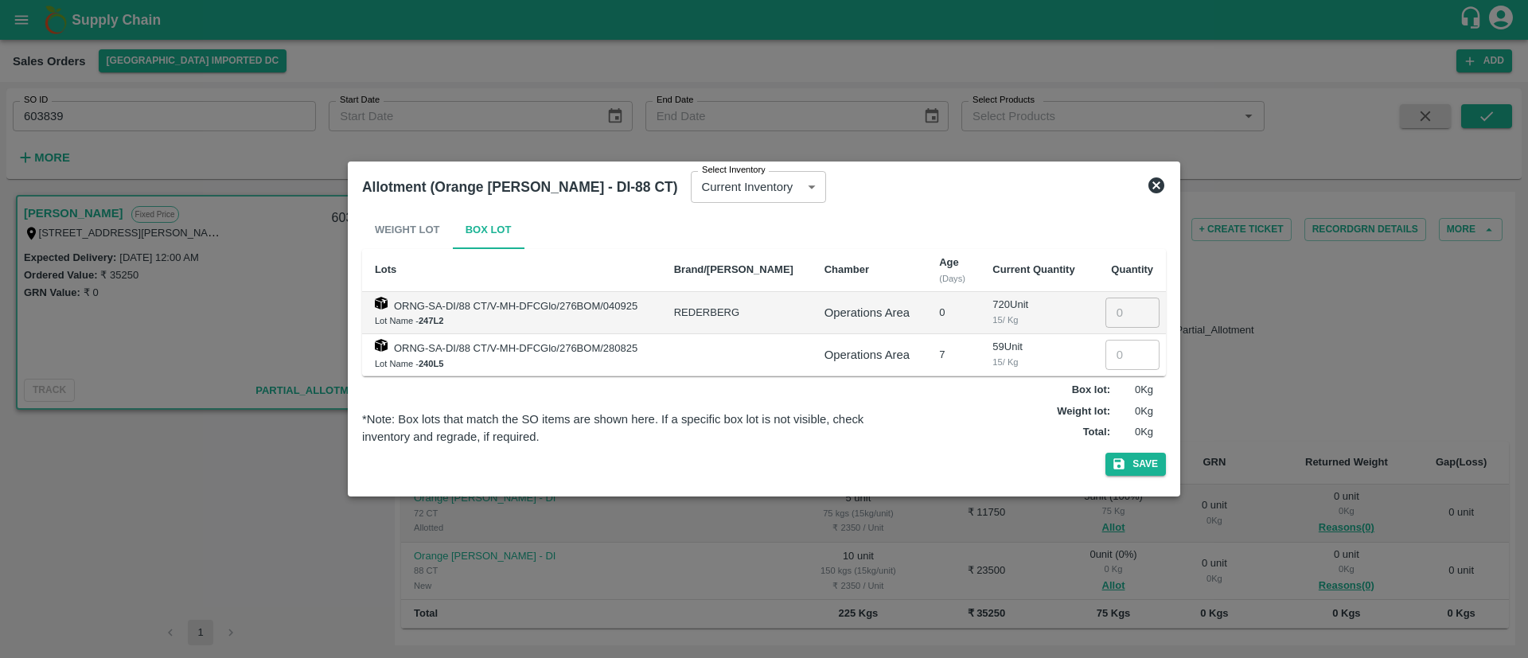
click at [1120, 344] on input "number" at bounding box center [1132, 355] width 54 height 30
type input "10"
click at [1149, 457] on button "Save" at bounding box center [1135, 464] width 60 height 23
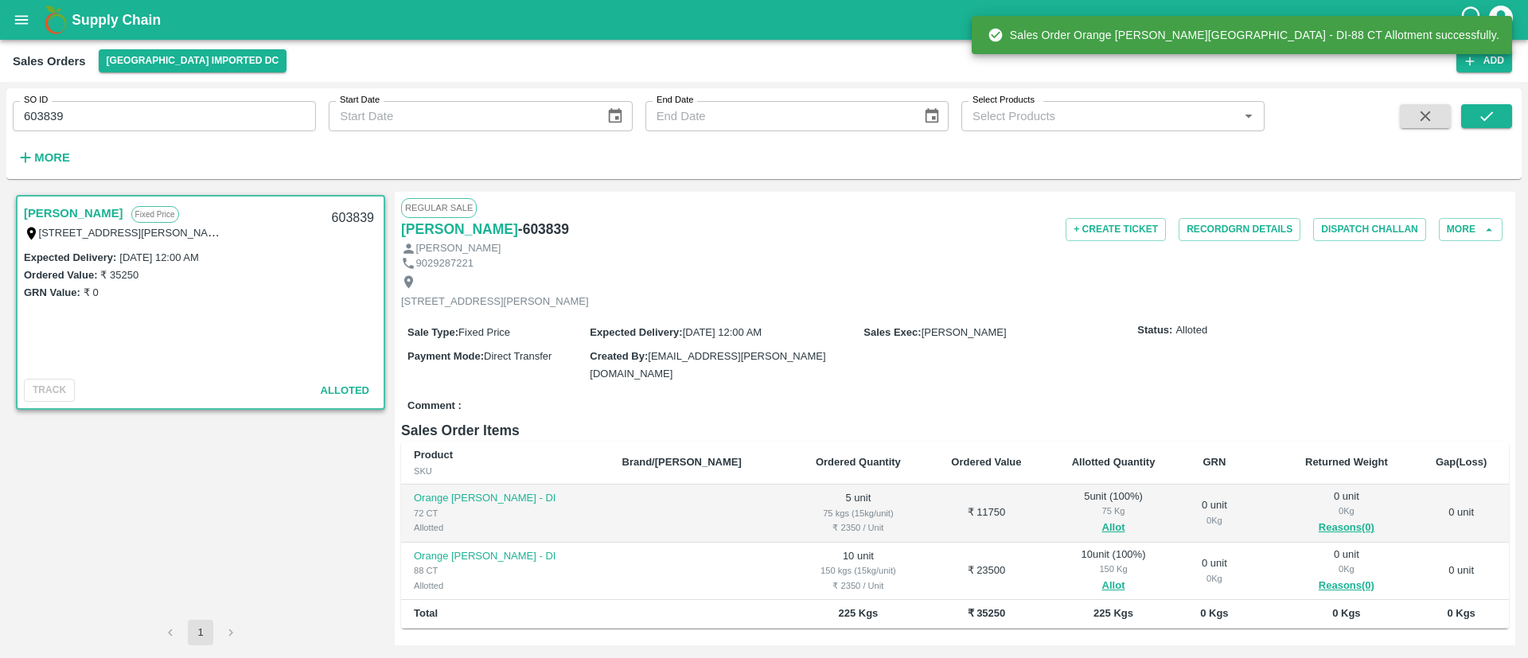
click at [105, 119] on input "603839" at bounding box center [164, 116] width 303 height 30
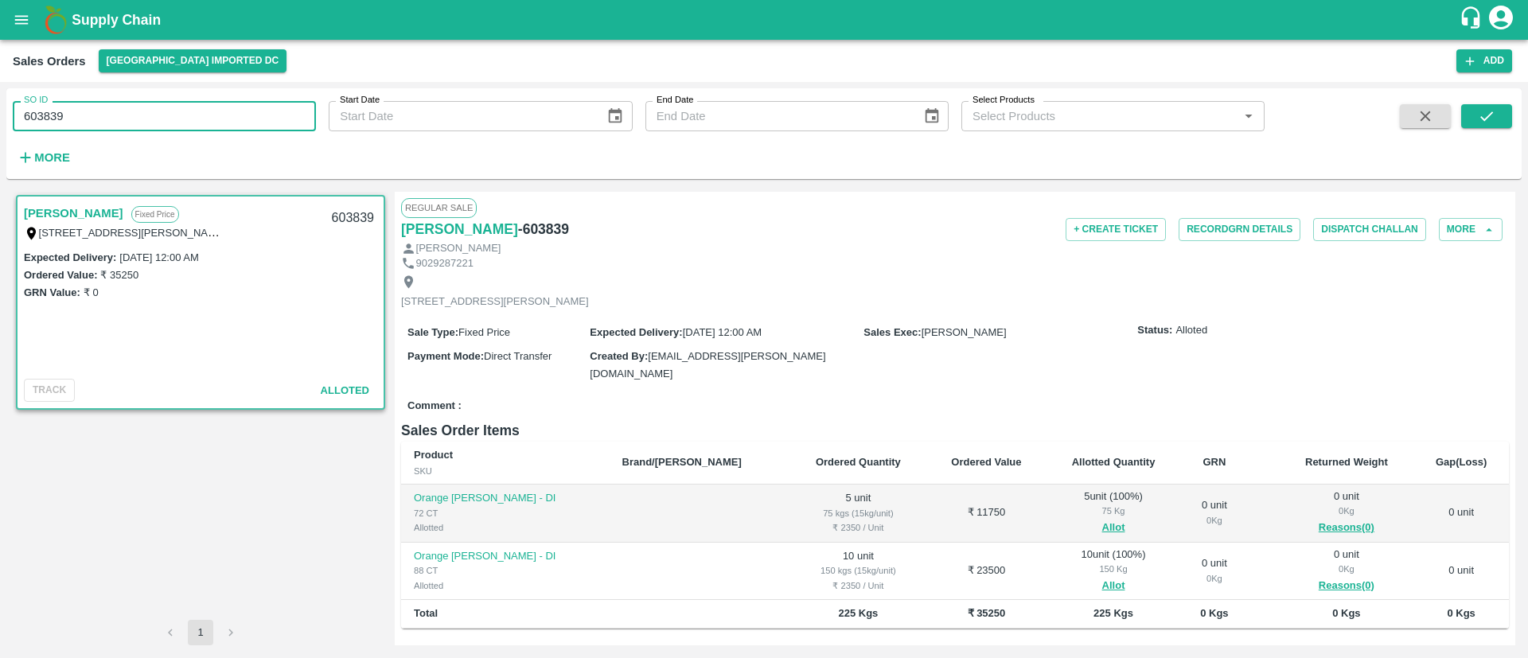
paste input "text"
type input "603845"
click at [1501, 115] on button "submit" at bounding box center [1486, 116] width 51 height 24
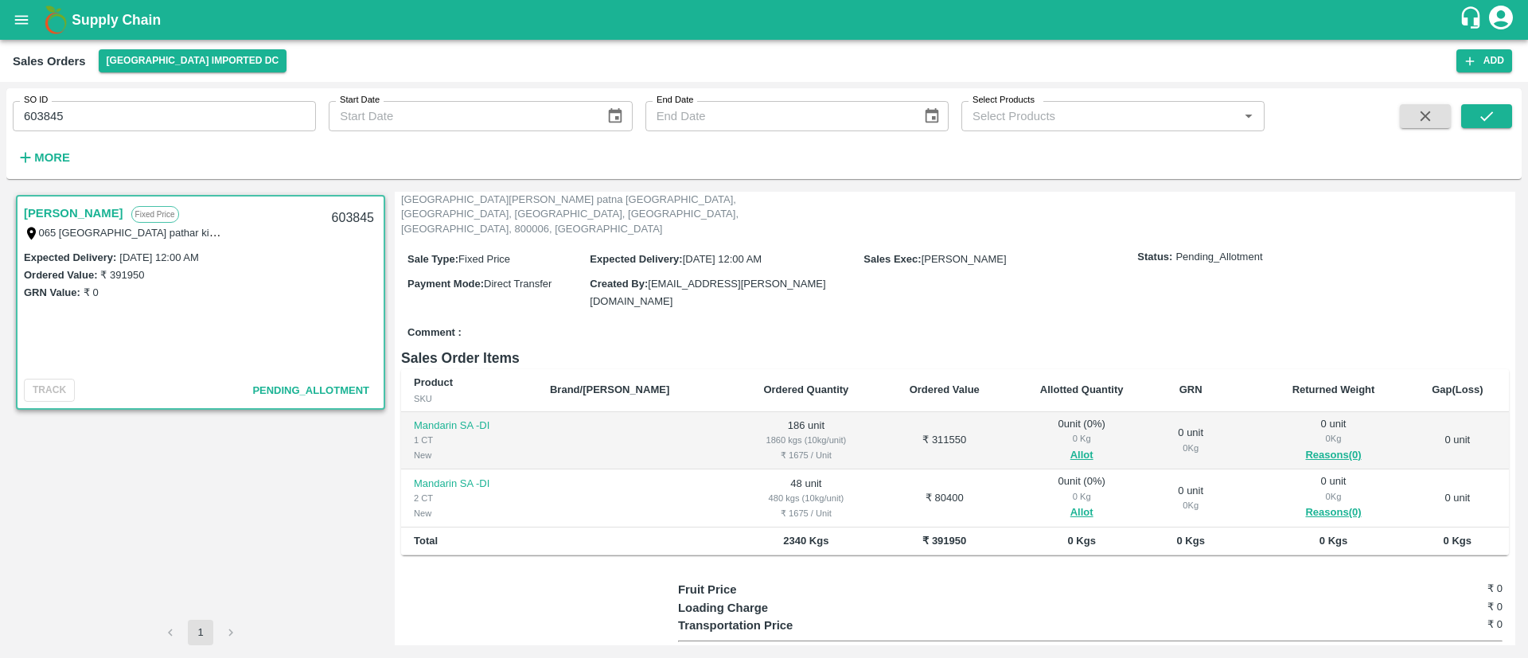
scroll to position [119, 0]
click at [1070, 445] on button "Allot" at bounding box center [1081, 454] width 23 height 18
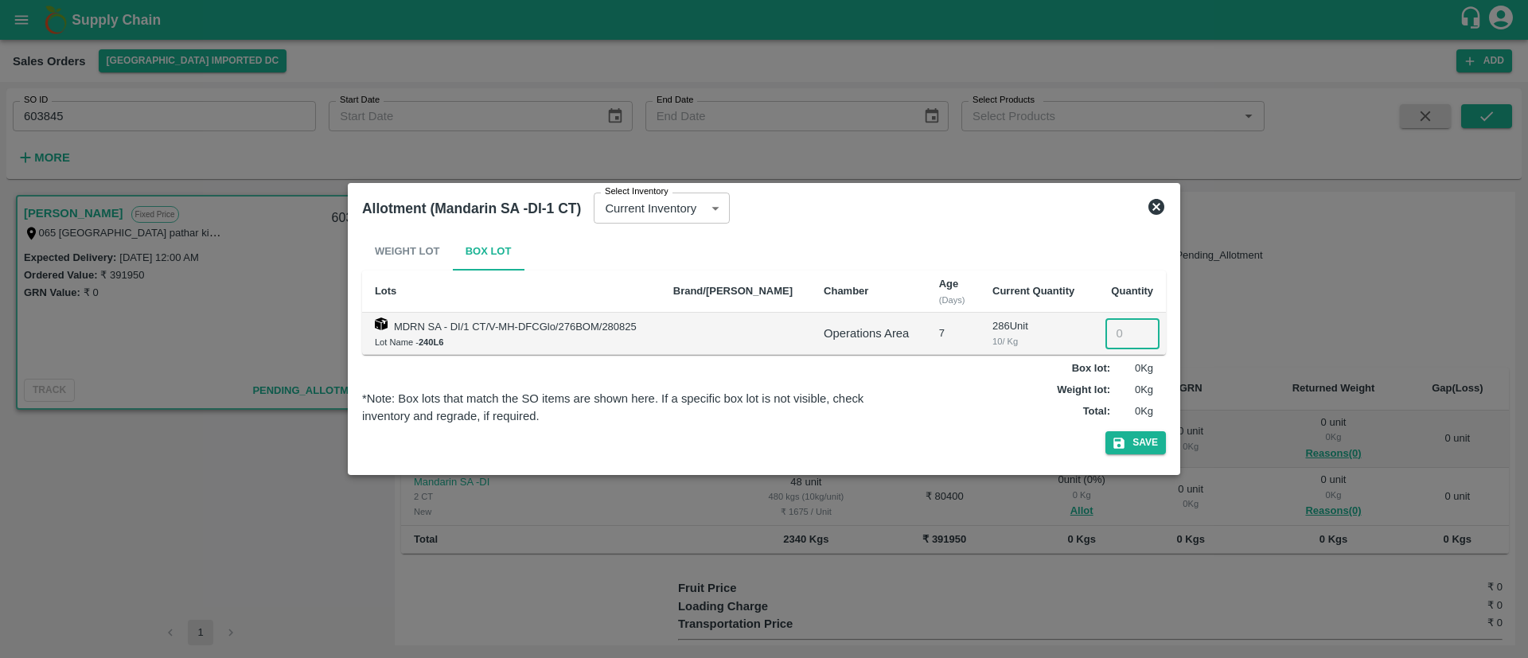
click at [1112, 337] on input "number" at bounding box center [1132, 333] width 54 height 30
type input "186"
click at [1139, 439] on button "Save" at bounding box center [1135, 442] width 60 height 23
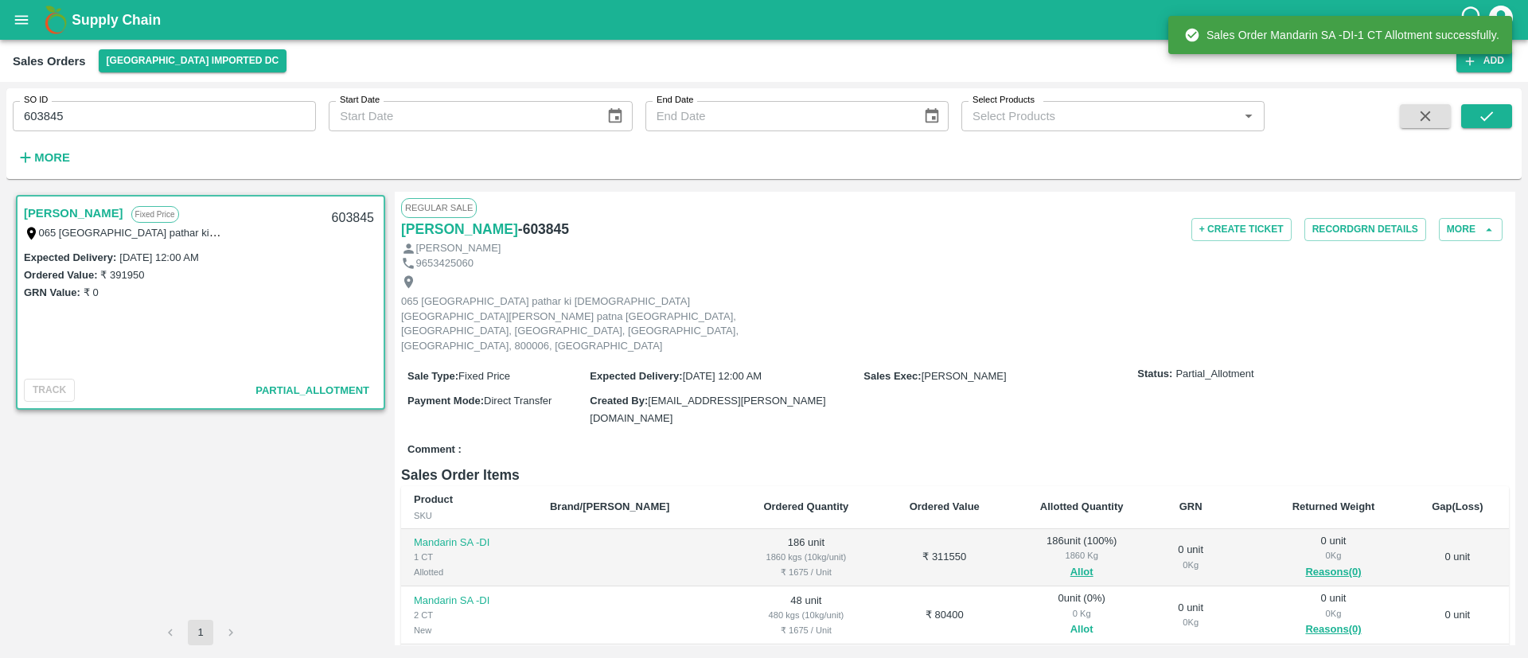
click at [1070, 621] on button "Allot" at bounding box center [1081, 630] width 23 height 18
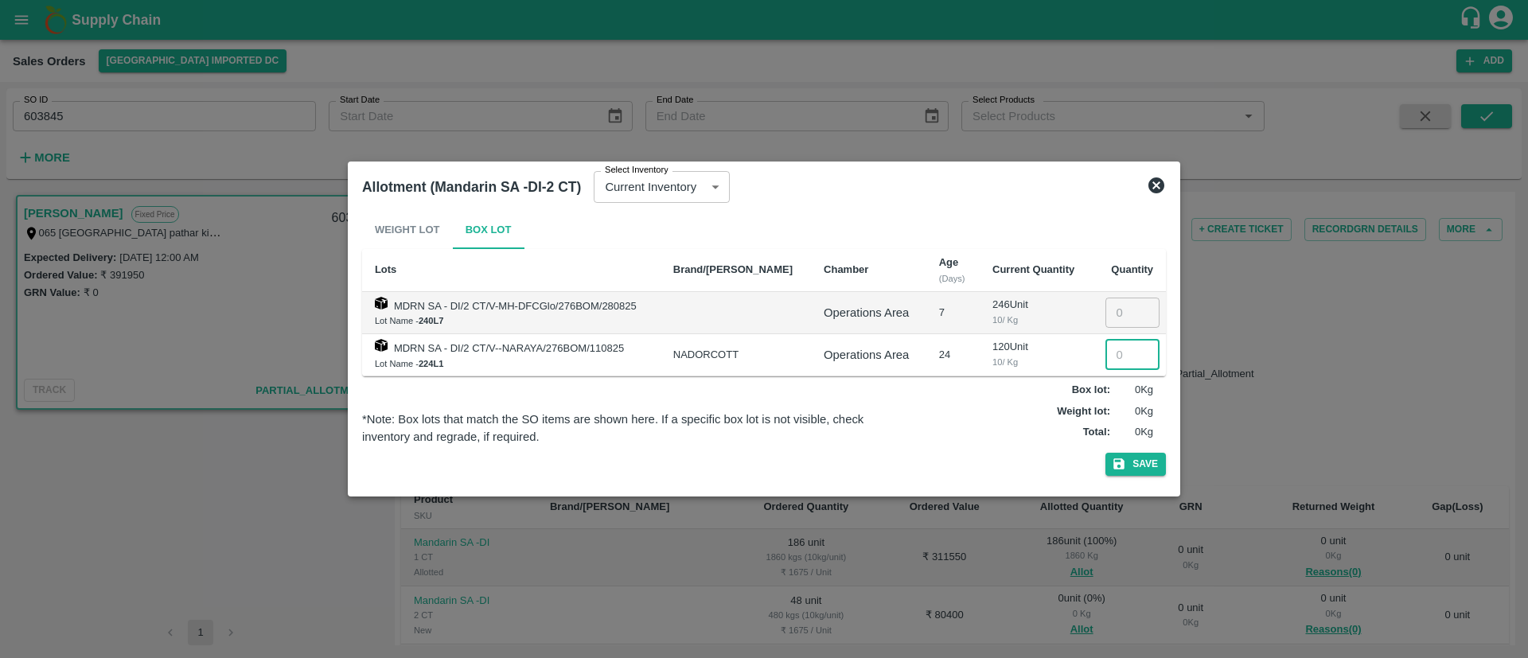
click at [1116, 352] on input "number" at bounding box center [1132, 355] width 54 height 30
type input "0"
click at [1112, 307] on input "number" at bounding box center [1132, 313] width 54 height 30
type input "48"
click at [1148, 461] on button "Save" at bounding box center [1135, 464] width 60 height 23
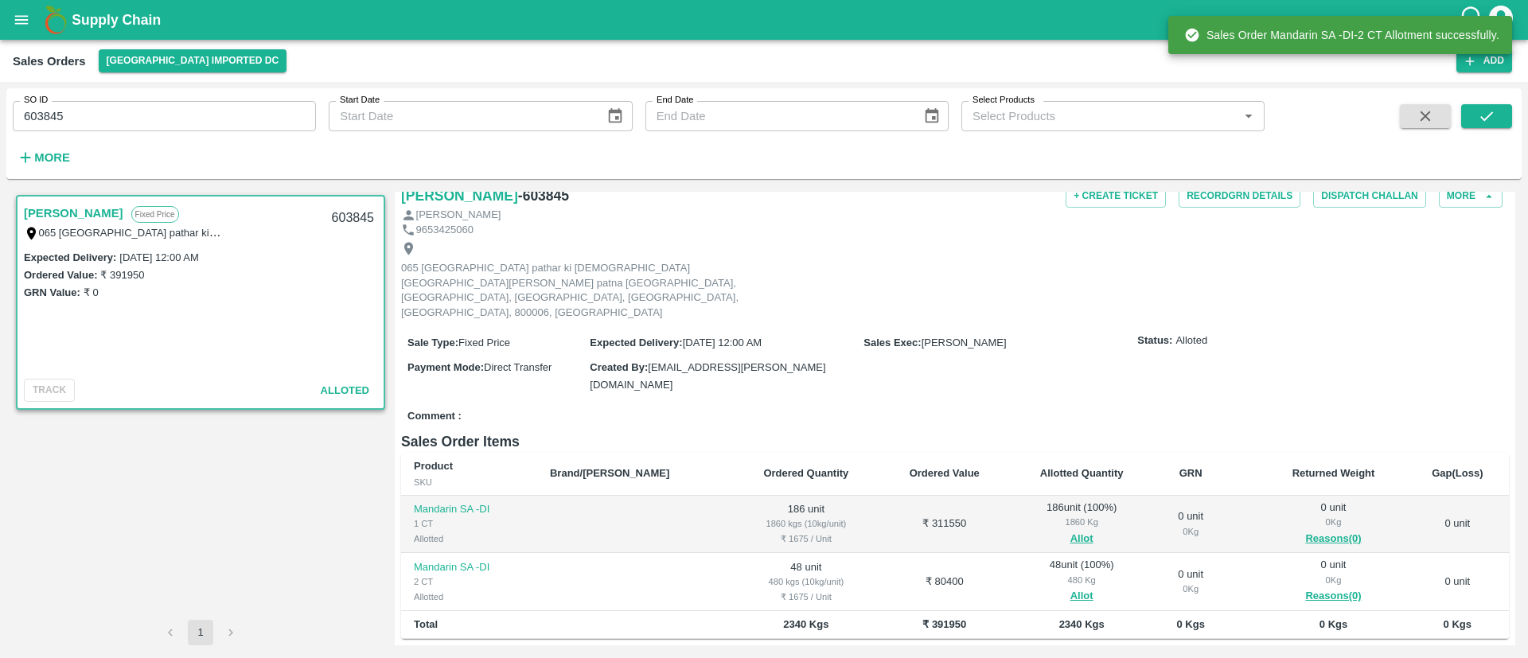
scroll to position [0, 0]
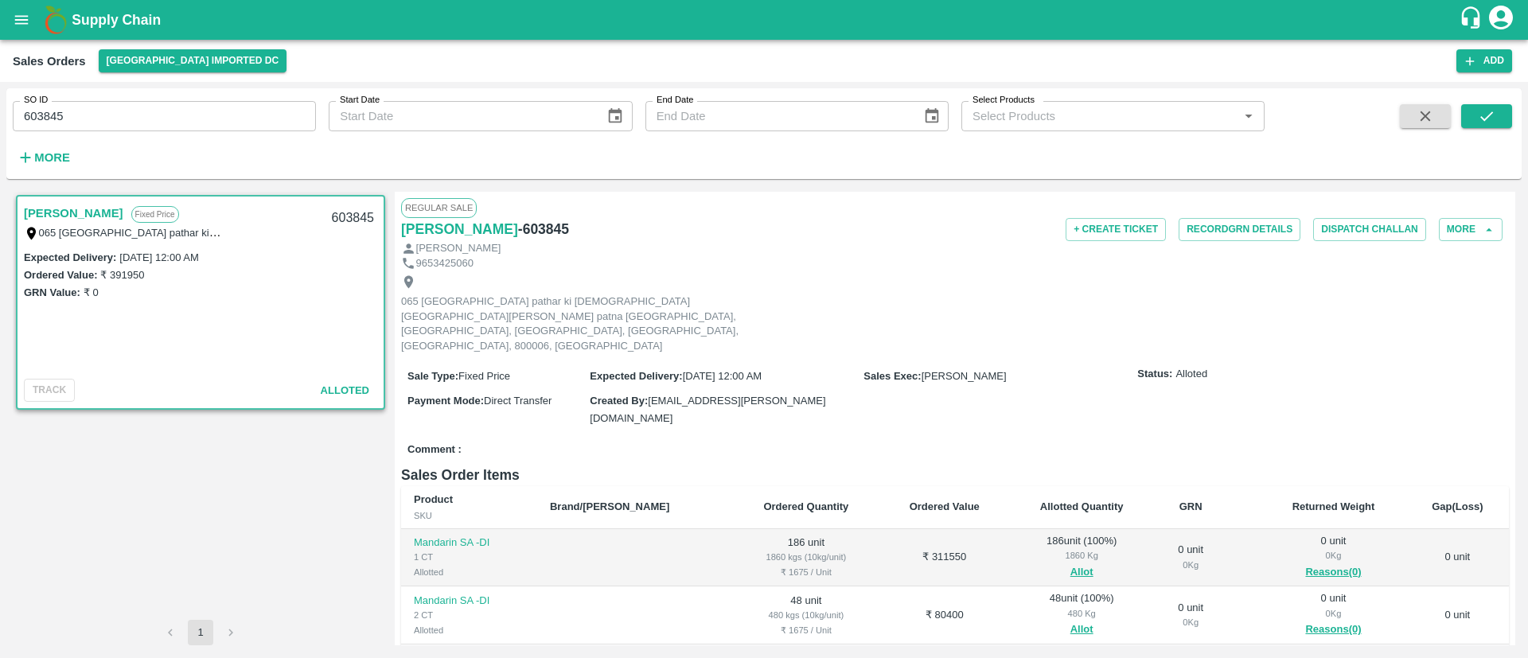
click at [532, 233] on h6 "- 603845" at bounding box center [543, 229] width 51 height 22
copy h6 "603845"
click at [119, 111] on input "603845" at bounding box center [164, 116] width 303 height 30
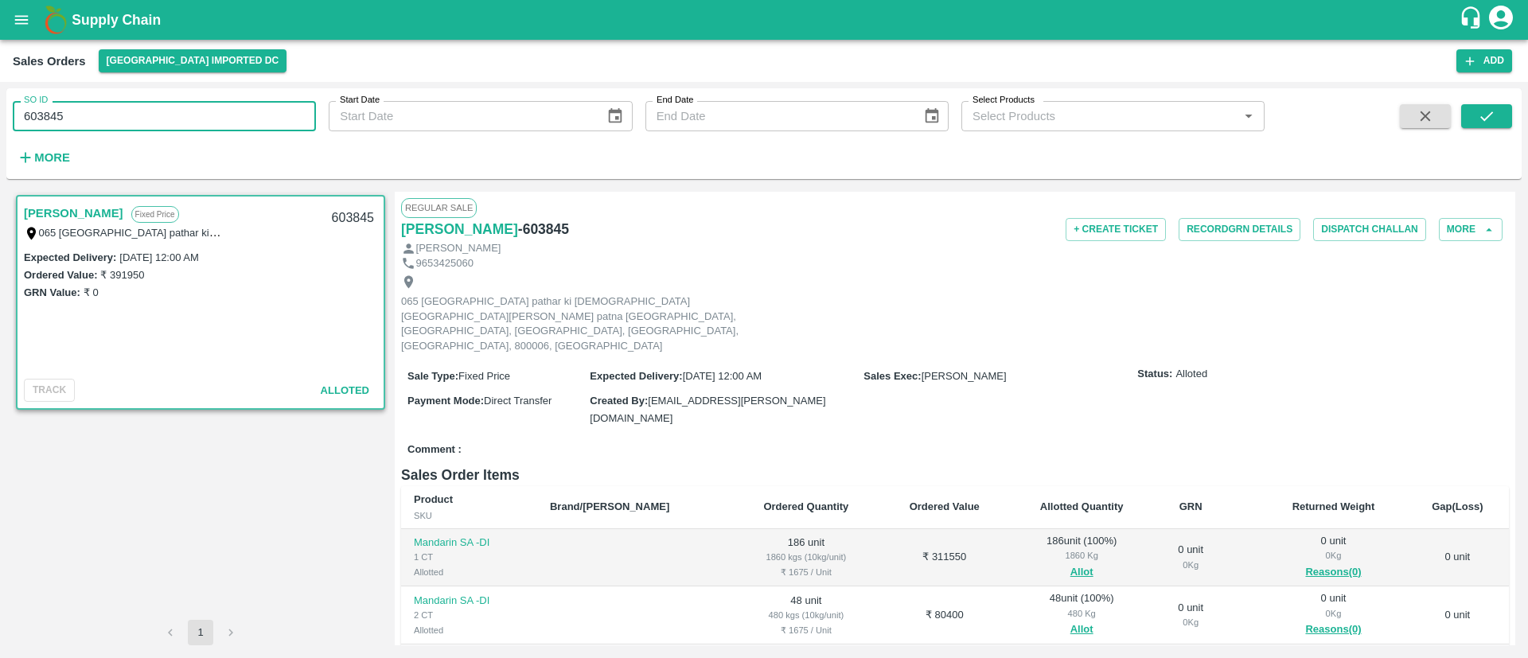
paste input "text"
type input "603846"
click at [1501, 111] on button "submit" at bounding box center [1486, 116] width 51 height 24
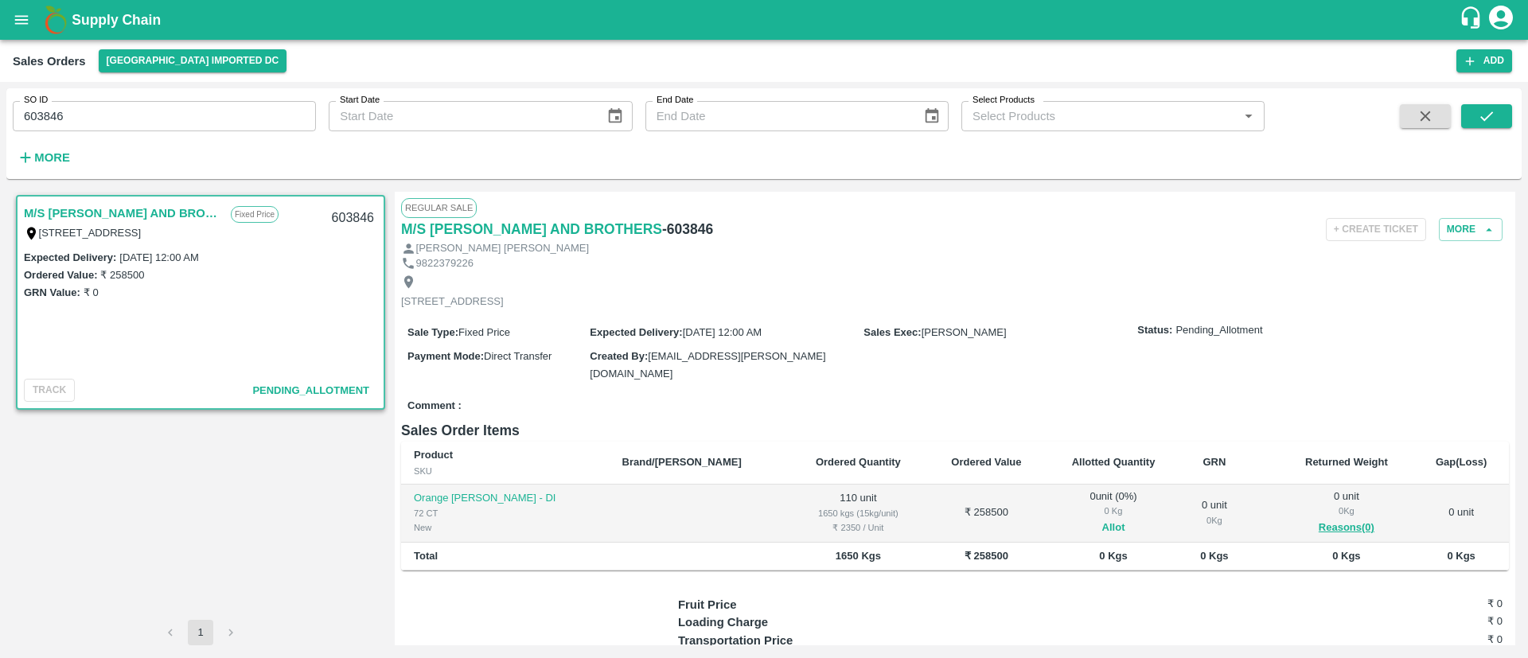
click at [1102, 522] on button "Allot" at bounding box center [1113, 528] width 23 height 18
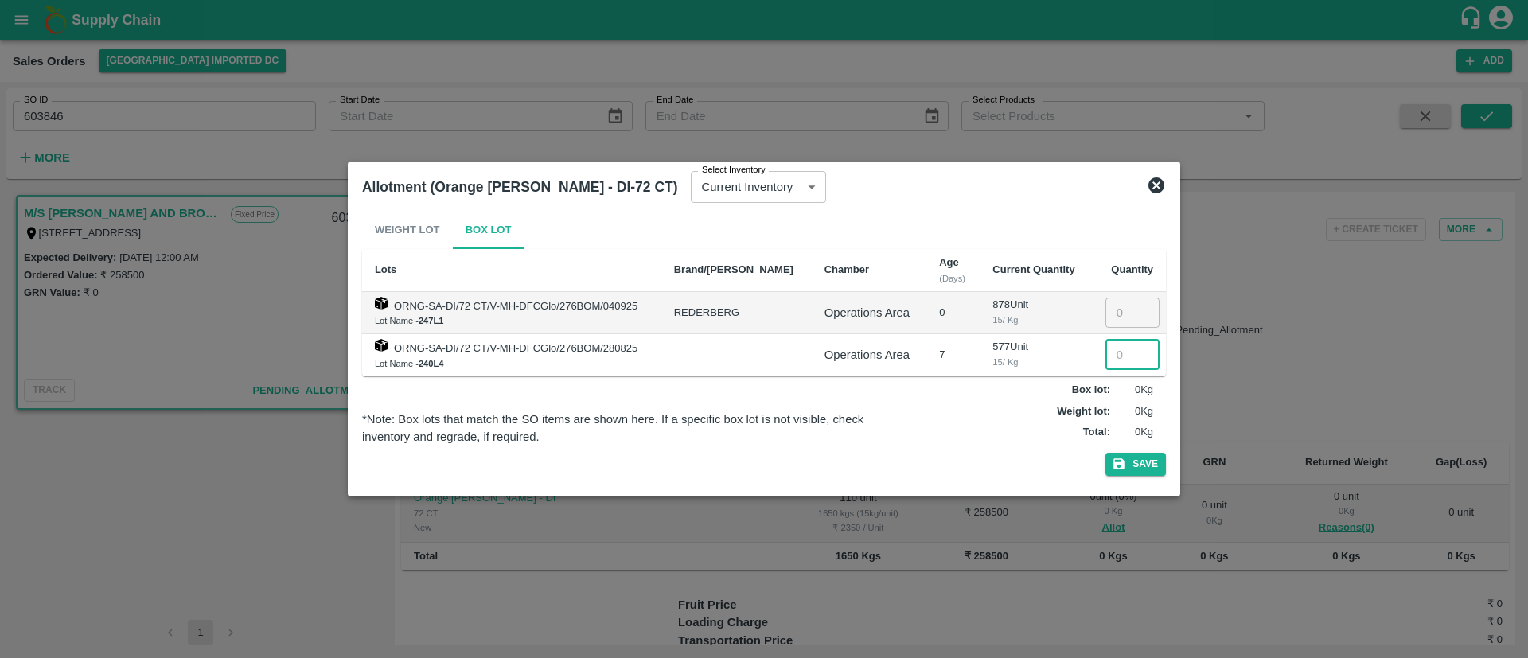
click at [1115, 352] on input "number" at bounding box center [1132, 355] width 54 height 30
type input "110"
click at [1154, 456] on button "Save" at bounding box center [1135, 464] width 60 height 23
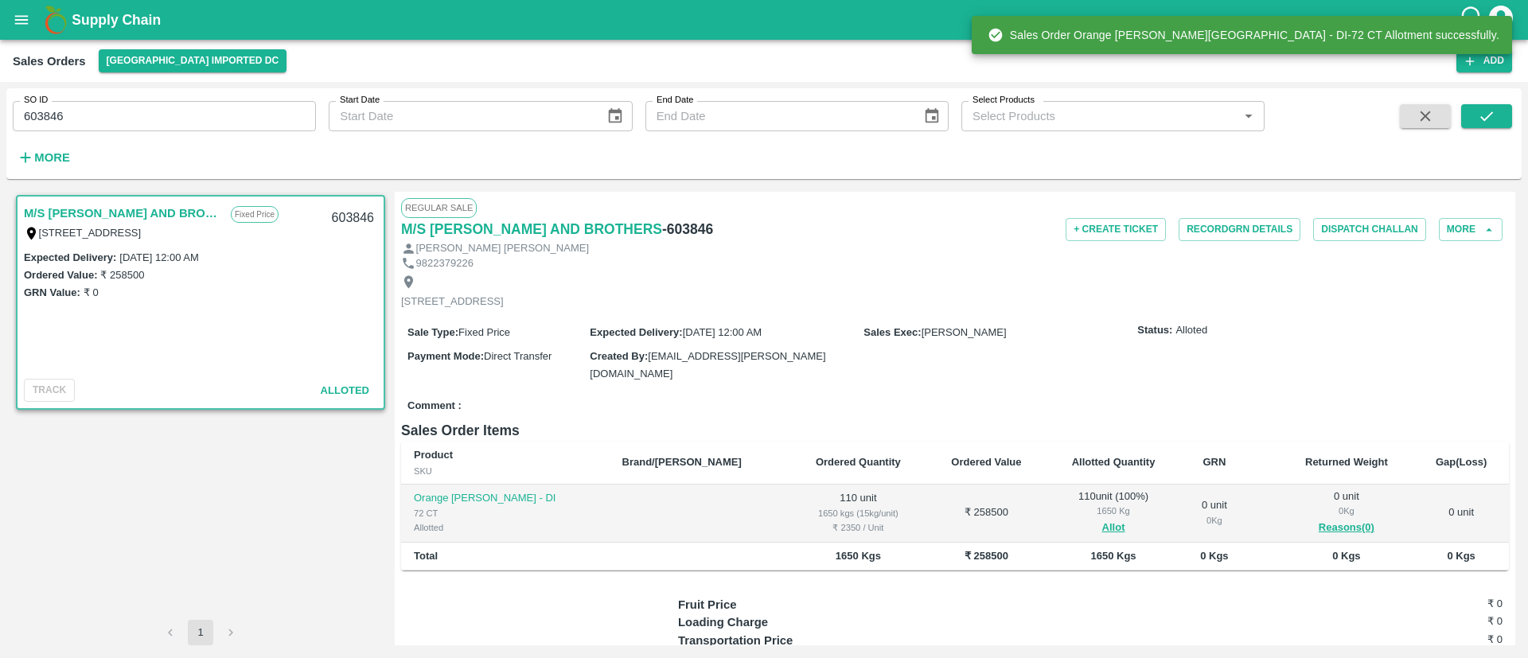
click at [130, 123] on input "603846" at bounding box center [164, 116] width 303 height 30
click at [132, 123] on input "603846" at bounding box center [164, 116] width 303 height 30
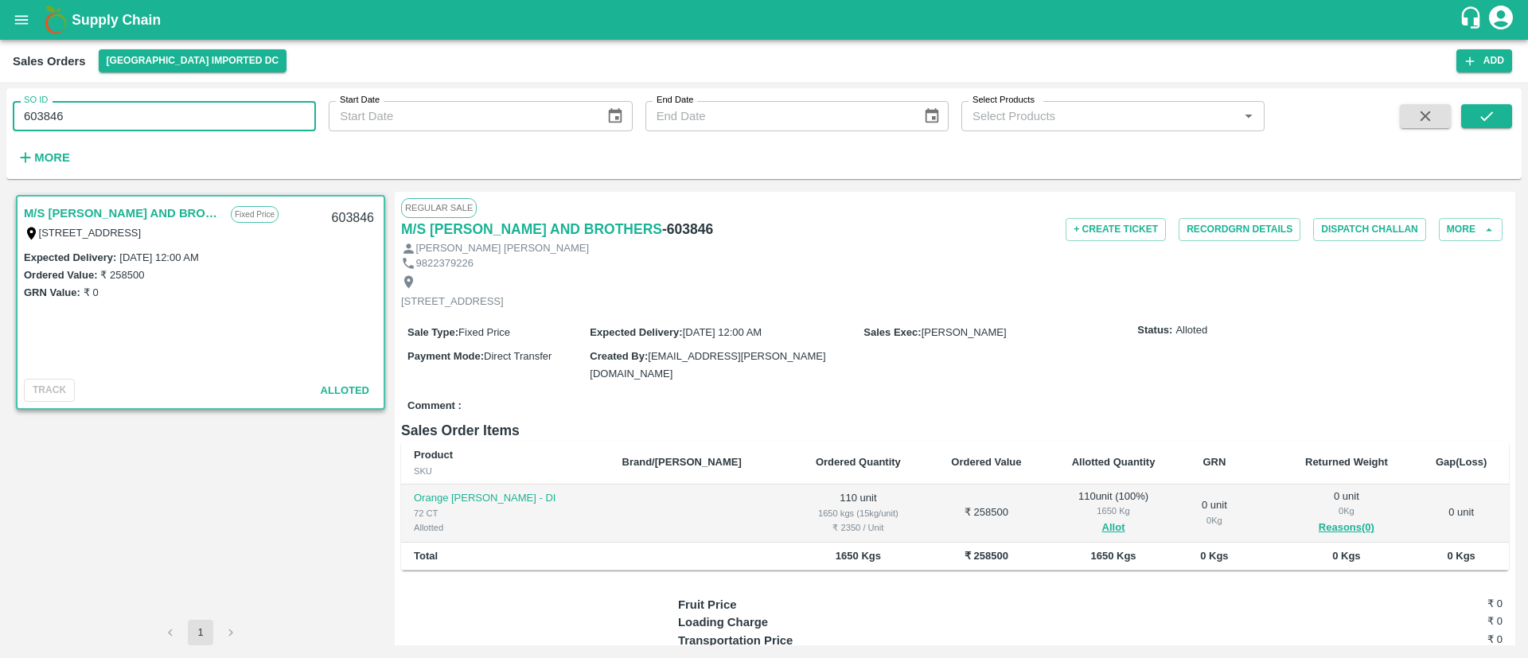
paste input "text"
type input "603865"
click at [1488, 104] on button "submit" at bounding box center [1486, 116] width 51 height 24
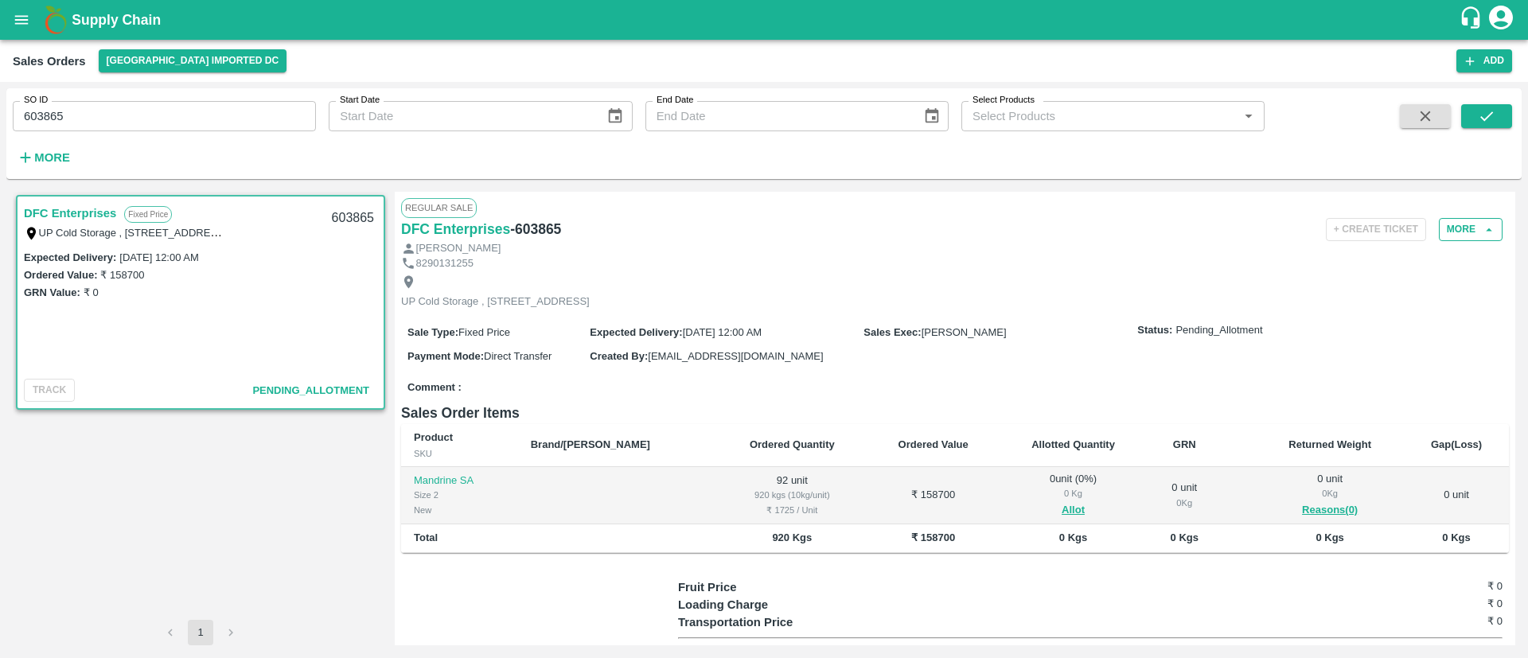
click at [1457, 229] on button "More" at bounding box center [1470, 229] width 64 height 23
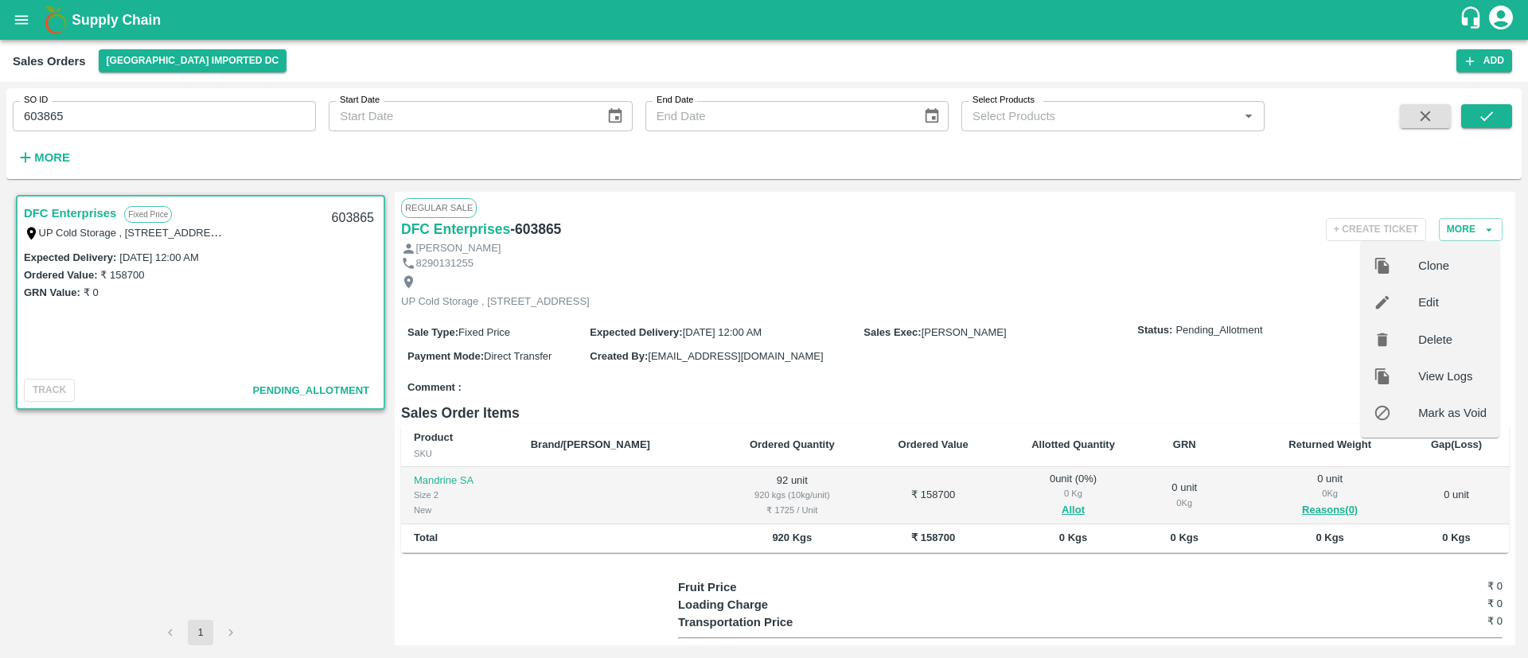
click at [1432, 302] on span "Edit" at bounding box center [1452, 303] width 68 height 18
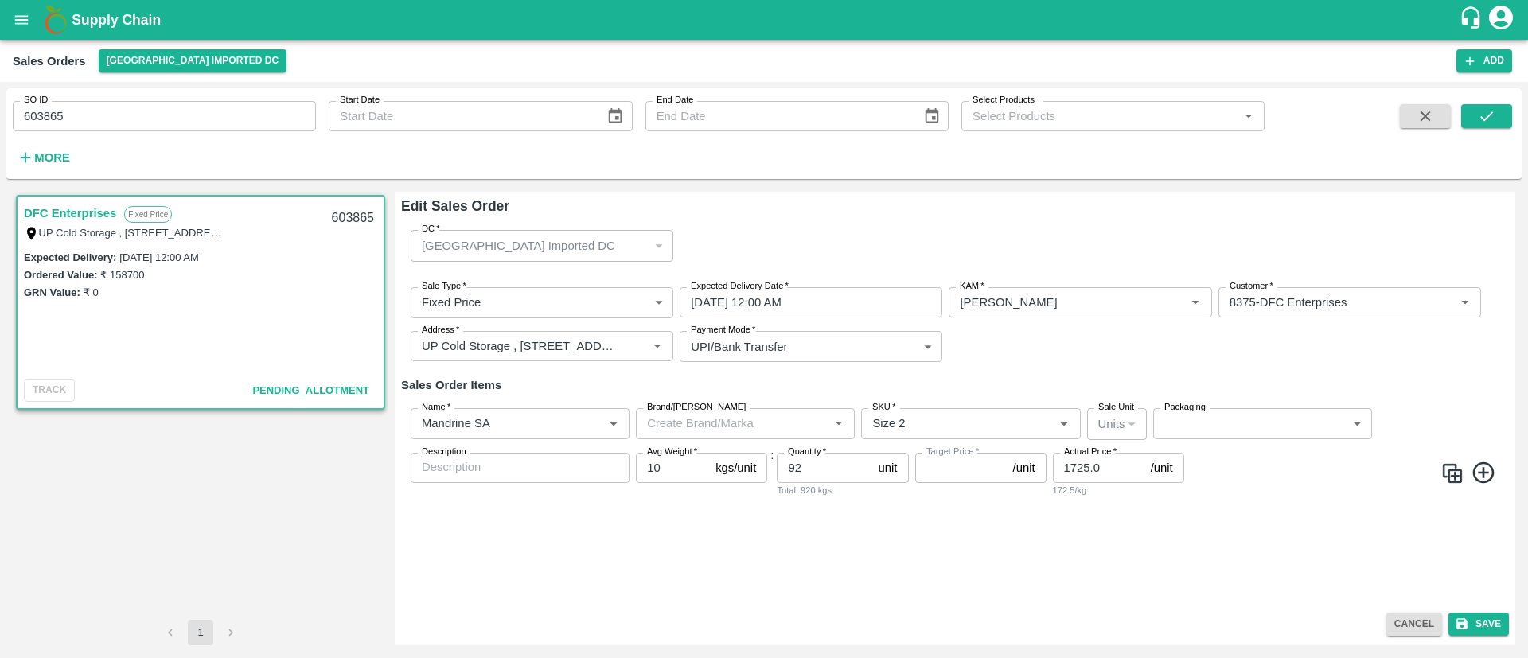
type input "NA"
click at [586, 422] on icon "Clear" at bounding box center [593, 423] width 15 height 15
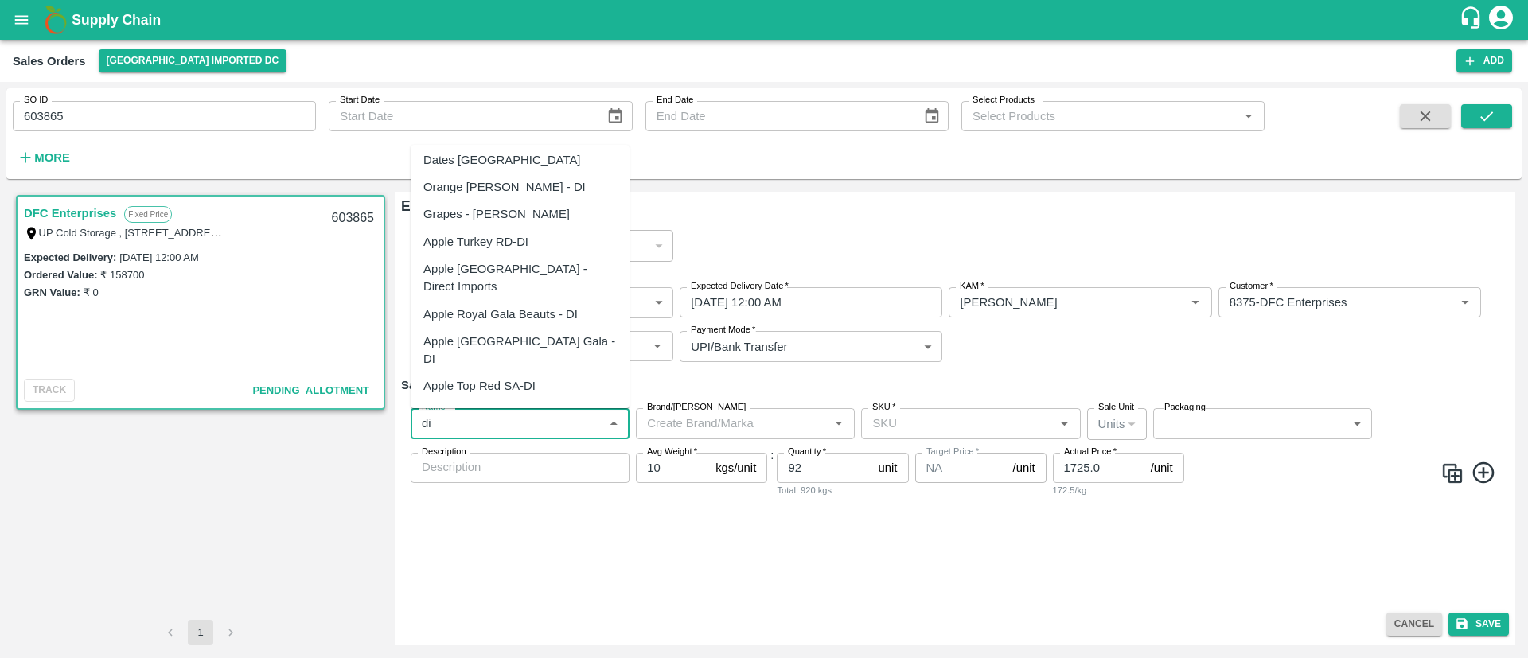
scroll to position [267, 0]
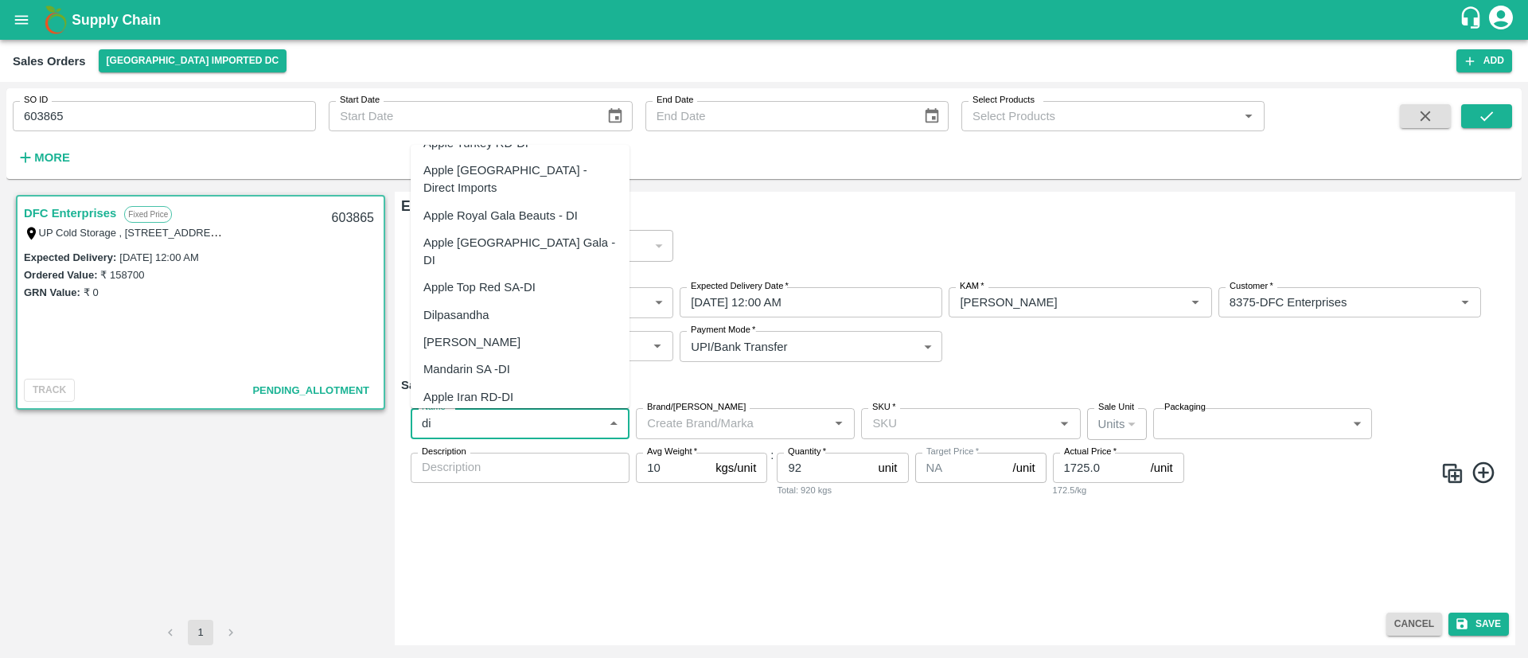
click at [516, 356] on div "Mandarin SA -DI" at bounding box center [520, 369] width 219 height 27
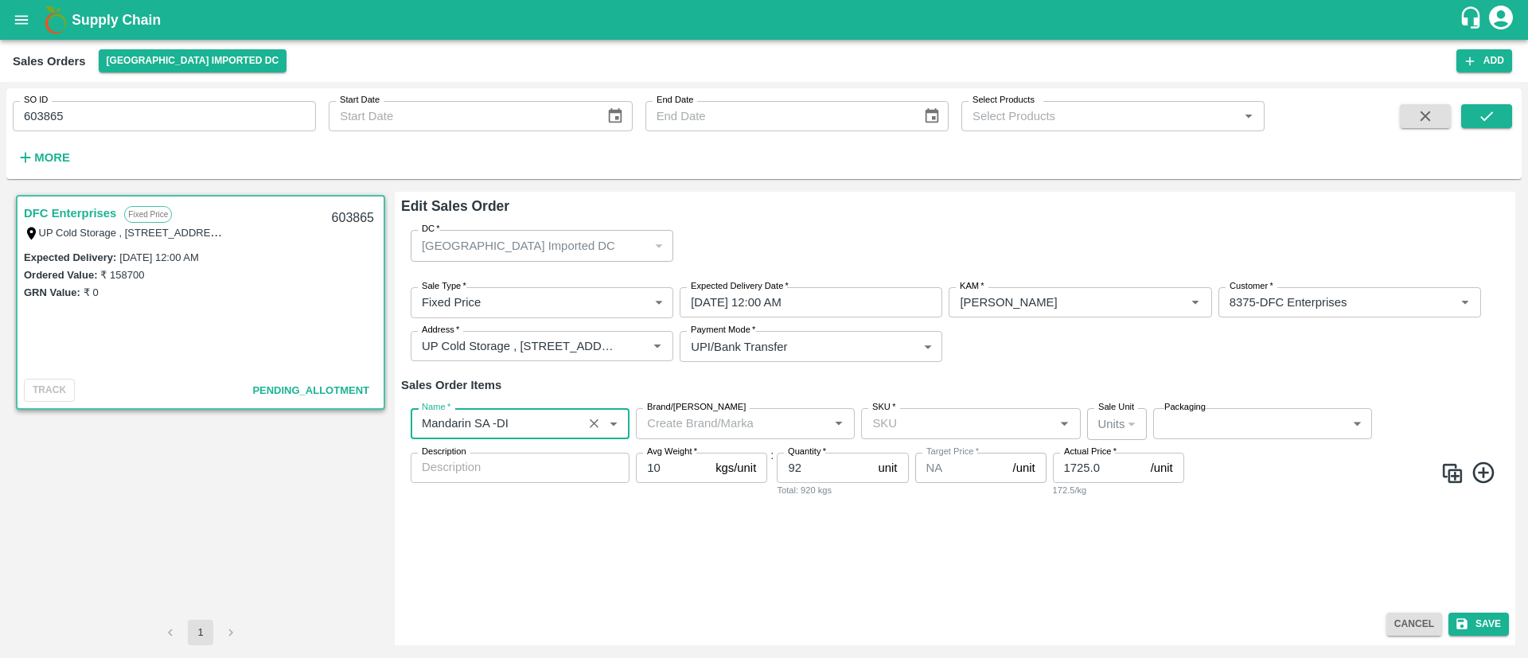
type input "Mandarin SA -DI"
click at [971, 414] on input "SKU   *" at bounding box center [957, 423] width 183 height 21
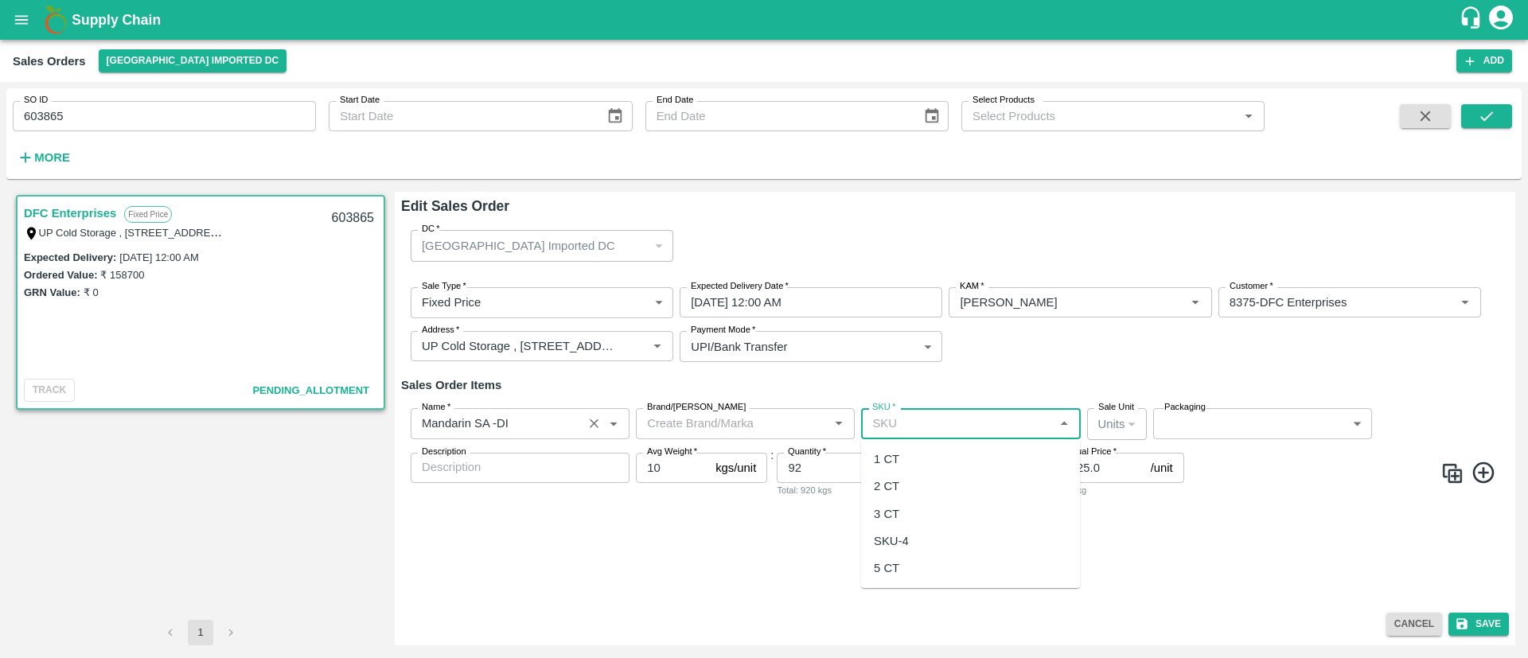
click at [942, 485] on div "2 CT" at bounding box center [970, 486] width 219 height 27
type input "2 CT"
click at [1209, 419] on body "Supply Chain Sales Orders [GEOGRAPHIC_DATA] Imported DC Add SO ID 603865 SO ID …" at bounding box center [764, 329] width 1528 height 658
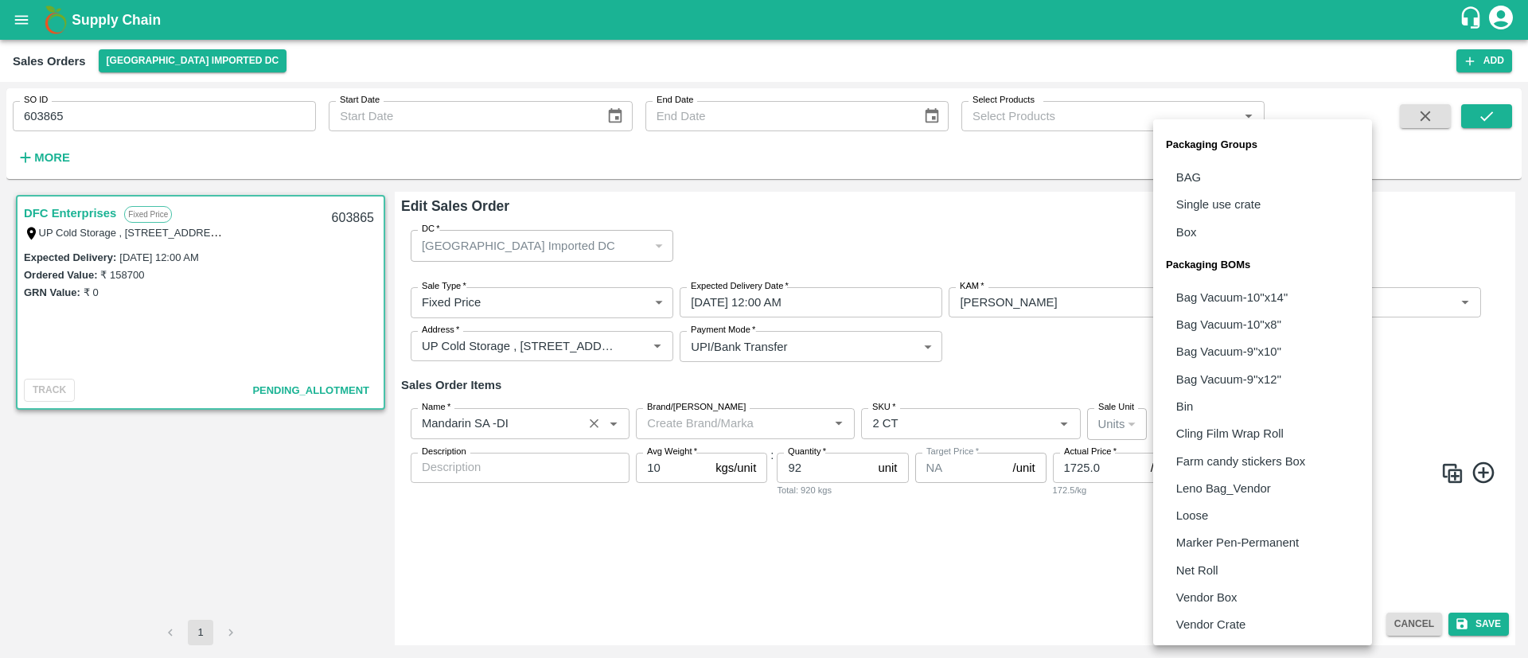
click at [1214, 600] on p "Vendor Box" at bounding box center [1206, 598] width 61 height 18
type input "BOM/276"
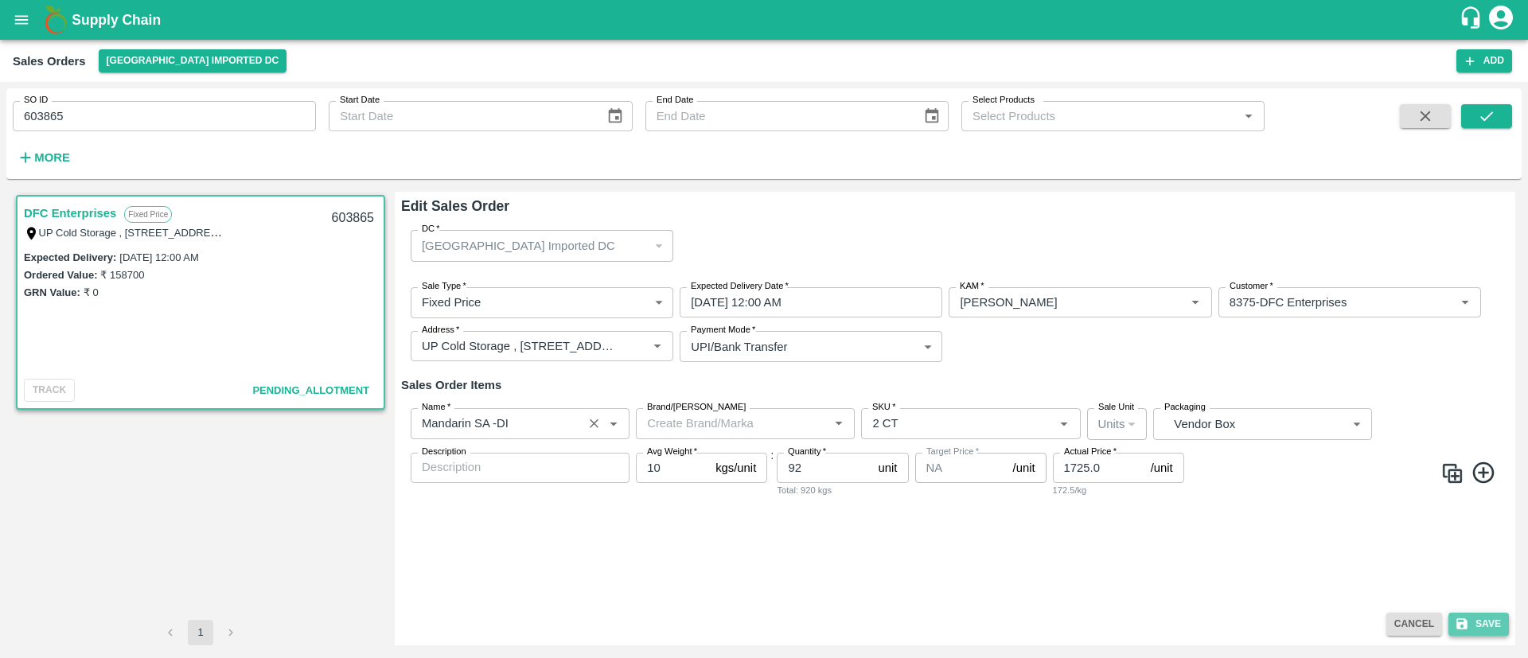
click at [1481, 616] on button "Save" at bounding box center [1478, 624] width 60 height 23
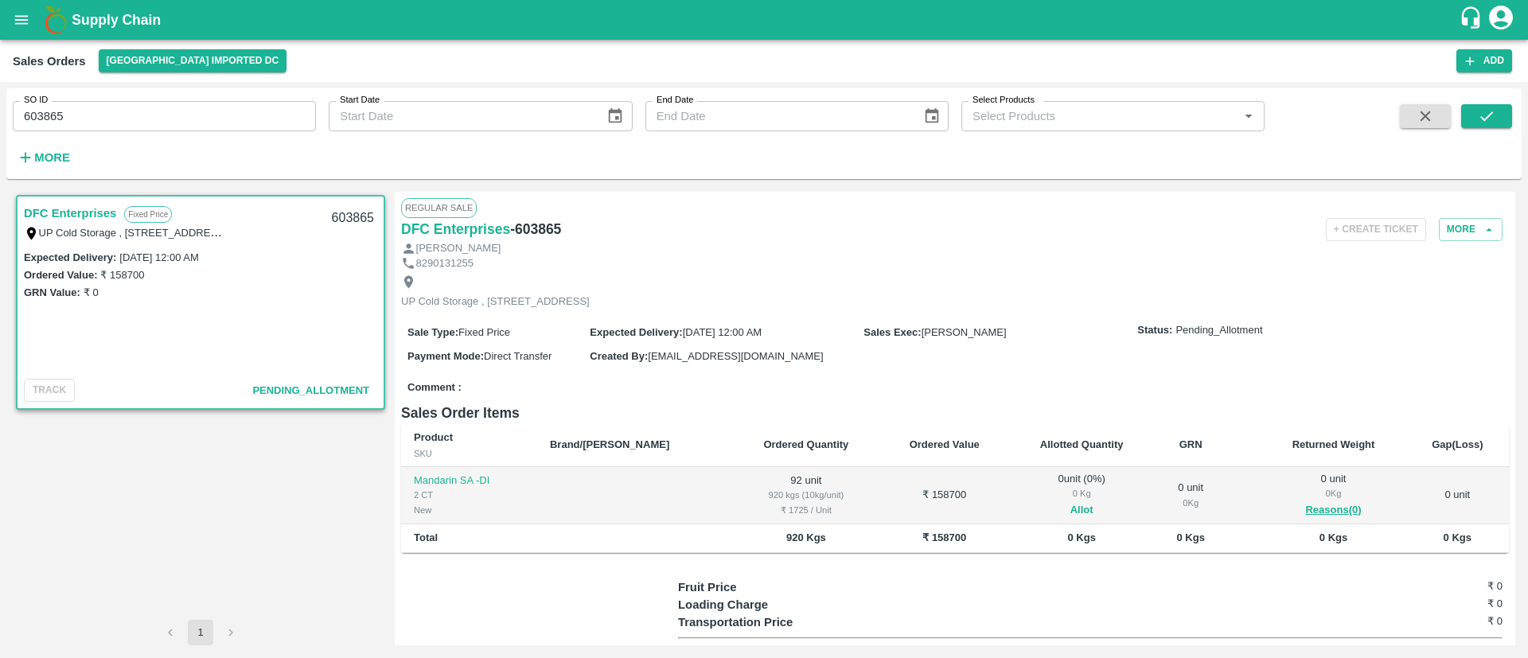
click at [1070, 520] on button "Allot" at bounding box center [1081, 510] width 23 height 18
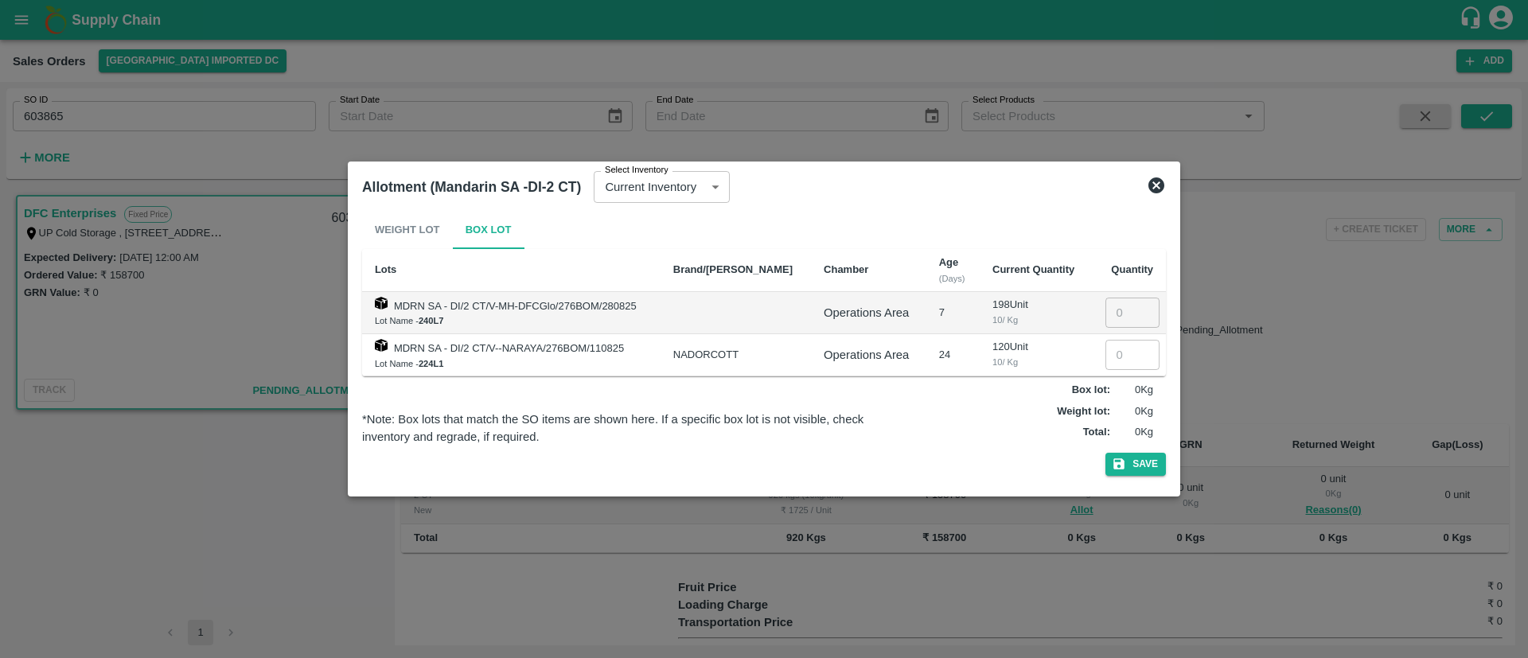
drag, startPoint x: 1111, startPoint y: 356, endPoint x: 1100, endPoint y: 346, distance: 14.1
click at [1111, 357] on input "number" at bounding box center [1132, 355] width 54 height 30
type input "92"
click at [1140, 469] on button "Save" at bounding box center [1135, 464] width 60 height 23
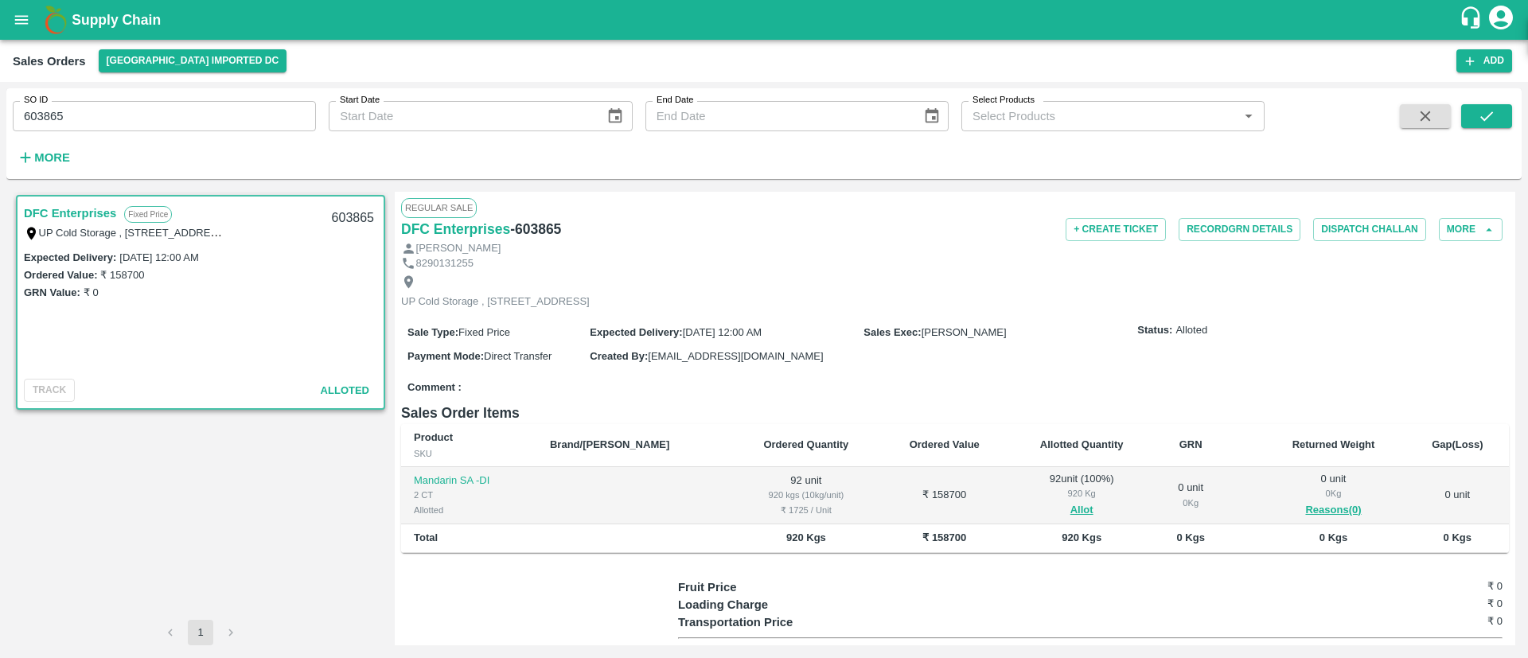
click at [542, 231] on h6 "- 603865" at bounding box center [535, 229] width 51 height 22
click at [543, 231] on h6 "- 603865" at bounding box center [535, 229] width 51 height 22
copy h6 "603865"
click at [108, 115] on input "603865" at bounding box center [164, 116] width 303 height 30
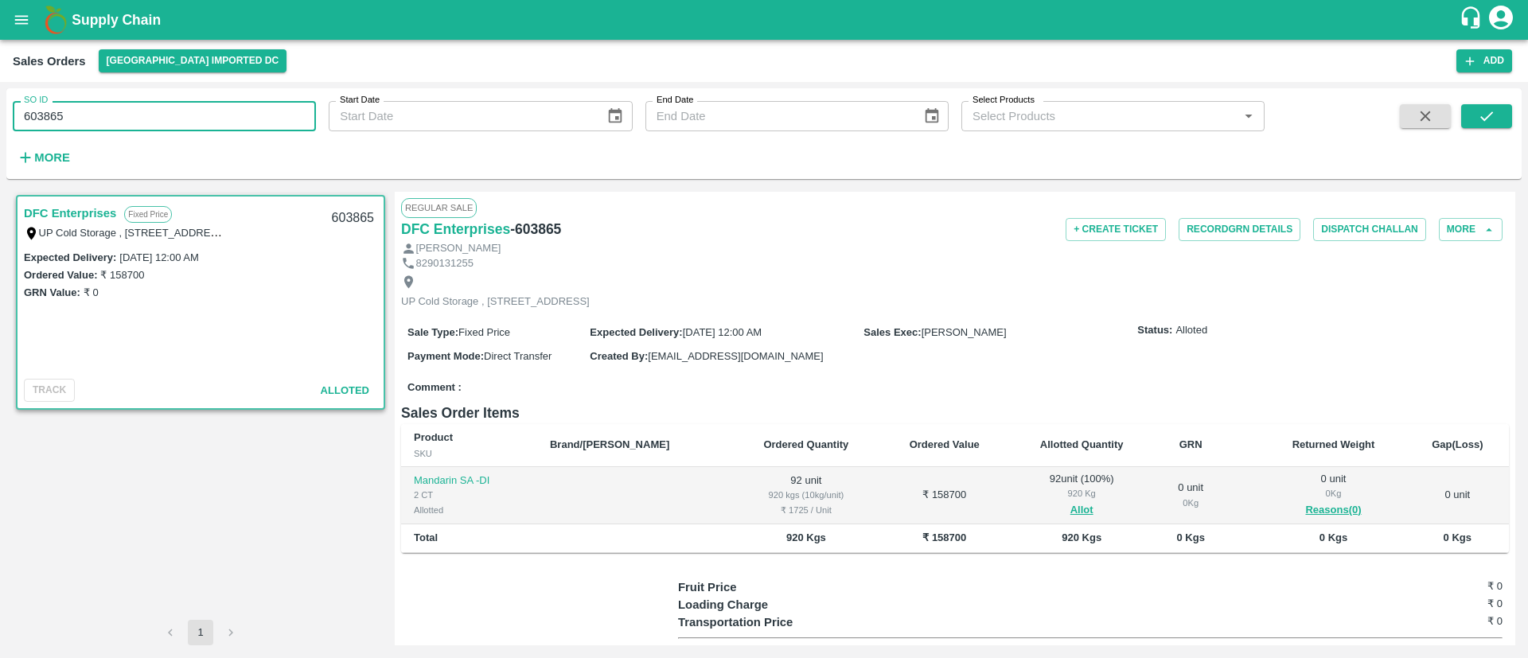
paste input "text"
click at [1492, 119] on icon "submit" at bounding box center [1486, 116] width 18 height 18
click at [179, 114] on input "603885" at bounding box center [164, 116] width 303 height 30
paste input "text"
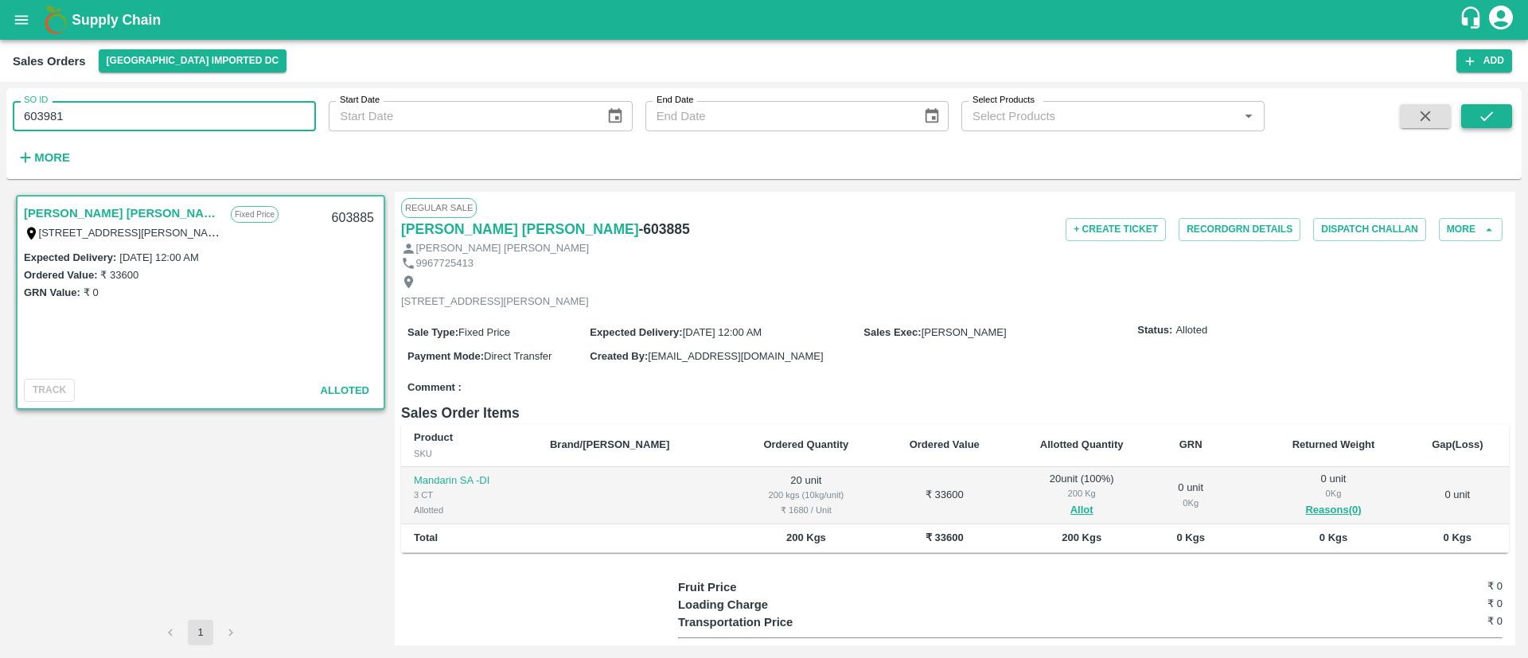
type input "603981"
click at [1481, 117] on icon "submit" at bounding box center [1486, 116] width 13 height 10
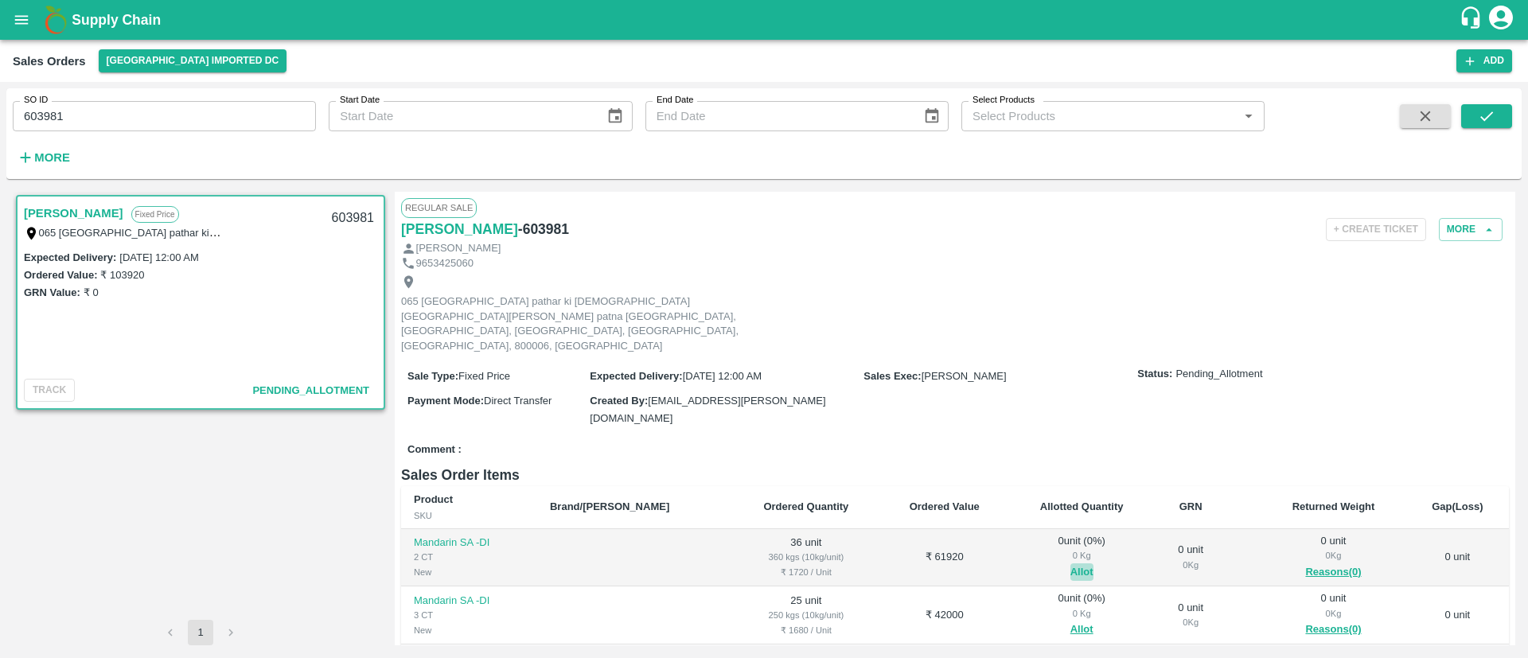
click at [1070, 563] on button "Allot" at bounding box center [1081, 572] width 23 height 18
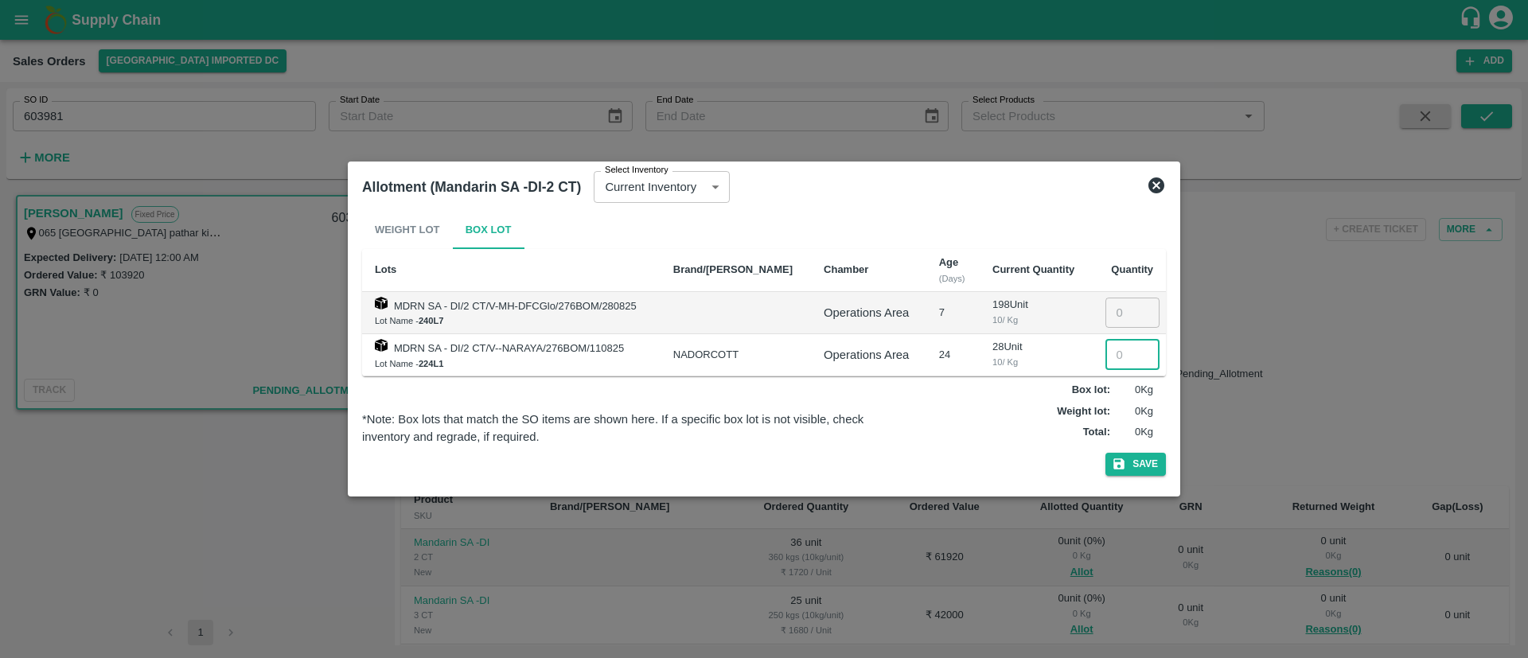
click at [1111, 349] on input "number" at bounding box center [1132, 355] width 54 height 30
click at [1118, 352] on input "number" at bounding box center [1132, 355] width 54 height 30
type input "28"
click at [1111, 316] on input "number" at bounding box center [1132, 313] width 54 height 30
type input "8"
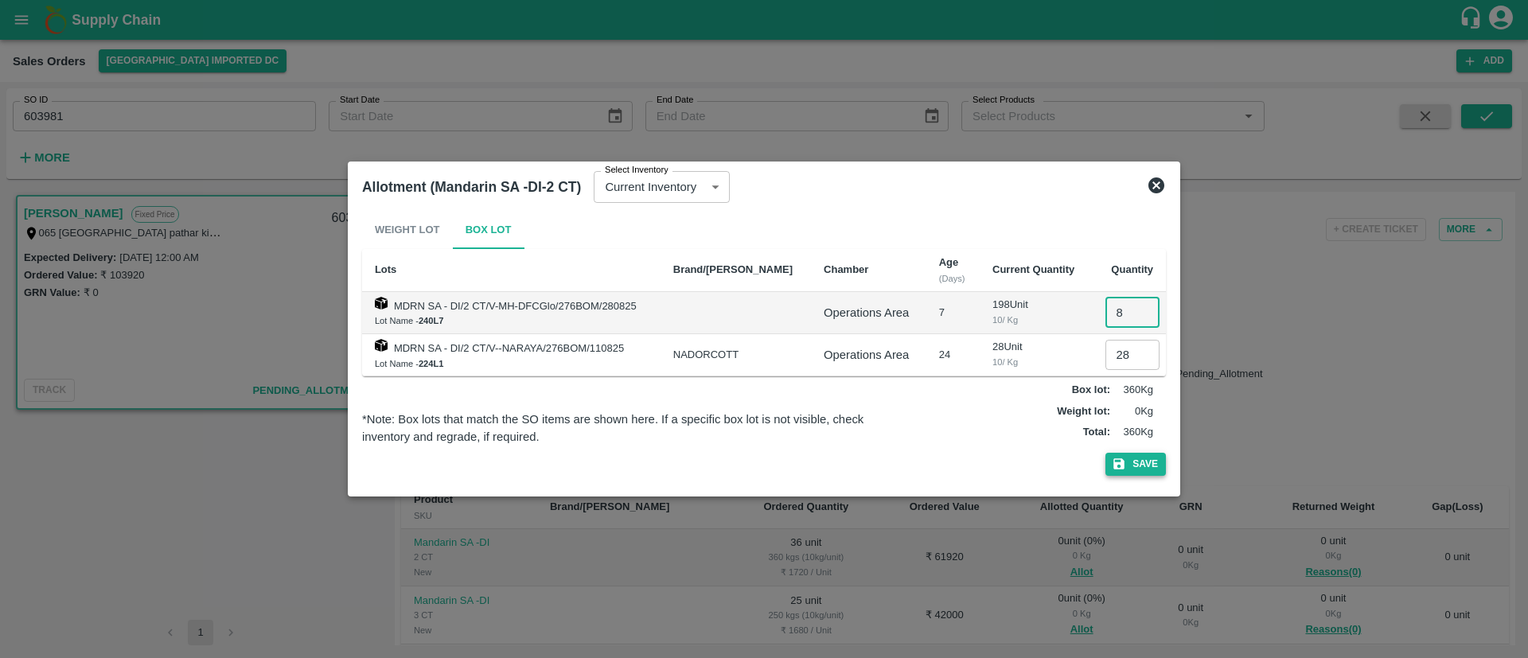
click at [1148, 464] on button "Save" at bounding box center [1135, 464] width 60 height 23
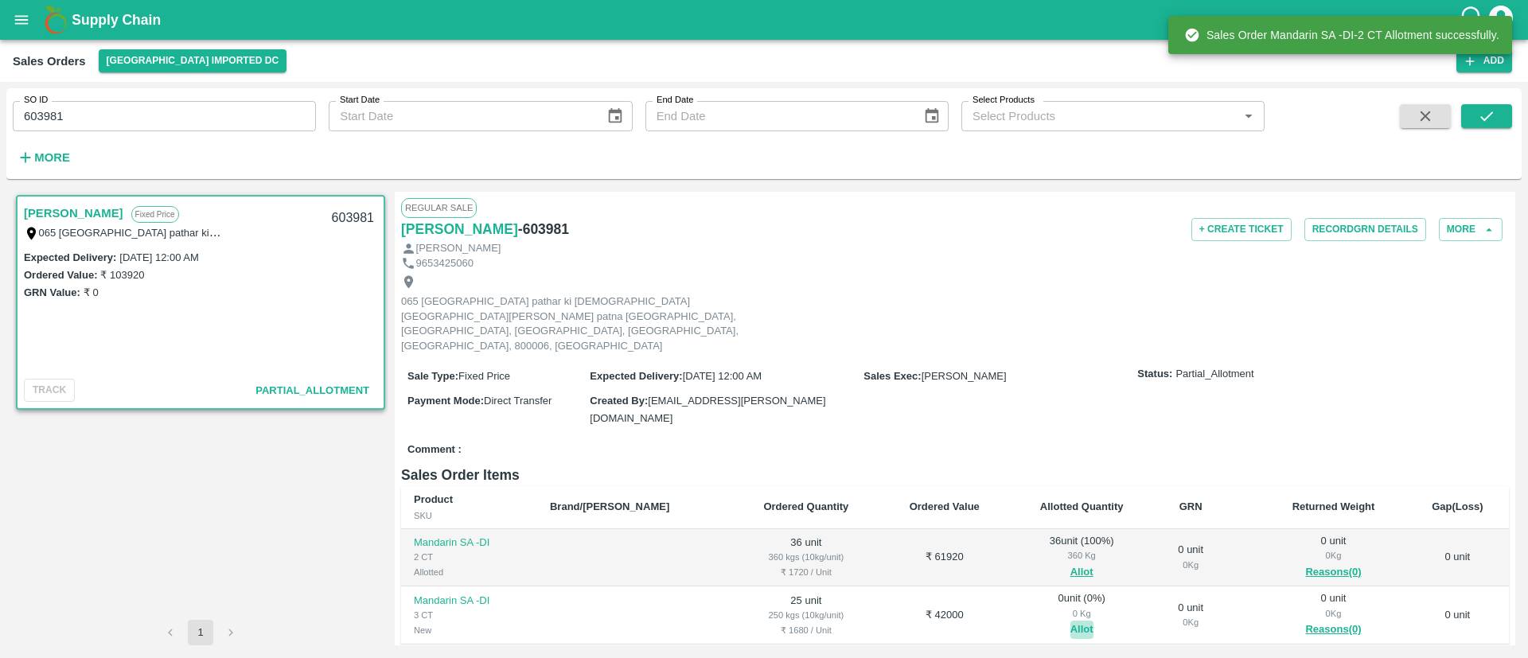
click at [1070, 621] on button "Allot" at bounding box center [1081, 630] width 23 height 18
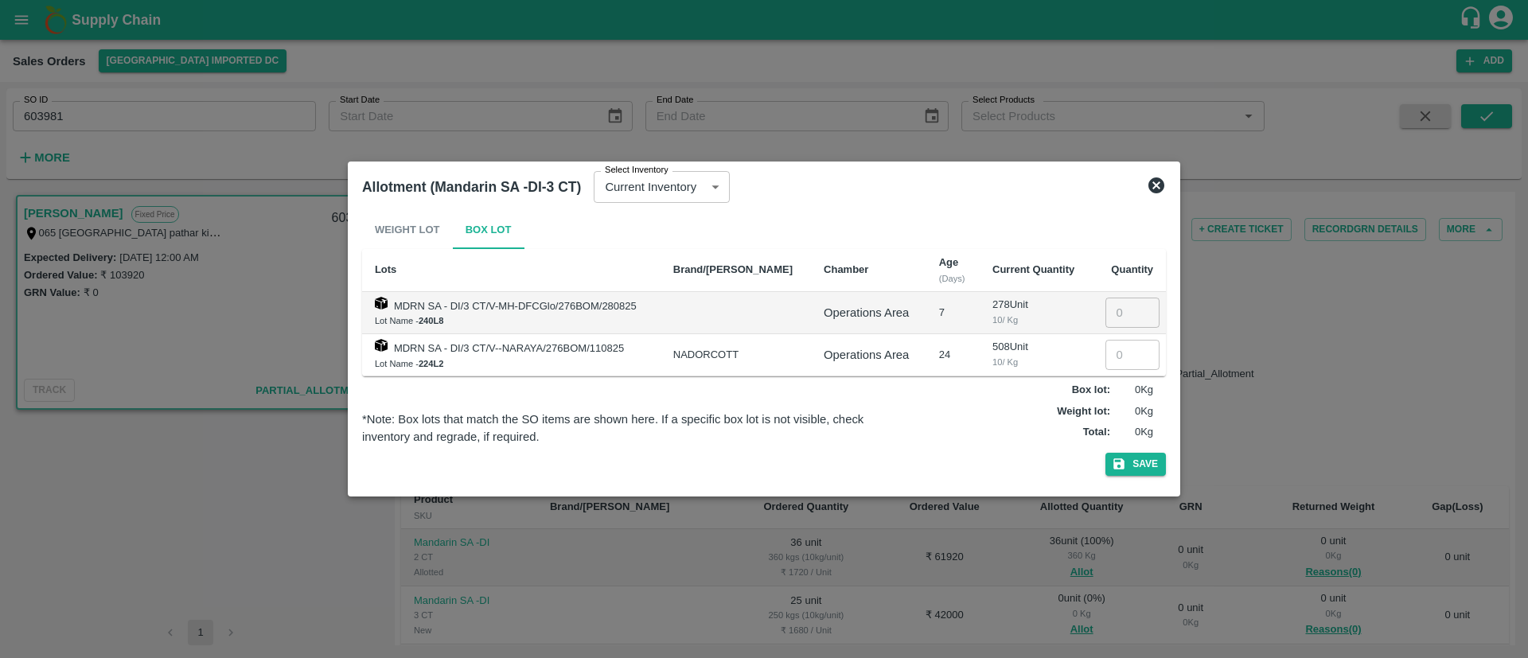
click at [1116, 356] on input "number" at bounding box center [1132, 355] width 54 height 30
type input "25"
click at [1141, 462] on button "Save" at bounding box center [1135, 464] width 60 height 23
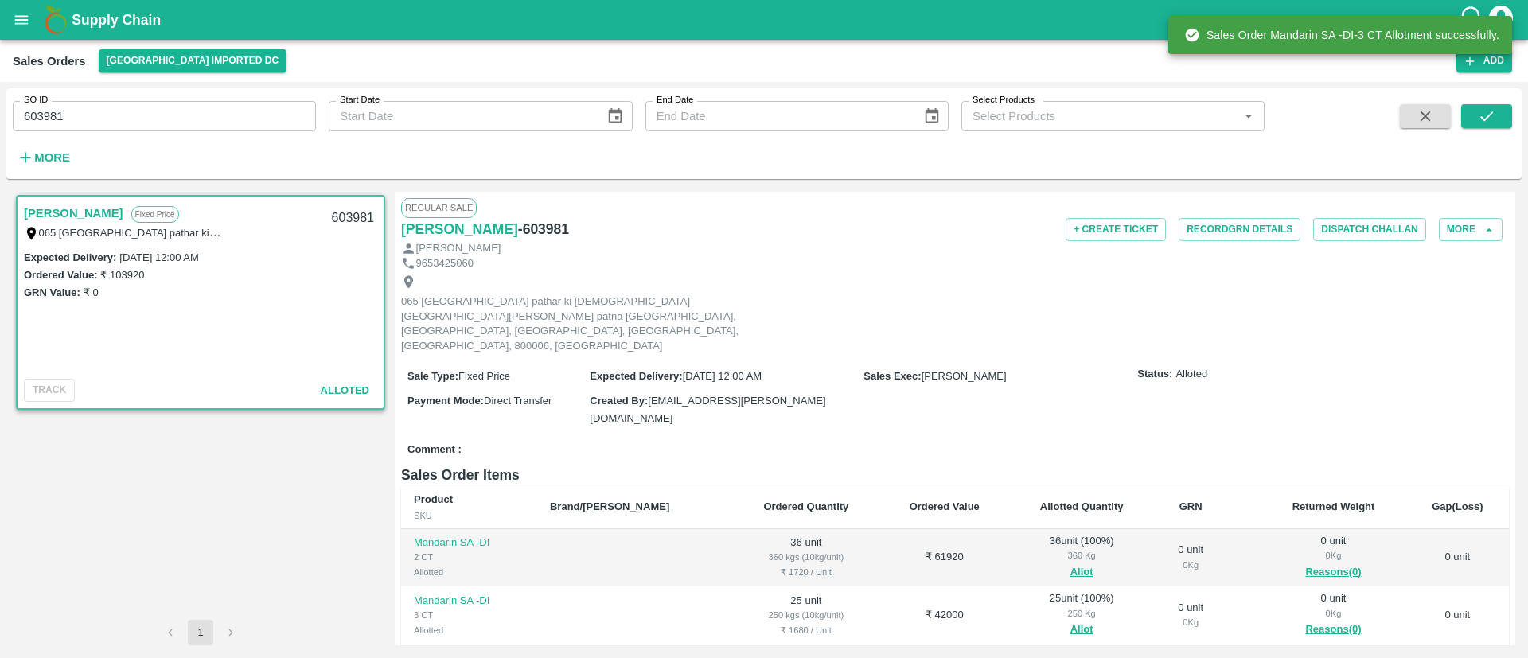
click at [523, 239] on h6 "- 603981" at bounding box center [543, 229] width 51 height 22
click at [524, 236] on h6 "- 603981" at bounding box center [543, 229] width 51 height 22
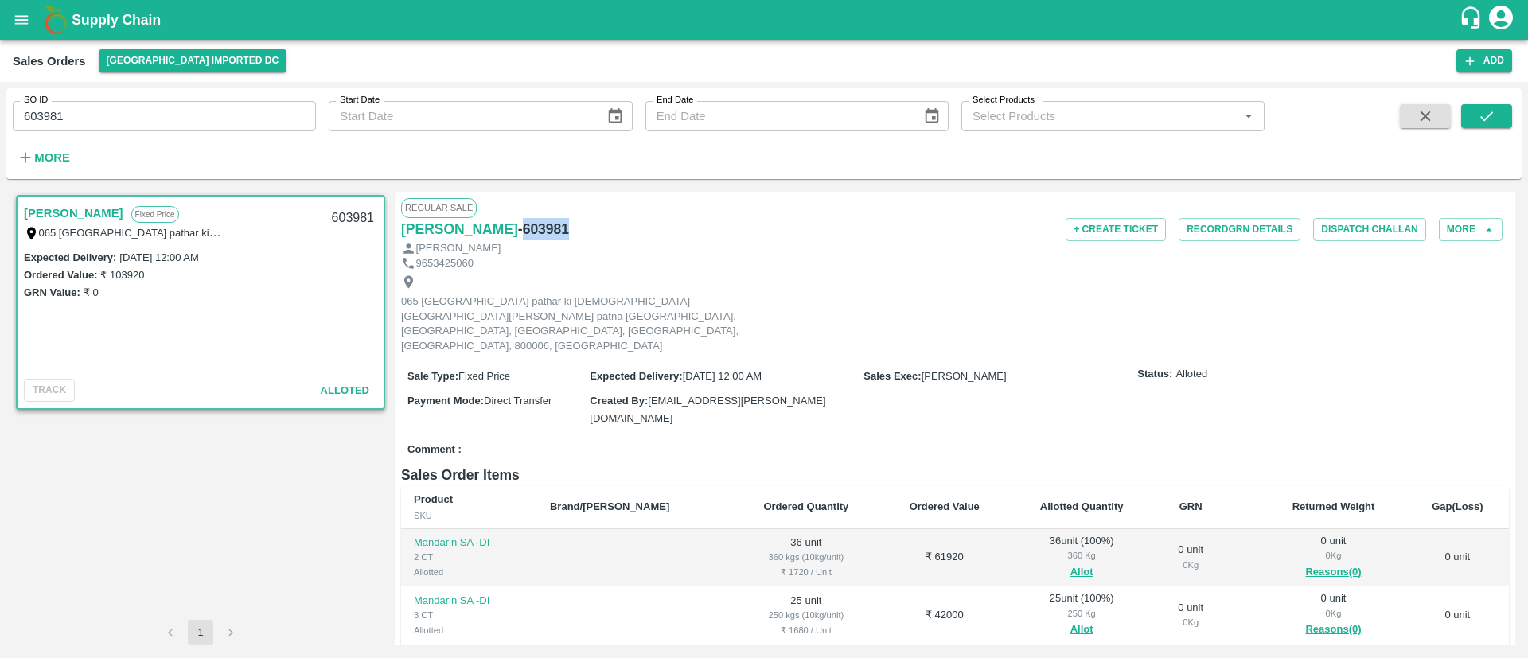
copy h6 "603981"
click at [177, 123] on input "603981" at bounding box center [164, 116] width 303 height 30
paste input "text"
type input "603727"
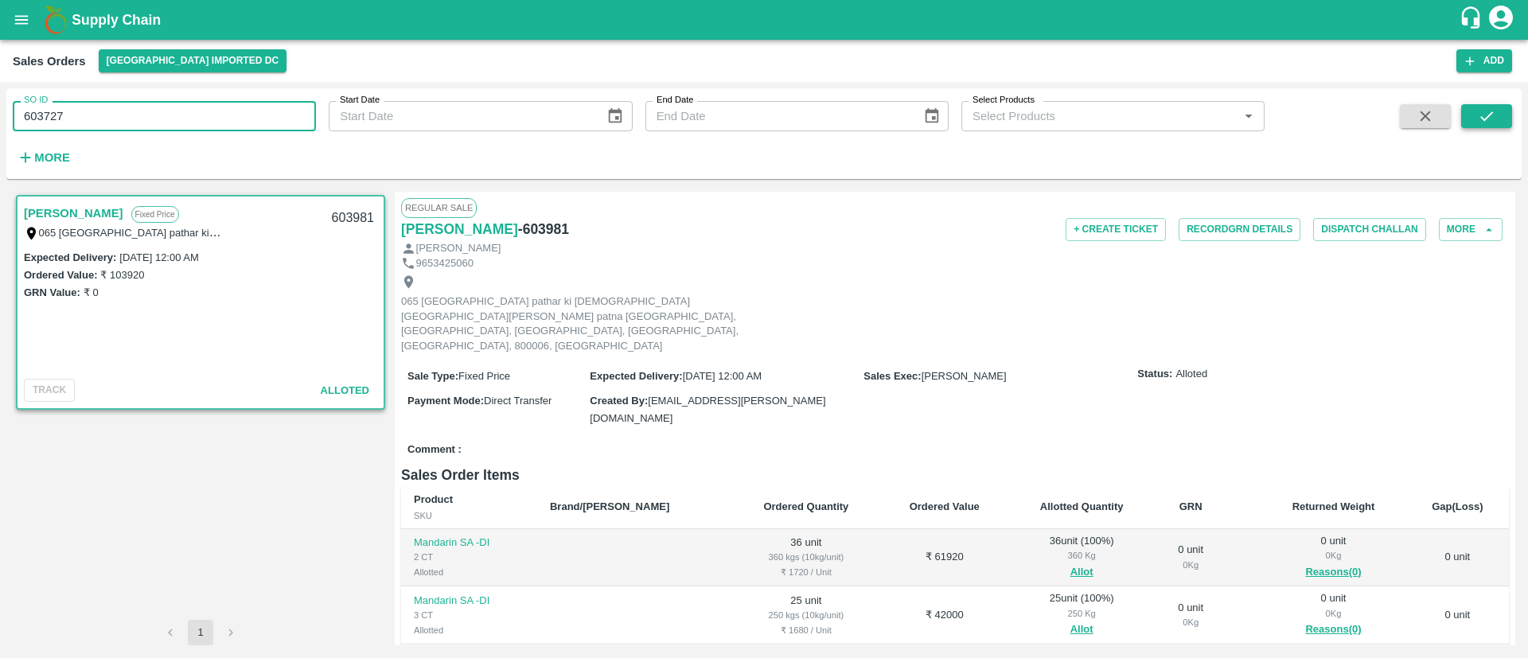
click at [1481, 115] on icon "submit" at bounding box center [1486, 116] width 18 height 18
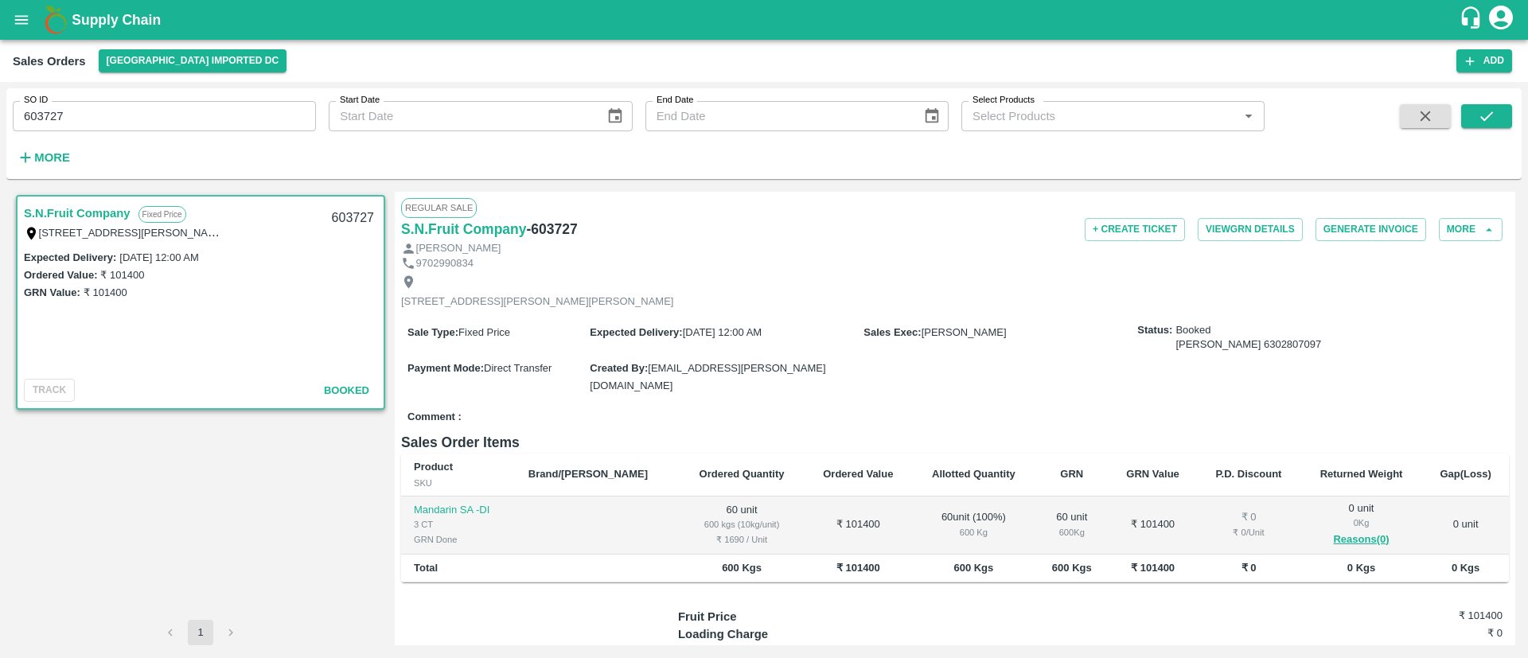
scroll to position [116, 0]
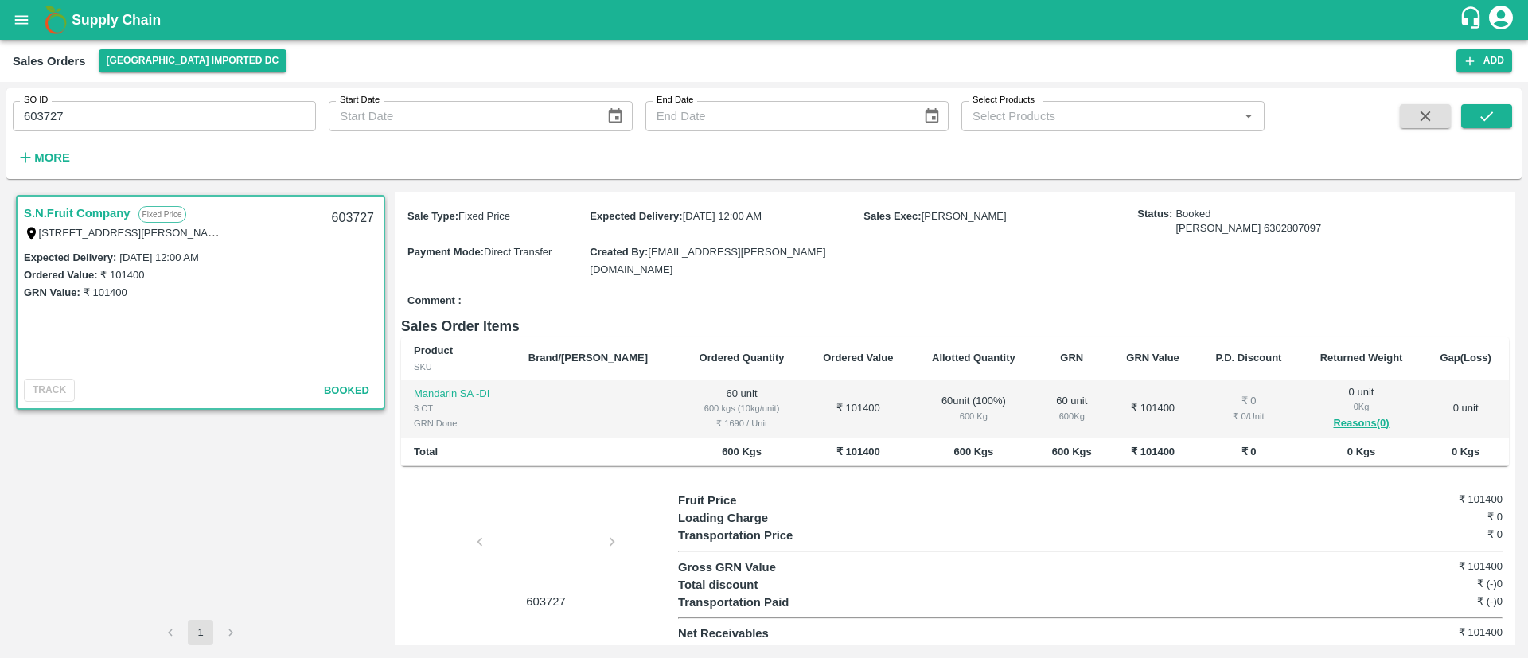
click at [546, 519] on div at bounding box center [545, 546] width 119 height 84
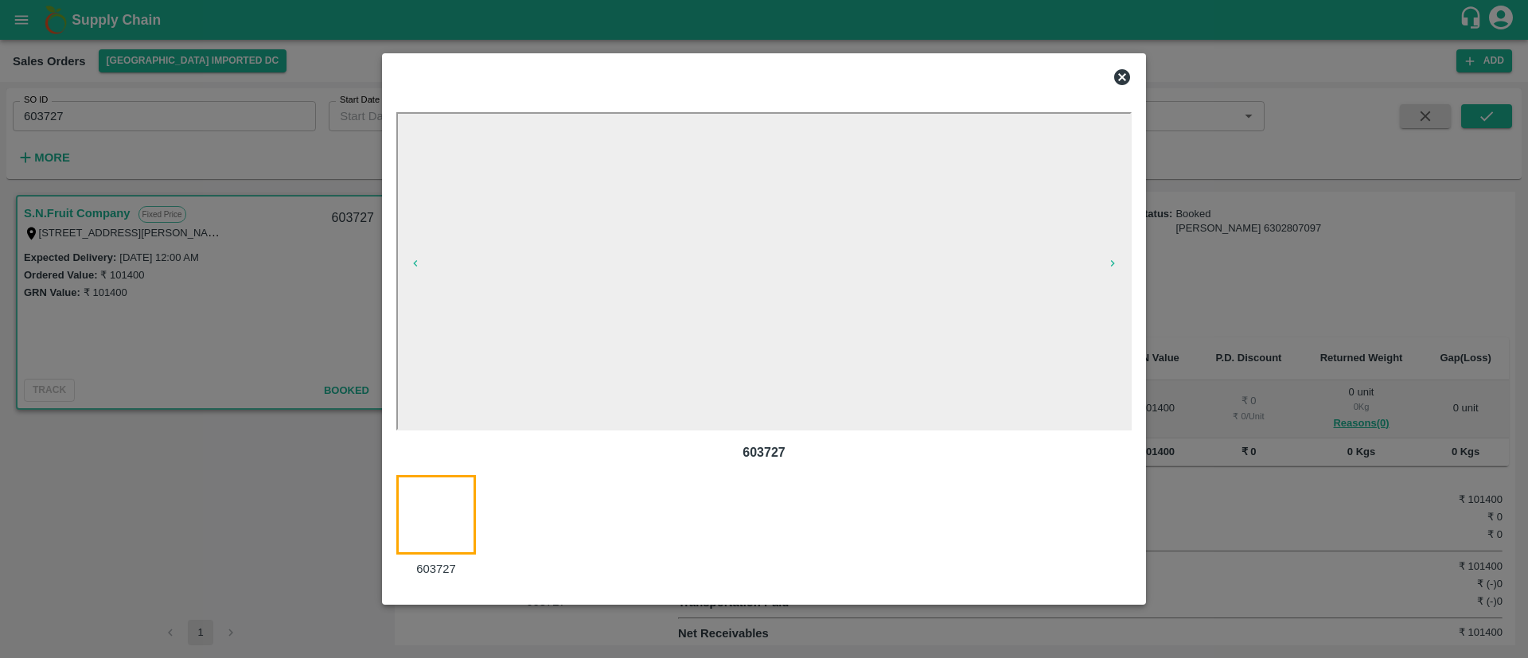
click at [1125, 75] on icon at bounding box center [1121, 77] width 19 height 19
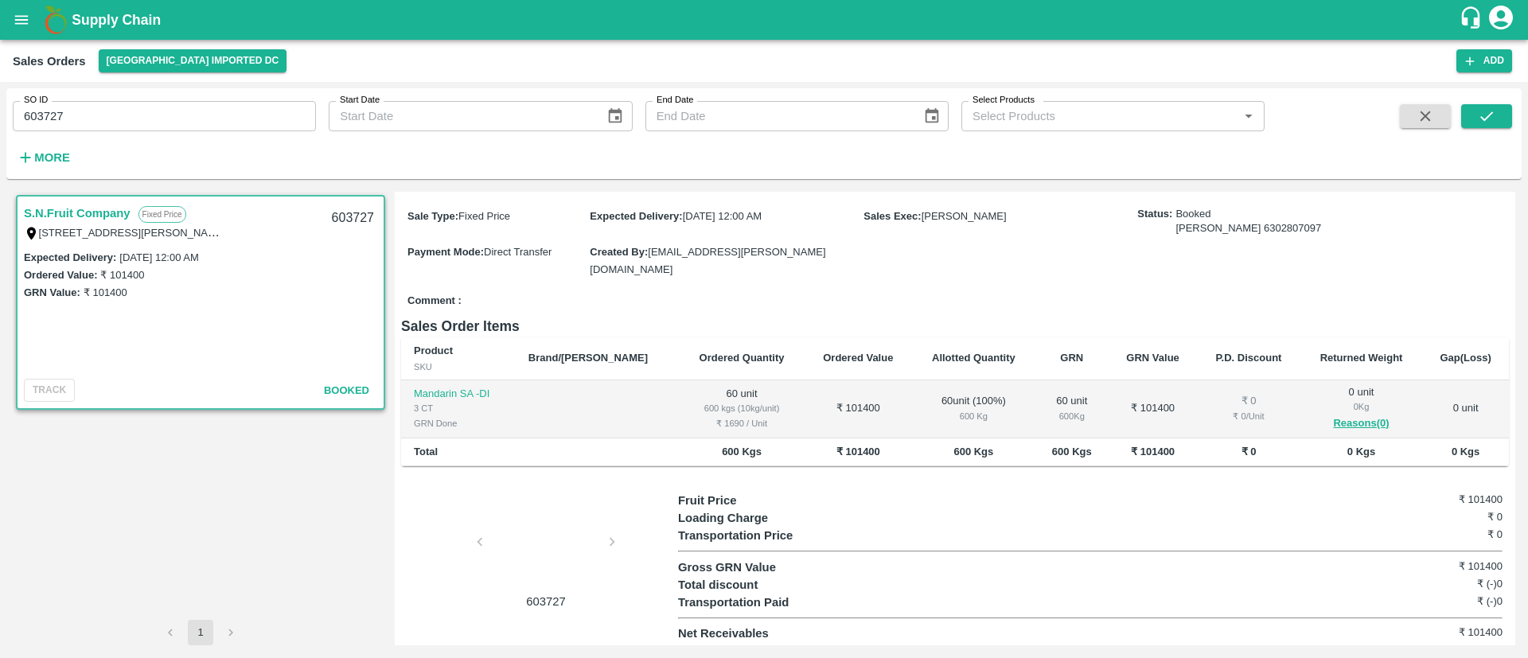
scroll to position [0, 0]
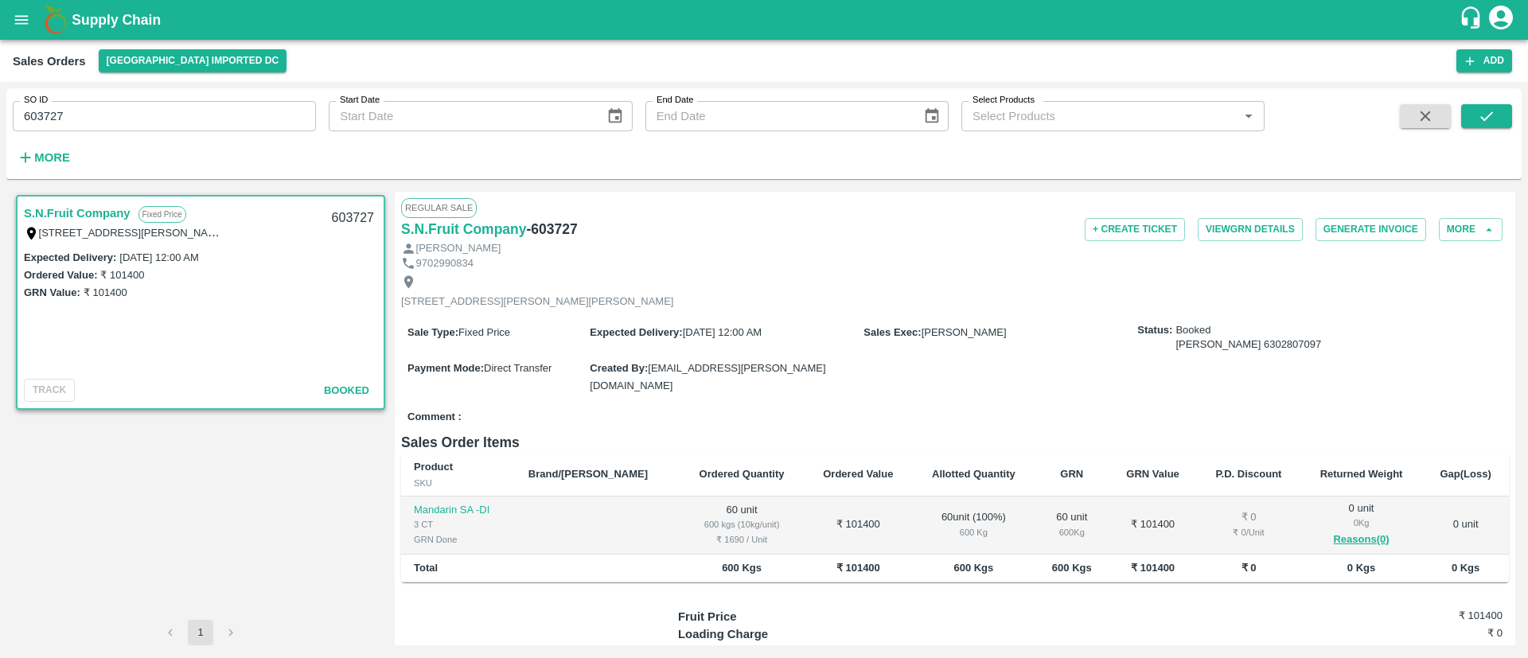
click at [557, 220] on h6 "- 603727" at bounding box center [552, 229] width 51 height 22
copy h6 "603727"
click at [29, 12] on icon "open drawer" at bounding box center [22, 20] width 18 height 18
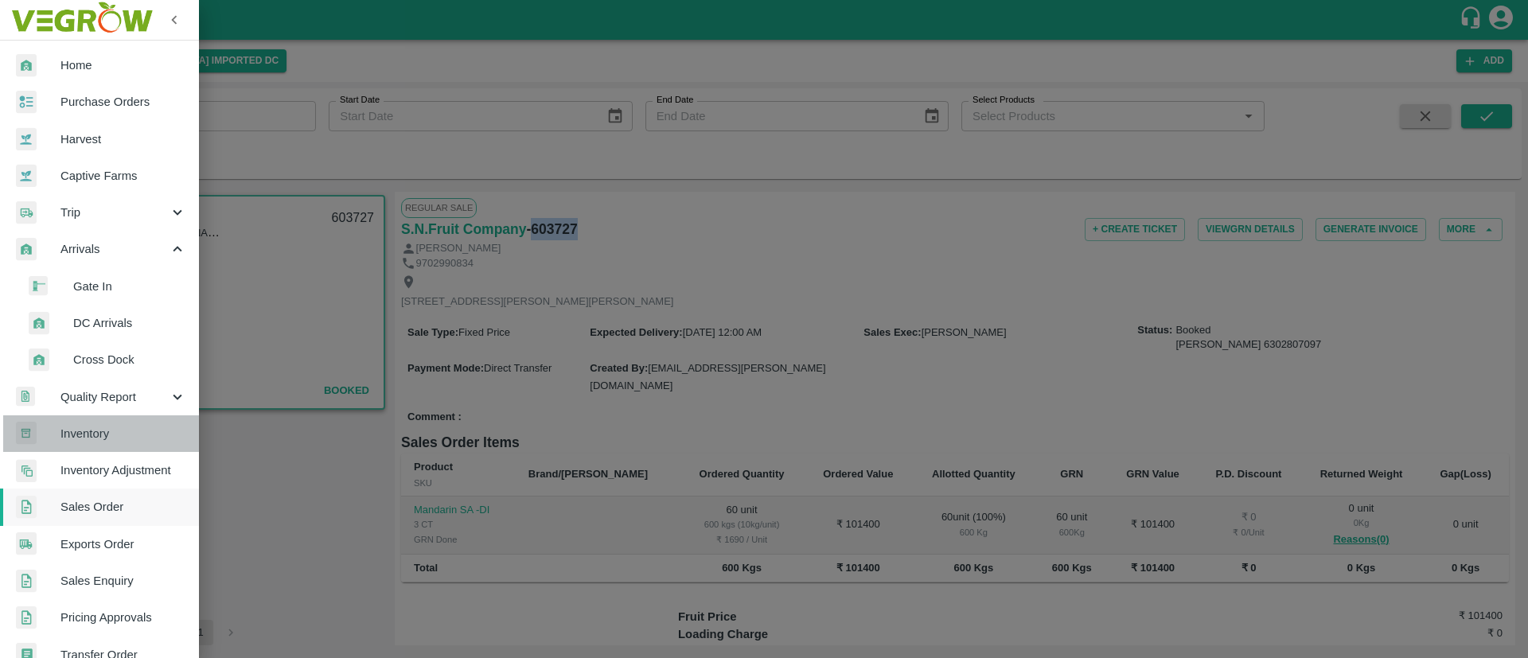
click at [120, 428] on span "Inventory" at bounding box center [123, 434] width 126 height 18
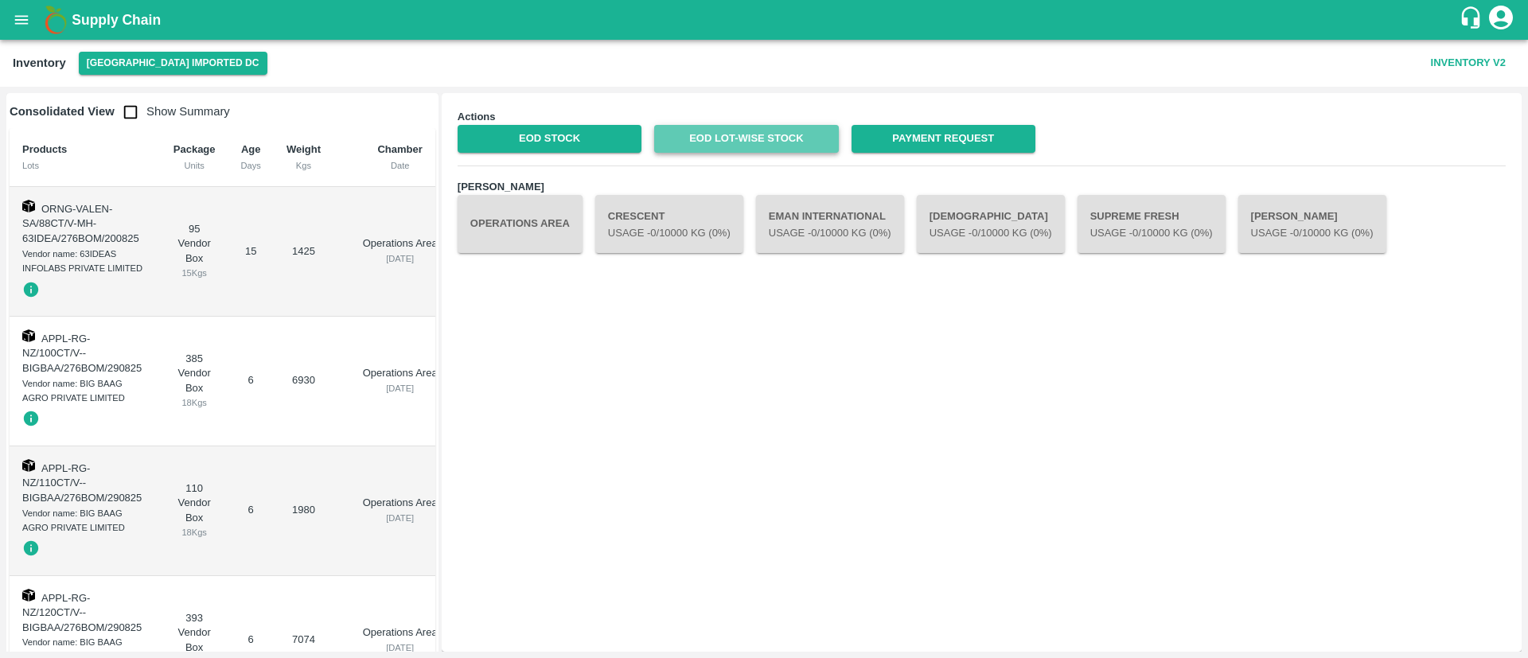
click at [761, 141] on link "EOD Lot-wise Stock" at bounding box center [746, 139] width 184 height 28
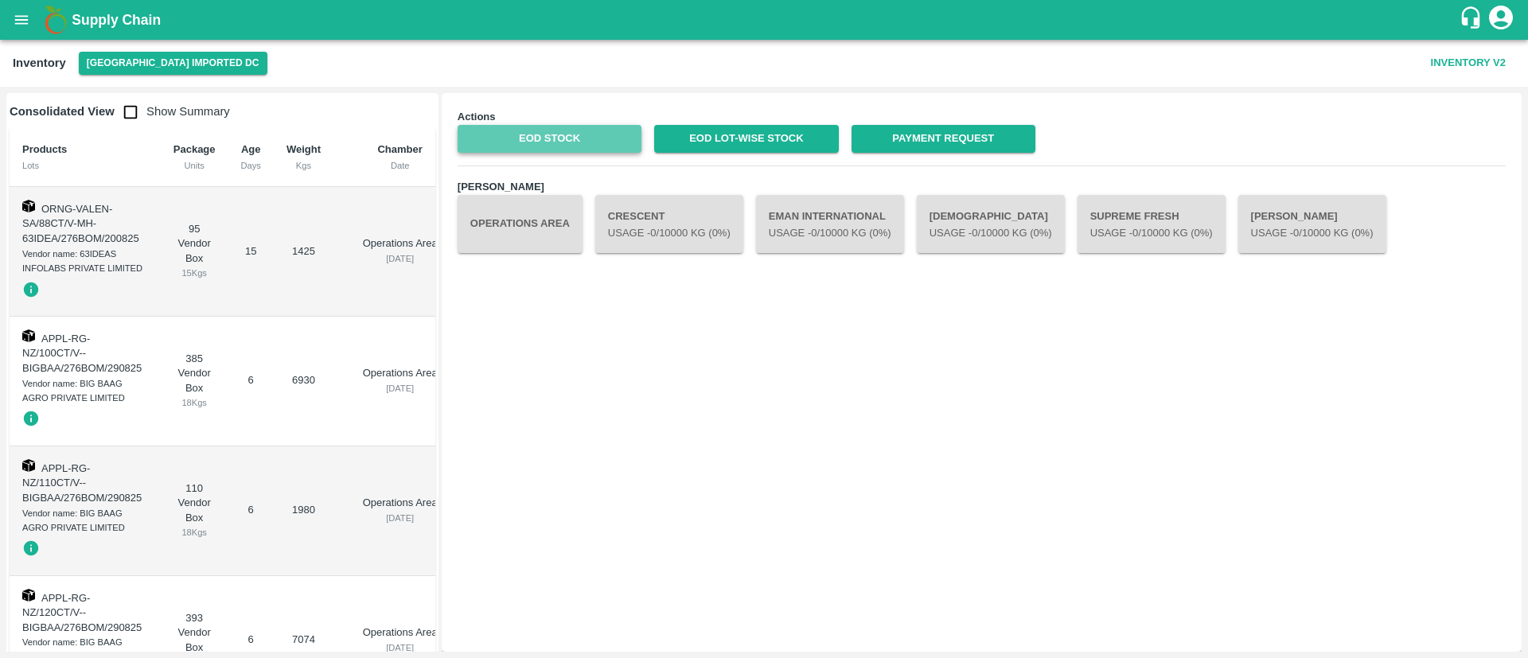
click at [563, 138] on link "EOD Stock" at bounding box center [549, 139] width 184 height 28
